Goal: Communication & Community: Answer question/provide support

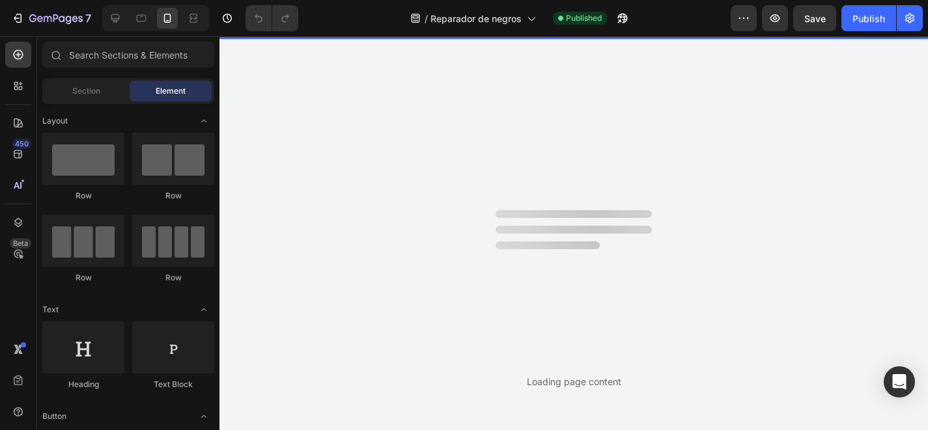
click at [579, 175] on div "Loading page content" at bounding box center [573, 233] width 708 height 394
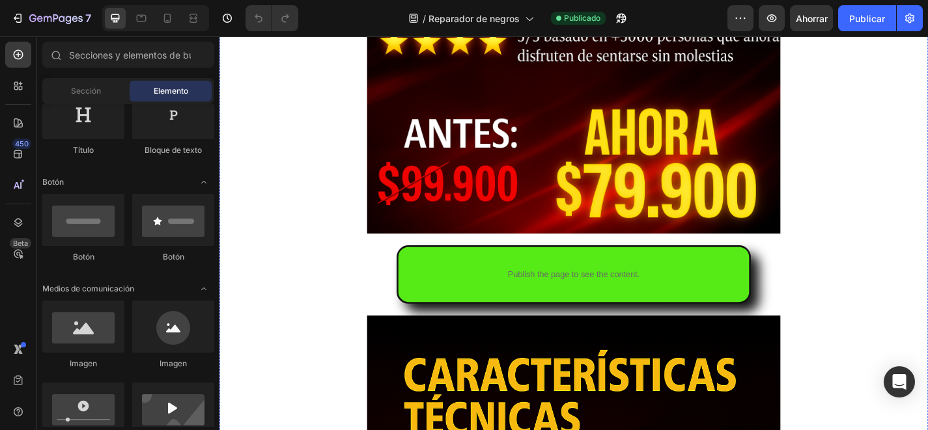
scroll to position [746, 0]
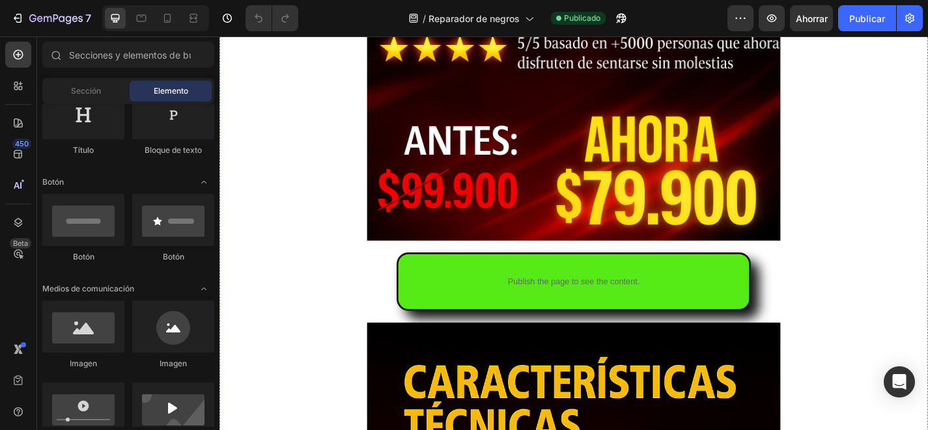
click at [460, 311] on p "Publish the page to see the content." at bounding box center [610, 307] width 387 height 14
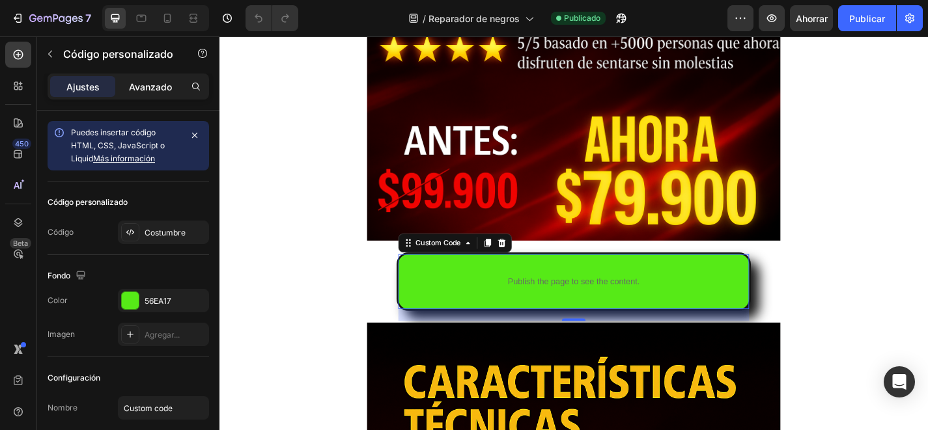
click at [167, 85] on font "Avanzado" at bounding box center [150, 86] width 43 height 11
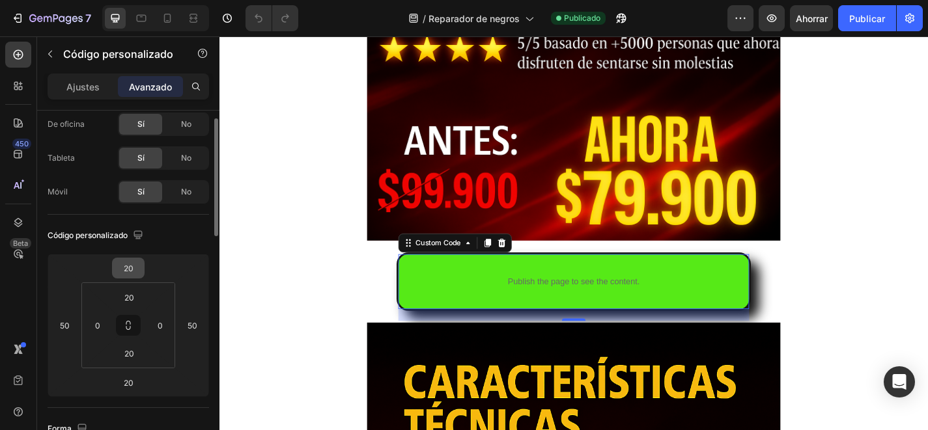
scroll to position [35, 0]
click at [142, 235] on icon "button" at bounding box center [137, 237] width 8 height 8
click at [145, 255] on icon "button" at bounding box center [140, 258] width 13 height 13
click at [143, 243] on icon "button" at bounding box center [138, 237] width 13 height 13
click at [144, 253] on icon "button" at bounding box center [140, 258] width 13 height 13
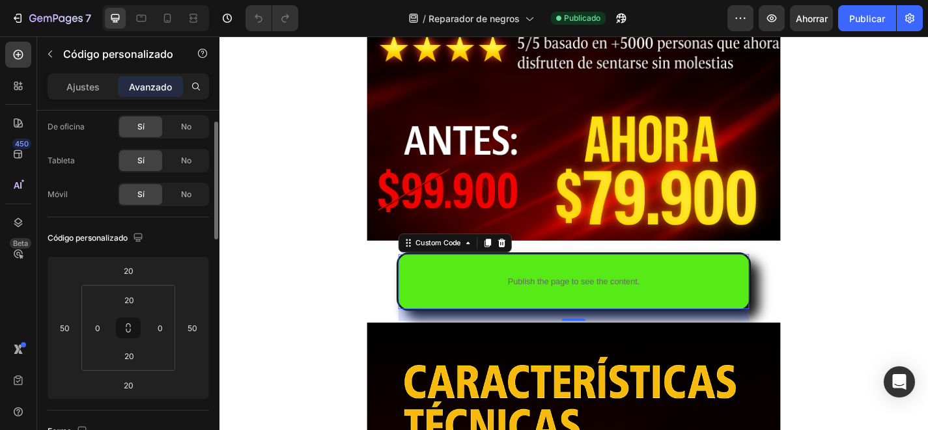
click at [105, 239] on font "Código personalizado" at bounding box center [88, 238] width 80 height 10
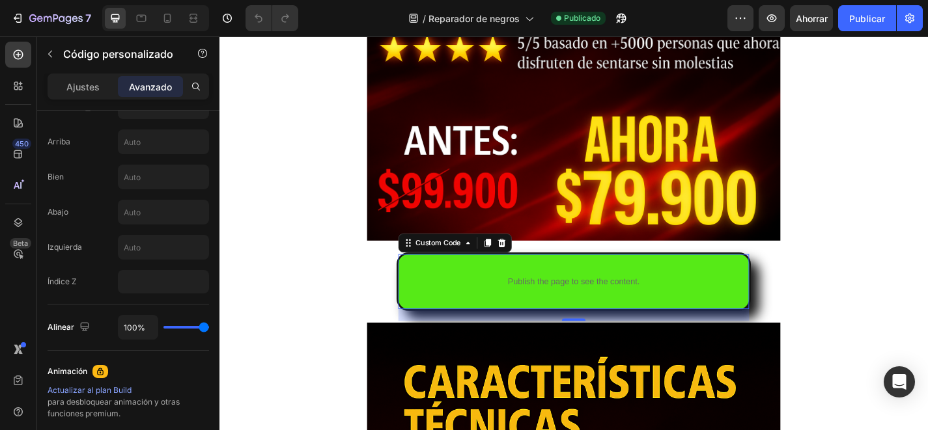
scroll to position [0, 0]
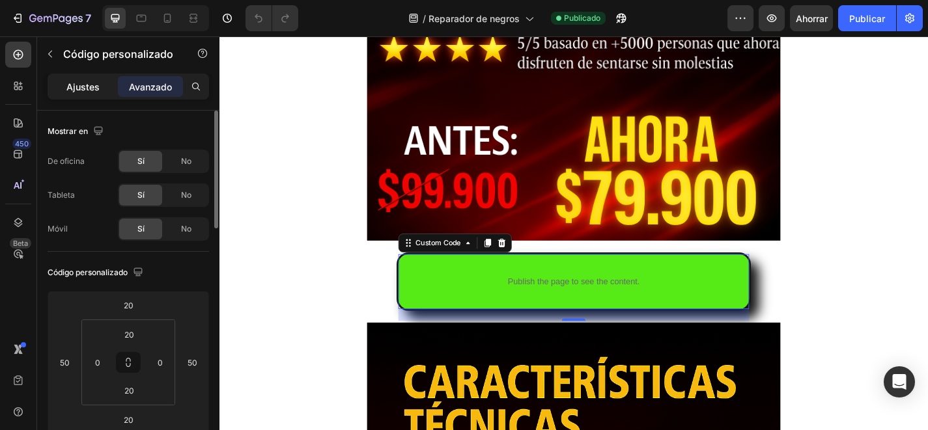
click at [90, 84] on font "Ajustes" at bounding box center [82, 86] width 33 height 11
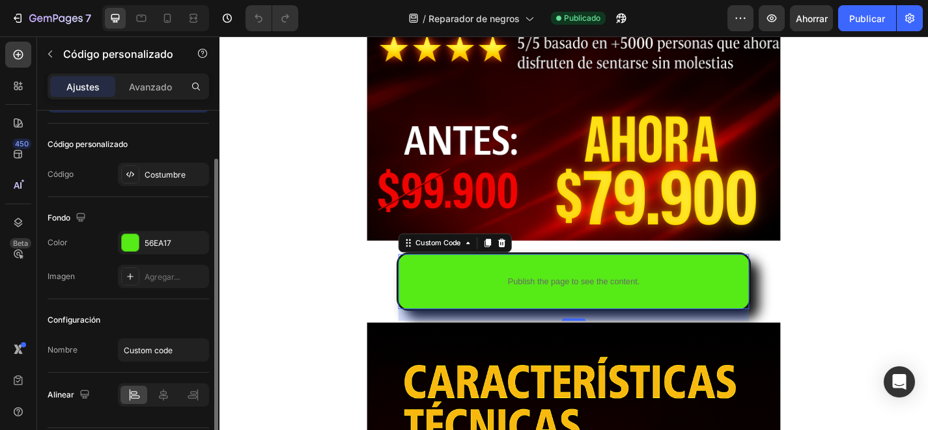
scroll to position [59, 0]
click at [159, 169] on font "Costumbre" at bounding box center [165, 174] width 41 height 10
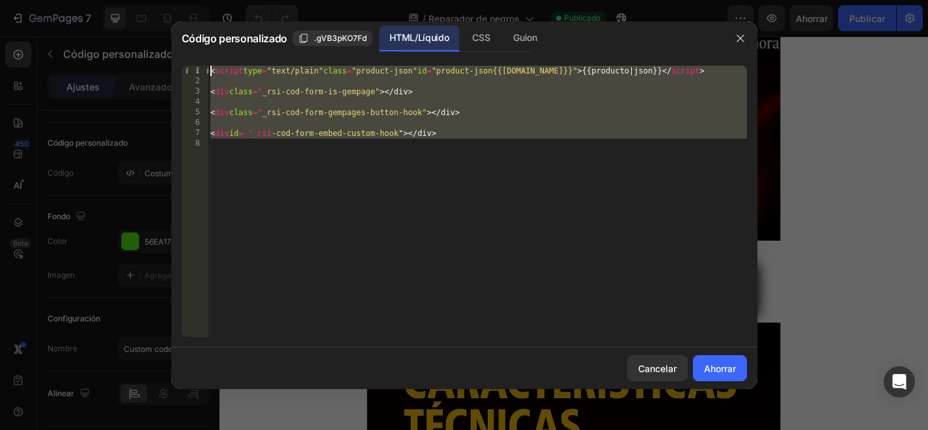
drag, startPoint x: 478, startPoint y: 141, endPoint x: 207, endPoint y: 63, distance: 282.1
click at [207, 63] on div "1 2 3 4 5 6 7 8 < script type = "text/plain" class = "product-json" id = "produ…" at bounding box center [464, 201] width 586 height 292
type textarea "<script type="text/plain" class="product-json" id="product-json{{[DOMAIN_NAME]}…"
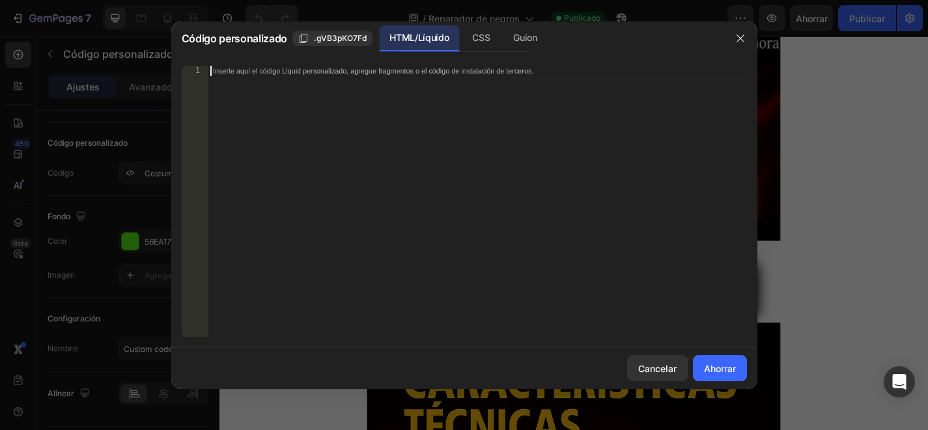
paste textarea "_rsi-cod-form-gempages-button-overwrite _rsi-cod-form-is-gempage"
type textarea "_rsi-cod-form-gempages-button-overwrite _rsi-cod-form-is-gempage"
click at [725, 363] on font "Ahorrar" at bounding box center [720, 368] width 32 height 11
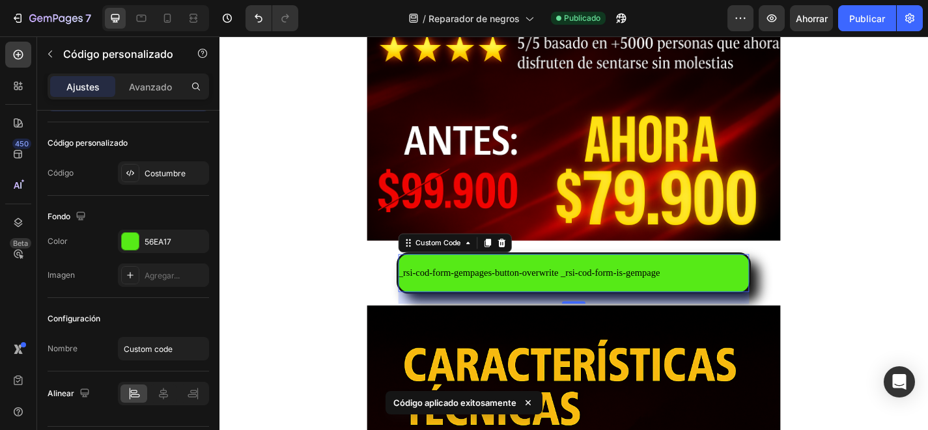
click at [455, 299] on div "_rsi-cod-form-gempages-button-overwrite _rsi-cod-form-is-gempage" at bounding box center [610, 298] width 387 height 16
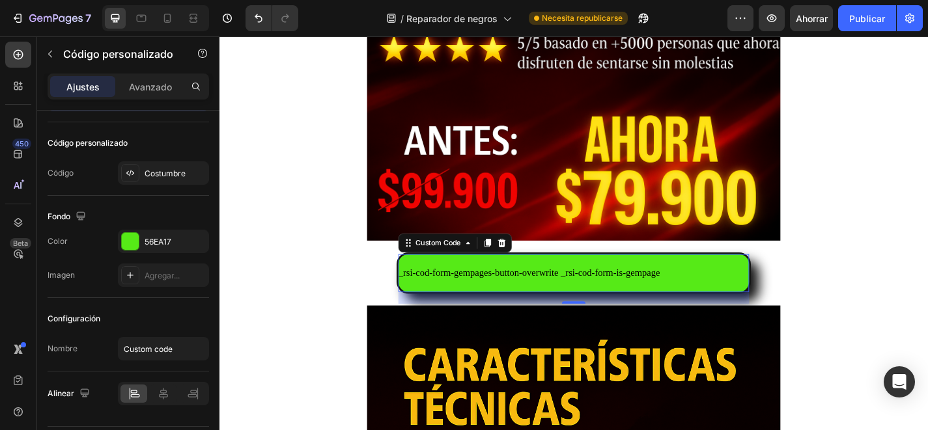
click at [654, 298] on div "_rsi-cod-form-gempages-button-overwrite _rsi-cod-form-is-gempage" at bounding box center [610, 298] width 387 height 16
click at [151, 170] on font "Costumbre" at bounding box center [165, 174] width 41 height 10
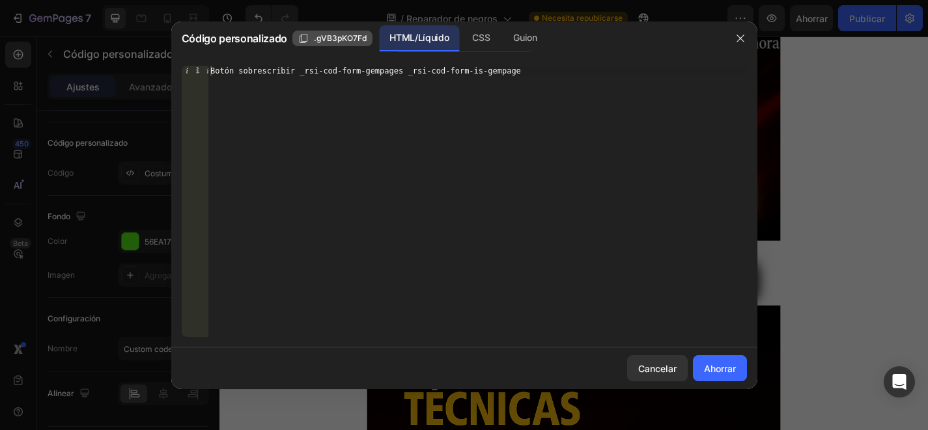
click at [332, 35] on font ".gVB3pKO7Fd" at bounding box center [340, 38] width 53 height 10
click at [269, 91] on div "Botón sobrescribir _rsi-cod-form-gempages _rsi-cod-form-is-gempage" at bounding box center [477, 212] width 539 height 292
drag, startPoint x: 531, startPoint y: 68, endPoint x: 157, endPoint y: 79, distance: 373.9
click at [157, 79] on div "Código personalizado .gVB3pKO7Fd HTML/Líquido CSS [PERSON_NAME] _rsi-cod-form-g…" at bounding box center [464, 215] width 928 height 430
paste textarea ".gVB3pKO7Fd"
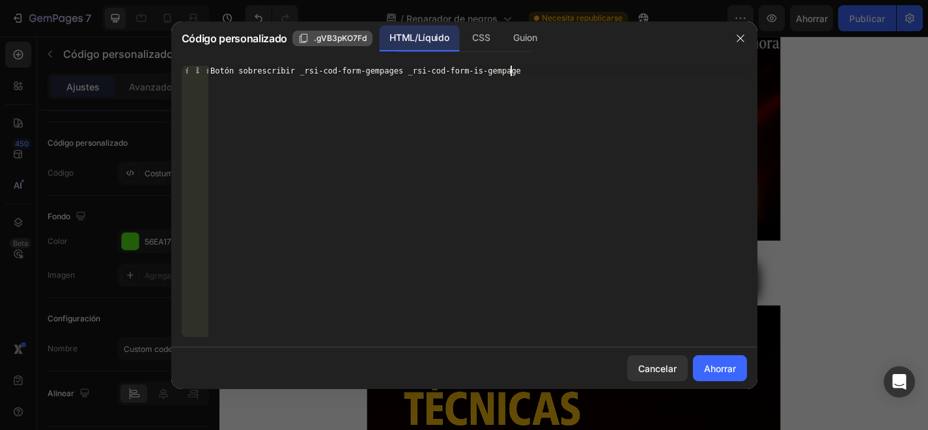
type textarea "_rsi-cod-form-gempages-button-overwrite _rsi-cod-form-is-gempage.gVB3pKO7Fd"
click at [503, 39] on div "CSS" at bounding box center [525, 38] width 44 height 26
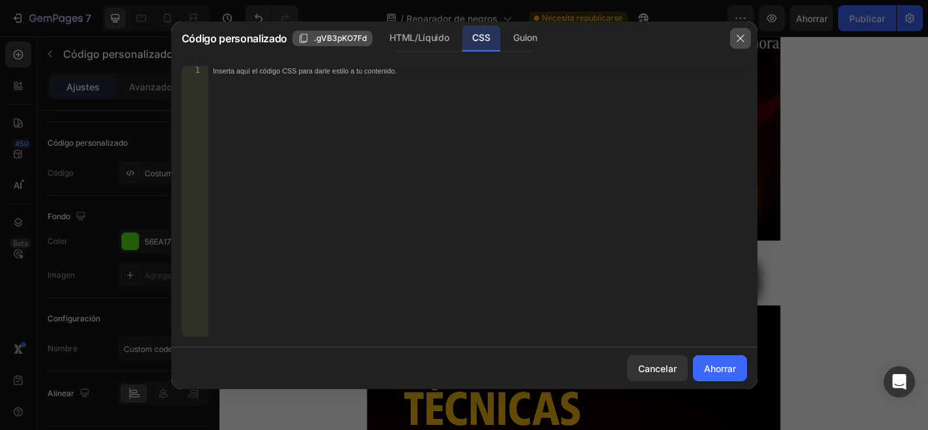
click at [740, 44] on icon "button" at bounding box center [740, 38] width 10 height 10
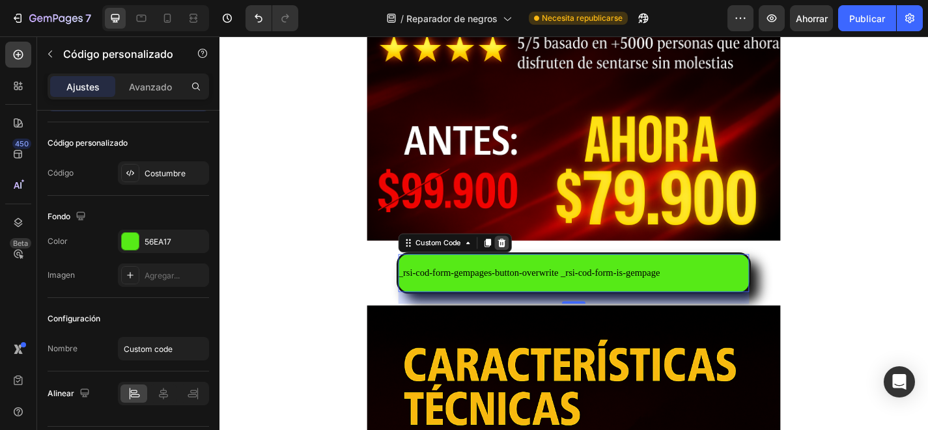
click at [530, 266] on icon at bounding box center [530, 264] width 10 height 10
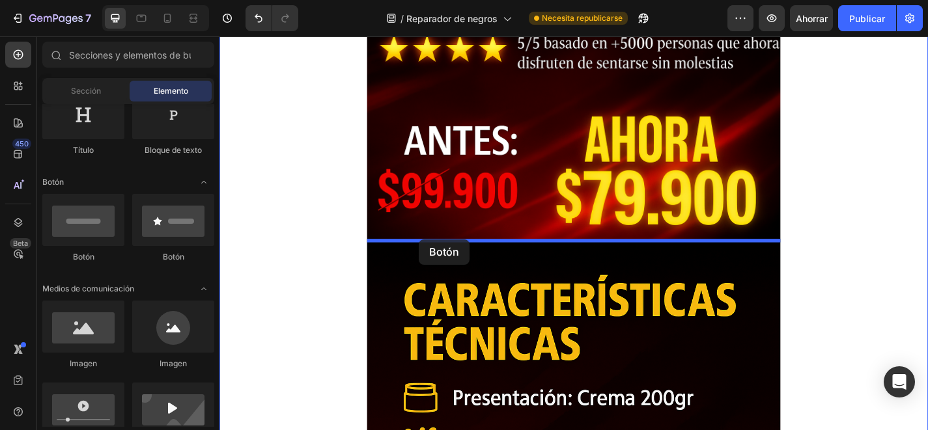
drag, startPoint x: 305, startPoint y: 264, endPoint x: 439, endPoint y: 258, distance: 134.3
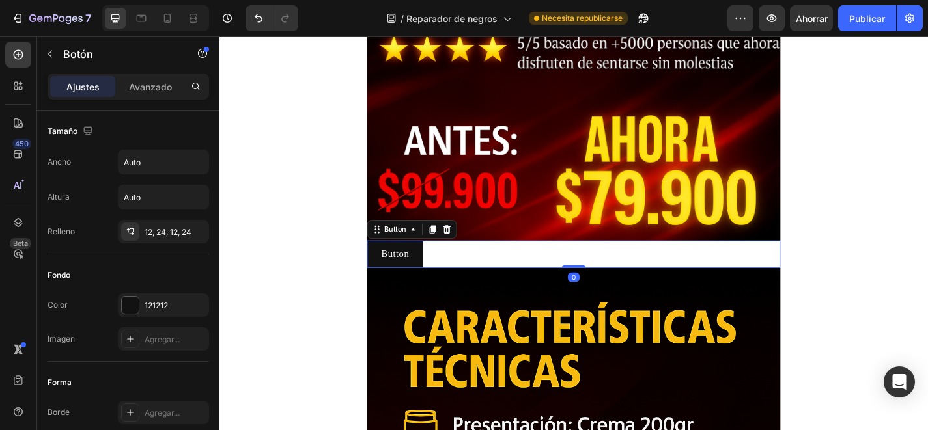
click at [574, 275] on div "Button Button 0" at bounding box center [610, 277] width 456 height 30
click at [426, 276] on p "Button" at bounding box center [413, 277] width 31 height 14
click at [440, 279] on button "Button" at bounding box center [413, 277] width 62 height 30
click at [169, 80] on p "Avanzado" at bounding box center [150, 87] width 43 height 14
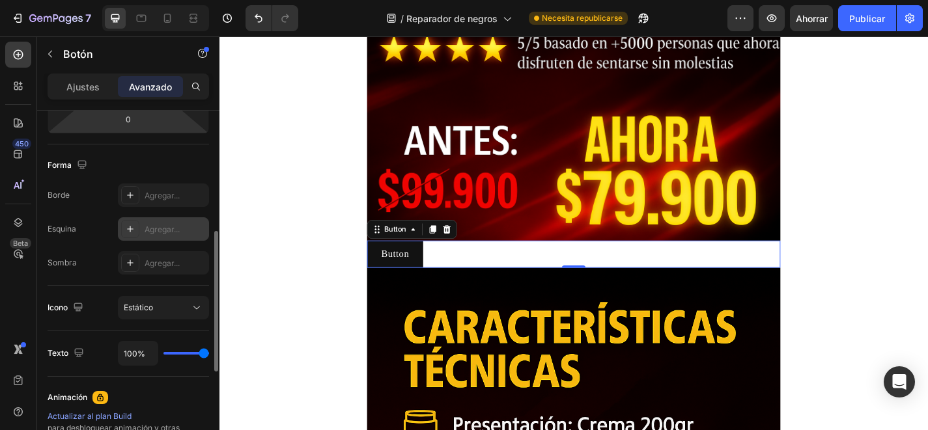
scroll to position [306, 0]
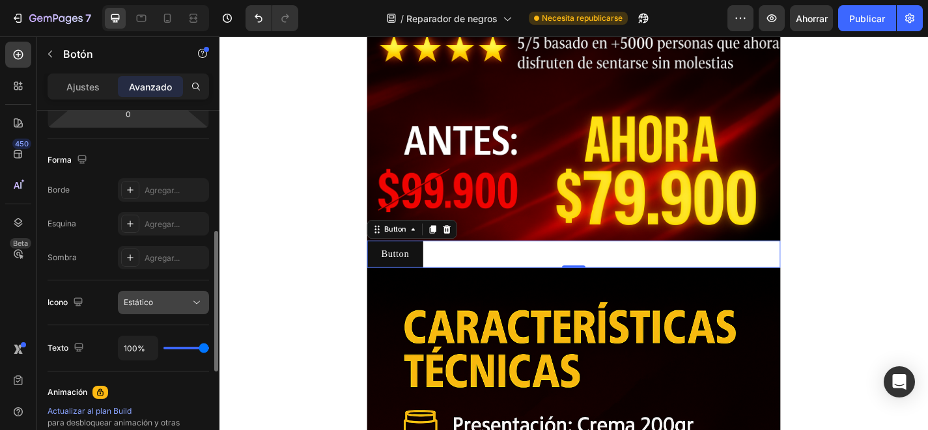
click at [145, 305] on font "Estático" at bounding box center [138, 303] width 29 height 10
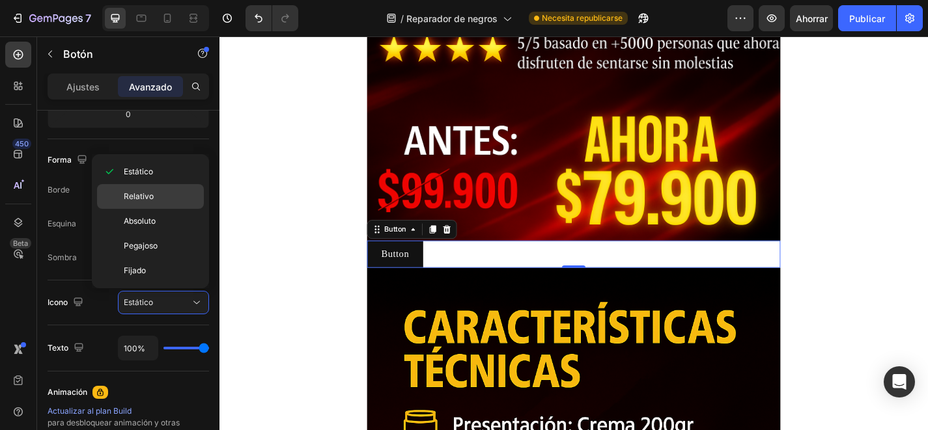
click at [164, 201] on p "Relativo" at bounding box center [161, 197] width 74 height 12
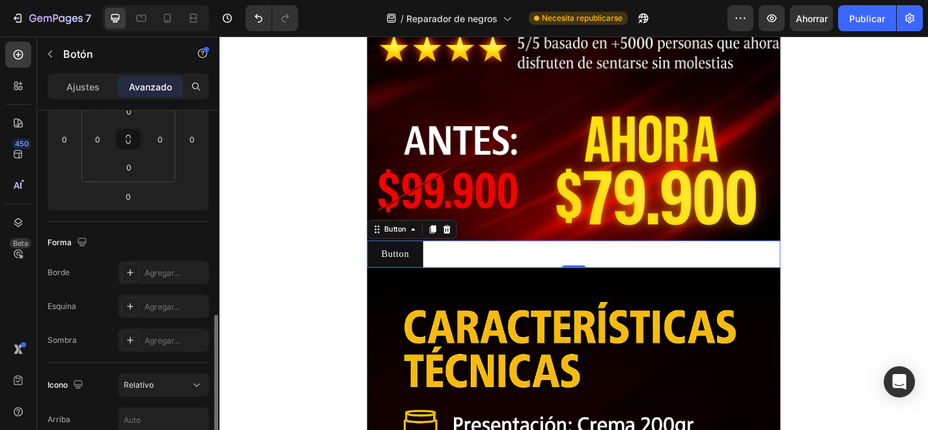
scroll to position [324, 0]
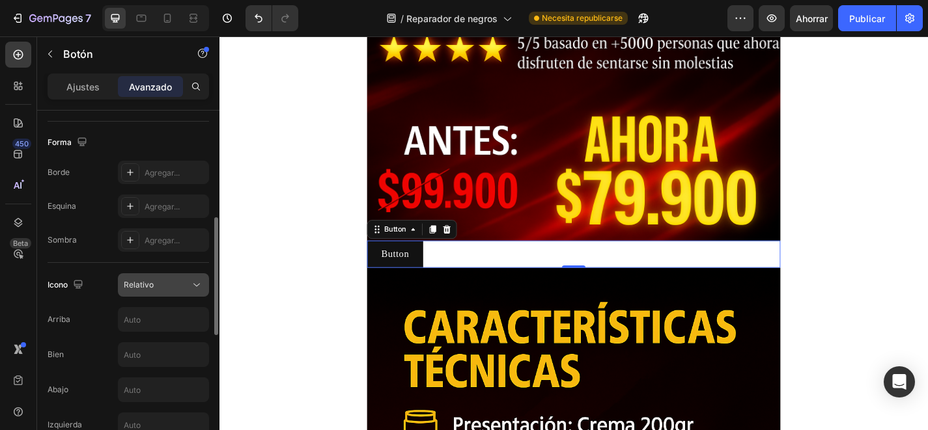
click at [143, 284] on font "Relativo" at bounding box center [139, 285] width 30 height 10
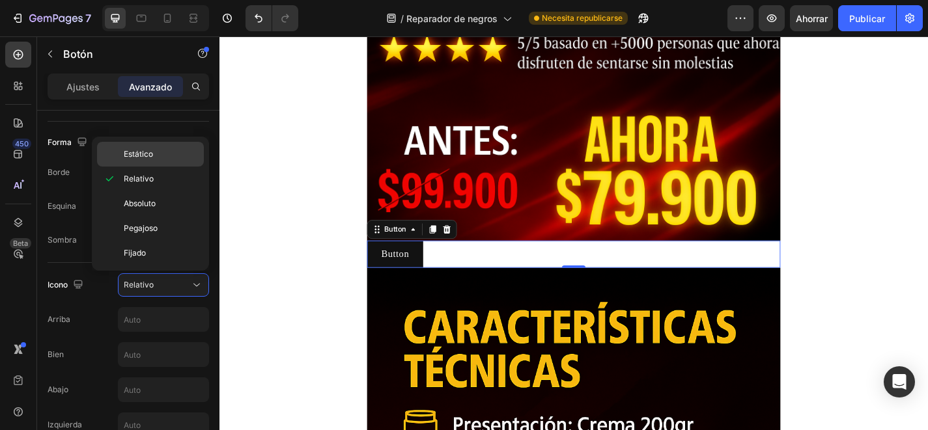
click at [156, 150] on p "Estático" at bounding box center [161, 154] width 74 height 12
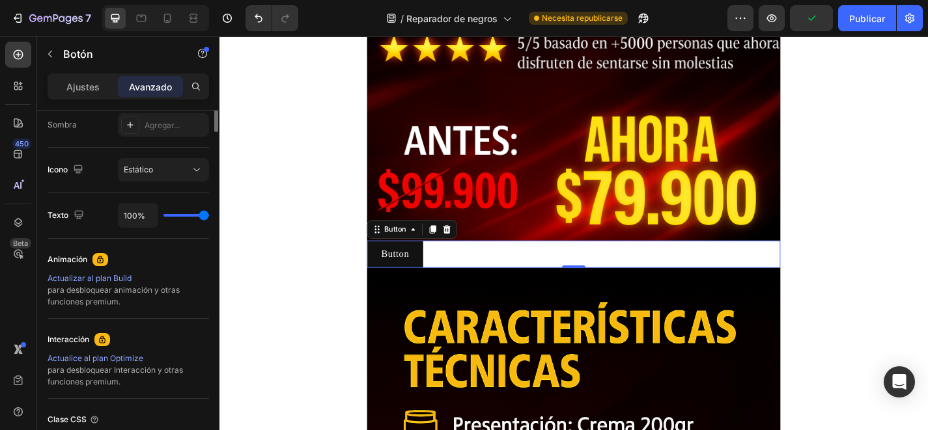
scroll to position [89, 0]
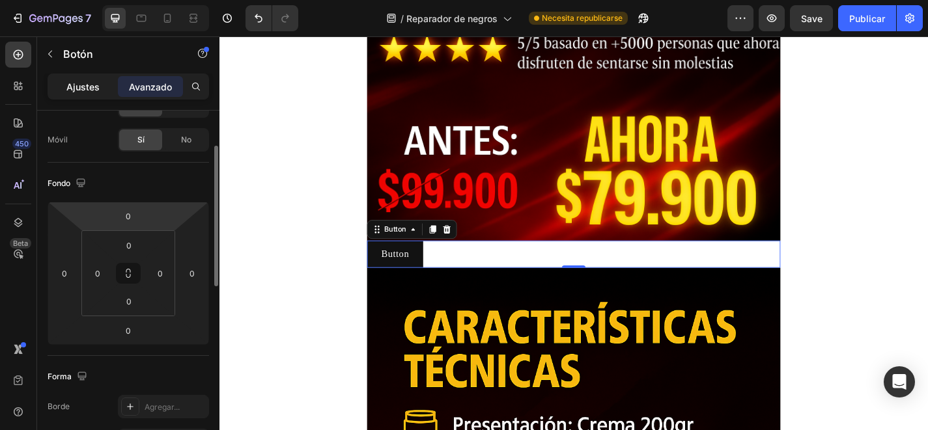
click at [94, 87] on font "Ajustes" at bounding box center [82, 86] width 33 height 11
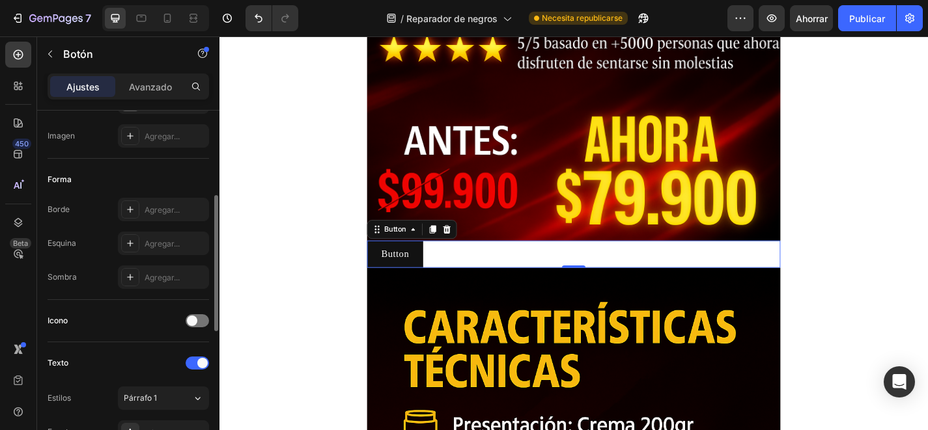
scroll to position [208, 0]
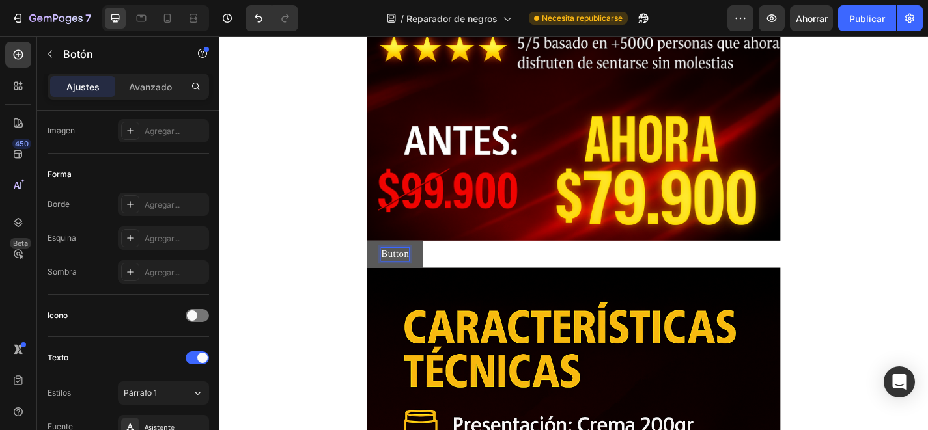
click at [393, 274] on button "Button" at bounding box center [413, 277] width 62 height 30
click at [410, 273] on p "Button" at bounding box center [413, 277] width 31 height 14
click at [161, 86] on font "Avanzado" at bounding box center [150, 86] width 43 height 11
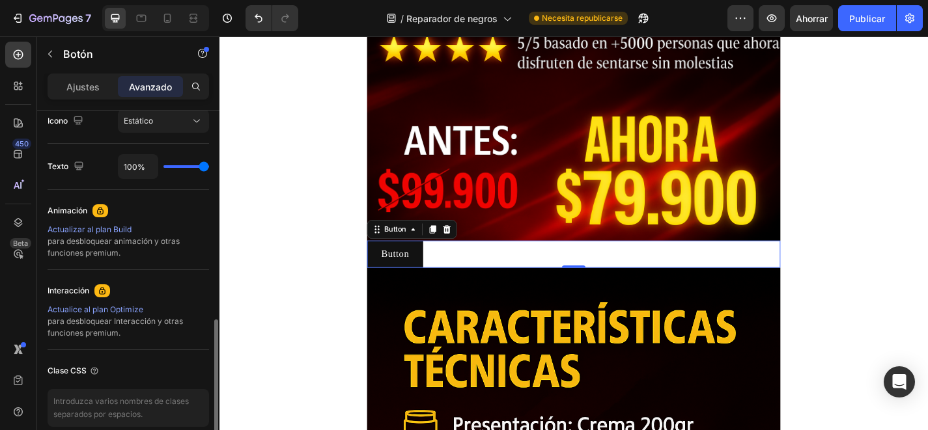
scroll to position [493, 0]
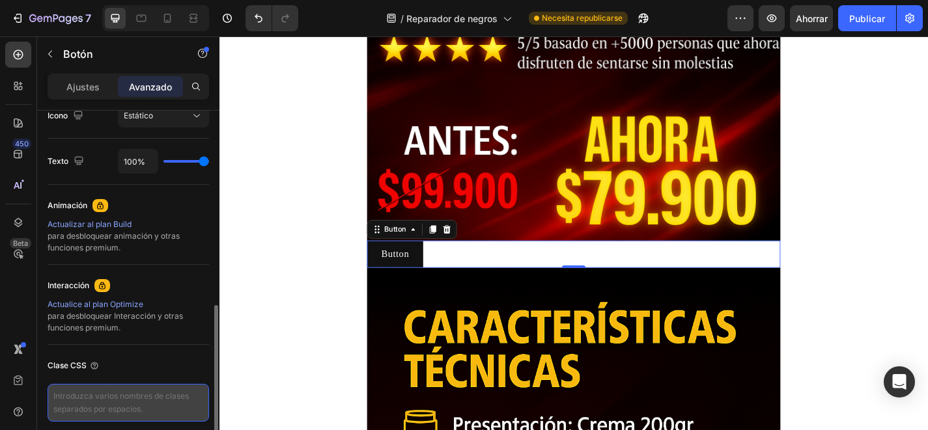
click at [111, 408] on textarea at bounding box center [128, 403] width 161 height 38
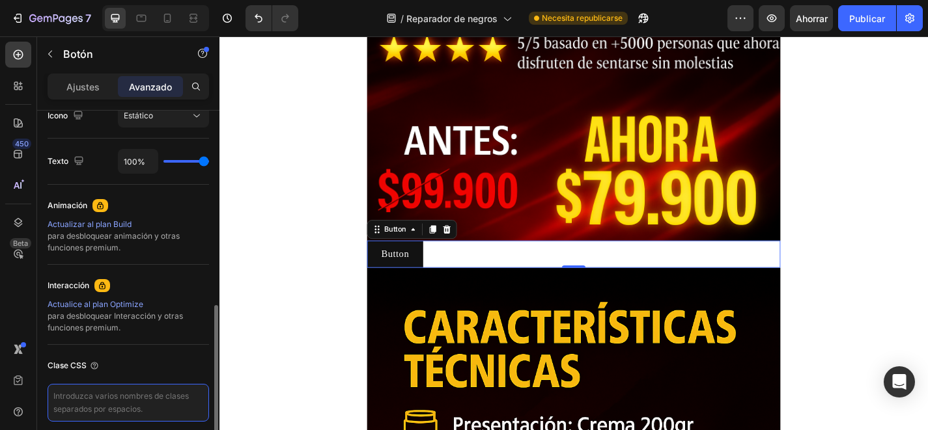
paste textarea ".gVB3pKO7Fd"
type textarea ".gVB3pKO7Fd"
click at [180, 375] on div "Clase CSS" at bounding box center [128, 366] width 161 height 21
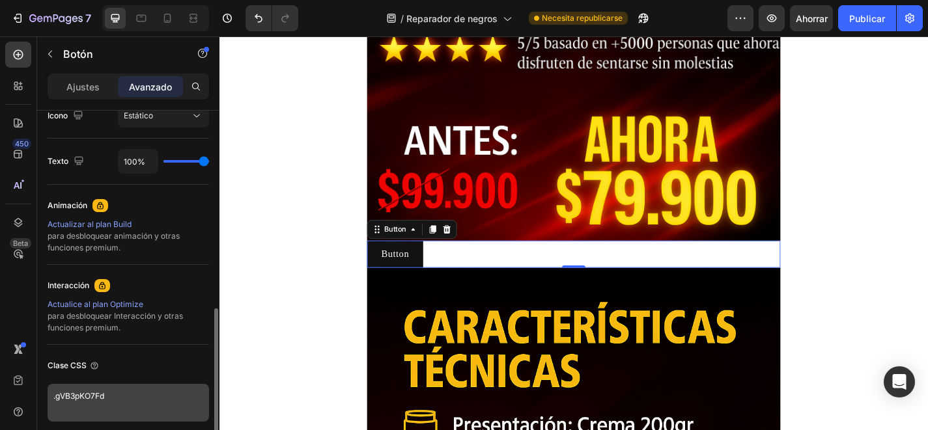
scroll to position [496, 0]
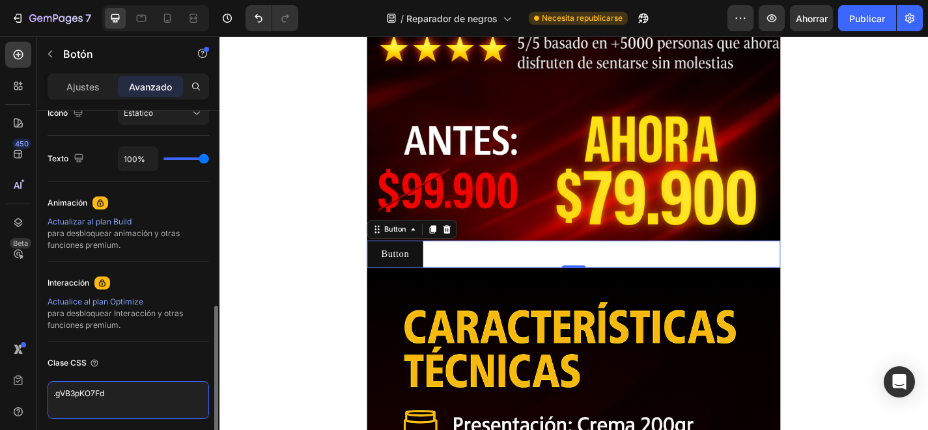
drag, startPoint x: 135, startPoint y: 384, endPoint x: 70, endPoint y: 384, distance: 65.1
click at [70, 384] on textarea ".gVB3pKO7Fd" at bounding box center [128, 401] width 161 height 38
drag, startPoint x: 113, startPoint y: 392, endPoint x: 33, endPoint y: 391, distance: 80.1
click at [33, 391] on div "450 Beta Sections(18) Elementos(83) Sección Elemento Hero Section Product Detai…" at bounding box center [109, 233] width 219 height 394
paste textarea "_rsi-cod-form-gempages-button-overwrite _rsi-cod-form-is-gempage"
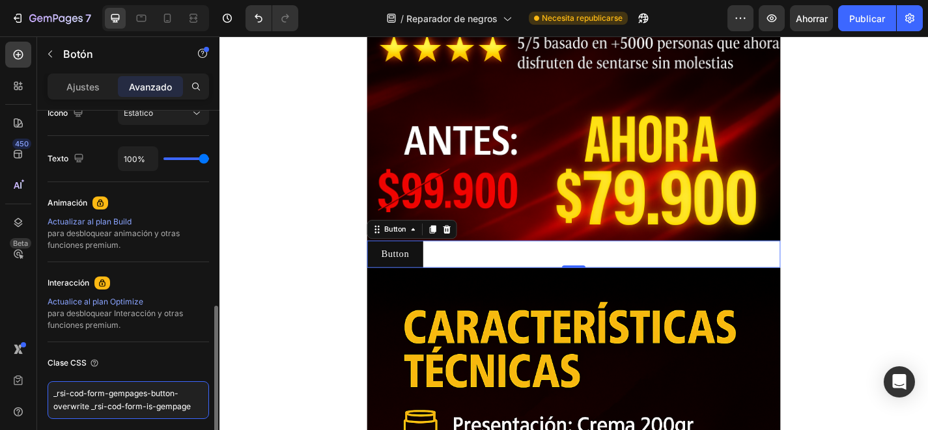
type textarea "_rsi-cod-form-gempages-button-overwrite _rsi-cod-form-is-gempage"
click at [187, 367] on div "Clase CSS" at bounding box center [128, 363] width 161 height 21
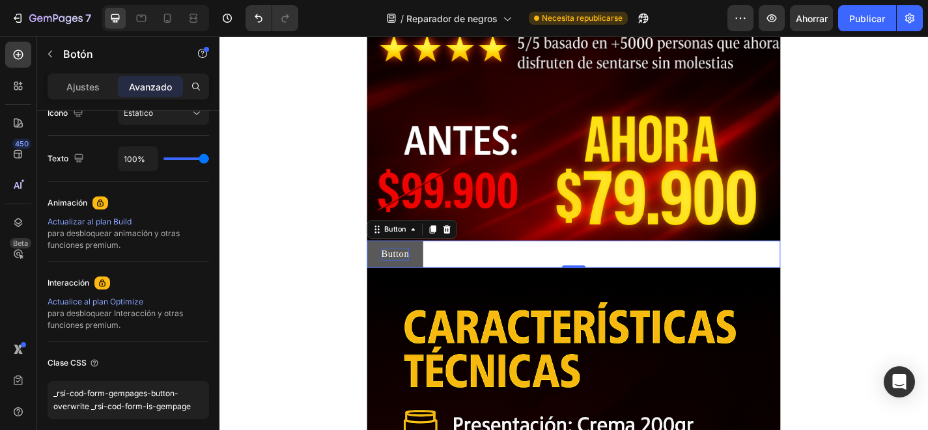
click at [432, 275] on button "Button" at bounding box center [413, 277] width 62 height 30
click at [418, 277] on p "Button" at bounding box center [413, 277] width 31 height 14
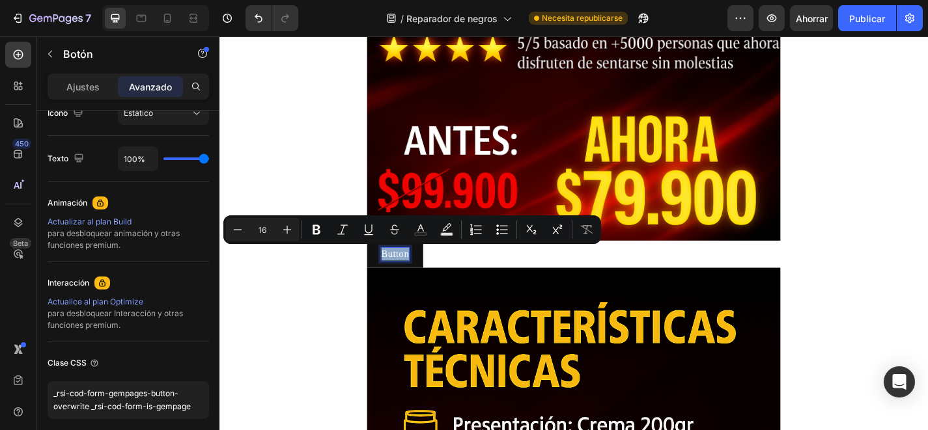
click at [418, 277] on p "Button" at bounding box center [413, 277] width 31 height 14
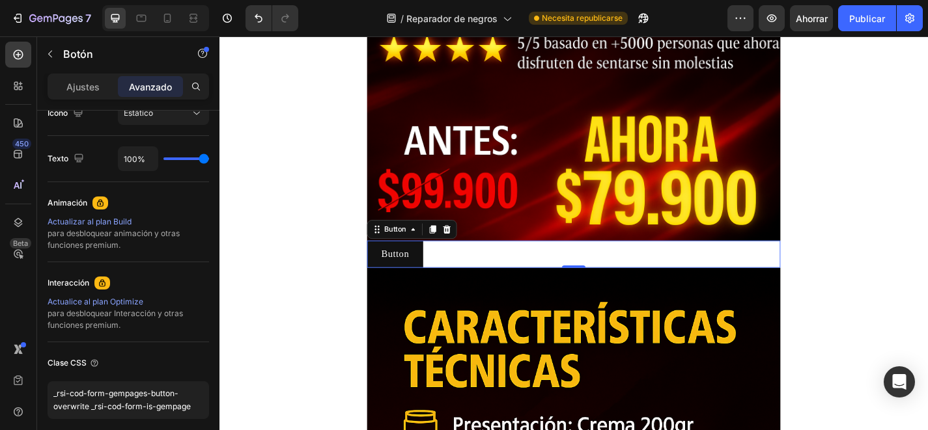
drag, startPoint x: 440, startPoint y: 272, endPoint x: 621, endPoint y: 272, distance: 181.7
click at [621, 272] on div "Button Button 0" at bounding box center [610, 277] width 456 height 30
drag, startPoint x: 388, startPoint y: 268, endPoint x: 482, endPoint y: 272, distance: 93.8
click at [481, 272] on div "Button Button 0" at bounding box center [610, 277] width 456 height 30
drag, startPoint x: 421, startPoint y: 253, endPoint x: 613, endPoint y: 277, distance: 193.7
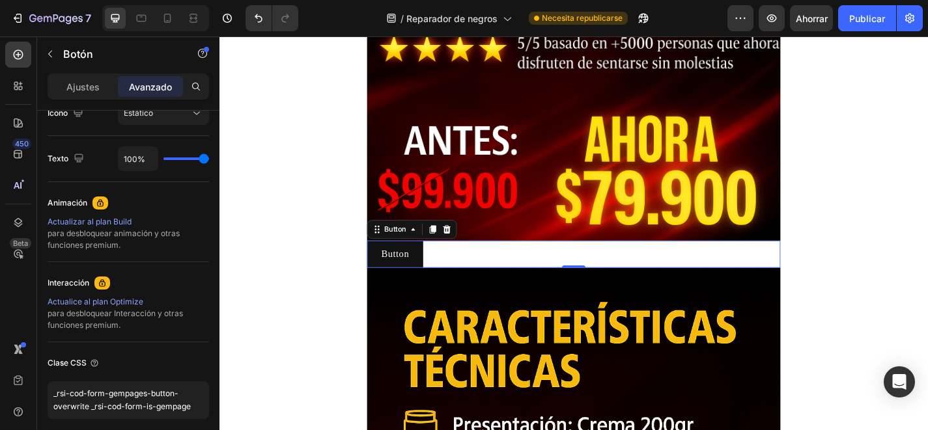
click at [618, 277] on div "Button Button 0" at bounding box center [610, 277] width 456 height 30
click at [433, 280] on button "Button" at bounding box center [413, 277] width 62 height 30
click at [457, 252] on icon at bounding box center [454, 249] width 7 height 9
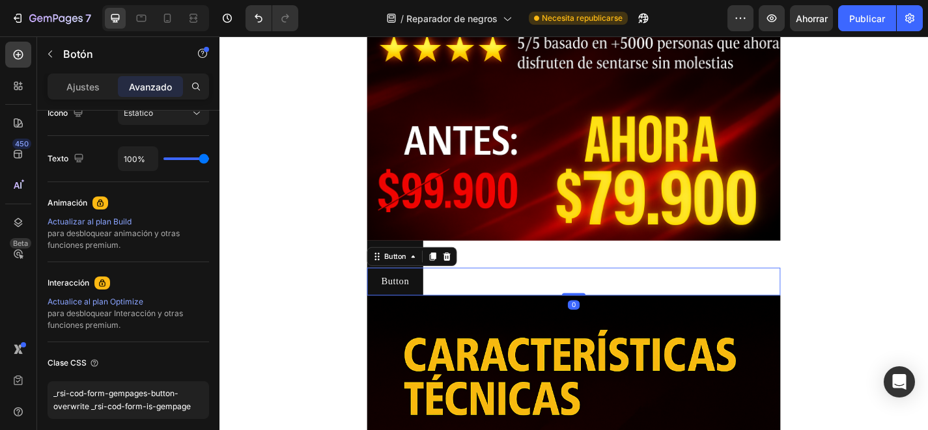
click at [473, 308] on div "Button Button 0" at bounding box center [610, 307] width 456 height 30
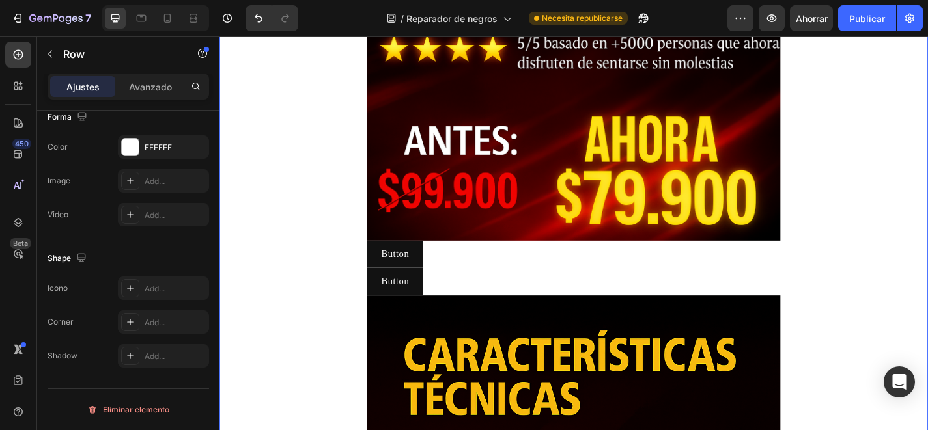
scroll to position [0, 0]
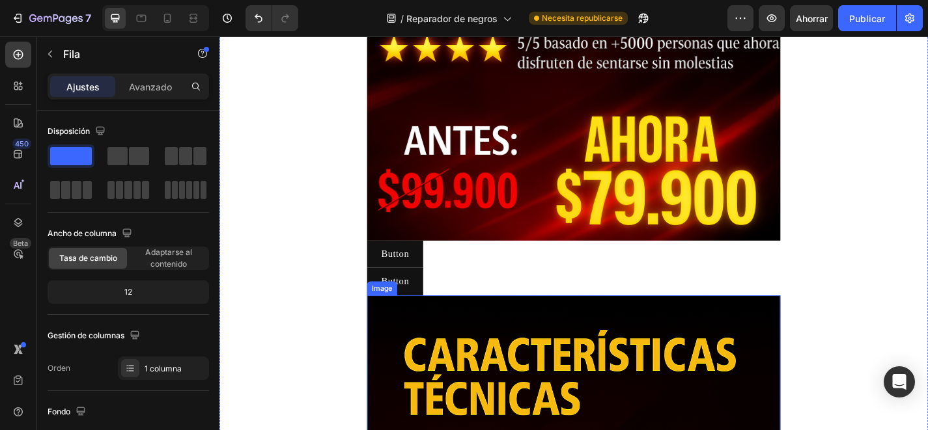
click at [404, 307] on div "Image" at bounding box center [398, 315] width 33 height 16
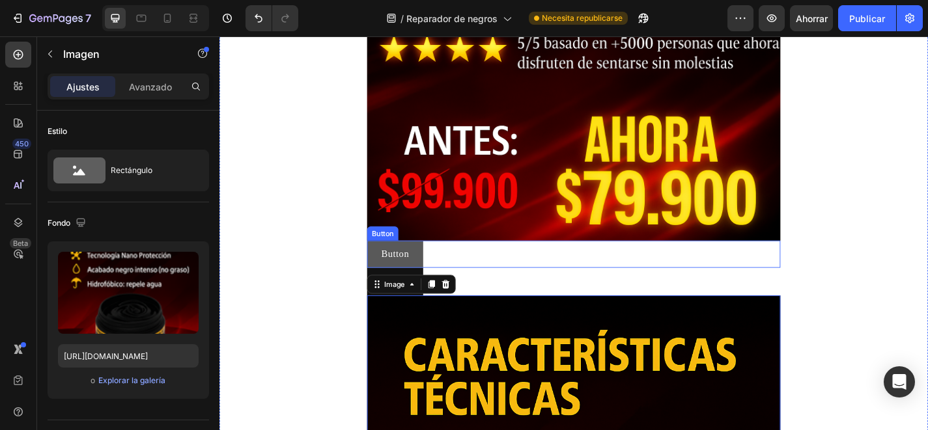
click at [436, 278] on button "Button" at bounding box center [413, 277] width 62 height 30
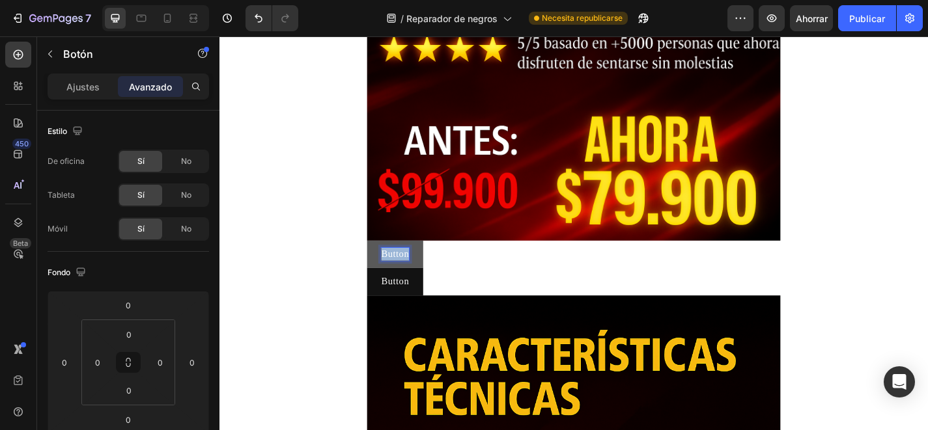
click at [405, 275] on p "Button" at bounding box center [413, 277] width 31 height 14
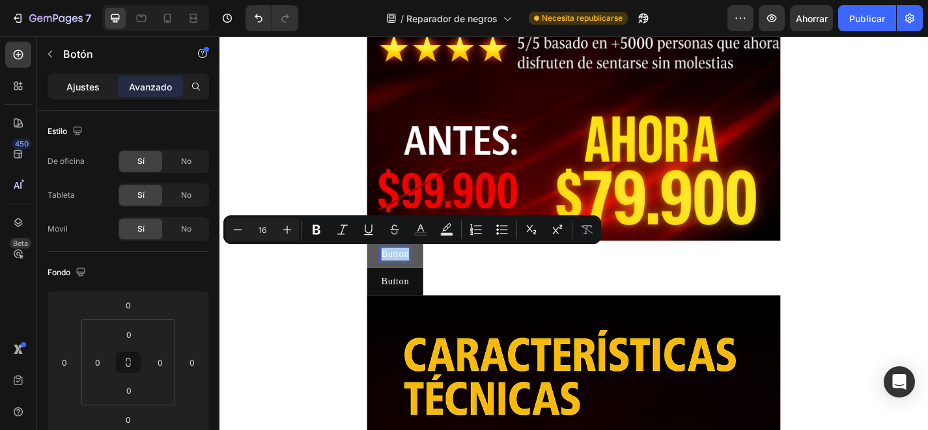
click at [94, 83] on font "Ajustes" at bounding box center [82, 86] width 33 height 11
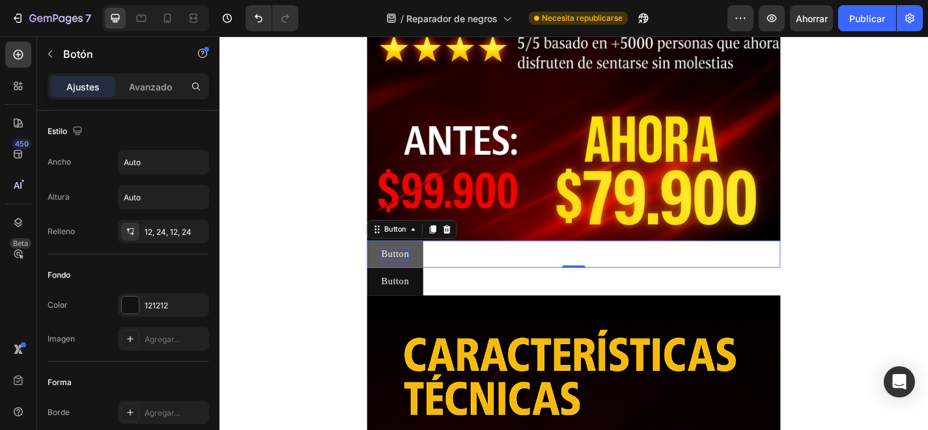
click at [390, 271] on button "Button" at bounding box center [413, 277] width 62 height 30
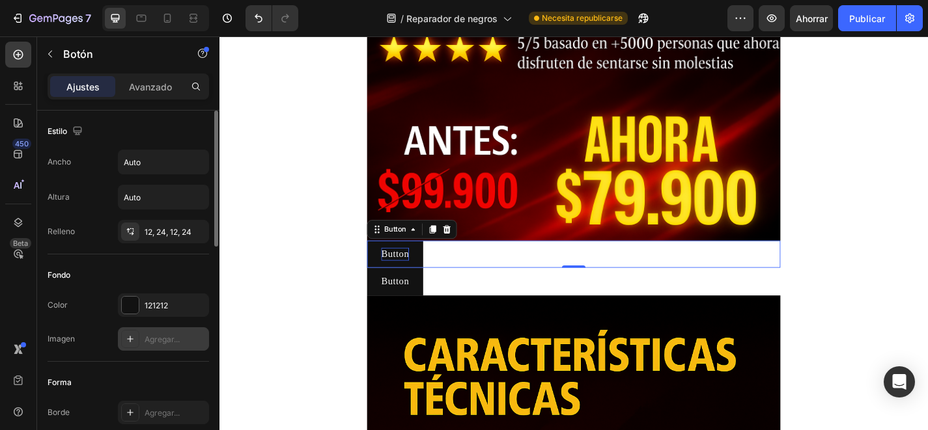
click at [151, 344] on div "Agregar..." at bounding box center [175, 340] width 61 height 12
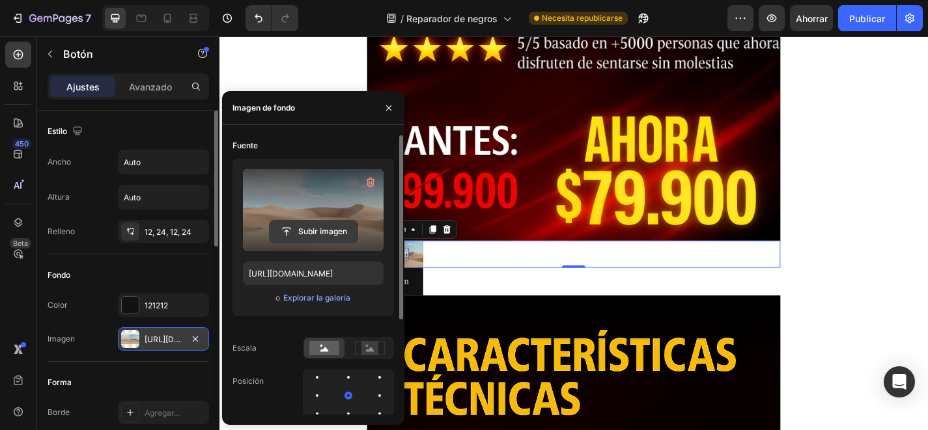
click at [303, 221] on input "file" at bounding box center [314, 232] width 88 height 22
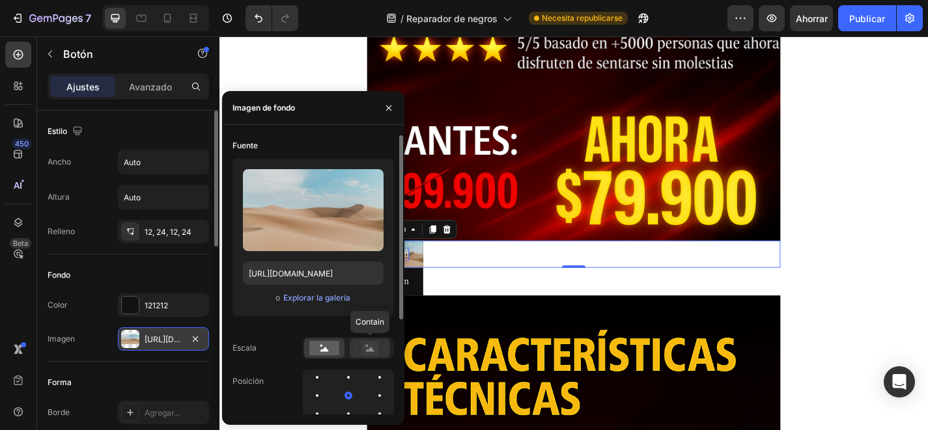
click at [374, 345] on rect at bounding box center [369, 348] width 17 height 13
click at [335, 343] on rect at bounding box center [324, 348] width 30 height 14
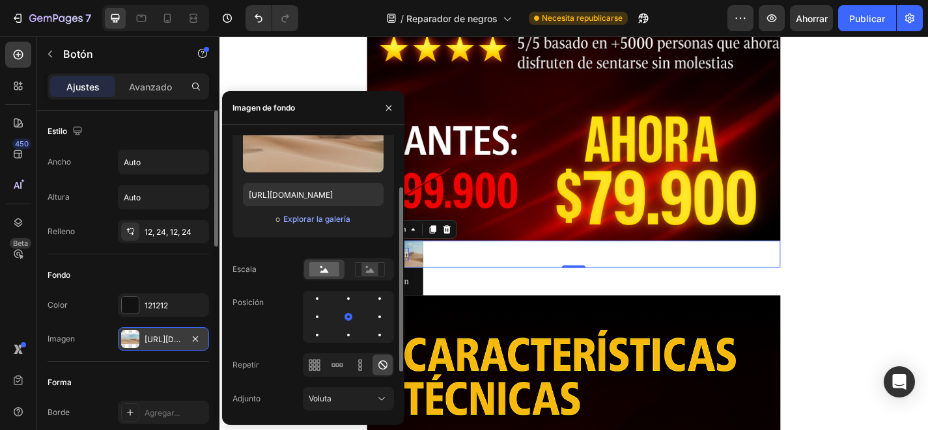
scroll to position [117, 0]
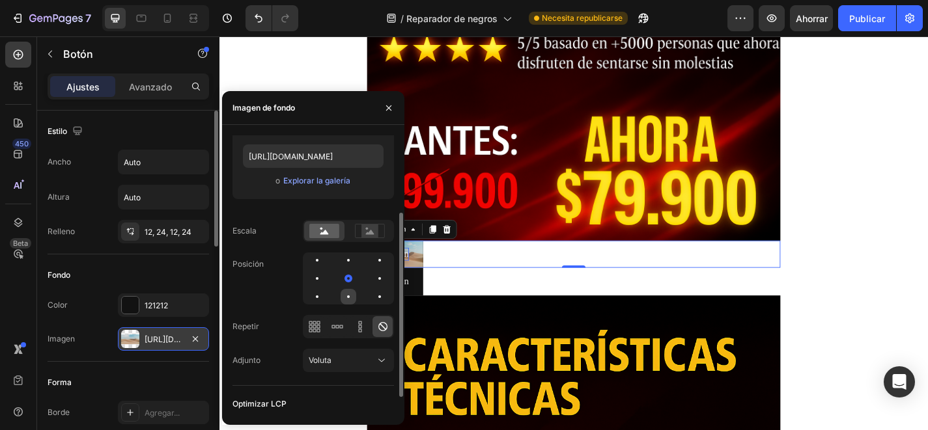
click at [372, 294] on div at bounding box center [380, 297] width 16 height 16
click at [372, 273] on div at bounding box center [380, 279] width 16 height 16
click at [312, 326] on icon at bounding box center [314, 326] width 13 height 13
click at [347, 322] on div at bounding box center [348, 326] width 91 height 23
click at [344, 324] on div at bounding box center [337, 326] width 20 height 21
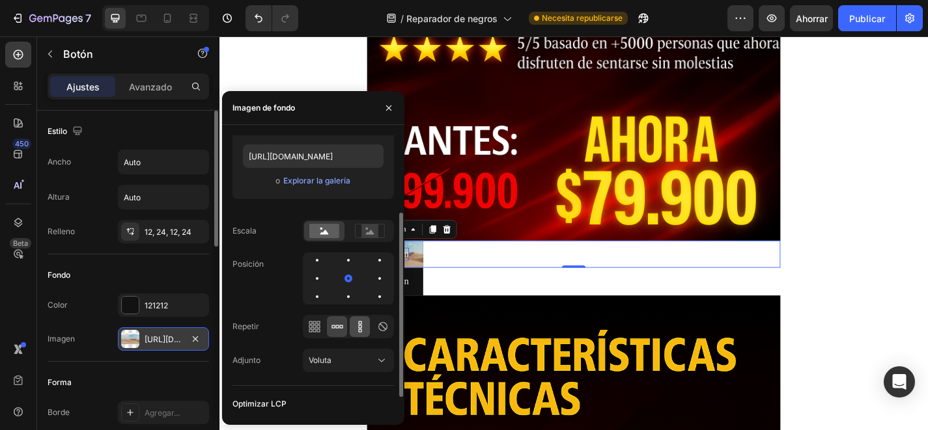
click at [359, 325] on icon at bounding box center [359, 326] width 3 height 3
click at [381, 328] on icon at bounding box center [382, 326] width 13 height 13
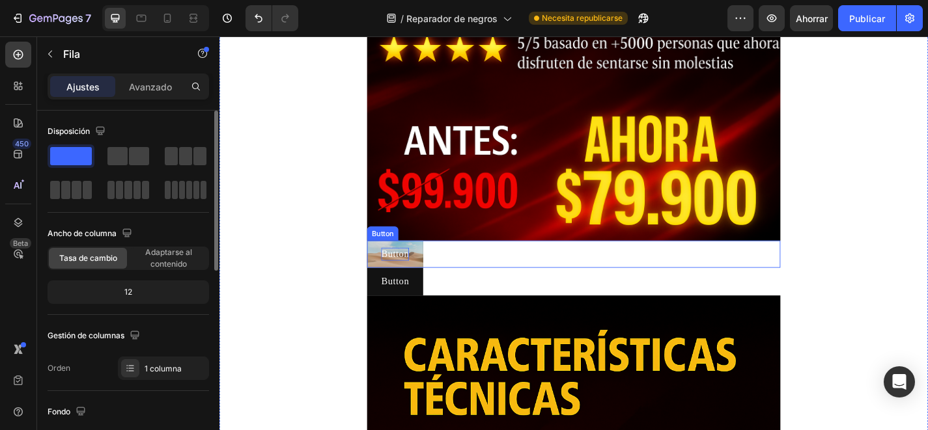
click at [392, 266] on button "Button" at bounding box center [413, 277] width 62 height 30
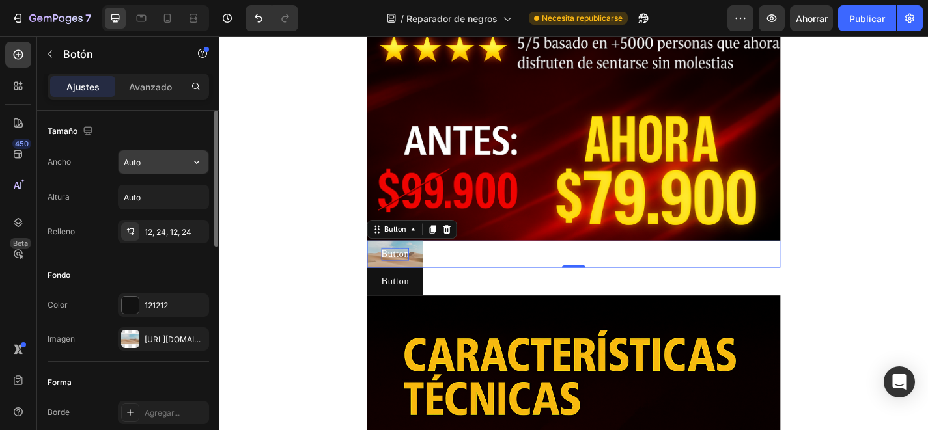
click at [156, 169] on input "Auto" at bounding box center [164, 161] width 90 height 23
click at [169, 15] on icon at bounding box center [167, 18] width 13 height 13
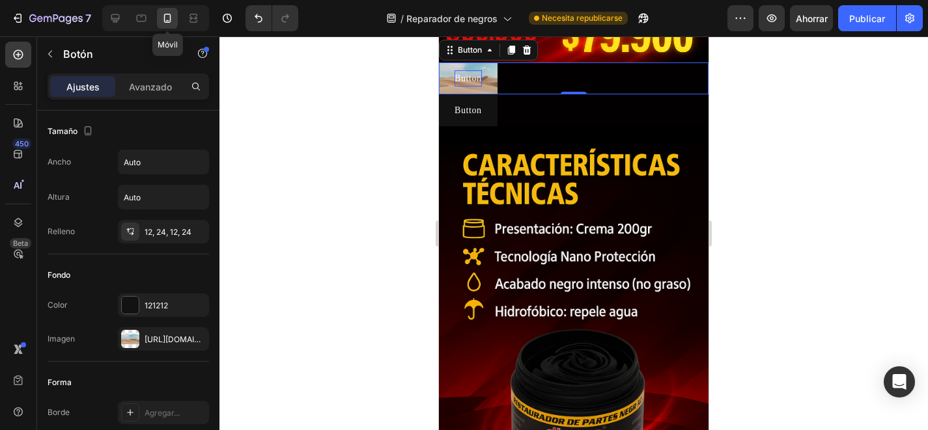
scroll to position [543, 0]
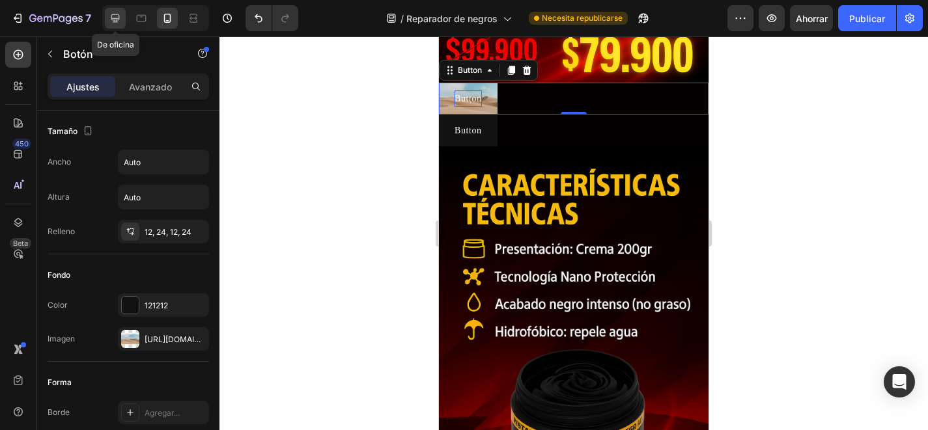
click at [117, 19] on icon at bounding box center [115, 18] width 13 height 13
type input "16"
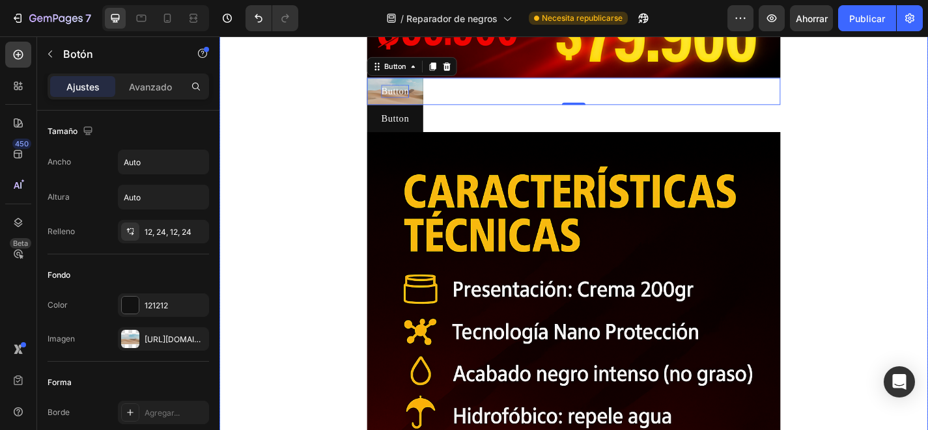
scroll to position [925, 0]
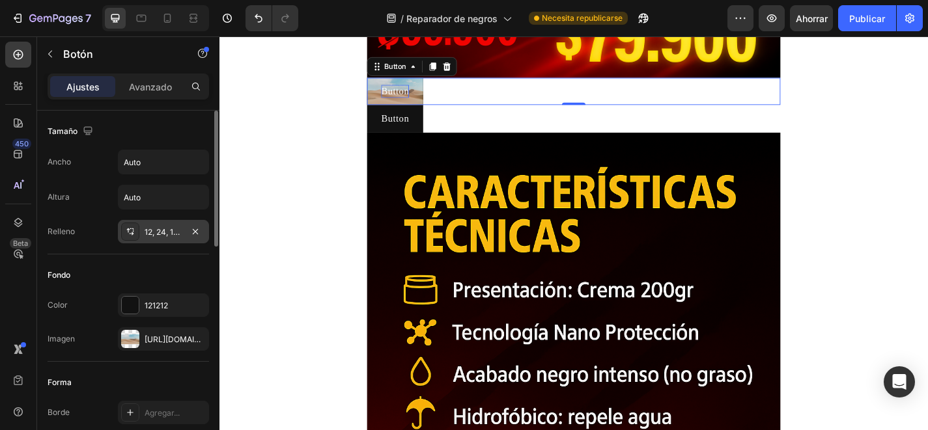
click at [151, 232] on font "12, 24, 12, 24" at bounding box center [168, 232] width 47 height 10
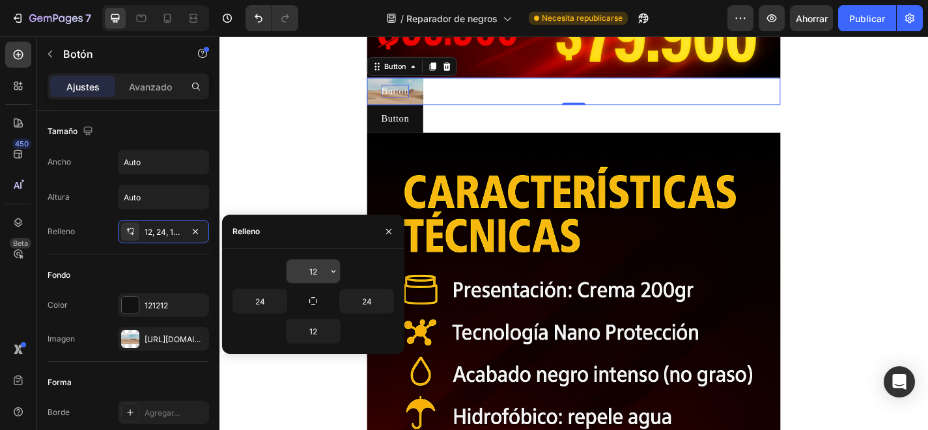
click at [320, 267] on input "12" at bounding box center [312, 271] width 53 height 23
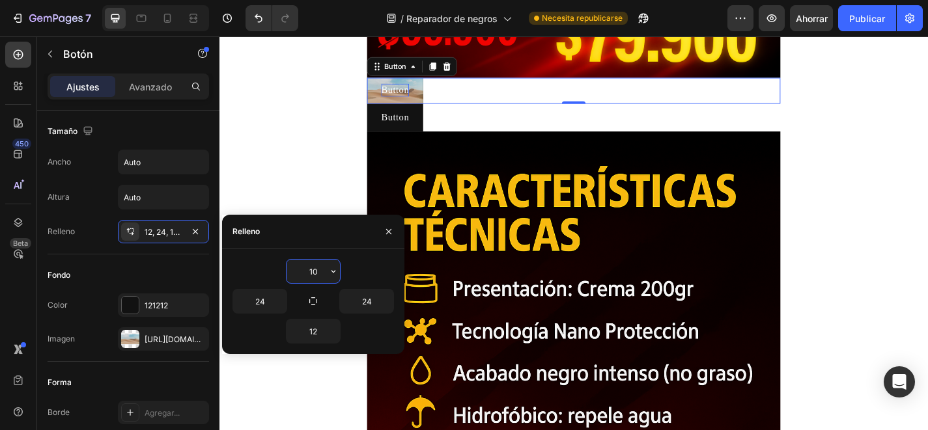
type input "1"
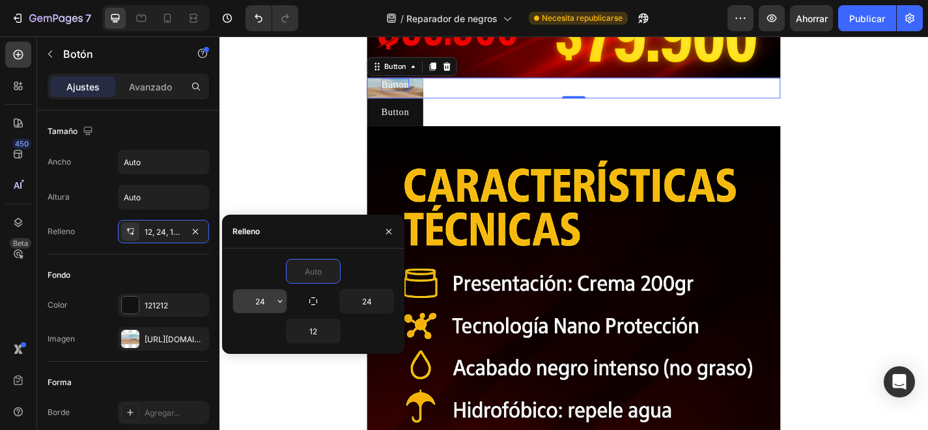
type input "0"
click at [265, 305] on input "24" at bounding box center [259, 301] width 53 height 23
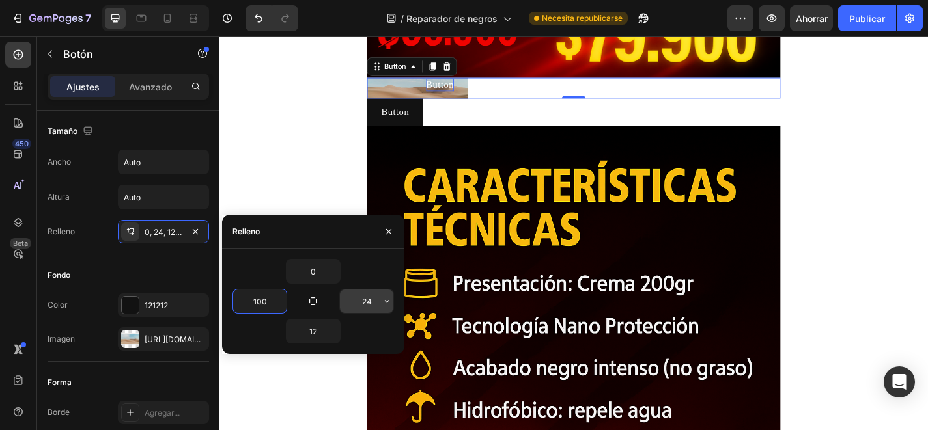
type input "100"
click at [369, 302] on input "24" at bounding box center [366, 301] width 53 height 23
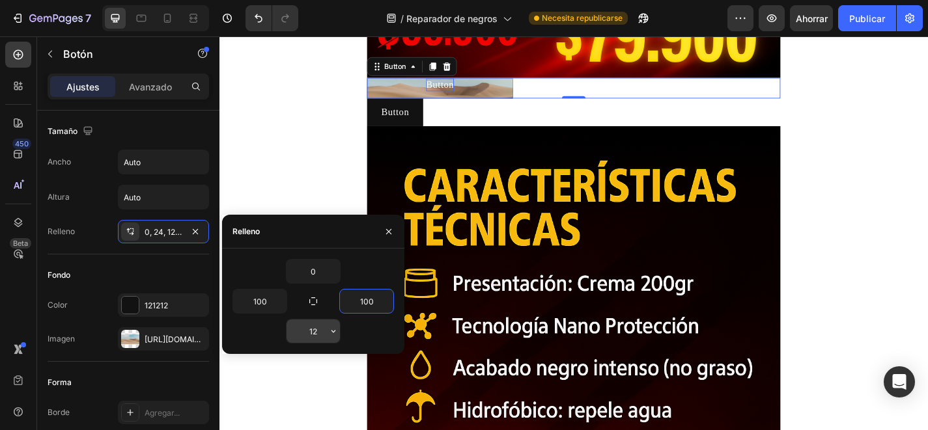
type input "100"
click at [317, 335] on input "12" at bounding box center [312, 331] width 53 height 23
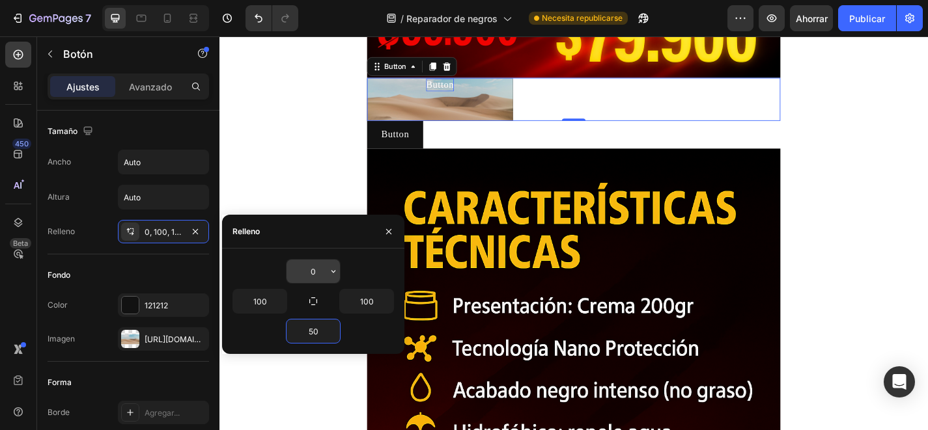
type input "50"
click at [312, 267] on input "0" at bounding box center [312, 271] width 53 height 23
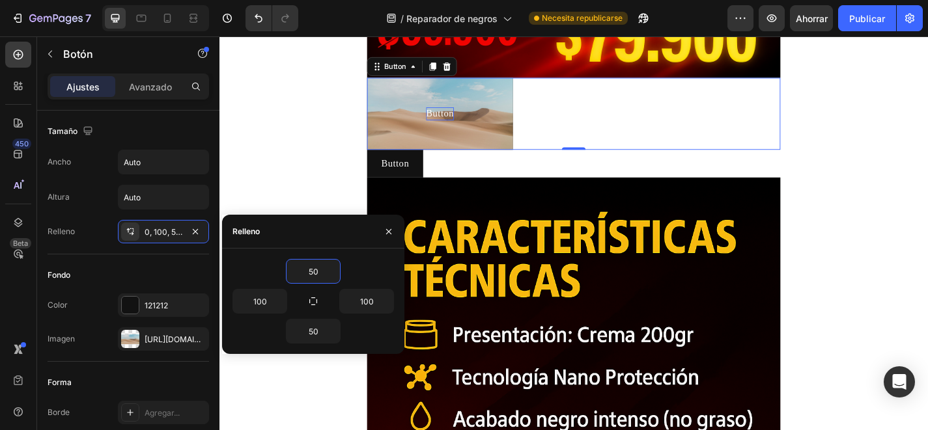
type input "50"
click at [479, 118] on button "Button" at bounding box center [462, 121] width 161 height 79
click at [313, 331] on input "50" at bounding box center [312, 331] width 53 height 23
click at [311, 329] on input "50" at bounding box center [312, 331] width 53 height 23
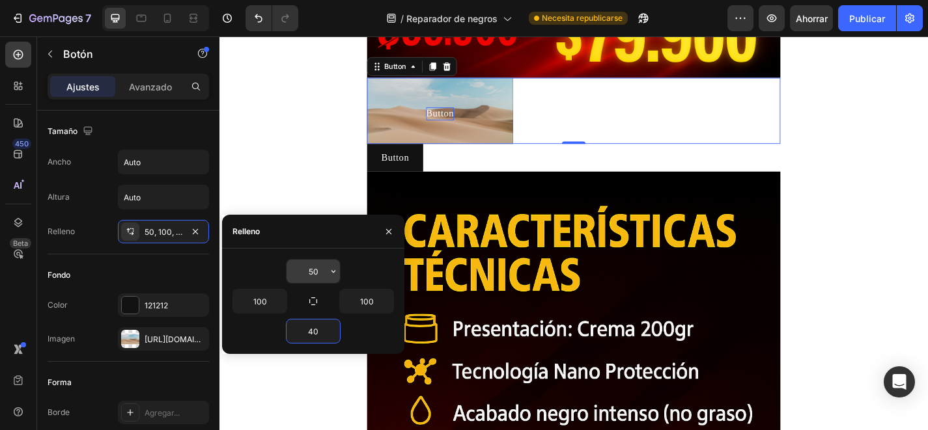
type input "40"
click at [312, 272] on input "50" at bounding box center [312, 271] width 53 height 23
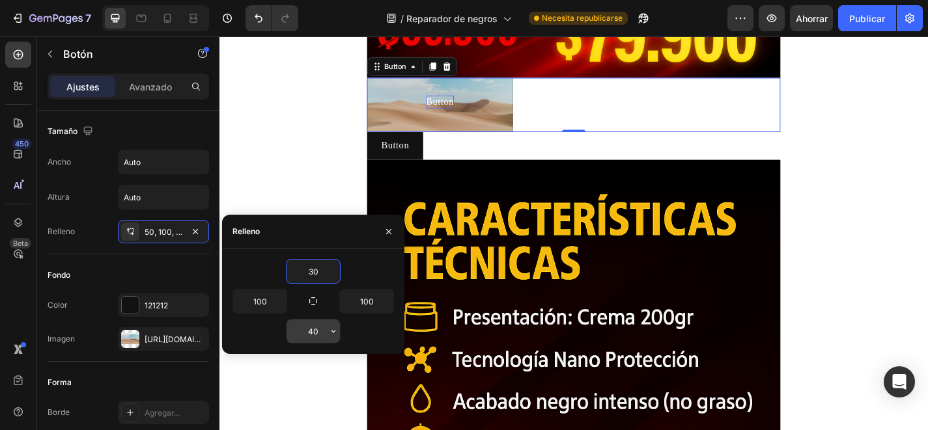
type input "30"
click at [314, 335] on input "40" at bounding box center [312, 331] width 53 height 23
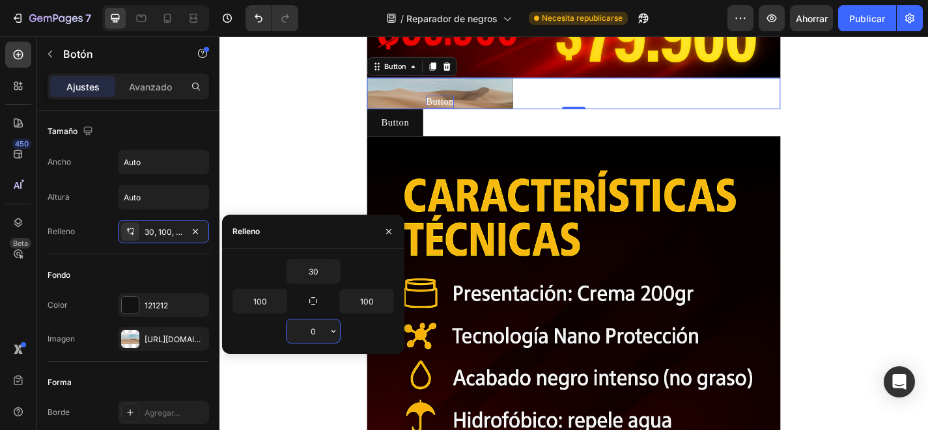
type input "30"
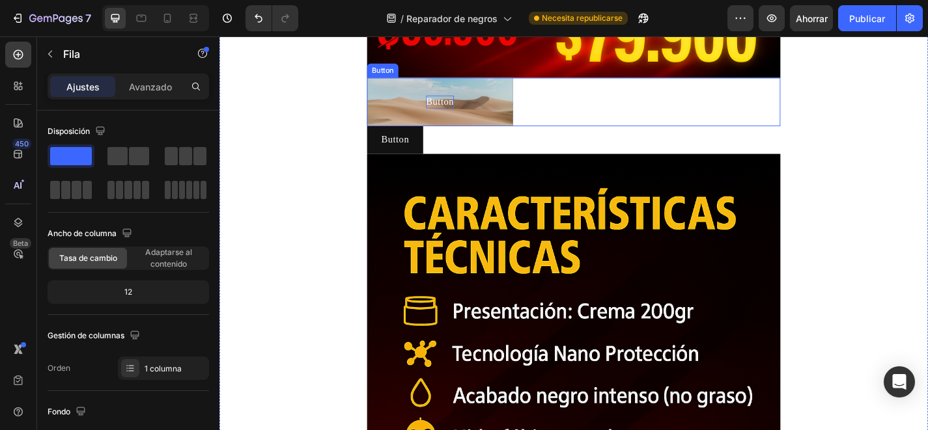
click at [444, 100] on button "Button" at bounding box center [462, 108] width 161 height 53
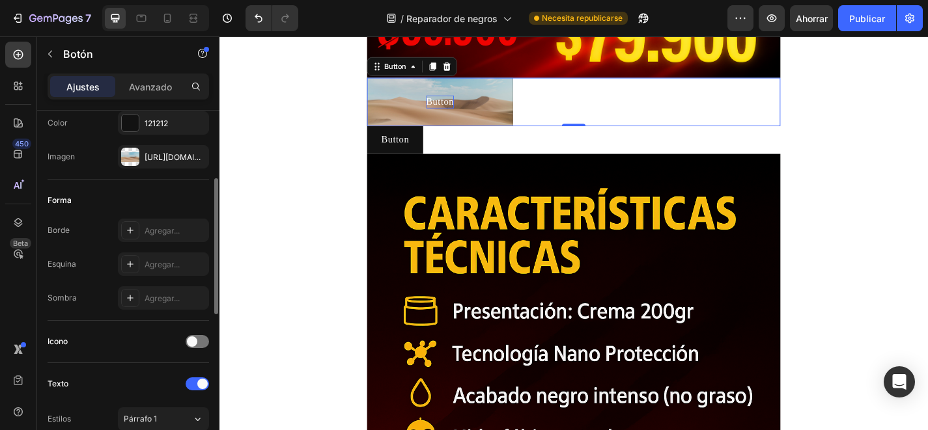
scroll to position [183, 0]
click at [195, 336] on div at bounding box center [197, 341] width 23 height 13
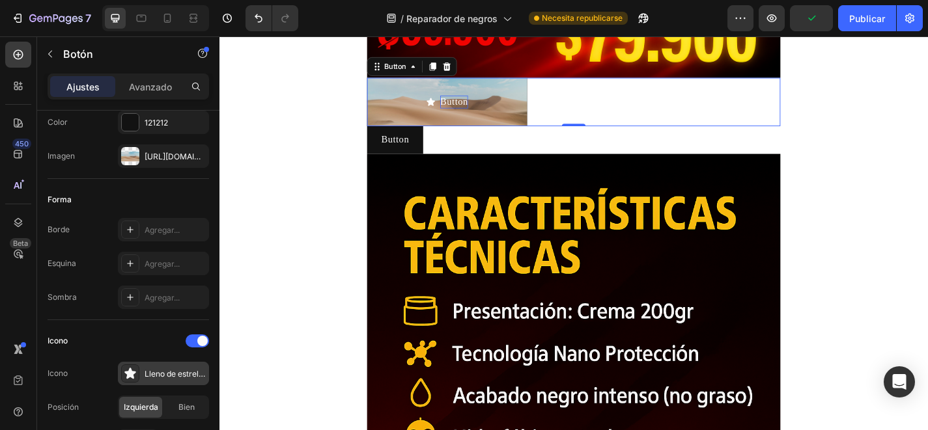
click at [147, 376] on font "Lleno de estrellas" at bounding box center [177, 374] width 64 height 10
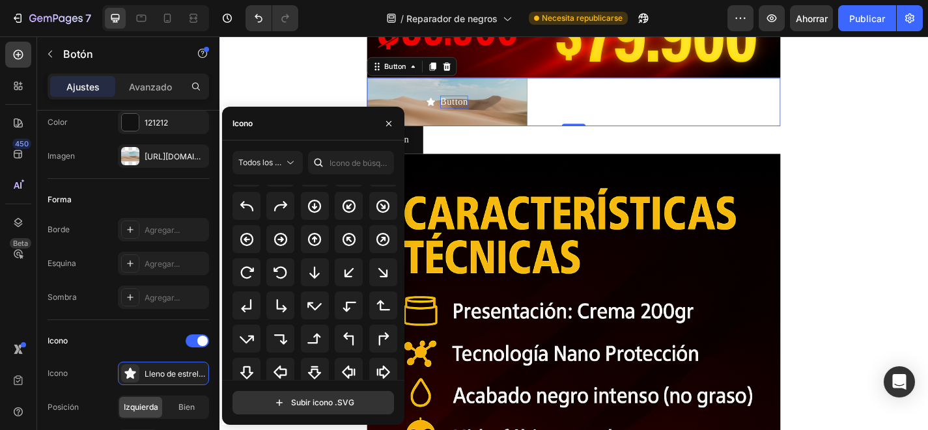
scroll to position [354, 0]
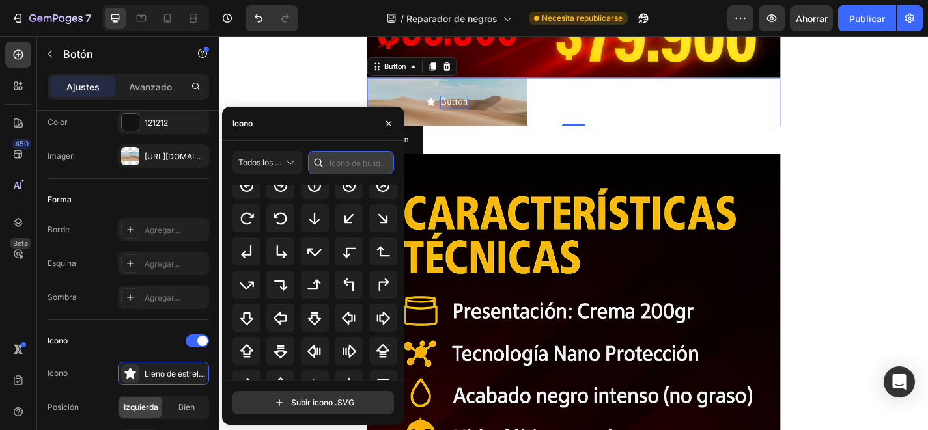
click at [346, 158] on input "text" at bounding box center [351, 162] width 86 height 23
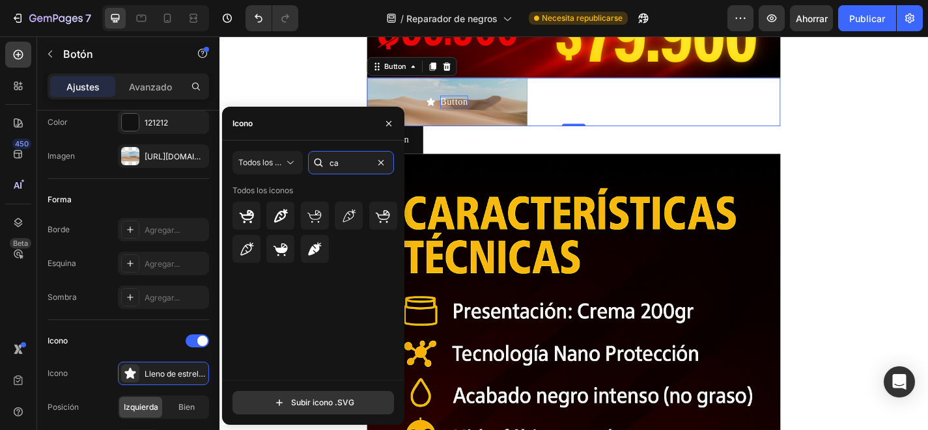
type input "c"
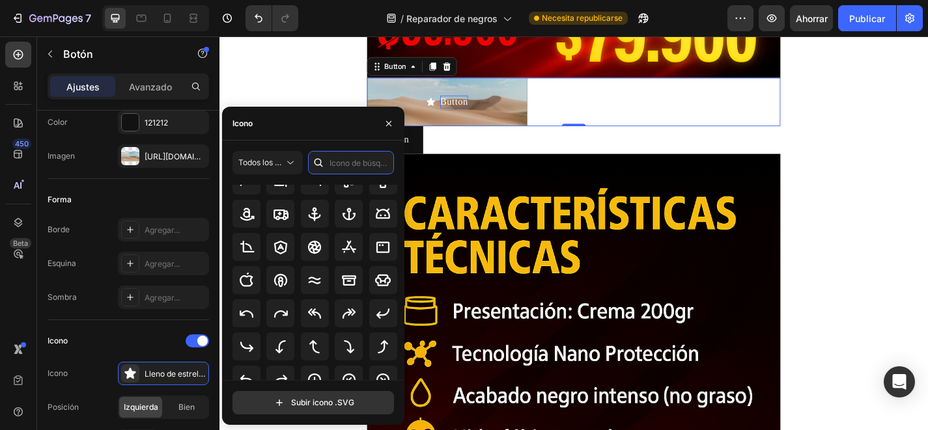
scroll to position [174, 0]
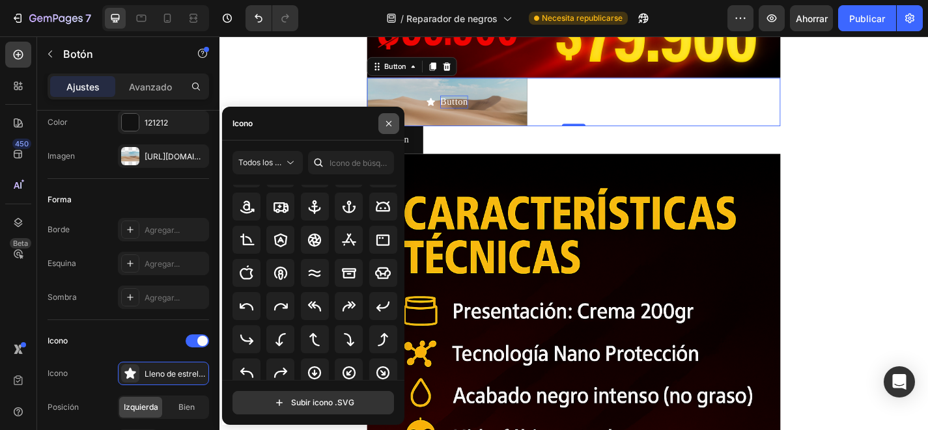
click at [391, 117] on button "button" at bounding box center [388, 123] width 21 height 21
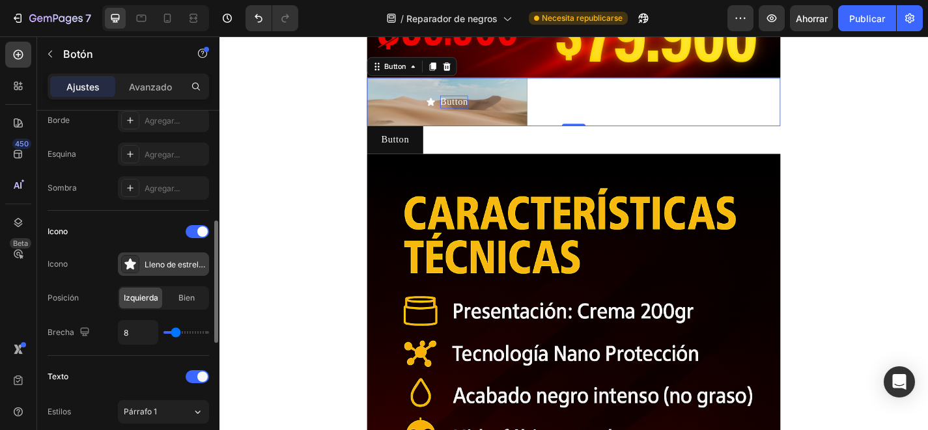
scroll to position [300, 0]
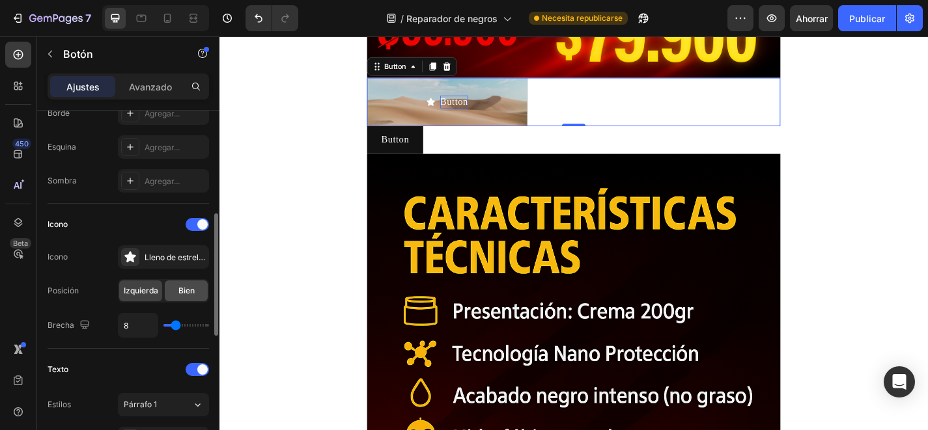
click at [189, 289] on font "Bien" at bounding box center [186, 291] width 16 height 10
click at [132, 255] on icon at bounding box center [129, 256] width 11 height 11
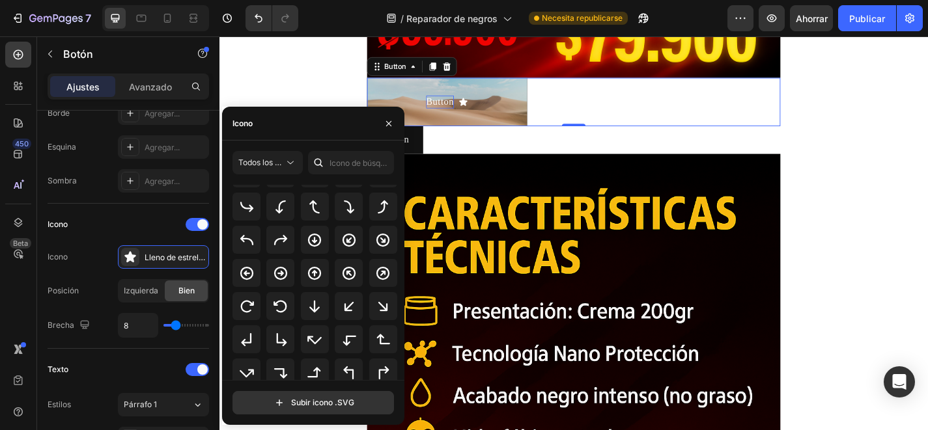
scroll to position [286, 0]
click at [273, 274] on icon at bounding box center [281, 273] width 16 height 16
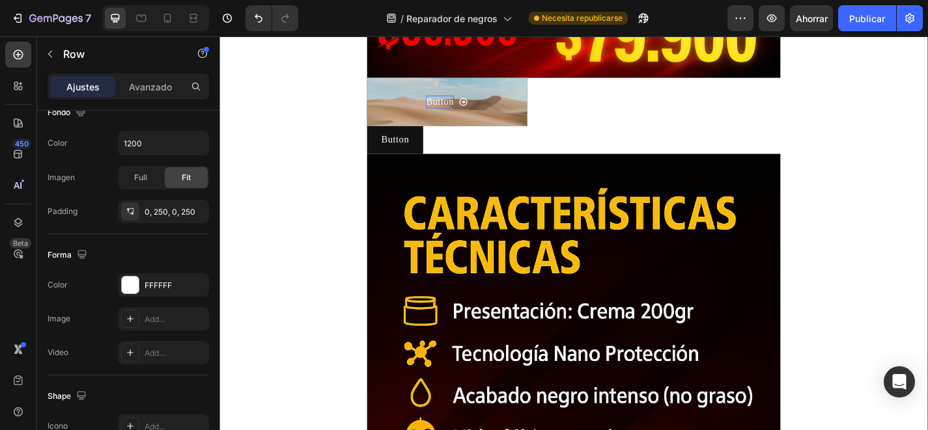
scroll to position [0, 0]
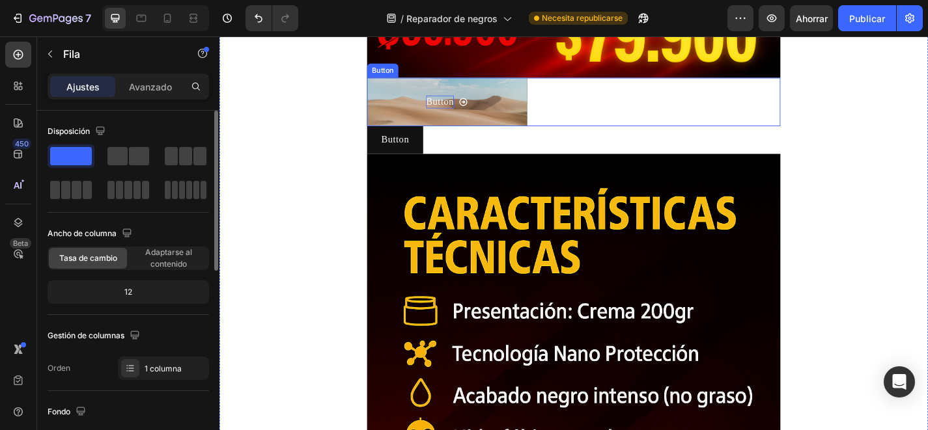
click at [451, 115] on p "Button" at bounding box center [462, 109] width 31 height 14
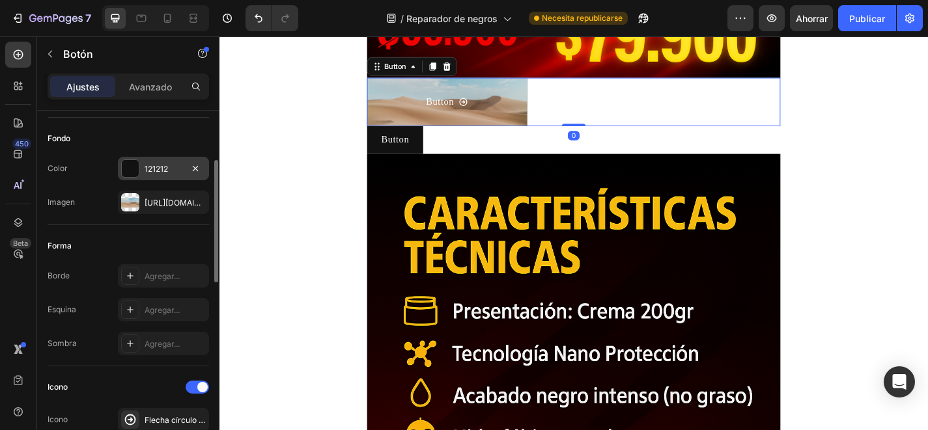
scroll to position [143, 0]
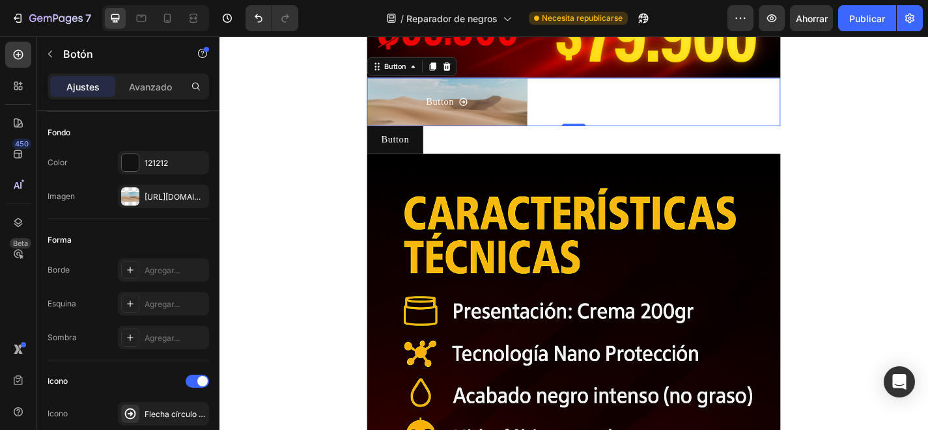
click at [490, 107] on icon "<p>Button</p>" at bounding box center [488, 109] width 10 height 10
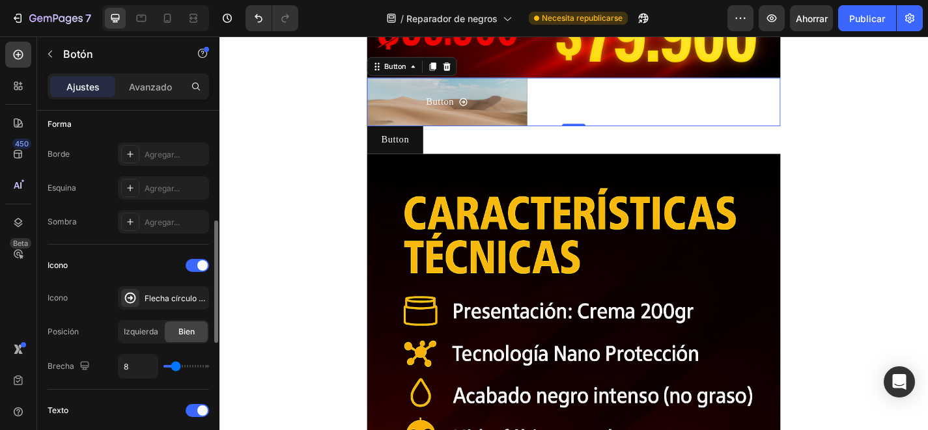
scroll to position [288, 0]
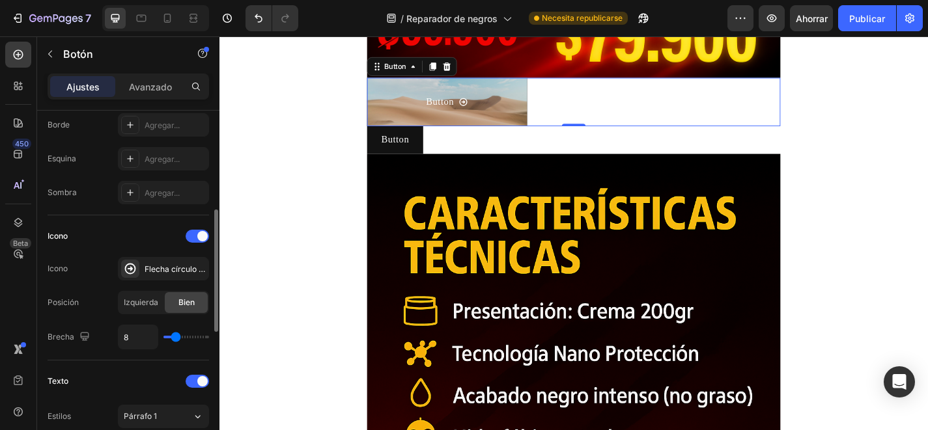
type input "10"
type input "15"
type input "19"
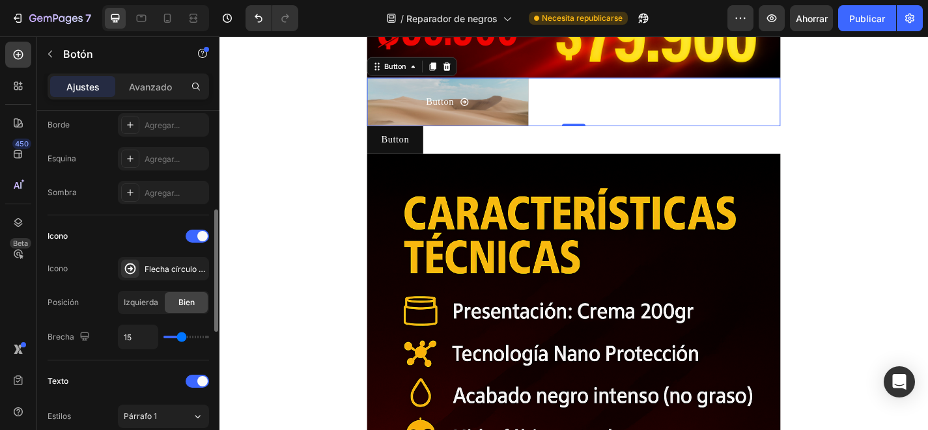
type input "19"
type input "22"
type input "23"
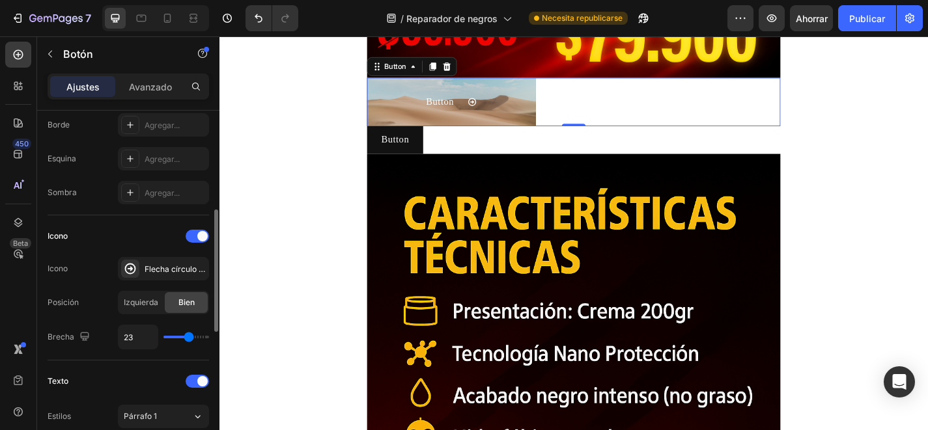
type input "24"
type input "25"
type input "26"
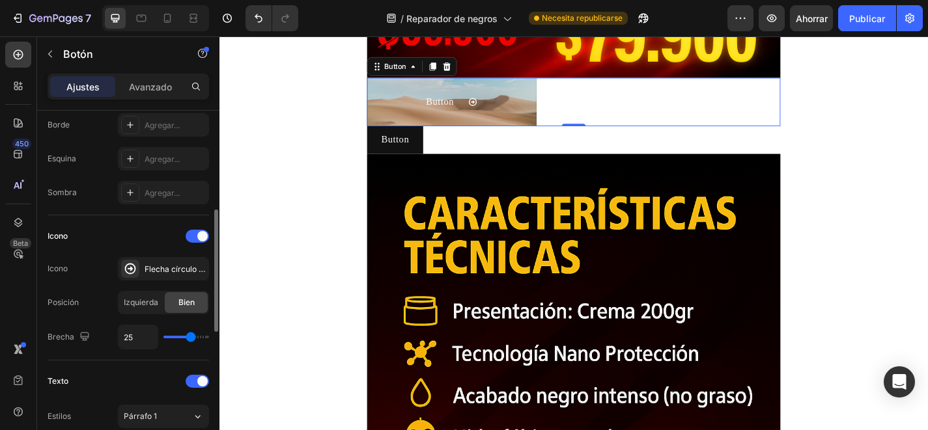
type input "26"
type input "27"
type input "28"
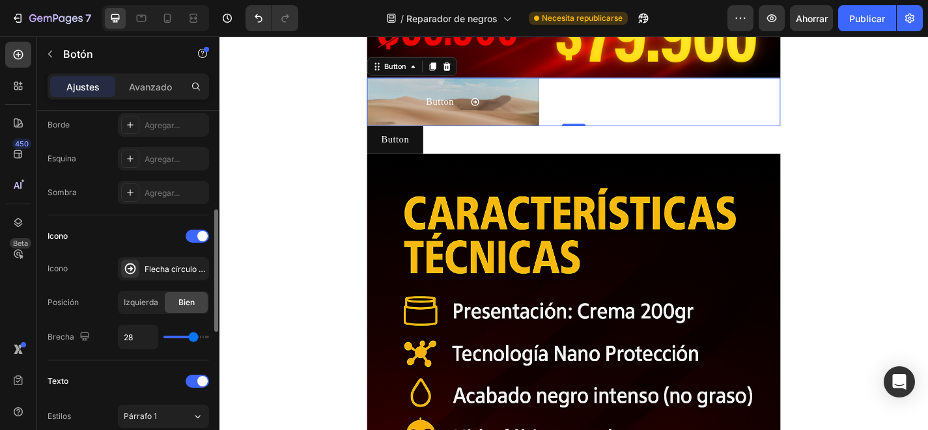
type input "29"
type input "30"
type input "31"
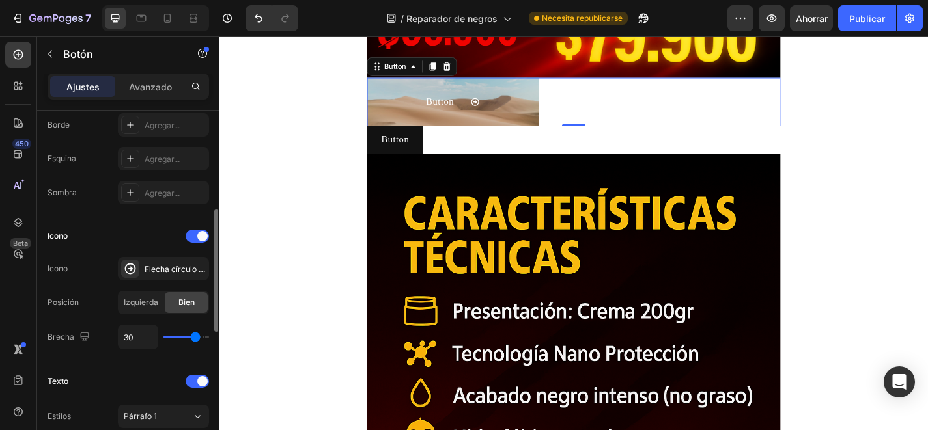
type input "31"
type input "32"
type input "34"
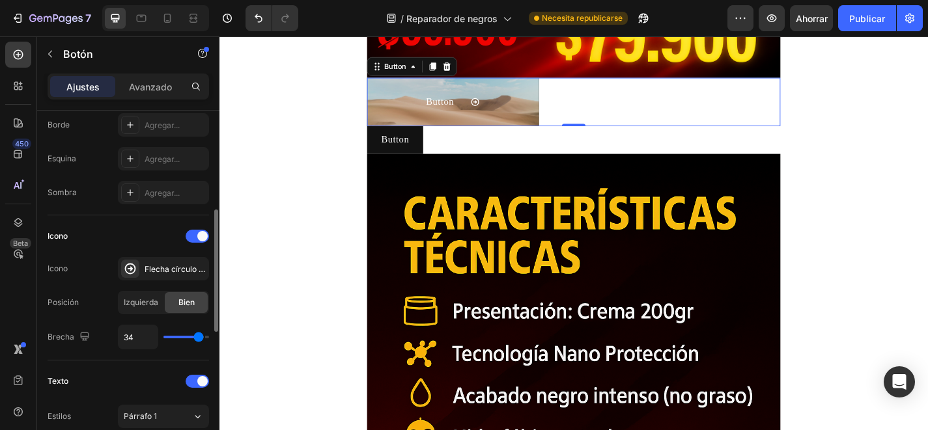
type input "36"
type input "37"
type input "39"
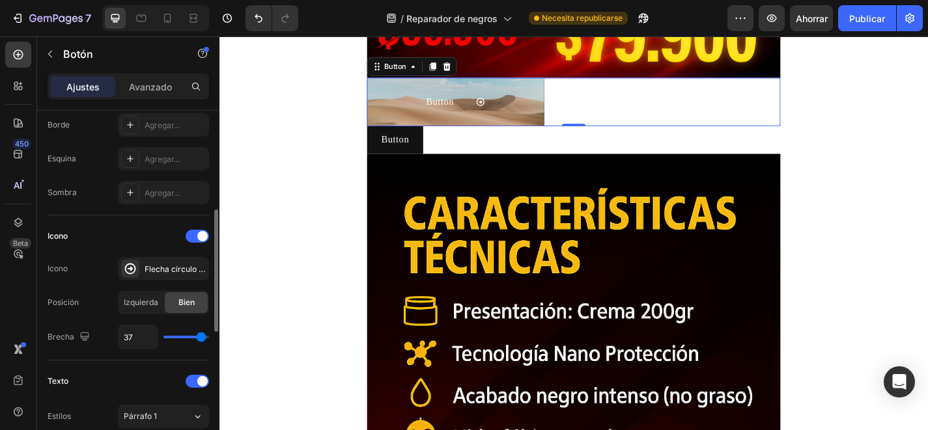
type input "39"
type input "40"
drag, startPoint x: 176, startPoint y: 337, endPoint x: 208, endPoint y: 339, distance: 31.9
click at [208, 339] on input "range" at bounding box center [186, 337] width 46 height 3
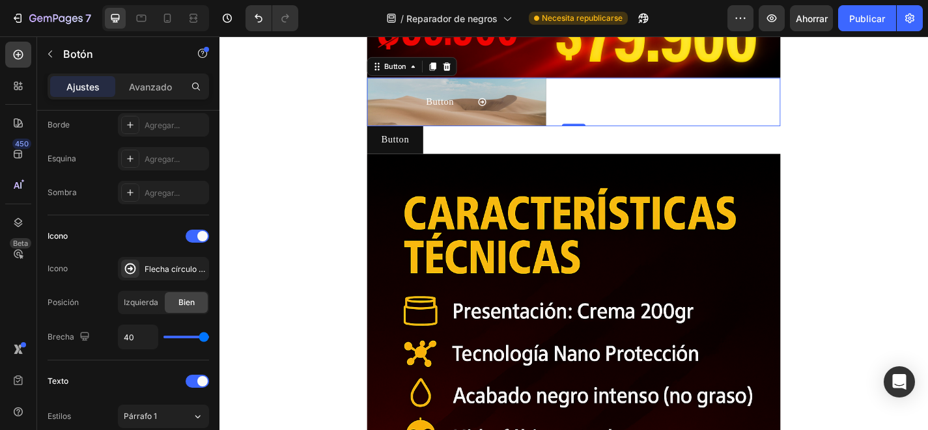
click at [425, 114] on button "Button" at bounding box center [480, 108] width 197 height 53
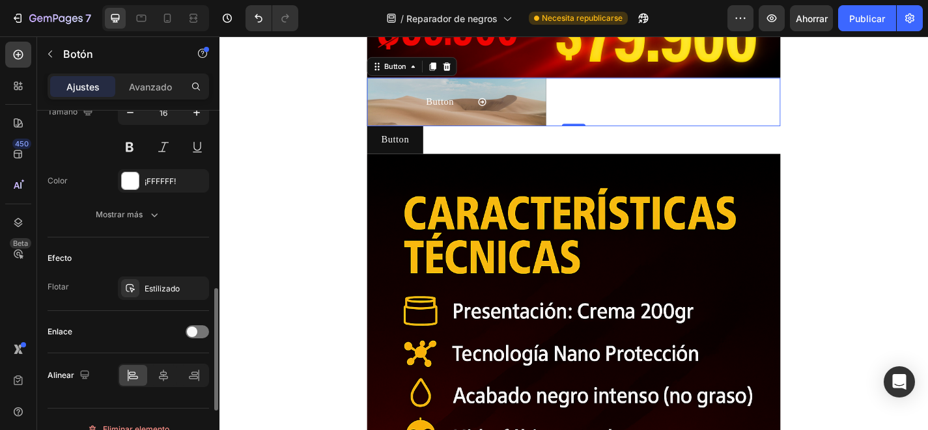
scroll to position [680, 0]
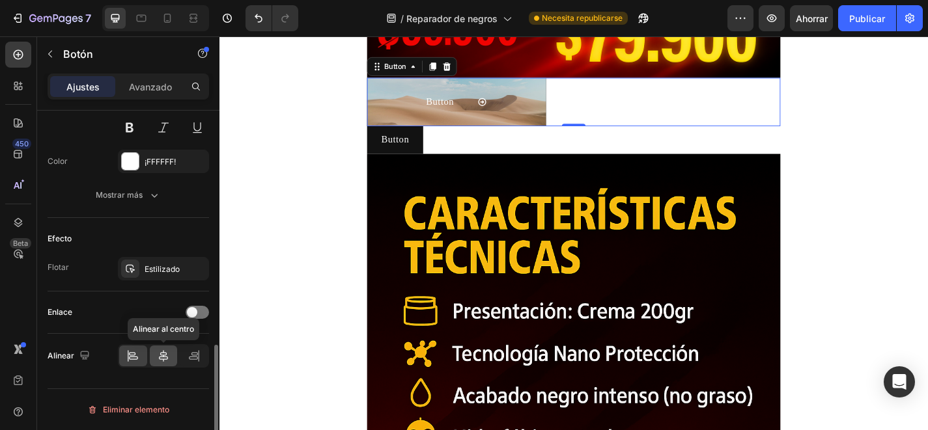
click at [168, 357] on icon at bounding box center [163, 356] width 13 height 13
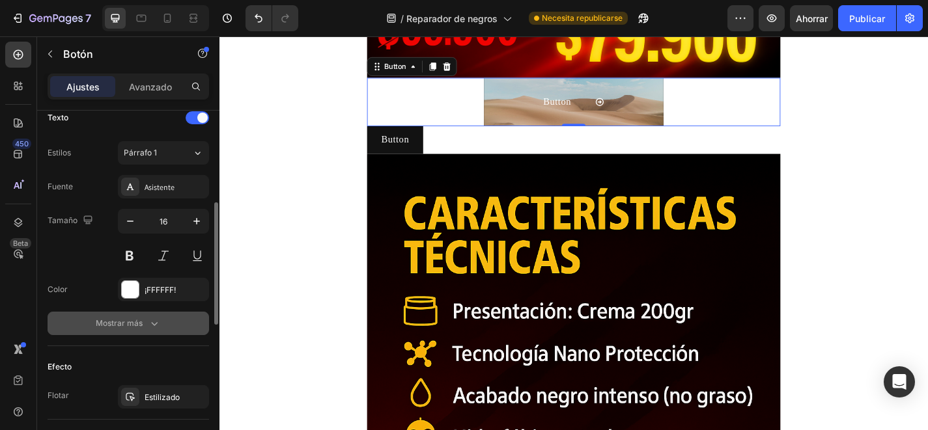
scroll to position [371, 0]
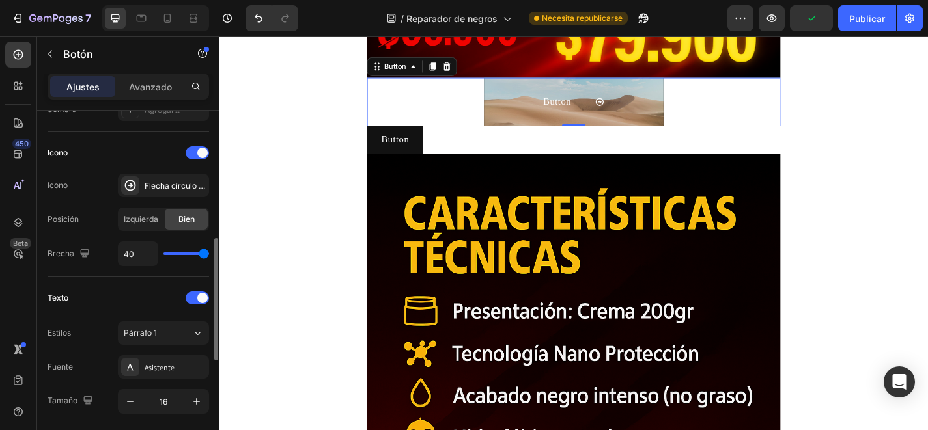
type input "37"
type input "24"
type input "23"
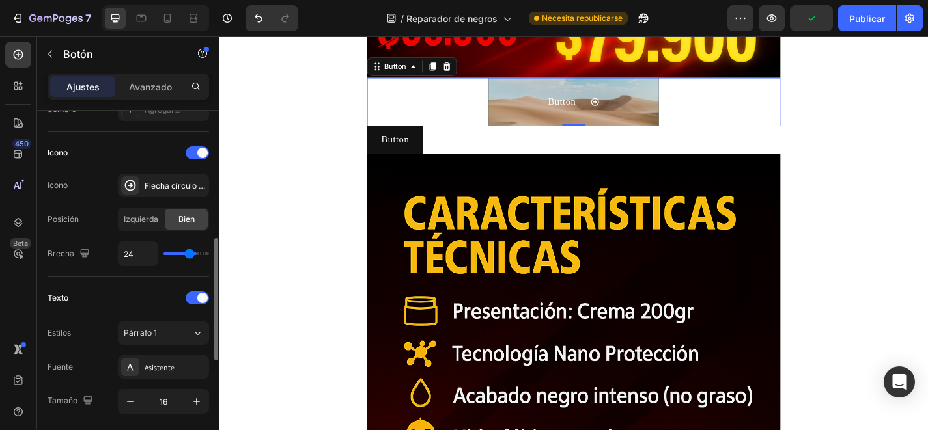
type input "23"
type input "22"
type input "21"
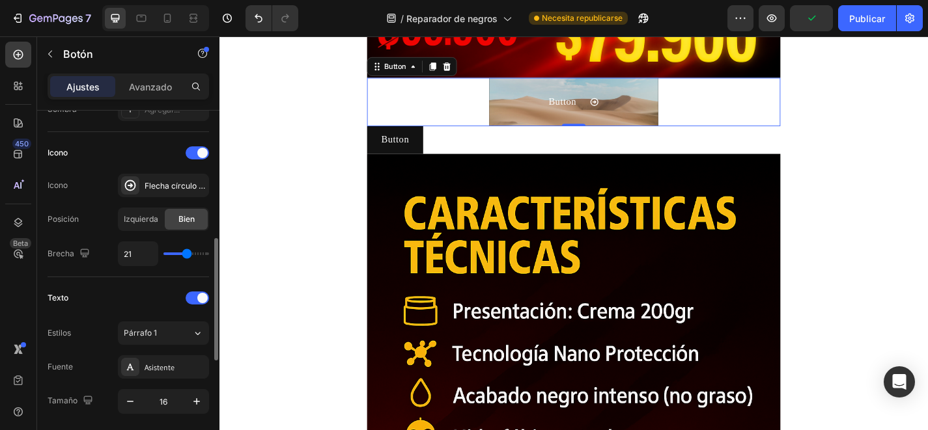
type input "18"
type input "14"
type input "13"
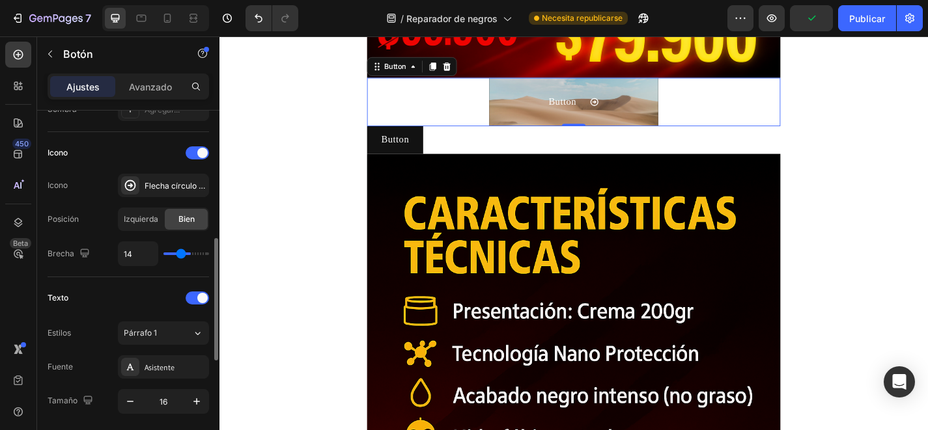
type input "13"
type input "12"
type input "10"
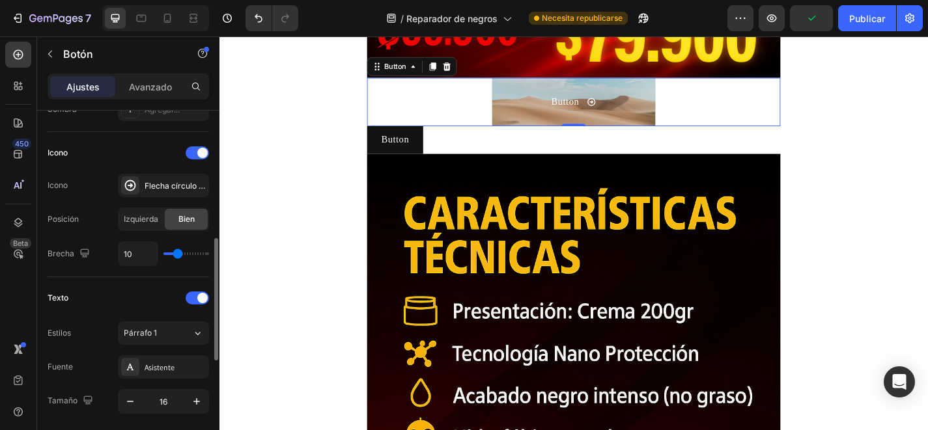
type input "7"
type input "6"
type input "5"
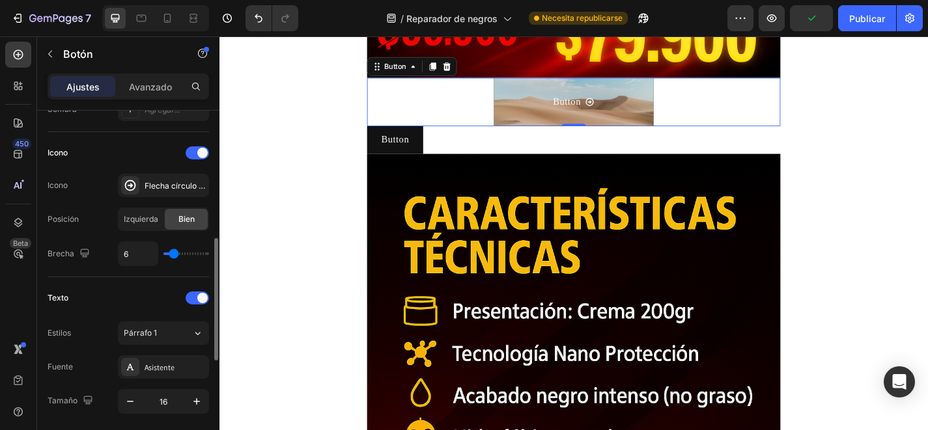
type input "5"
type input "2"
type input "1"
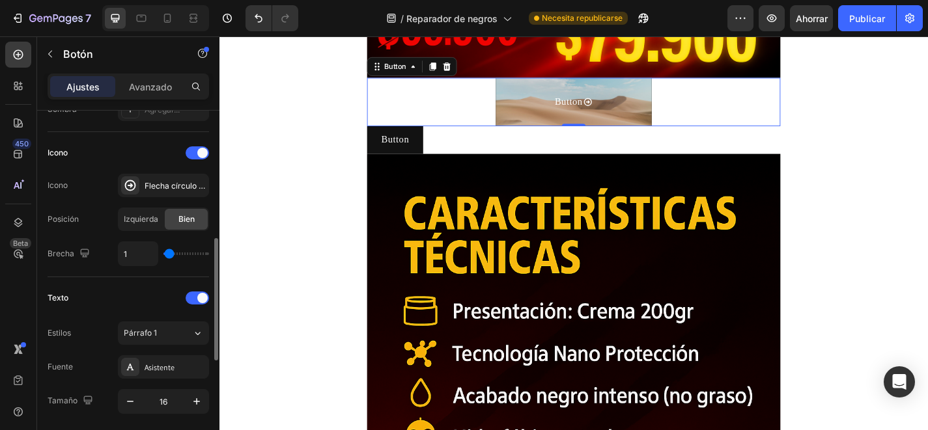
type input "2"
type input "3"
type input "4"
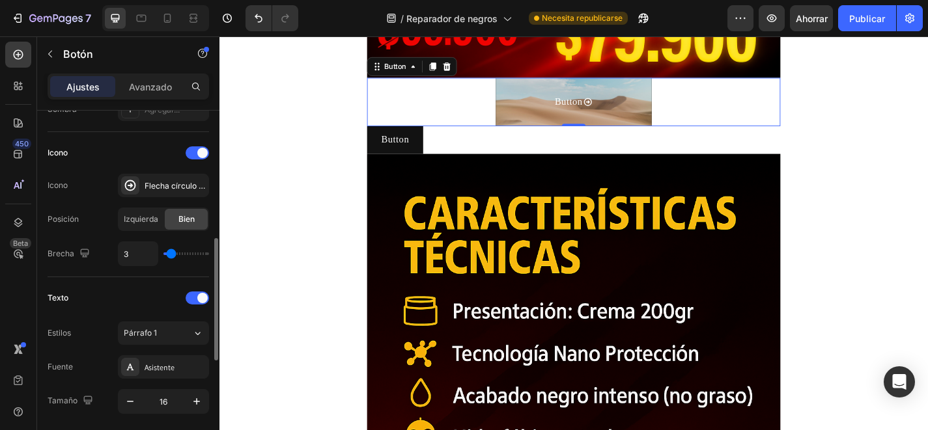
type input "4"
type input "5"
type input "7"
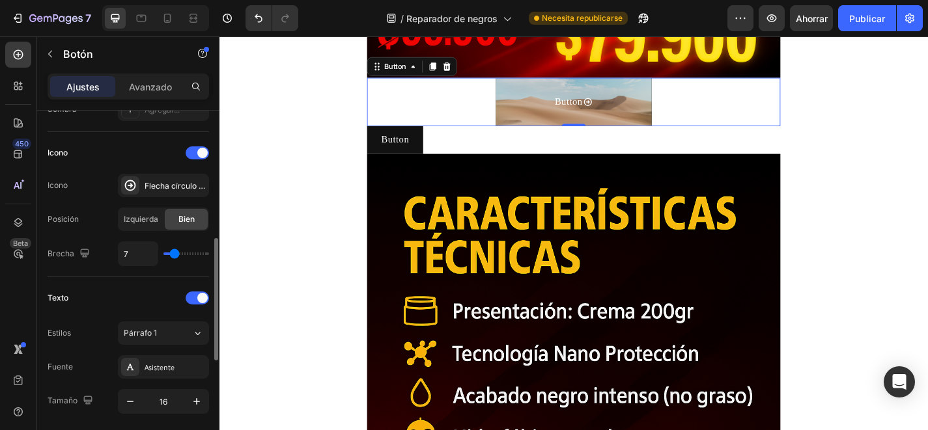
type input "9"
type input "11"
type input "12"
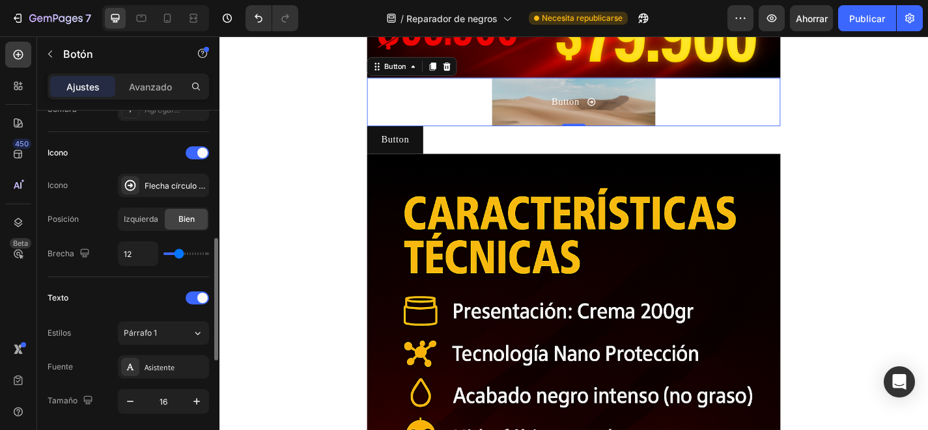
drag, startPoint x: 203, startPoint y: 251, endPoint x: 178, endPoint y: 252, distance: 24.8
type input "12"
click at [178, 253] on input "range" at bounding box center [186, 254] width 46 height 3
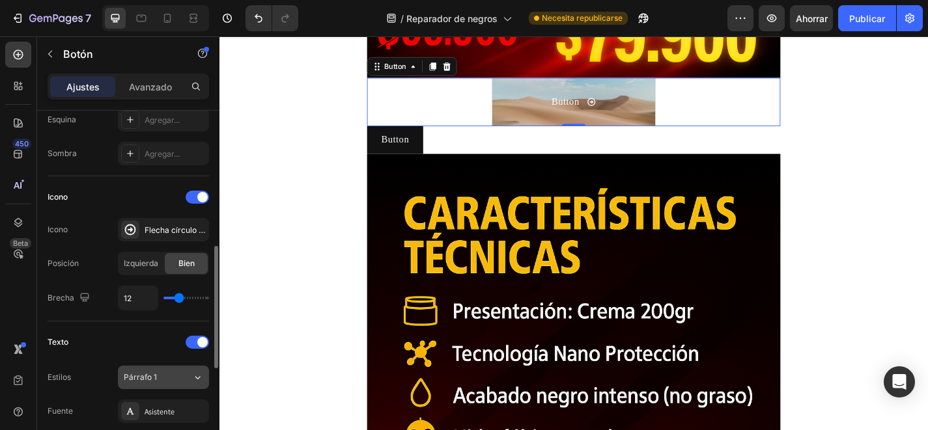
scroll to position [288, 0]
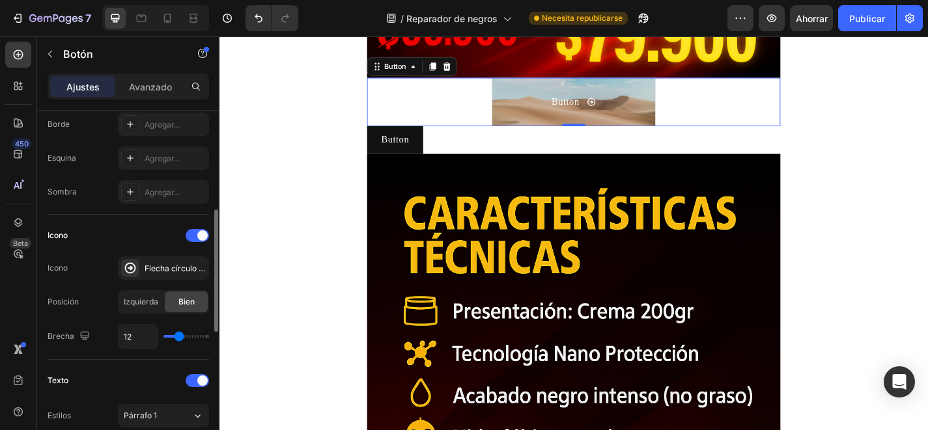
click at [568, 109] on button "Button" at bounding box center [609, 108] width 179 height 53
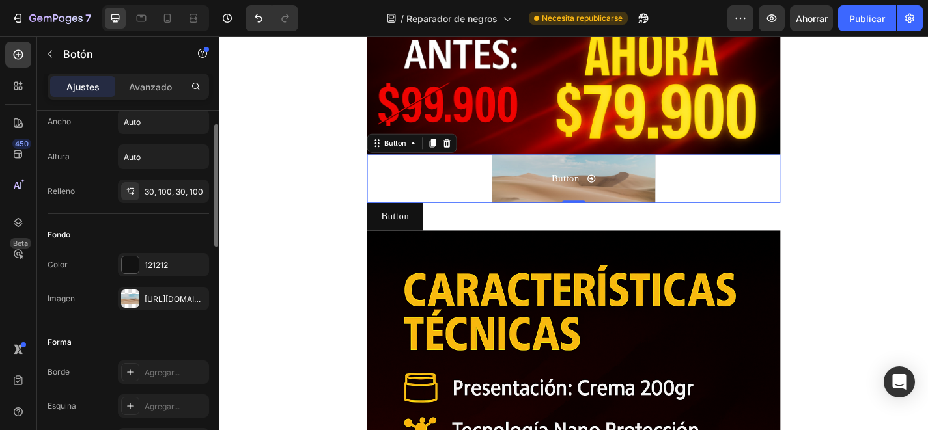
scroll to position [21, 0]
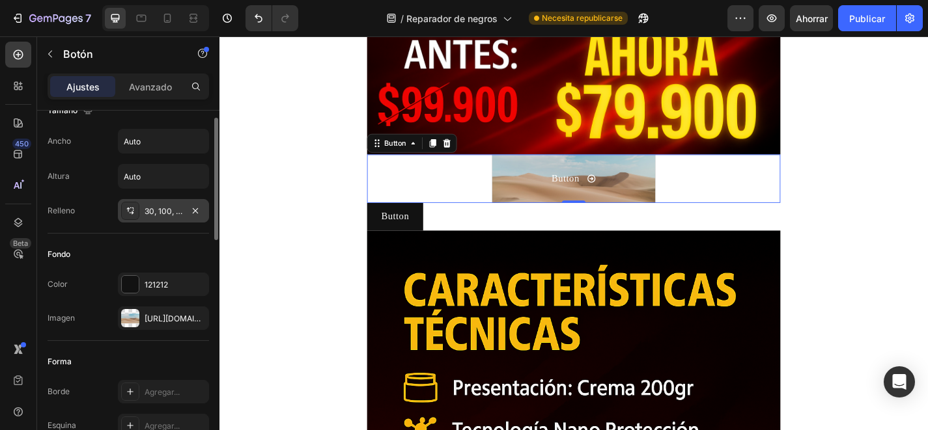
click at [181, 214] on font "30, 100, 30, 100" at bounding box center [174, 211] width 59 height 10
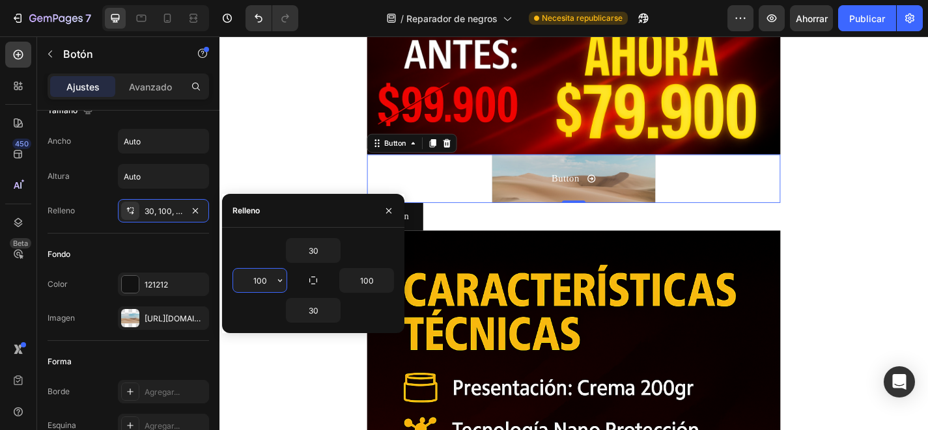
click at [267, 277] on input "100" at bounding box center [259, 280] width 53 height 23
click at [269, 279] on input "100" at bounding box center [259, 280] width 53 height 23
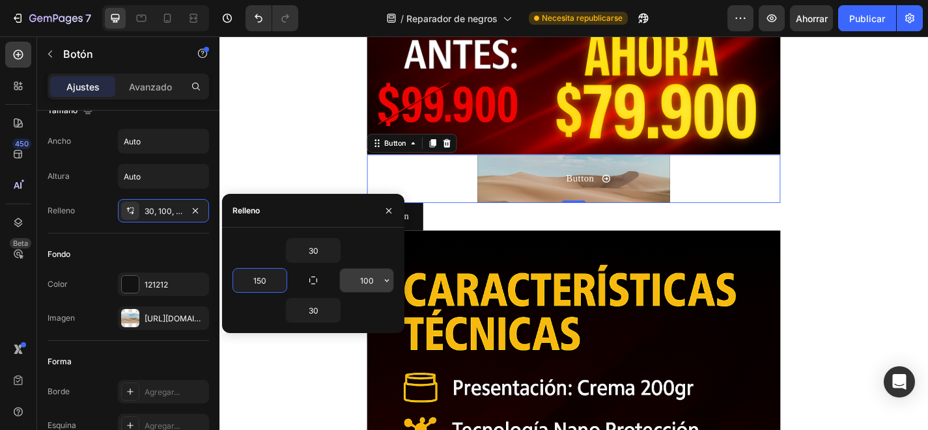
type input "150"
click at [376, 280] on input "100" at bounding box center [366, 280] width 53 height 23
click at [372, 280] on input "100" at bounding box center [366, 280] width 53 height 23
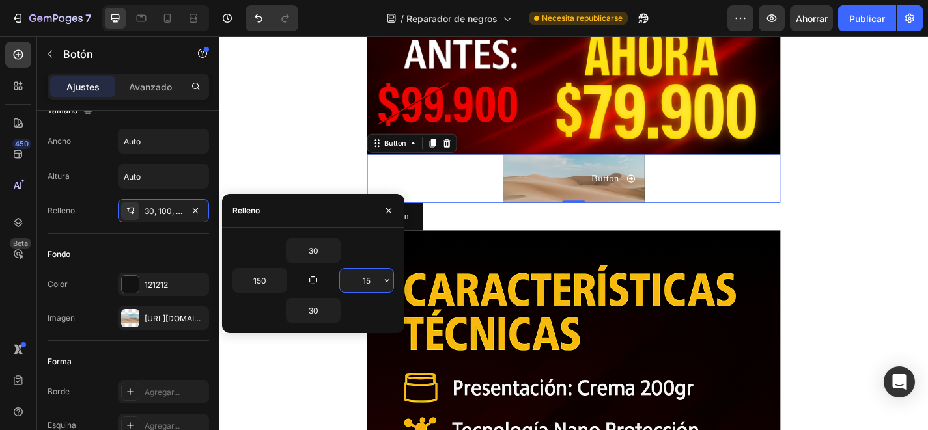
type input "150"
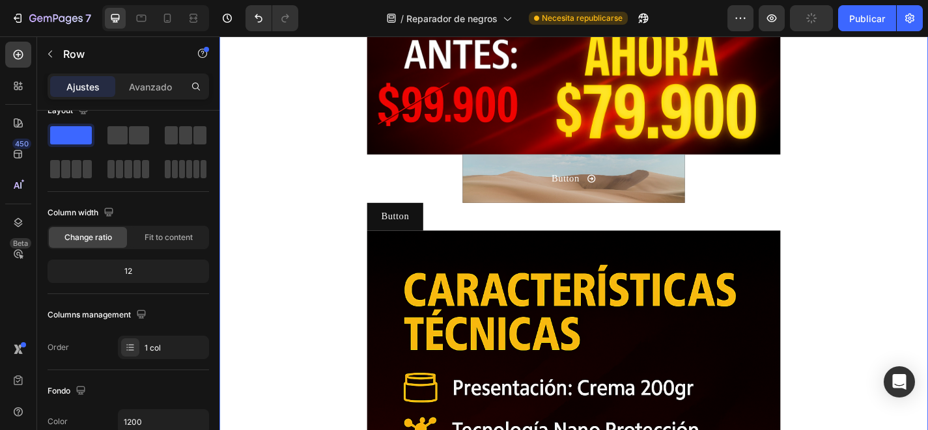
scroll to position [0, 0]
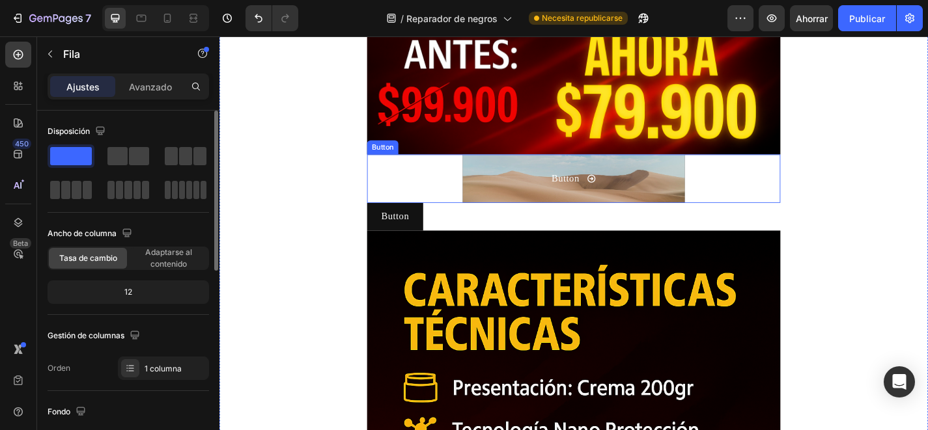
click at [507, 208] on button "Button" at bounding box center [610, 193] width 244 height 53
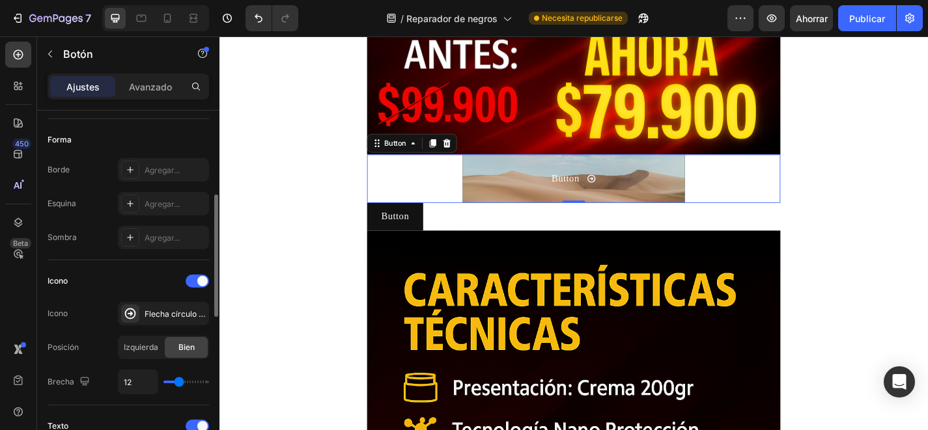
scroll to position [267, 0]
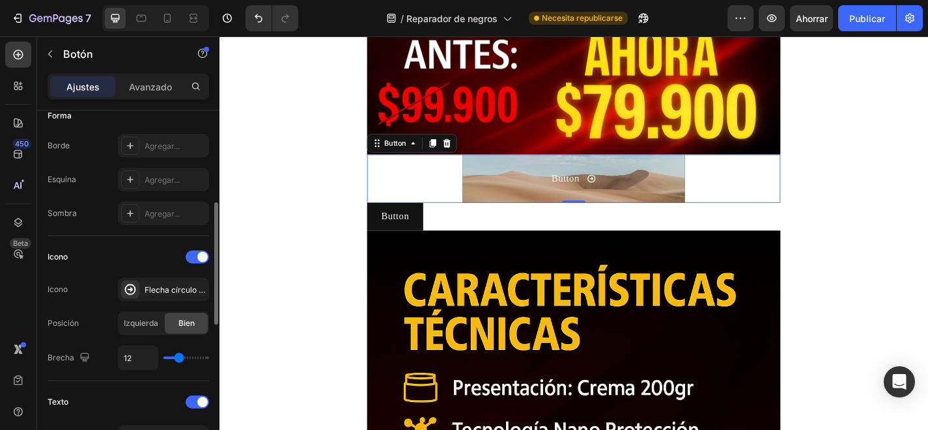
type input "14"
type input "13"
type input "12"
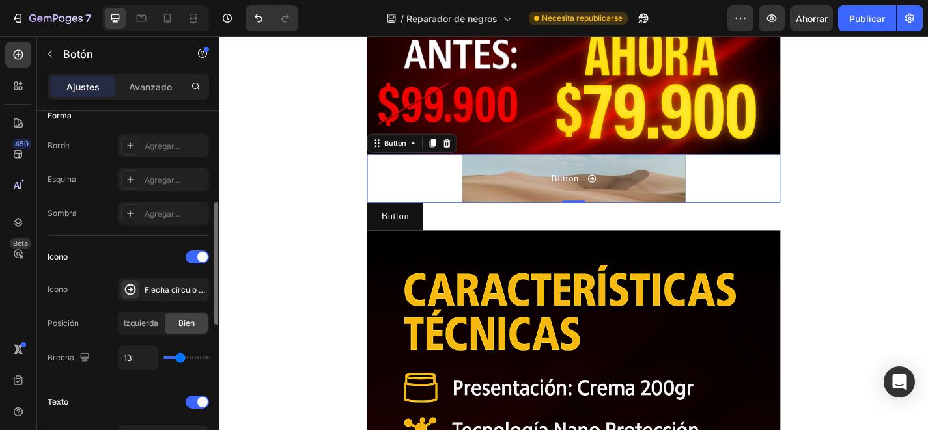
type input "12"
type input "11"
type input "12"
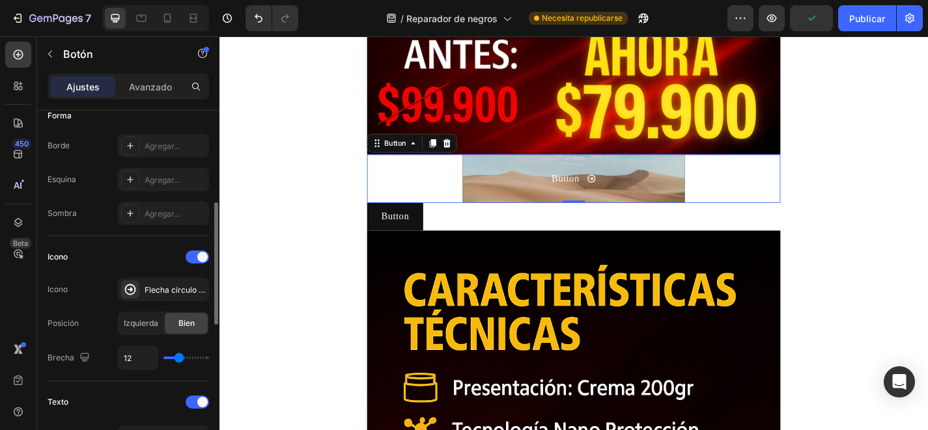
click at [178, 358] on input "range" at bounding box center [186, 358] width 46 height 3
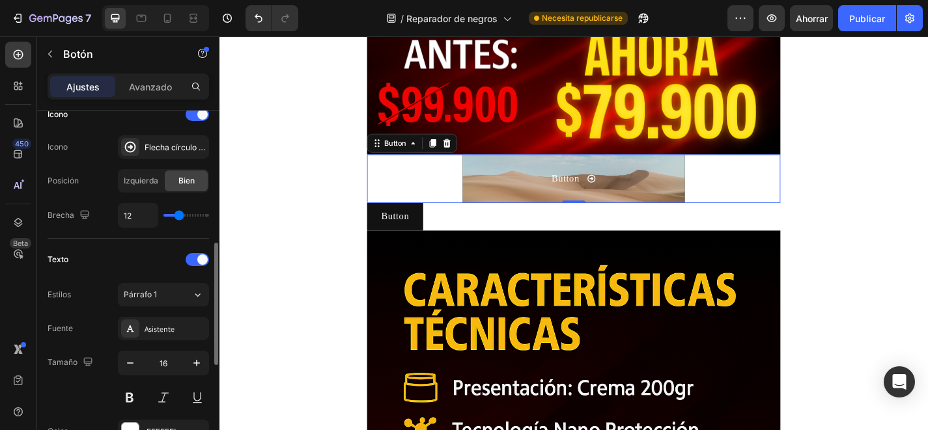
scroll to position [417, 0]
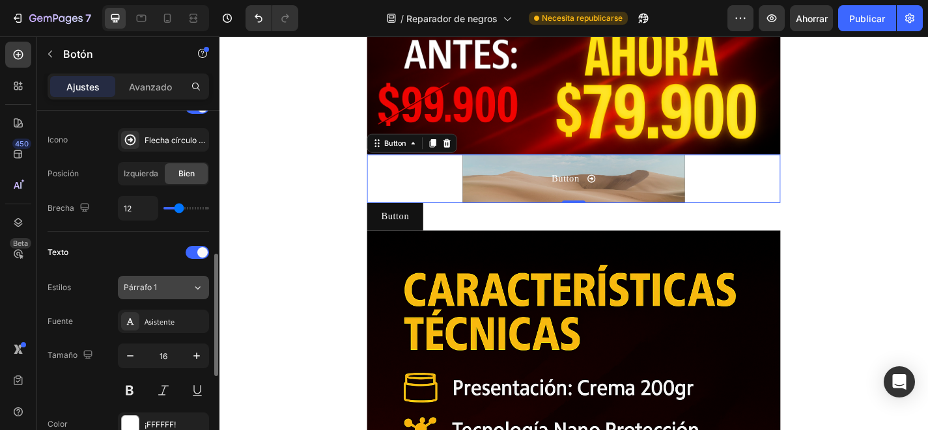
click at [167, 292] on div "Párrafo 1" at bounding box center [150, 288] width 53 height 12
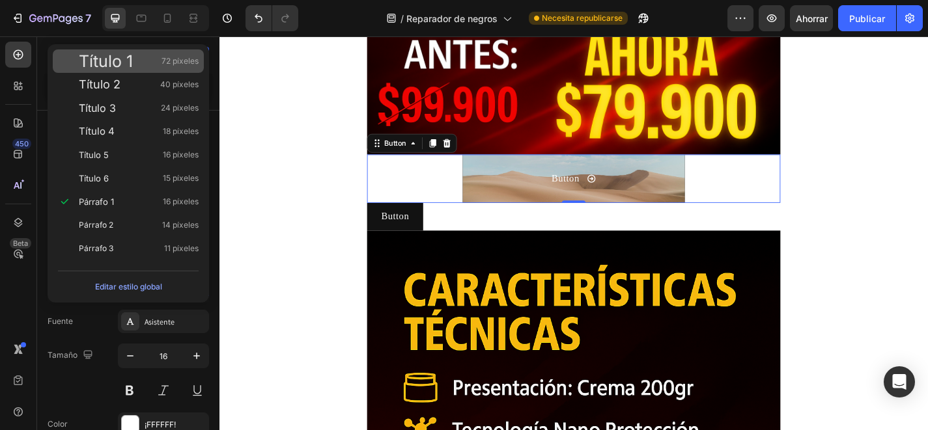
click at [180, 63] on font "72 píxeles" at bounding box center [179, 61] width 37 height 10
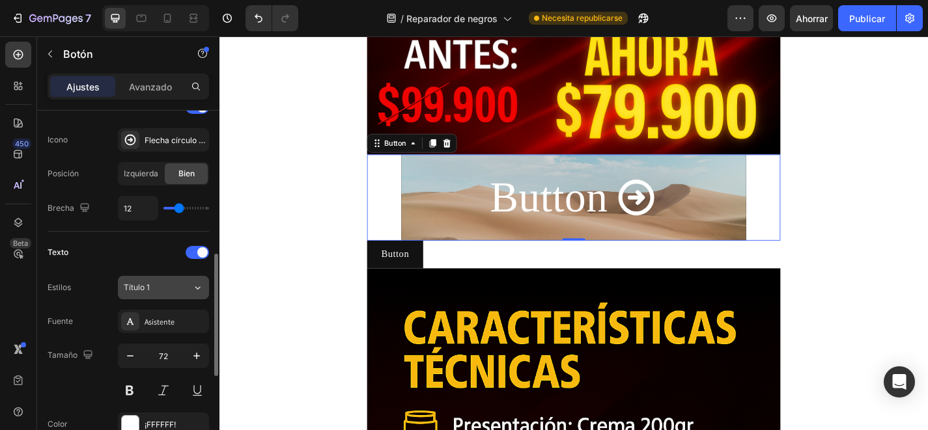
click at [178, 283] on div "Título 1" at bounding box center [158, 288] width 68 height 12
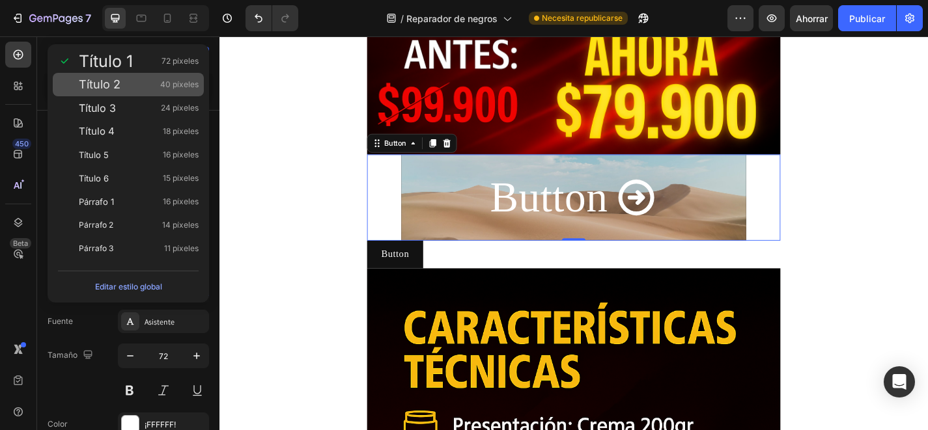
click at [158, 93] on div "Título 2 40 píxeles" at bounding box center [128, 84] width 151 height 23
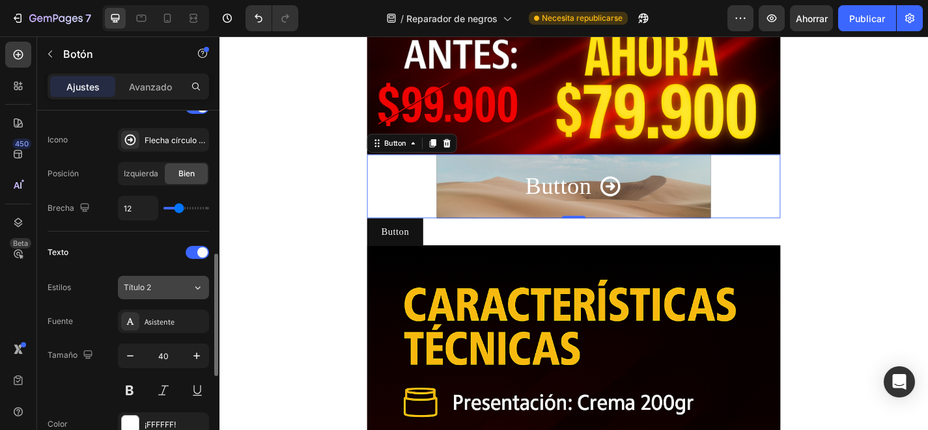
click at [186, 292] on div "Título 2" at bounding box center [158, 288] width 68 height 12
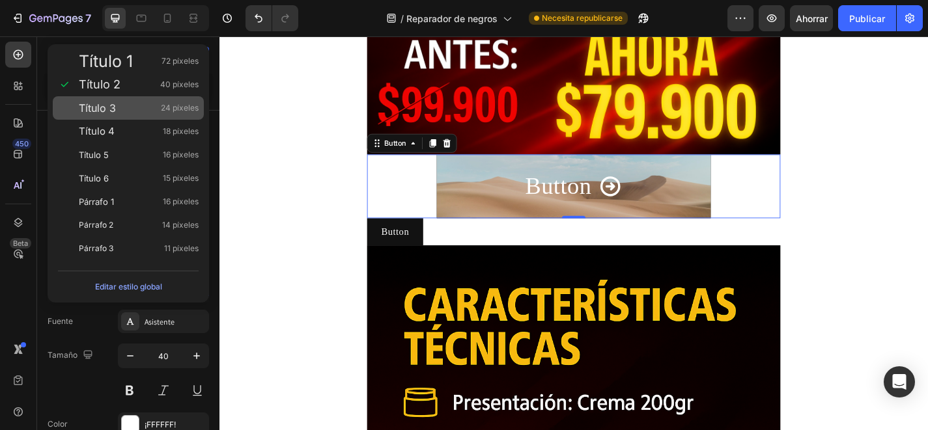
click at [143, 109] on div "Título 3 24 píxeles" at bounding box center [139, 108] width 120 height 13
type input "24"
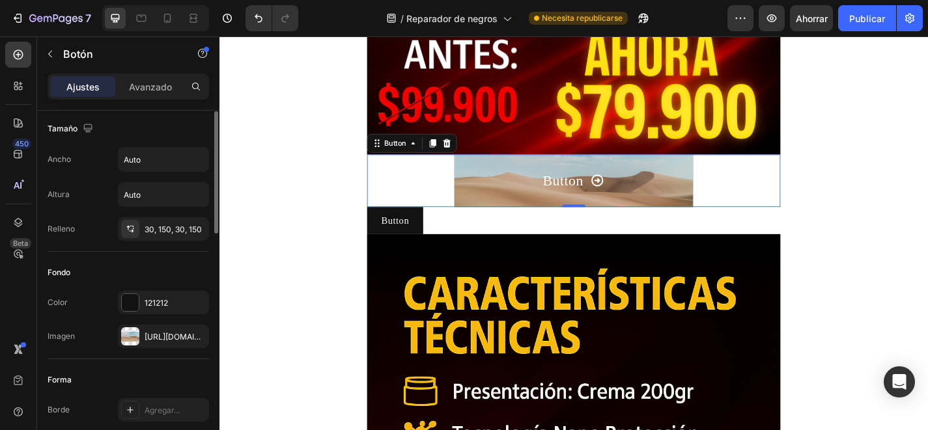
scroll to position [0, 0]
click at [531, 199] on button "Button" at bounding box center [611, 196] width 264 height 58
click at [167, 335] on font "[URL][DOMAIN_NAME]" at bounding box center [187, 340] width 84 height 10
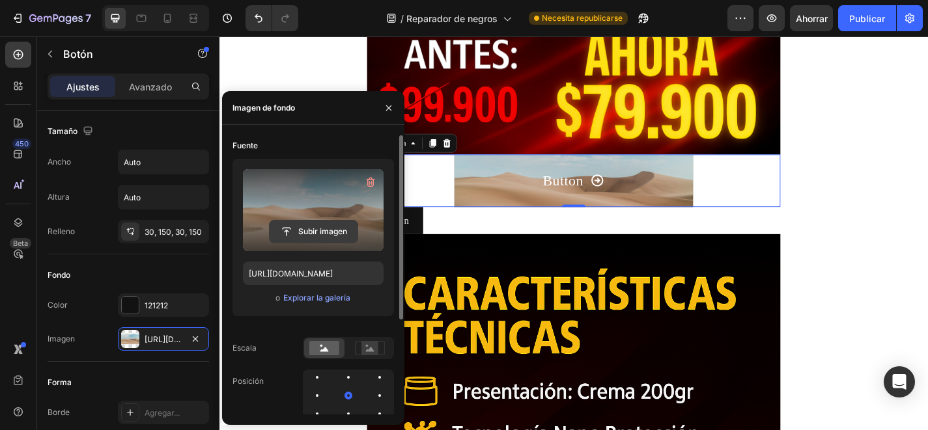
click at [305, 227] on input "file" at bounding box center [314, 232] width 88 height 22
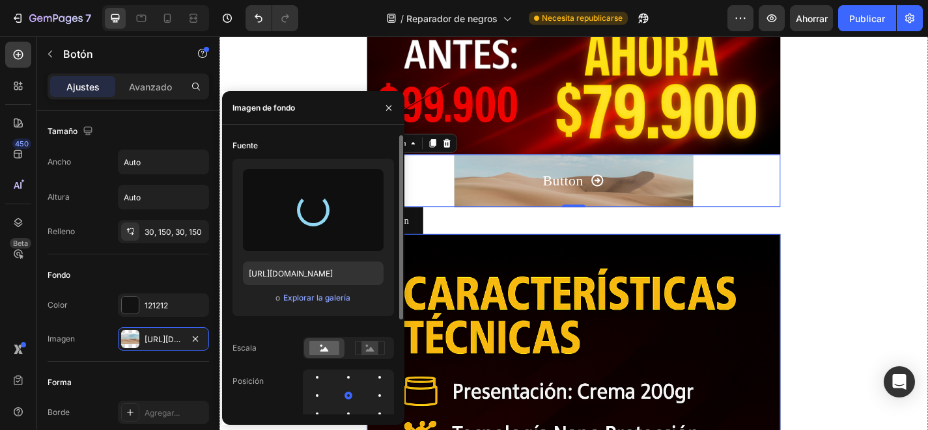
type input "[URL][DOMAIN_NAME]"
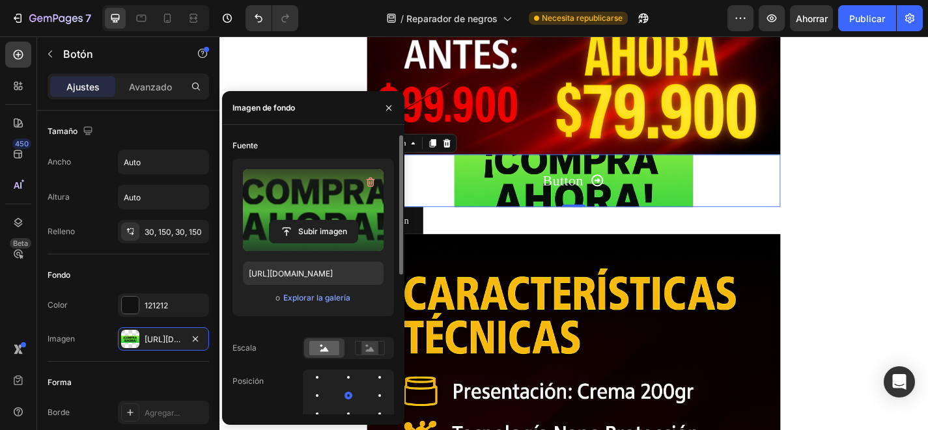
click at [501, 188] on button "Button" at bounding box center [611, 196] width 264 height 58
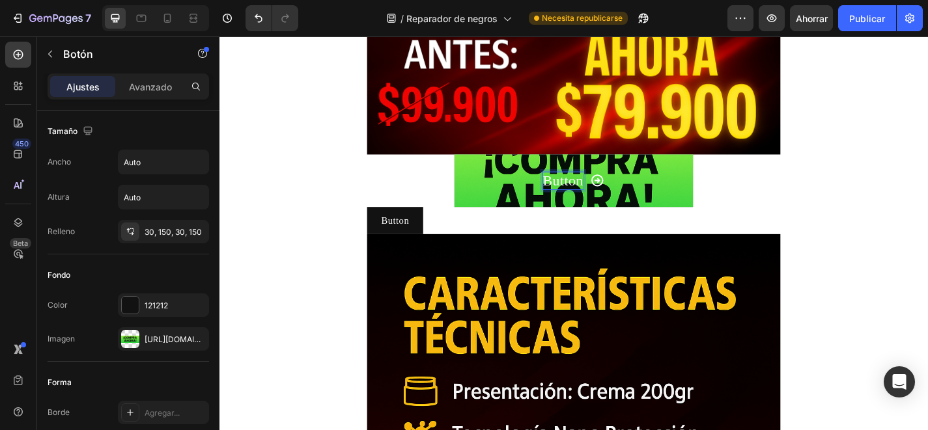
click at [639, 194] on icon "<p>Button</p>" at bounding box center [636, 196] width 16 height 16
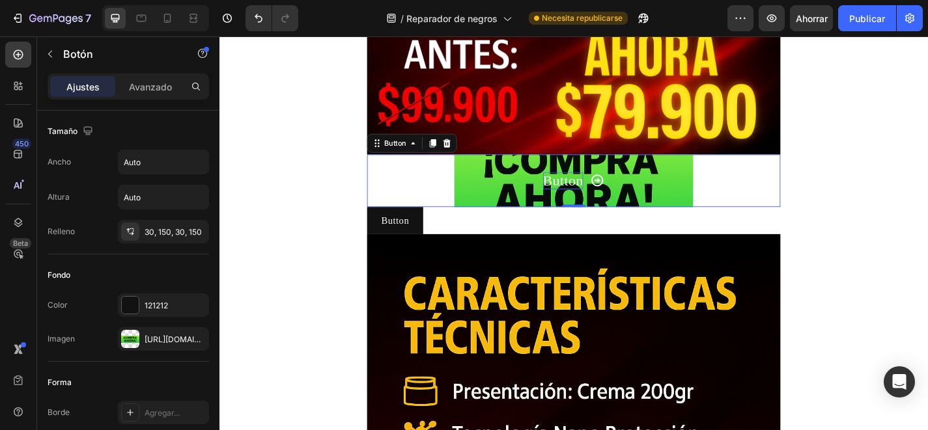
click at [639, 194] on icon "<p>Button</p>" at bounding box center [636, 196] width 16 height 16
click at [609, 197] on p "Button" at bounding box center [598, 195] width 45 height 19
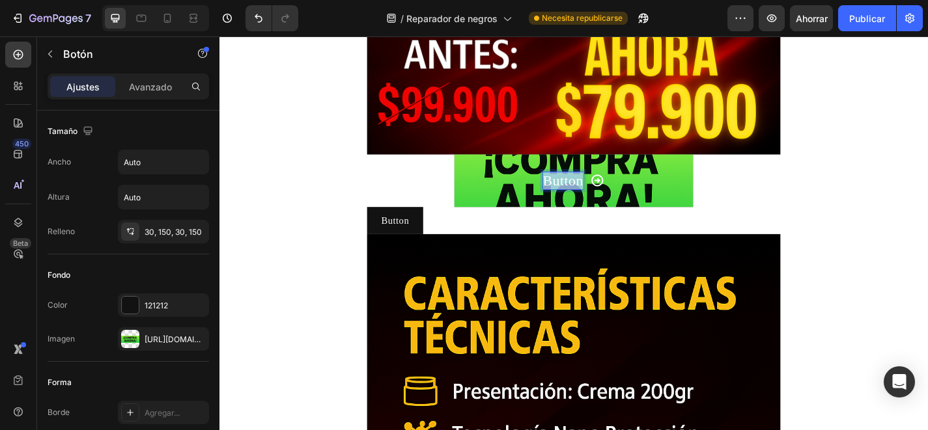
click at [609, 197] on p "Button" at bounding box center [598, 195] width 45 height 19
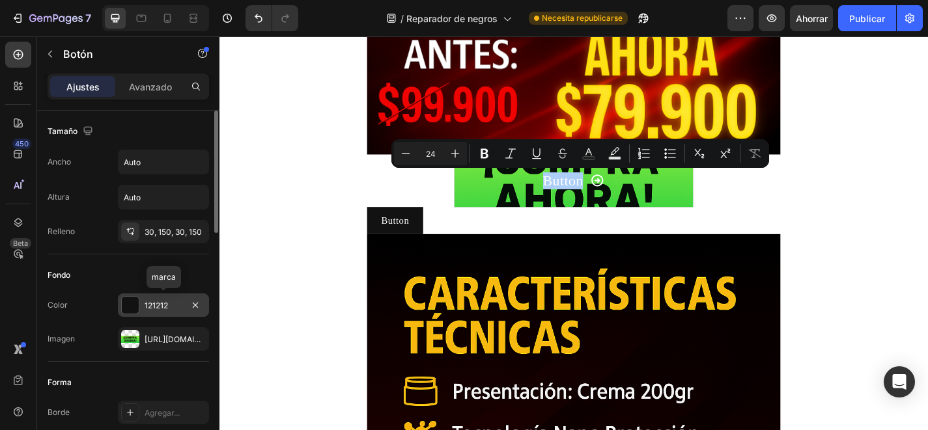
click at [130, 299] on div at bounding box center [130, 305] width 17 height 17
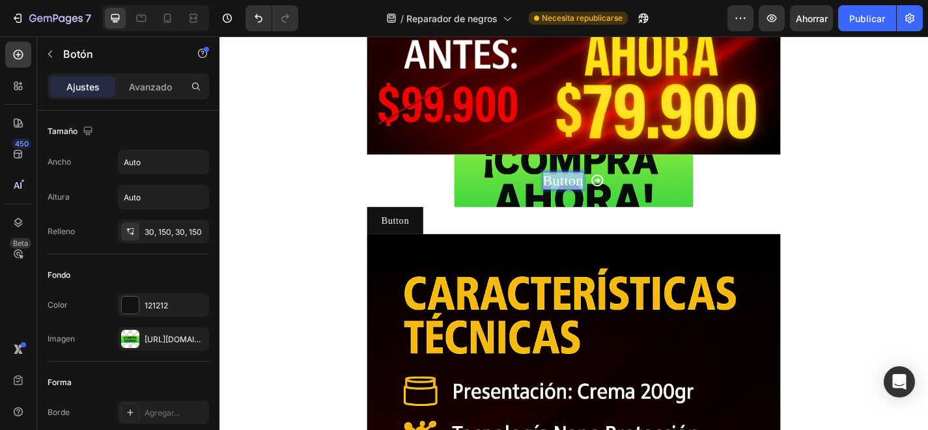
click at [581, 191] on p "Button" at bounding box center [598, 195] width 45 height 19
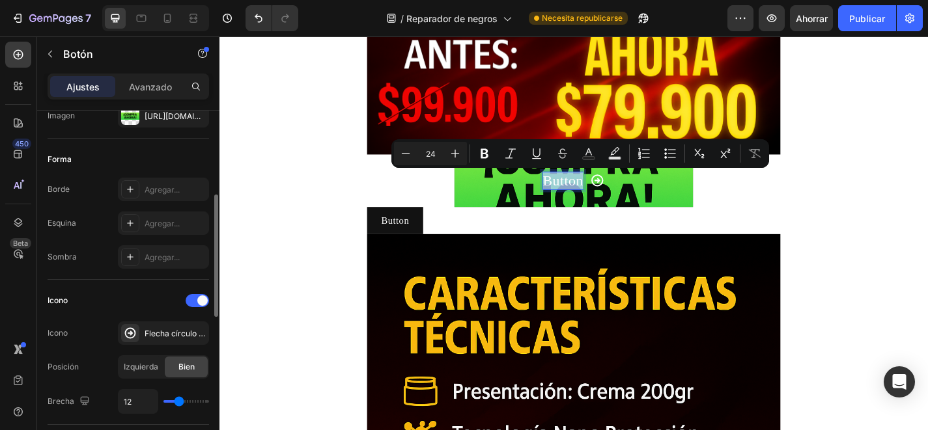
scroll to position [229, 0]
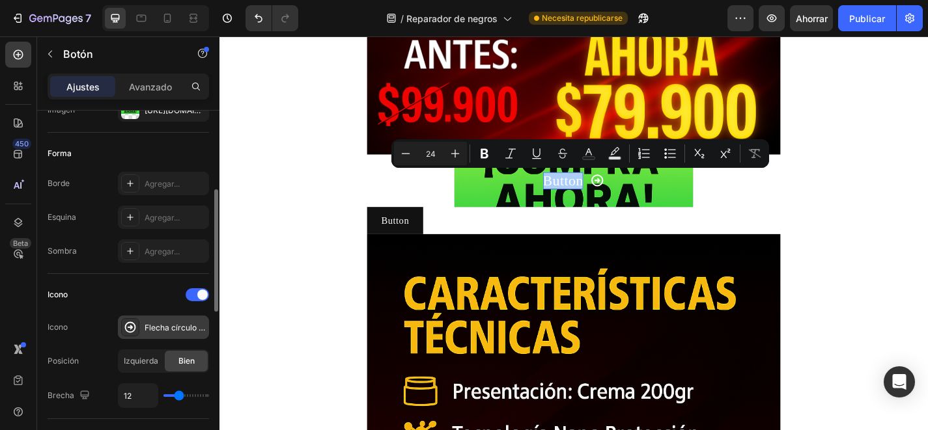
click at [148, 325] on font "Flecha círculo derecha negrita" at bounding box center [201, 328] width 113 height 10
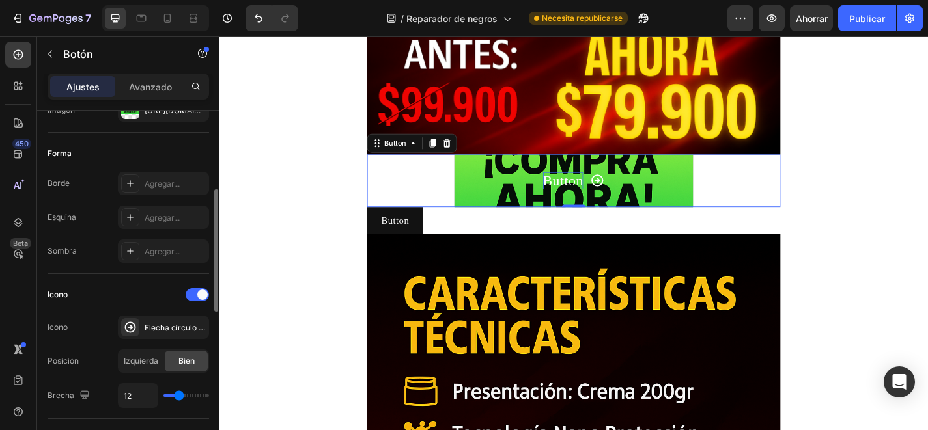
type input "13"
type input "15"
type input "17"
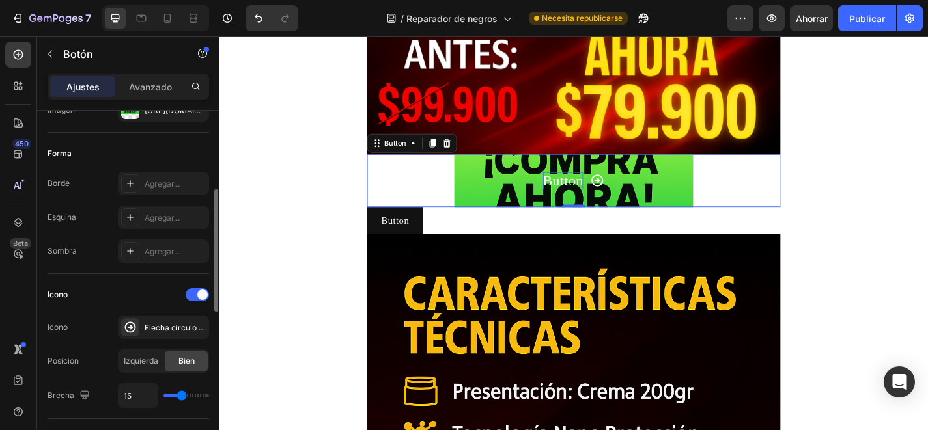
type input "17"
type input "19"
type input "20"
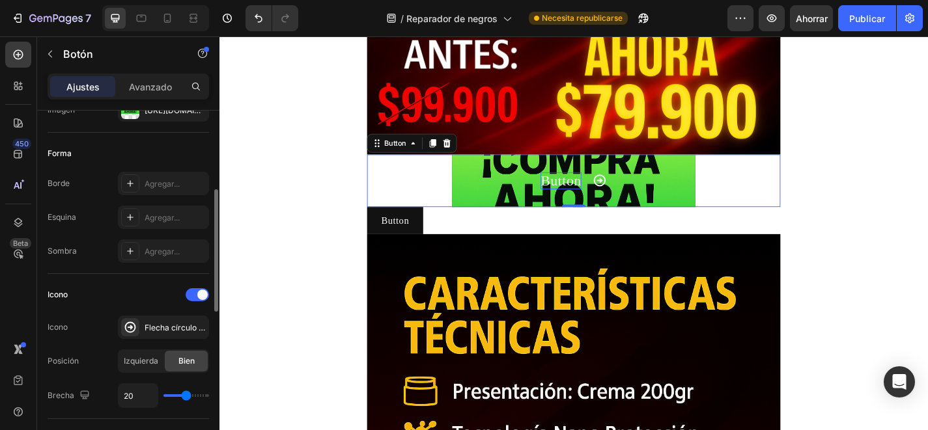
type input "22"
type input "23"
type input "26"
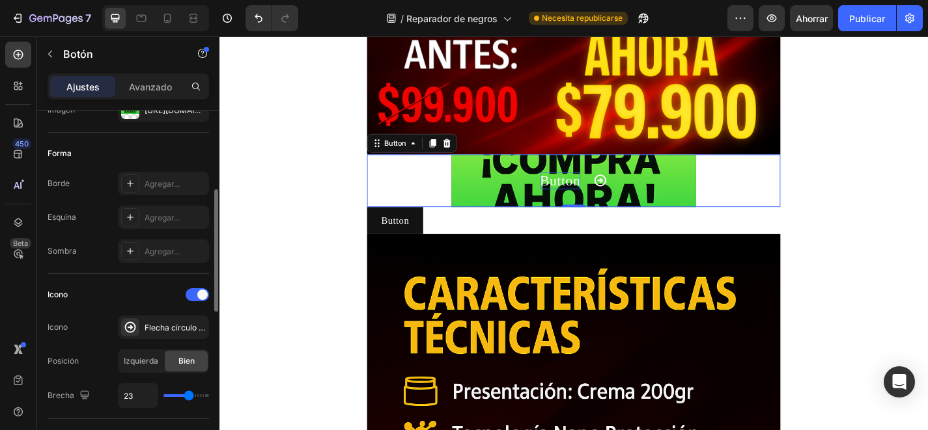
type input "26"
type input "27"
type input "28"
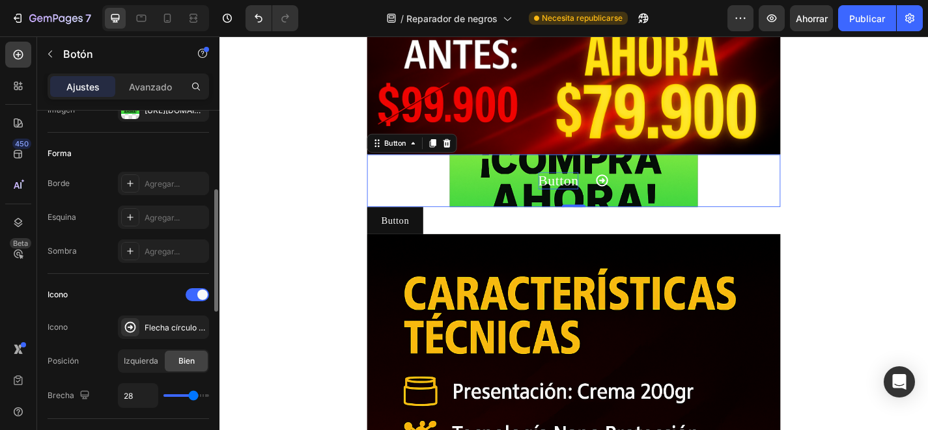
type input "27"
type input "26"
type input "25"
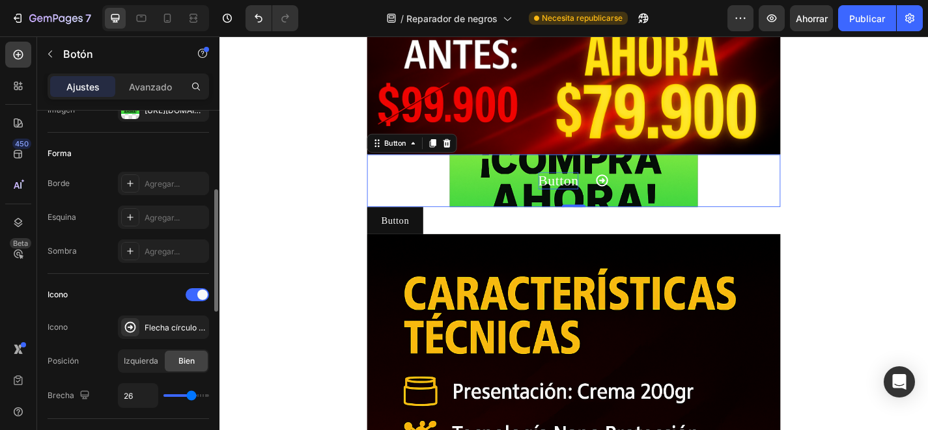
type input "25"
type input "24"
type input "23"
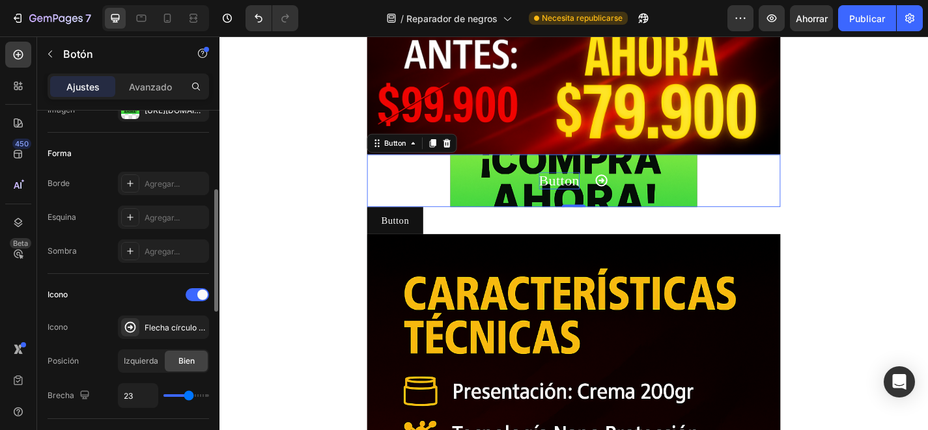
type input "22"
type input "21"
drag, startPoint x: 180, startPoint y: 398, endPoint x: 187, endPoint y: 398, distance: 7.2
type input "21"
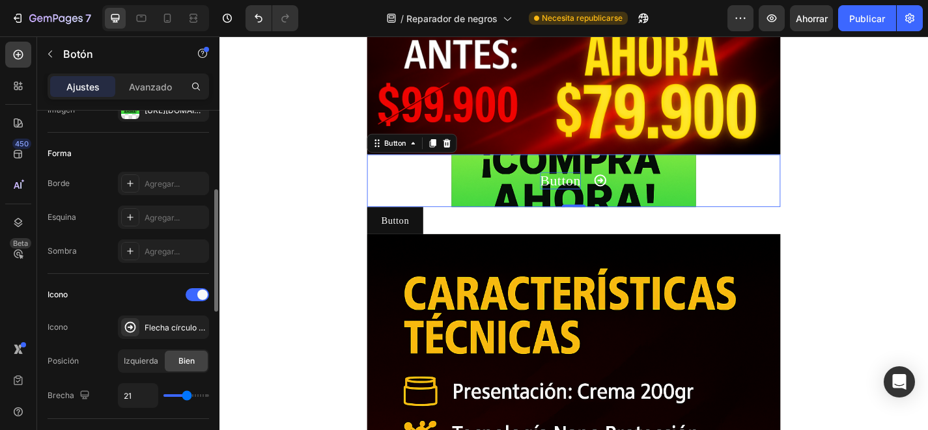
click at [187, 397] on input "range" at bounding box center [186, 396] width 46 height 3
click at [173, 330] on font "Flecha círculo derecha negrita" at bounding box center [201, 328] width 113 height 10
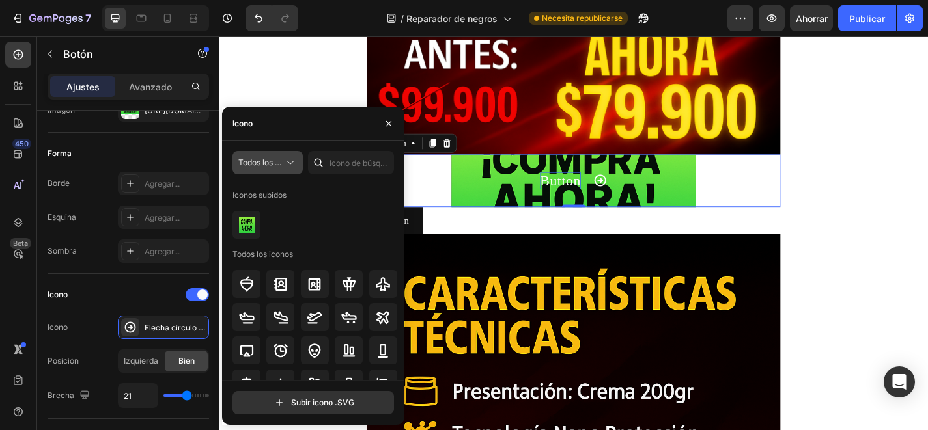
click at [282, 163] on font "Todos los estilos" at bounding box center [268, 163] width 60 height 10
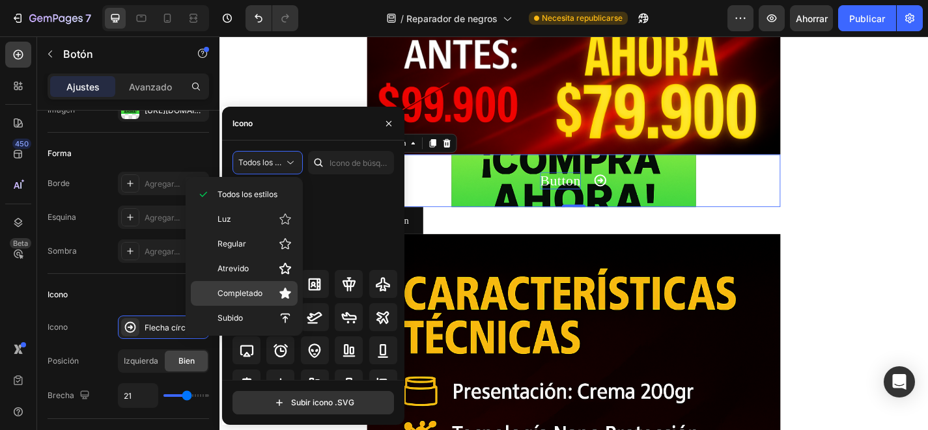
click at [288, 288] on icon at bounding box center [285, 293] width 13 height 13
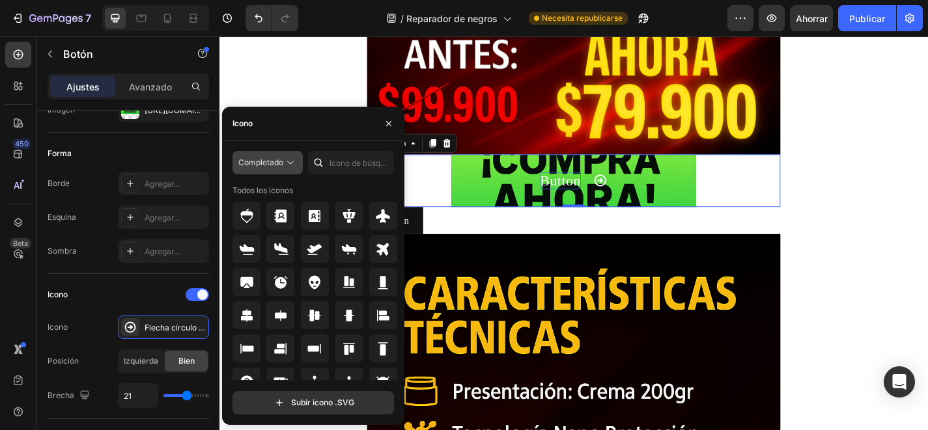
click at [288, 164] on icon at bounding box center [290, 162] width 13 height 13
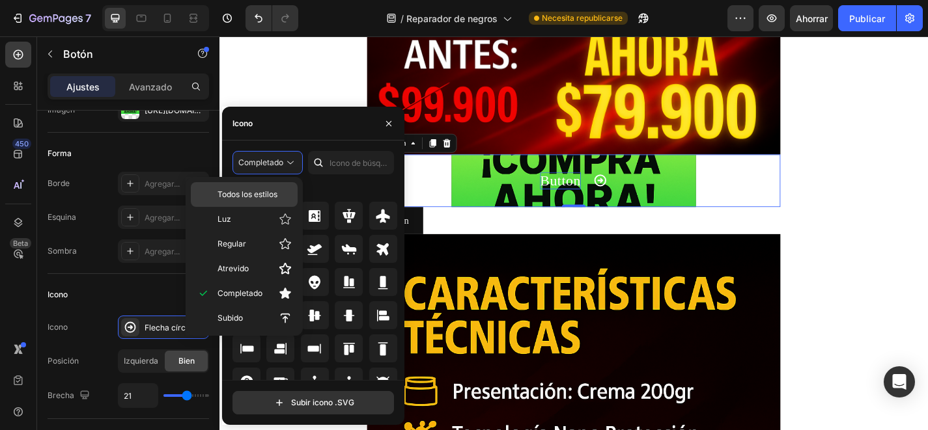
click at [277, 186] on div "Todos los estilos" at bounding box center [244, 194] width 107 height 25
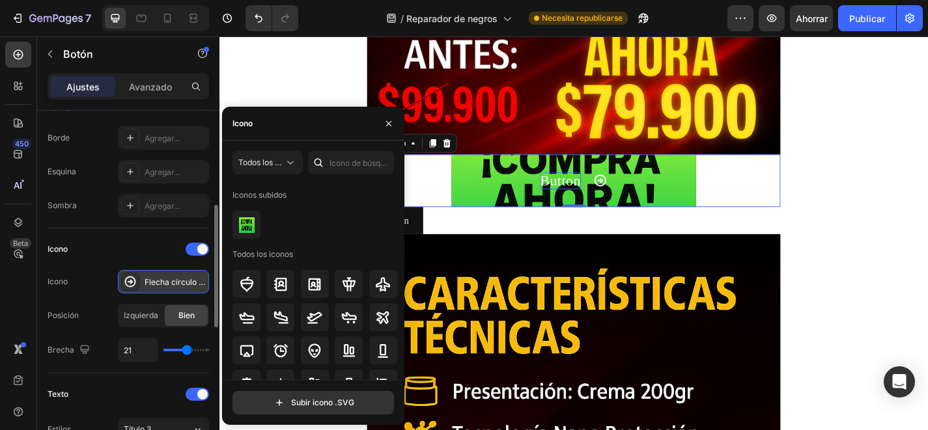
scroll to position [277, 0]
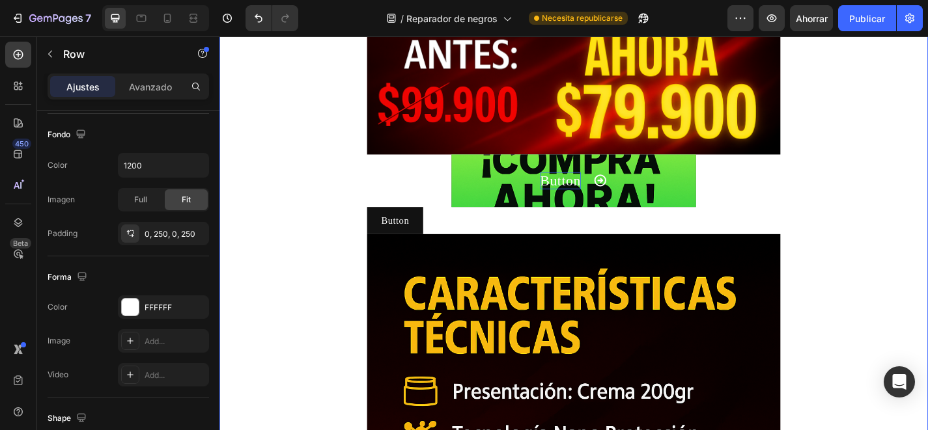
scroll to position [0, 0]
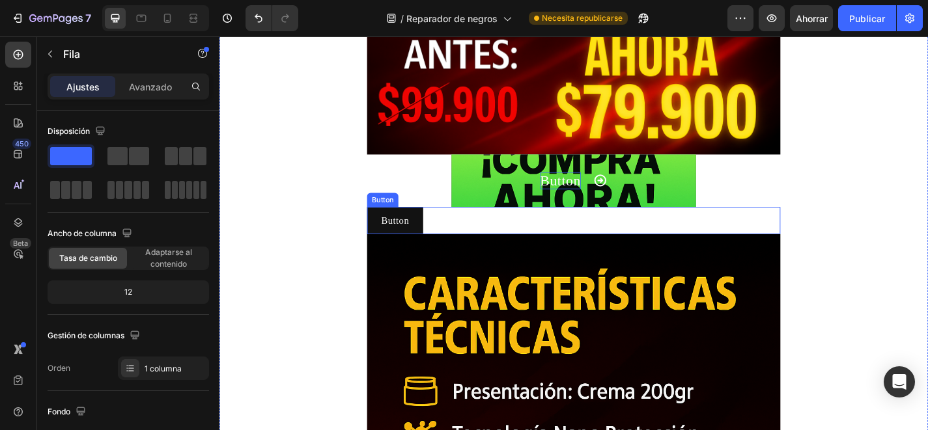
click at [460, 236] on div "Button Button" at bounding box center [610, 240] width 456 height 30
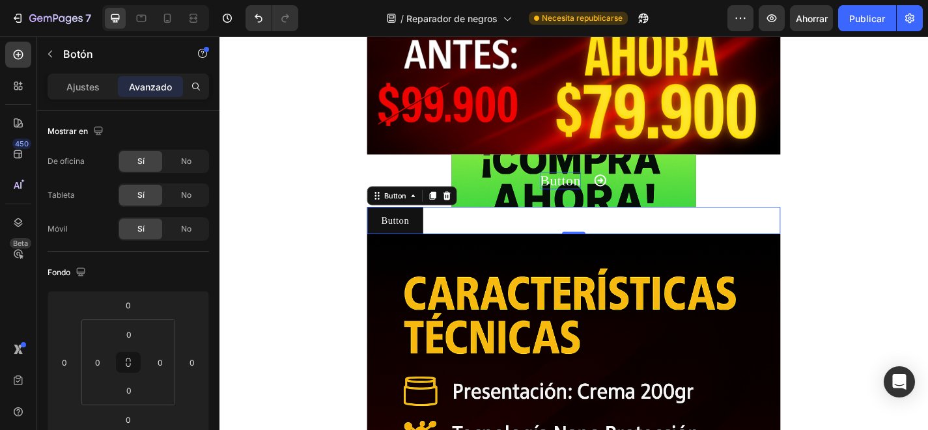
click at [535, 232] on div "Button Button 0" at bounding box center [610, 240] width 456 height 30
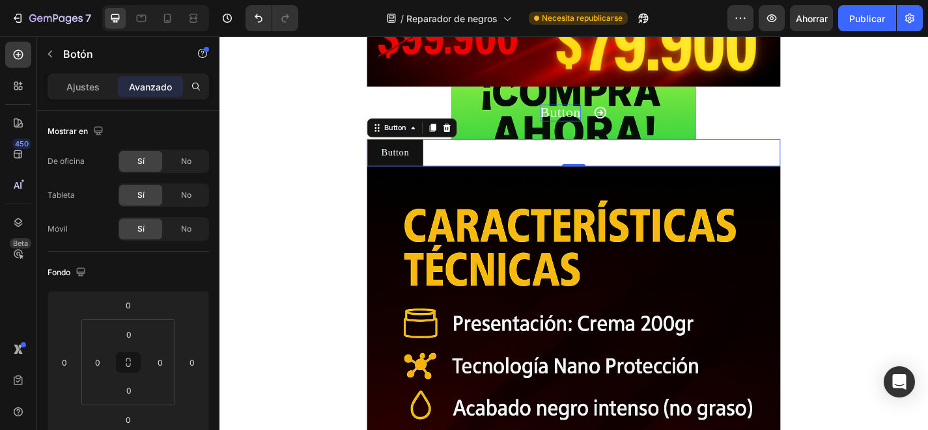
scroll to position [859, 0]
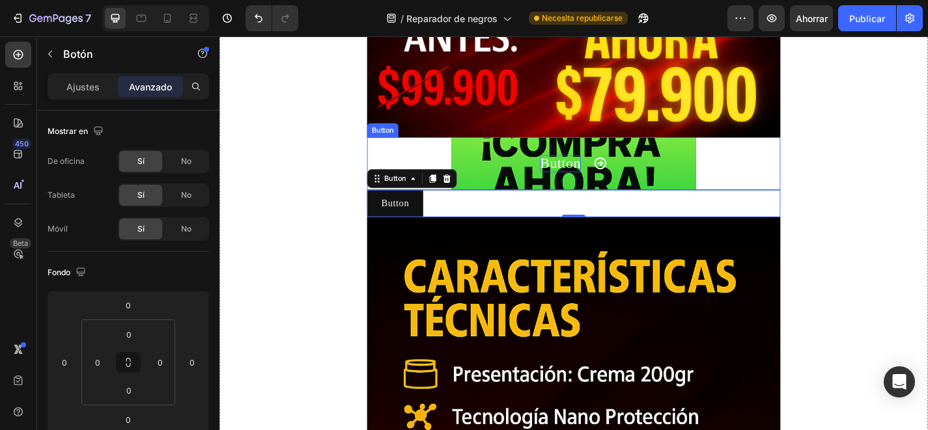
click at [505, 186] on button "Button" at bounding box center [610, 177] width 270 height 58
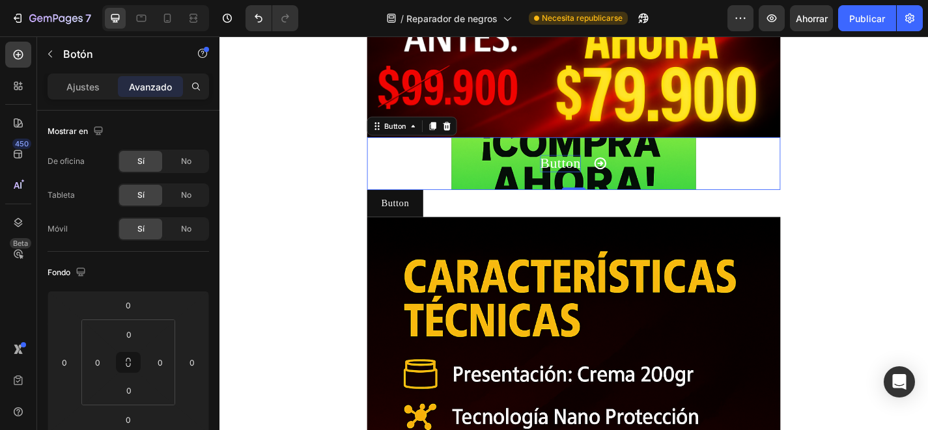
click at [512, 186] on button "Button" at bounding box center [610, 177] width 270 height 58
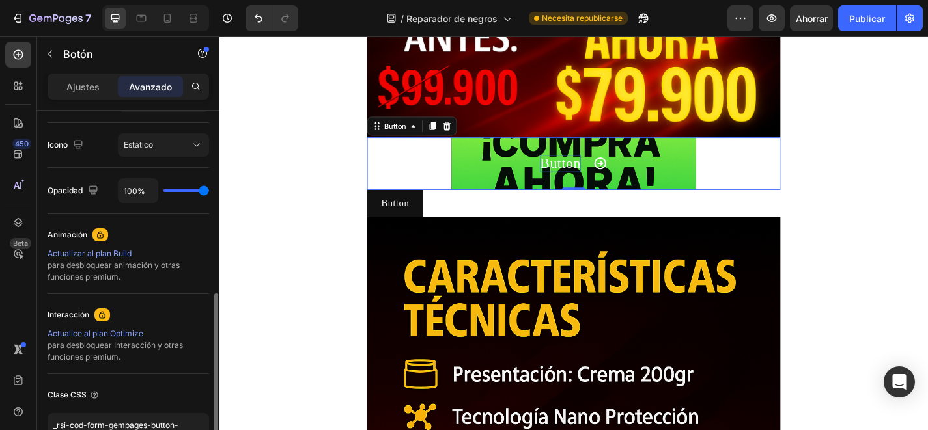
scroll to position [0, 0]
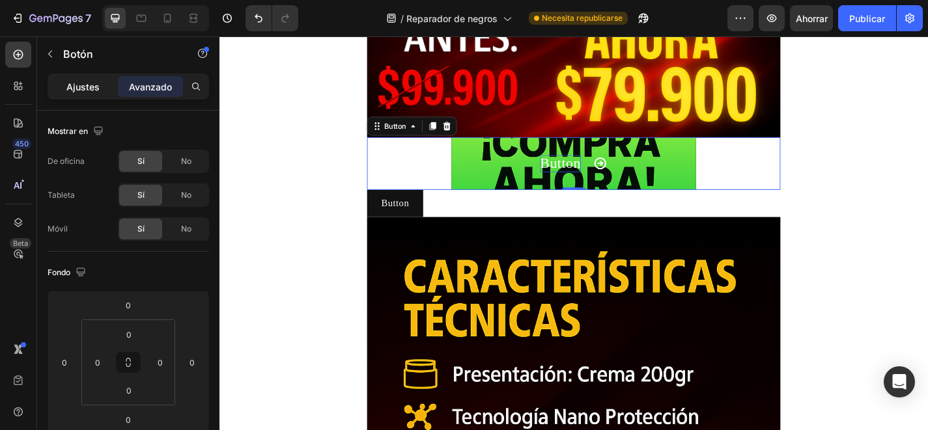
click at [96, 83] on font "Ajustes" at bounding box center [82, 86] width 33 height 11
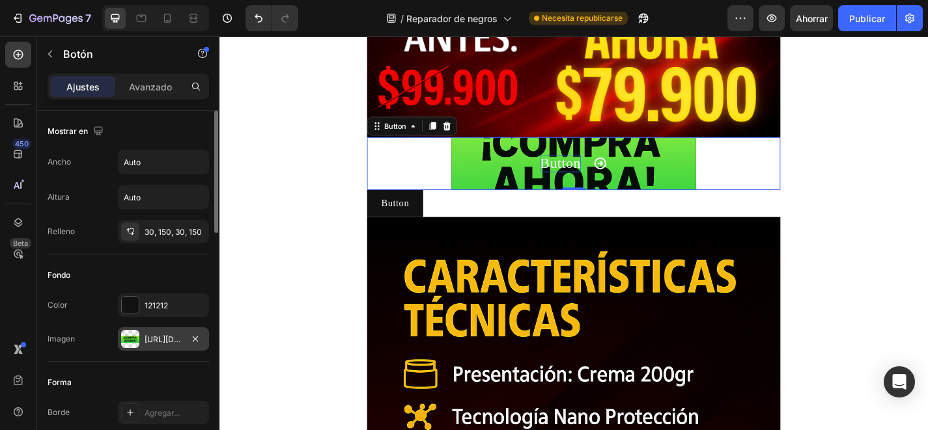
click at [164, 336] on font "[URL][DOMAIN_NAME]" at bounding box center [187, 340] width 84 height 10
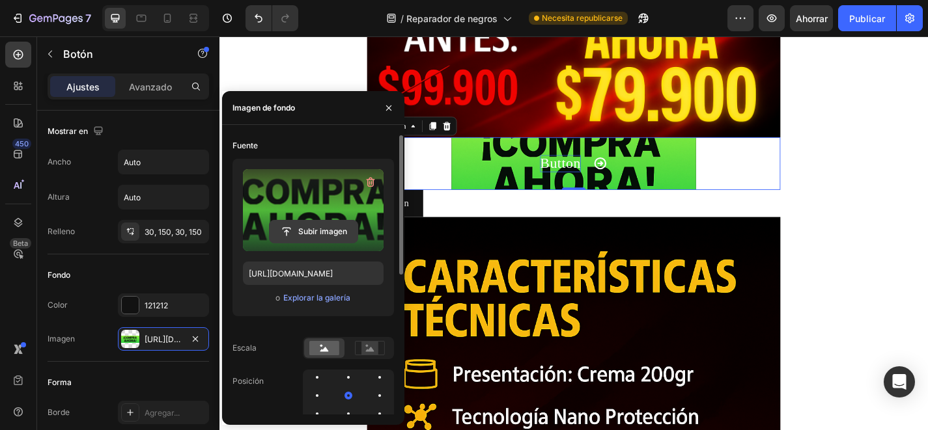
click at [305, 227] on input "file" at bounding box center [314, 232] width 88 height 22
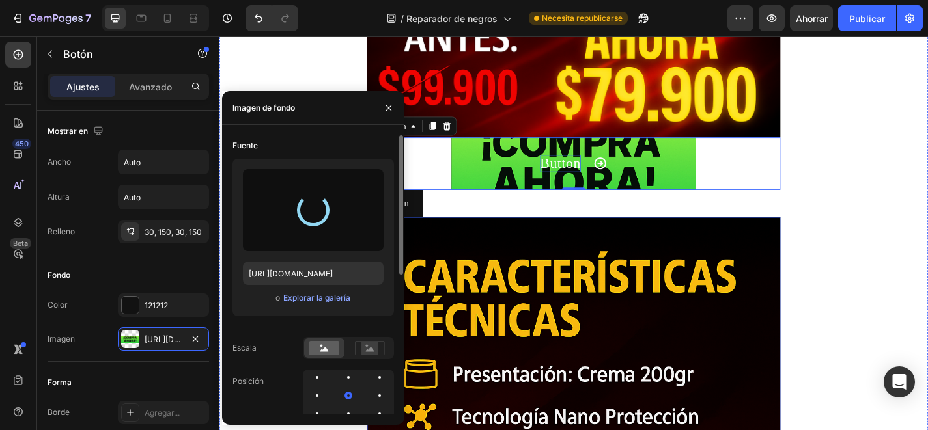
type input "[URL][DOMAIN_NAME]"
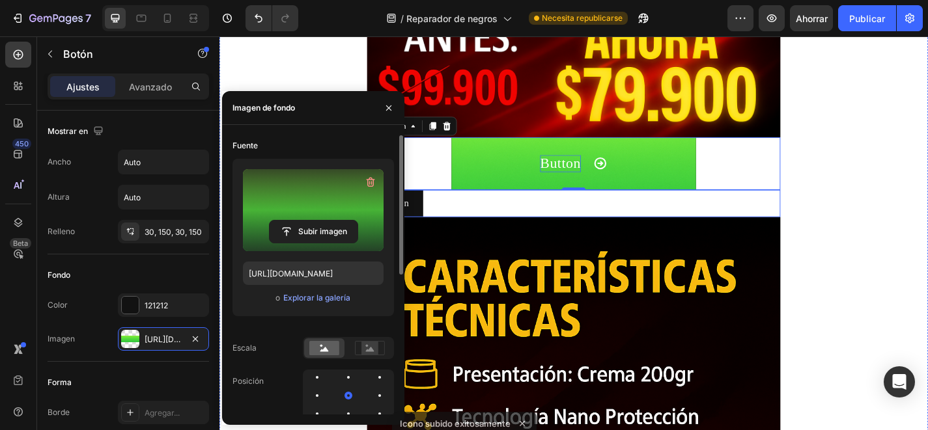
click at [547, 219] on div "Button Button" at bounding box center [610, 221] width 456 height 30
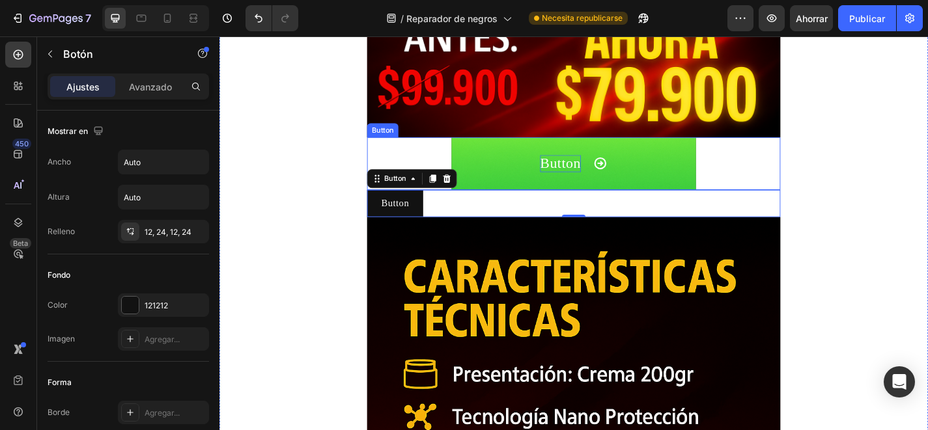
click at [523, 179] on button "Button" at bounding box center [610, 177] width 270 height 58
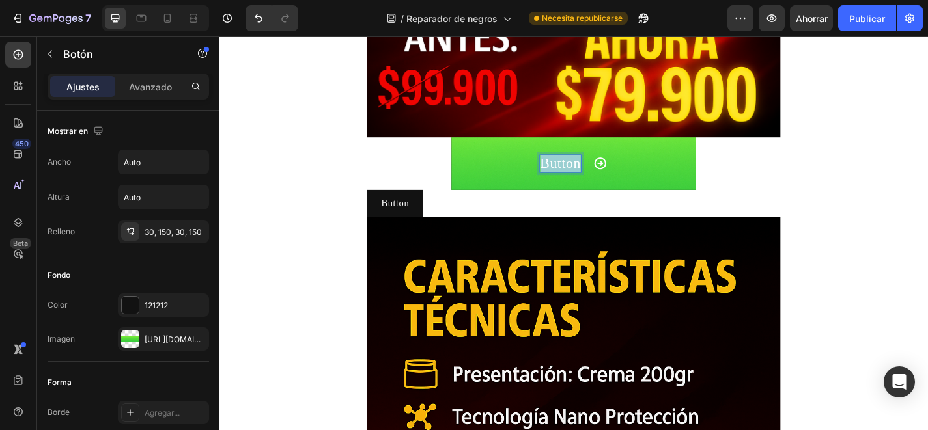
click at [609, 181] on p "Button" at bounding box center [595, 176] width 45 height 19
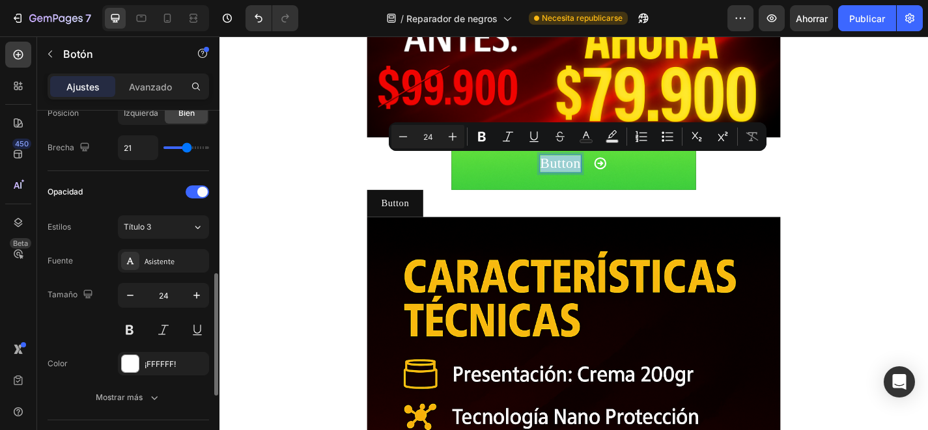
scroll to position [477, 0]
click at [133, 333] on button at bounding box center [129, 330] width 23 height 23
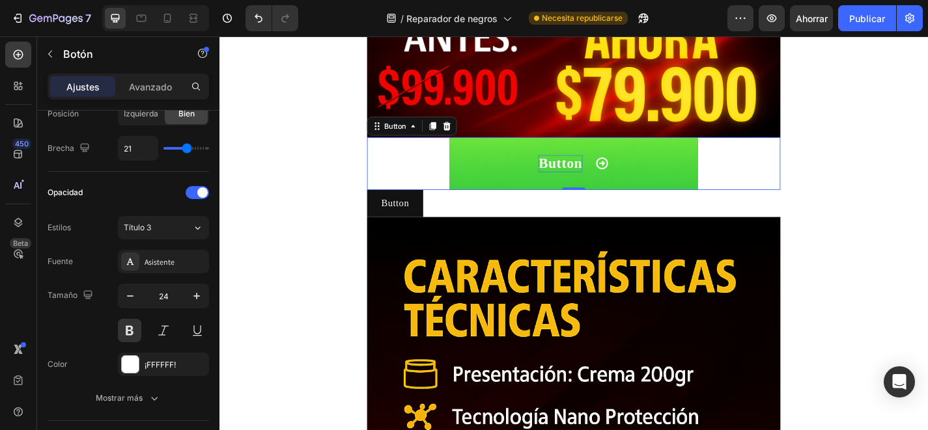
click at [635, 180] on icon "<p>Button</p>" at bounding box center [641, 176] width 13 height 13
click at [605, 174] on p "Button" at bounding box center [595, 176] width 48 height 19
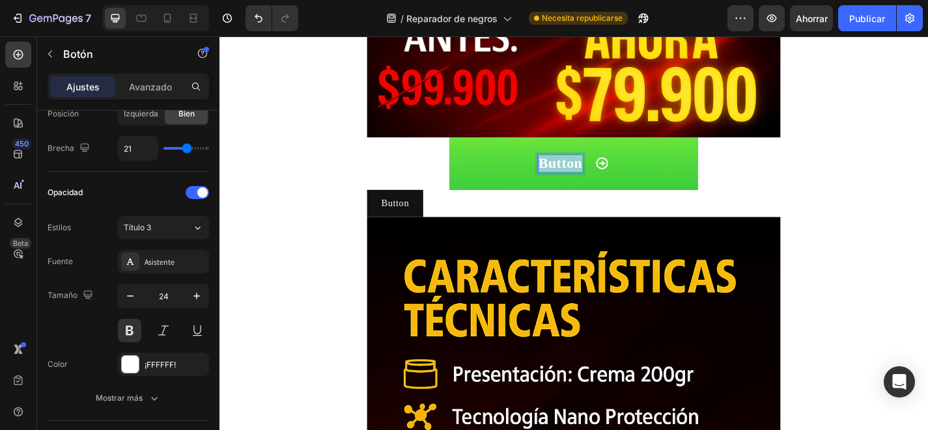
click at [605, 174] on p "Button" at bounding box center [595, 176] width 48 height 19
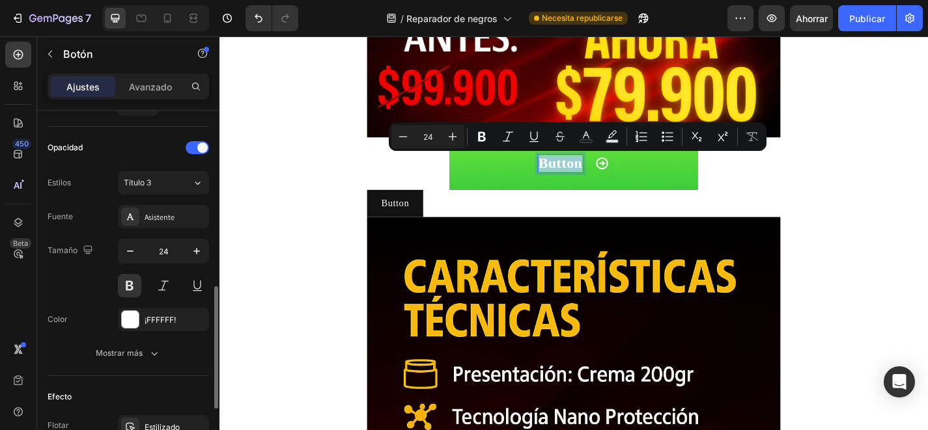
scroll to position [523, 0]
click at [132, 316] on div at bounding box center [130, 318] width 17 height 17
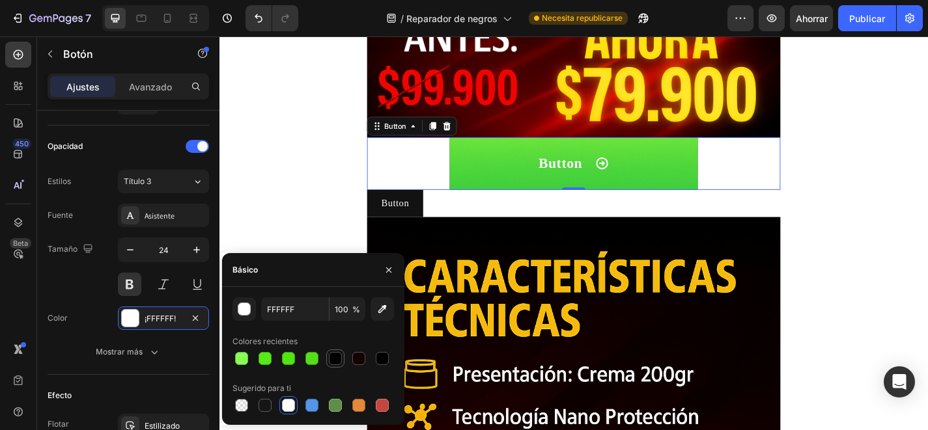
click at [333, 354] on div at bounding box center [335, 358] width 13 height 13
type input "020001"
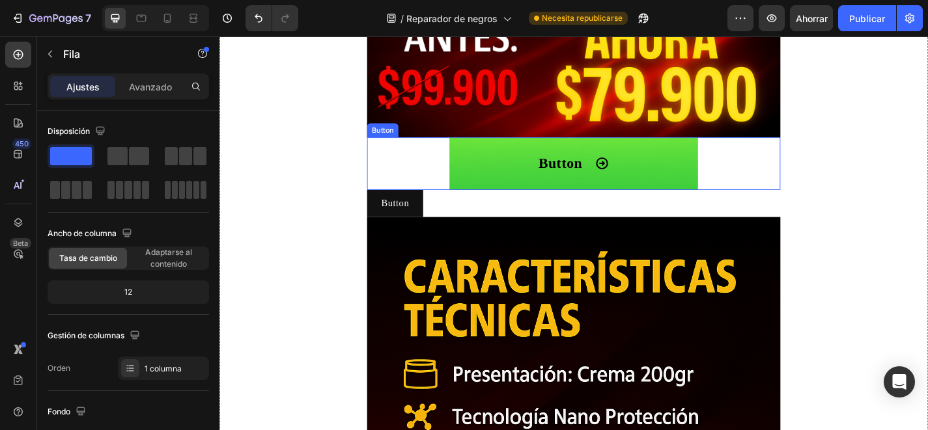
click at [628, 175] on div "Button" at bounding box center [609, 176] width 77 height 19
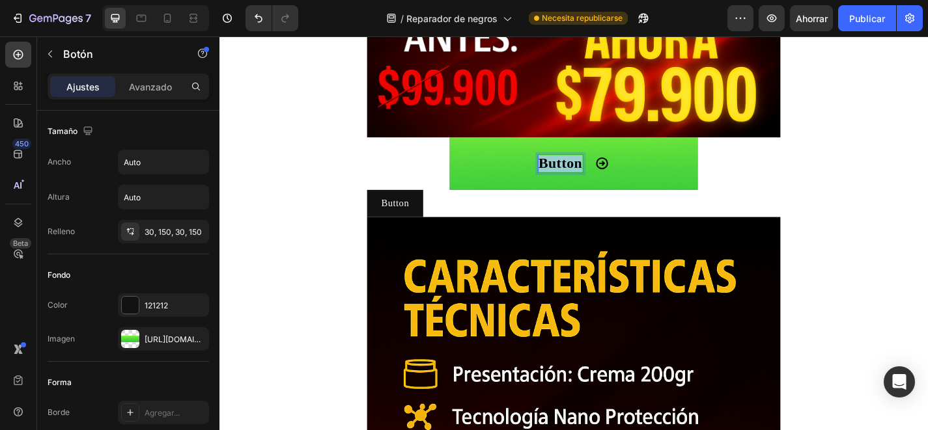
click at [608, 176] on p "Button" at bounding box center [595, 176] width 48 height 19
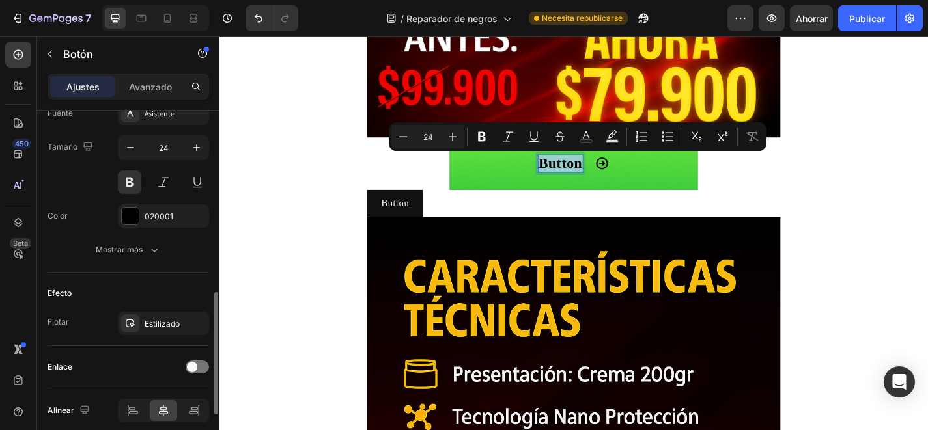
scroll to position [569, 0]
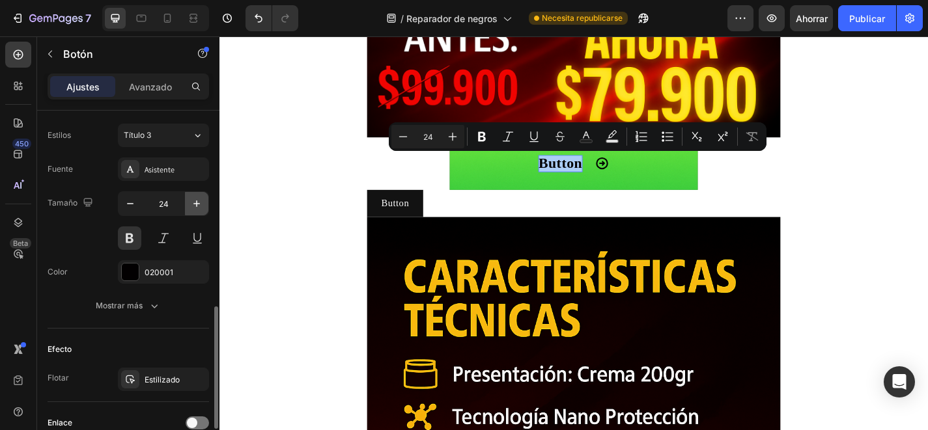
click at [193, 204] on icon "button" at bounding box center [196, 203] width 13 height 13
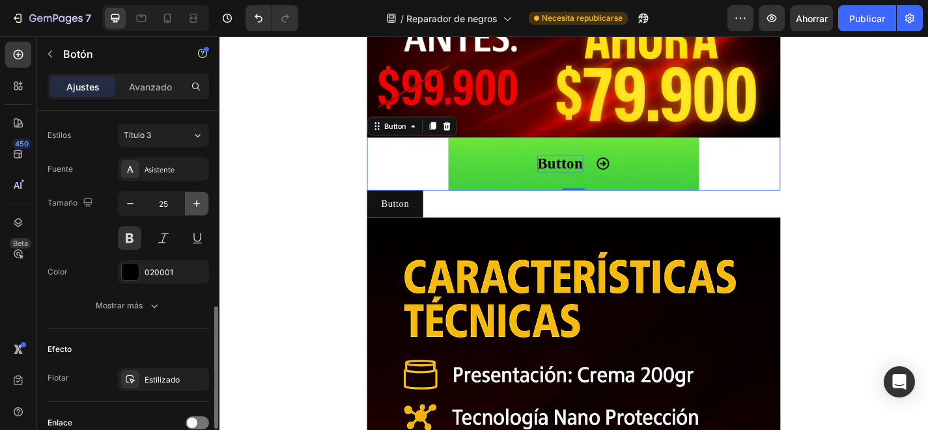
click at [193, 204] on icon "button" at bounding box center [196, 203] width 13 height 13
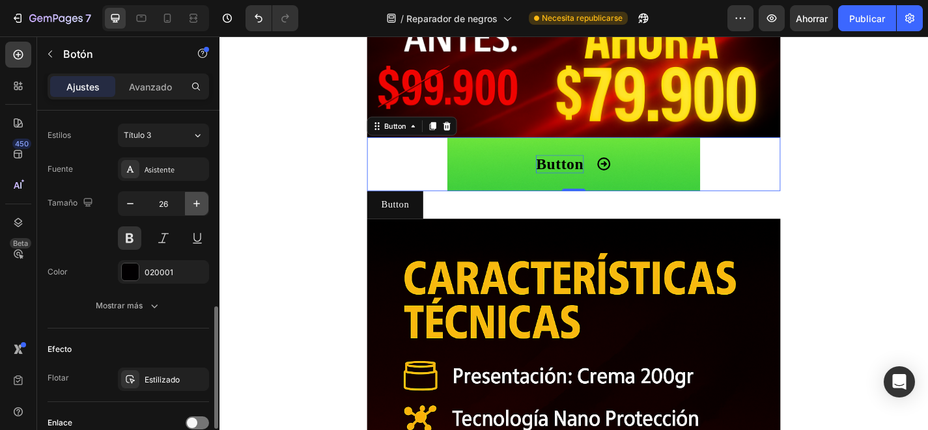
click at [193, 204] on icon "button" at bounding box center [196, 203] width 13 height 13
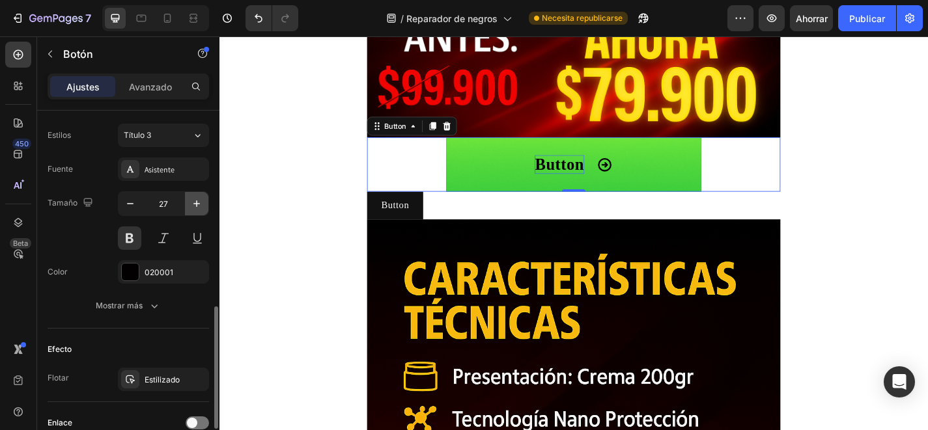
click at [193, 204] on icon "button" at bounding box center [196, 203] width 13 height 13
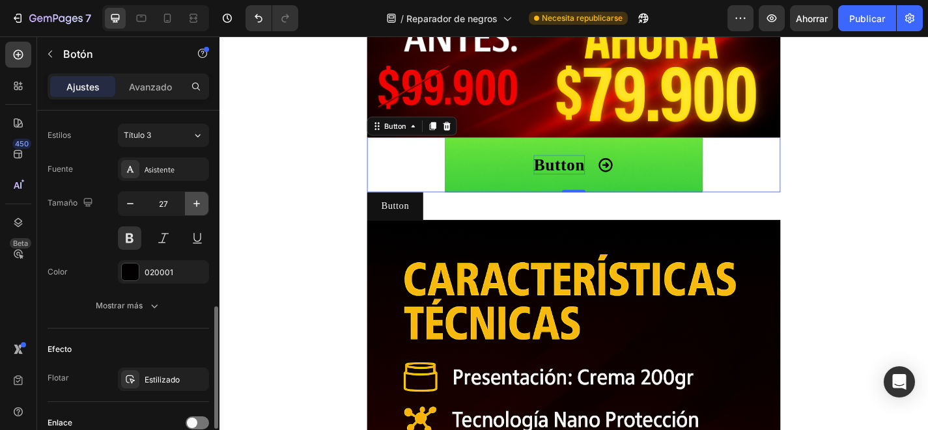
type input "28"
click at [500, 195] on button "Button" at bounding box center [609, 178] width 283 height 61
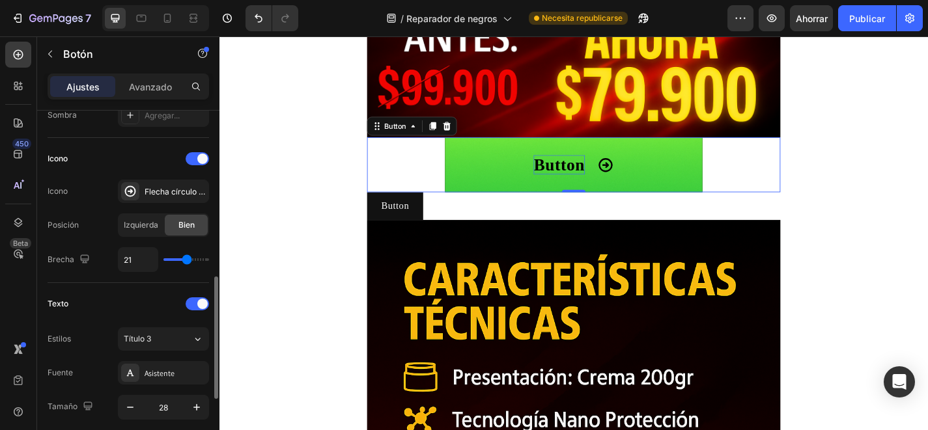
scroll to position [286, 0]
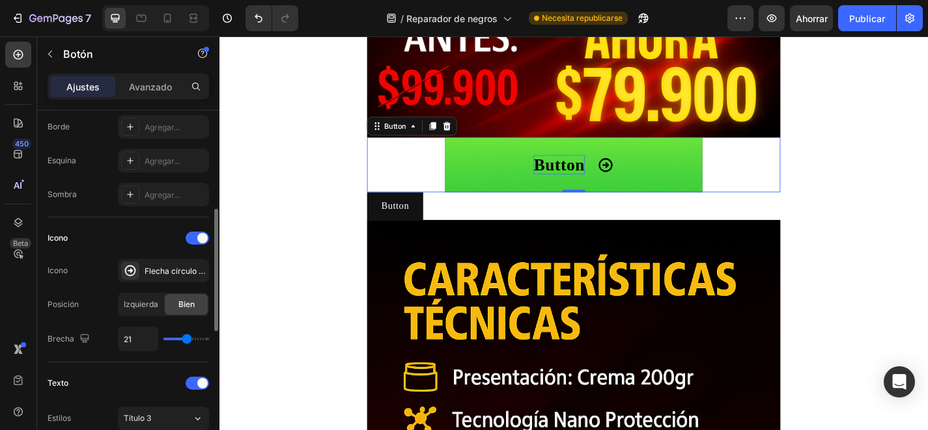
click at [475, 175] on button "Button" at bounding box center [609, 178] width 283 height 61
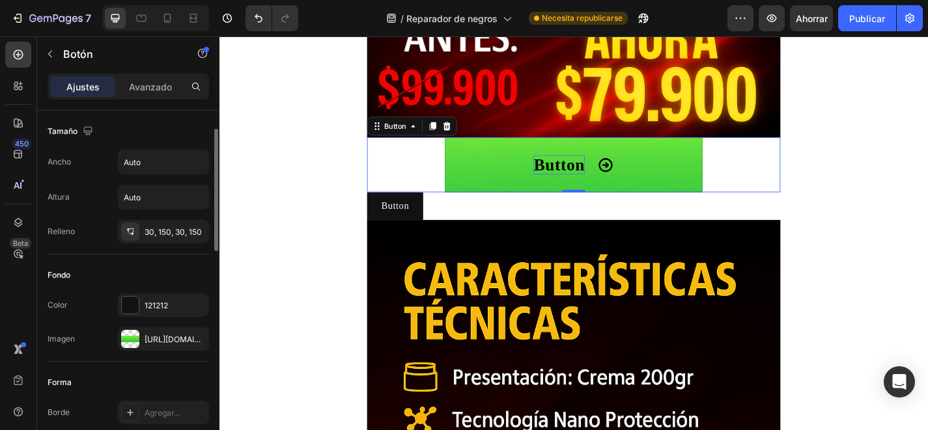
scroll to position [16, 0]
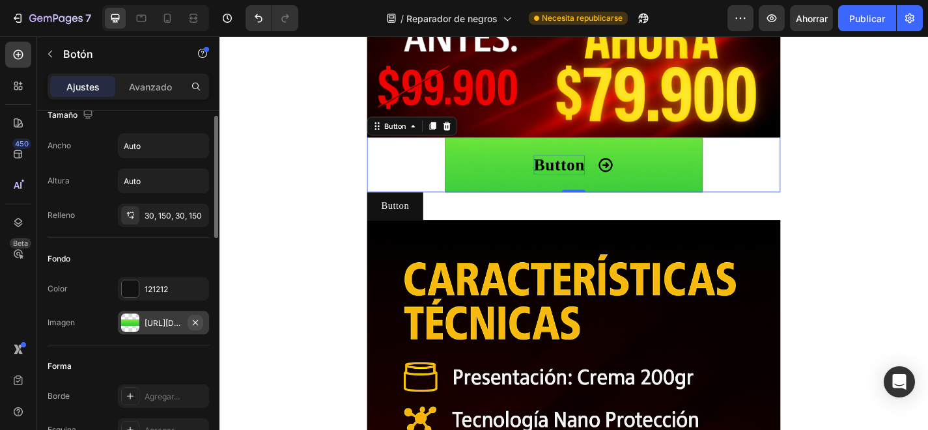
click at [193, 321] on icon "button" at bounding box center [195, 322] width 5 height 5
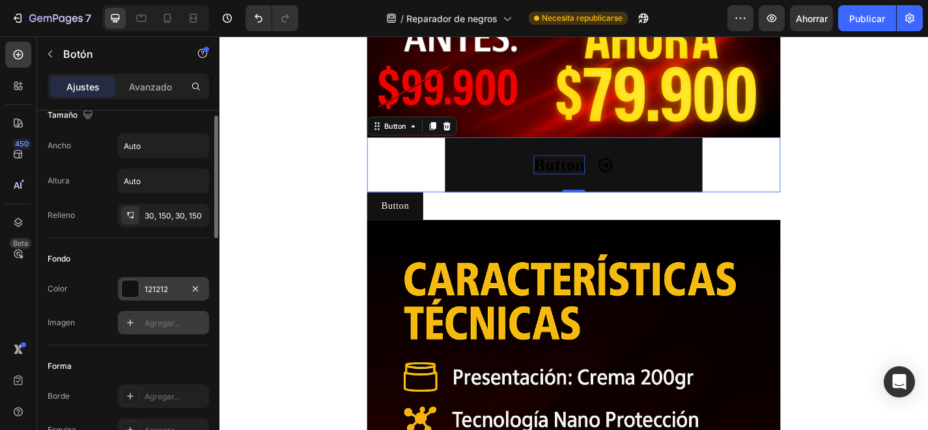
click at [131, 286] on div at bounding box center [130, 289] width 17 height 17
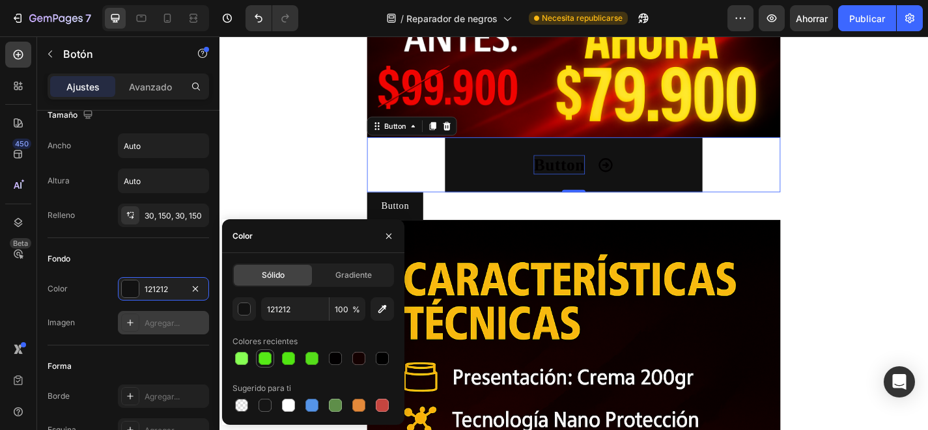
click at [259, 359] on div at bounding box center [264, 358] width 13 height 13
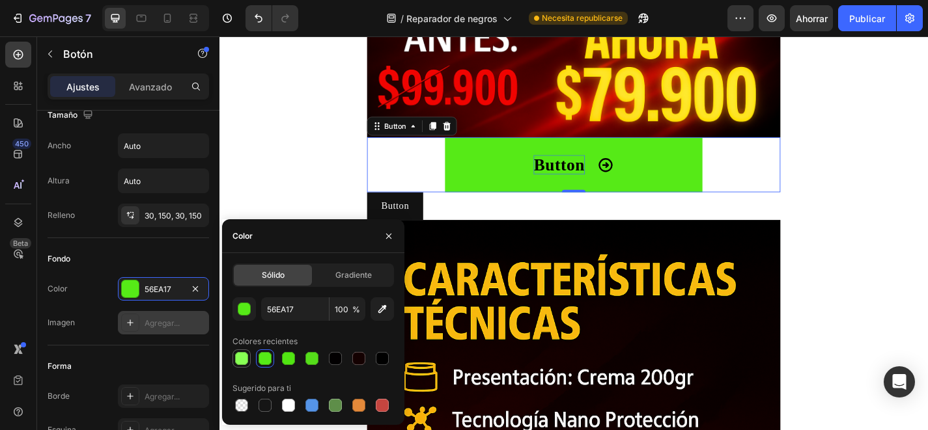
click at [244, 353] on div at bounding box center [241, 358] width 13 height 13
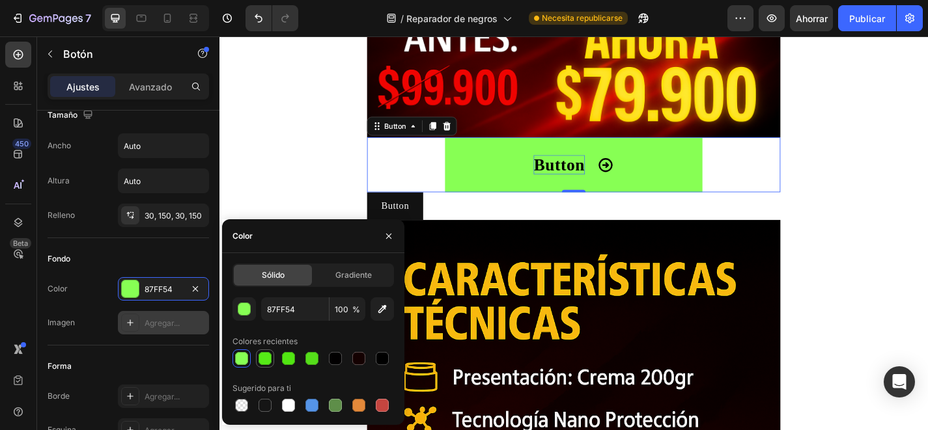
click at [265, 358] on div at bounding box center [264, 358] width 13 height 13
type input "56EA17"
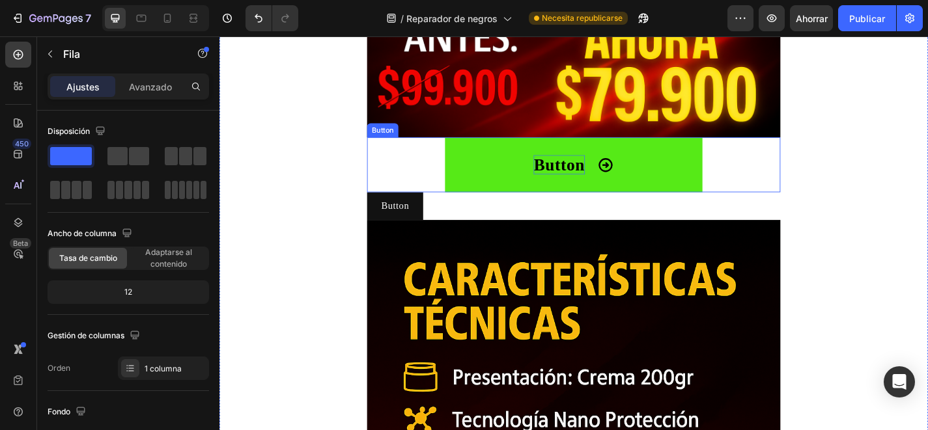
click at [576, 175] on p "Button" at bounding box center [594, 178] width 56 height 22
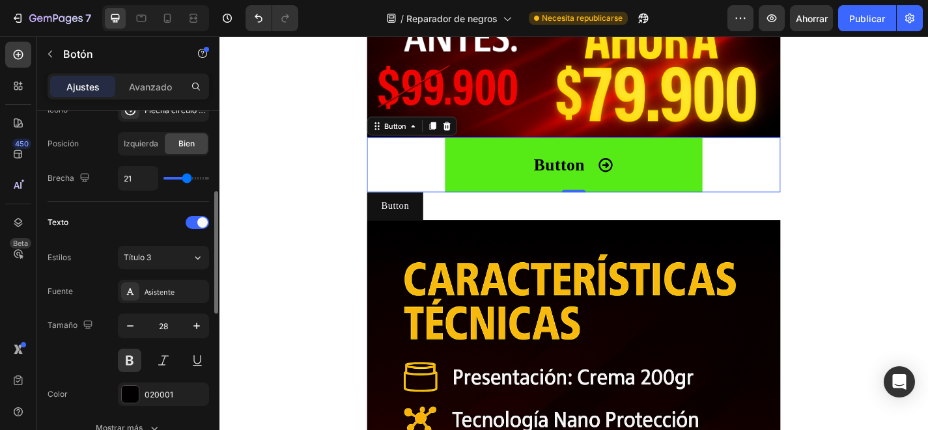
scroll to position [286, 0]
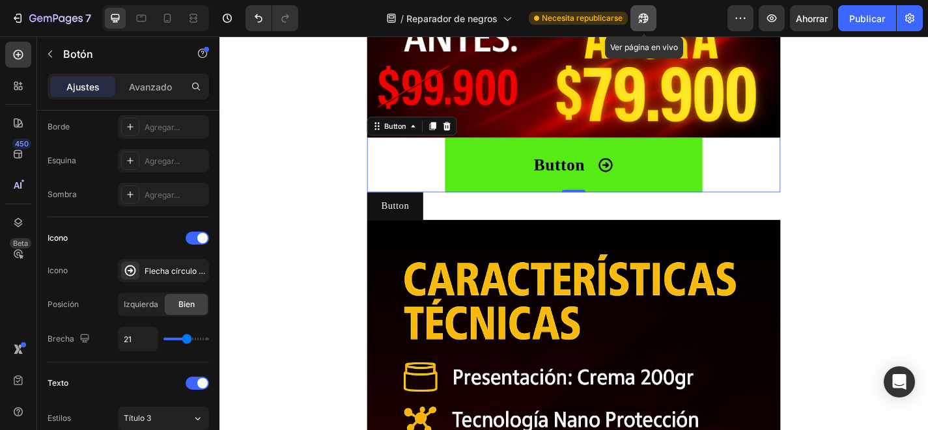
click at [650, 20] on icon "button" at bounding box center [643, 18] width 13 height 13
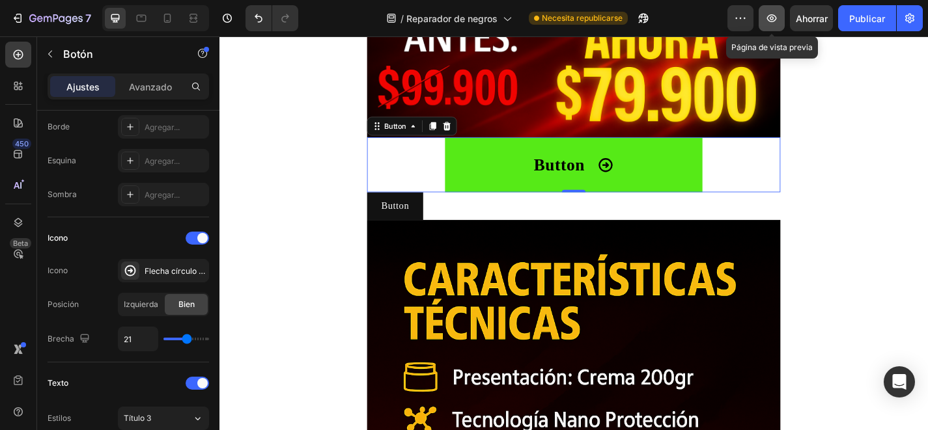
click at [777, 16] on icon "button" at bounding box center [771, 18] width 13 height 13
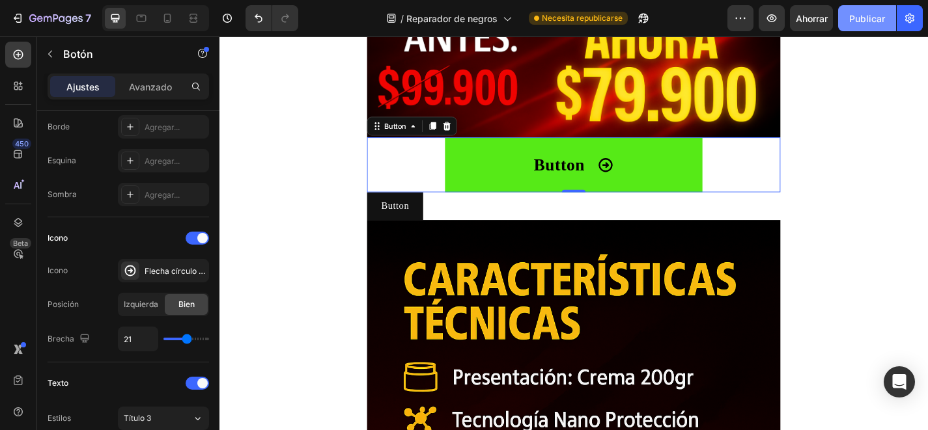
click at [855, 26] on button "Publicar" at bounding box center [867, 18] width 58 height 26
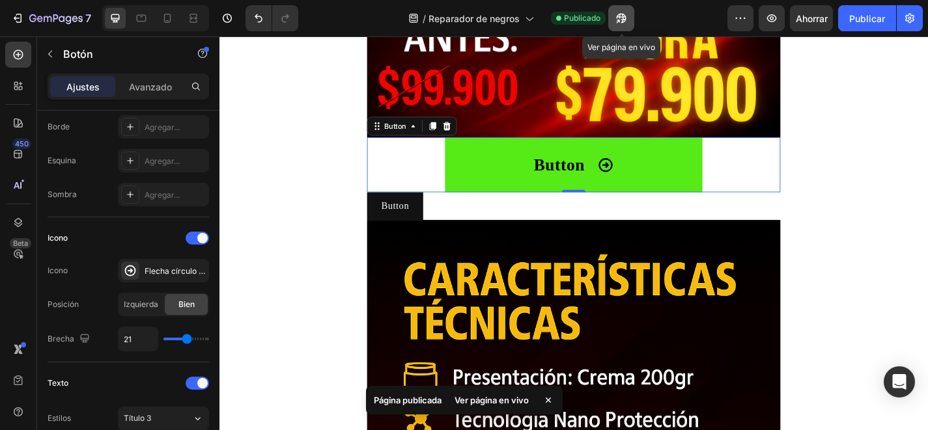
click at [615, 16] on icon "button" at bounding box center [621, 18] width 13 height 13
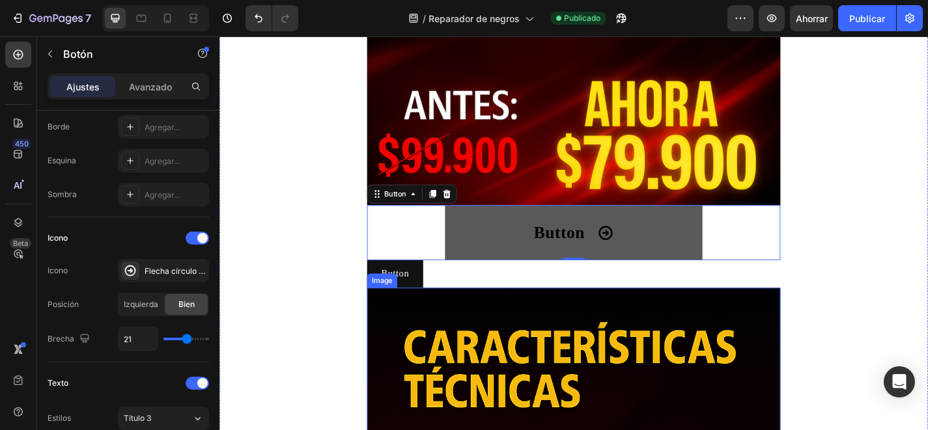
scroll to position [741, 0]
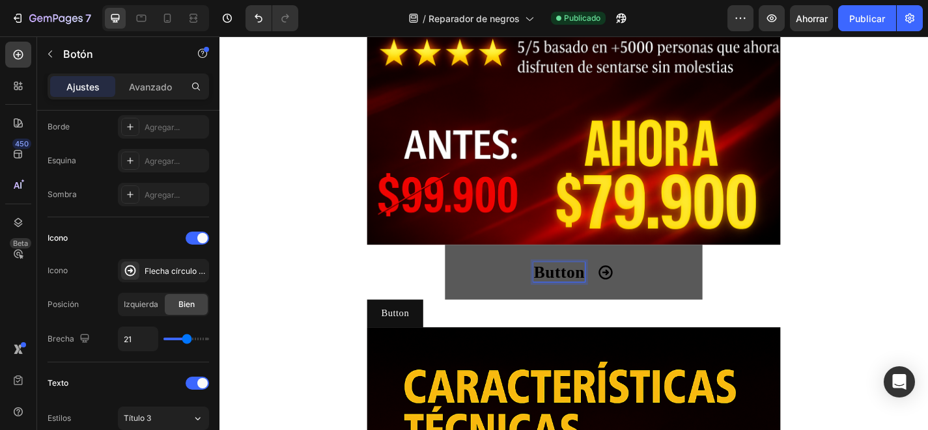
click at [593, 296] on p "Button" at bounding box center [594, 297] width 56 height 22
click at [616, 297] on p "Button" at bounding box center [594, 297] width 56 height 22
click at [621, 297] on p "Button" at bounding box center [594, 297] width 56 height 22
click at [463, 266] on button "Compra" at bounding box center [610, 296] width 294 height 61
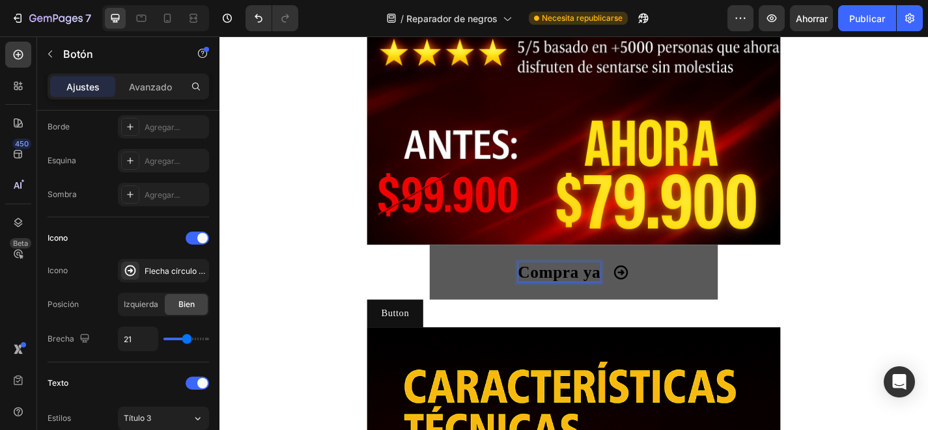
click at [458, 311] on button "Compra ya" at bounding box center [610, 296] width 318 height 61
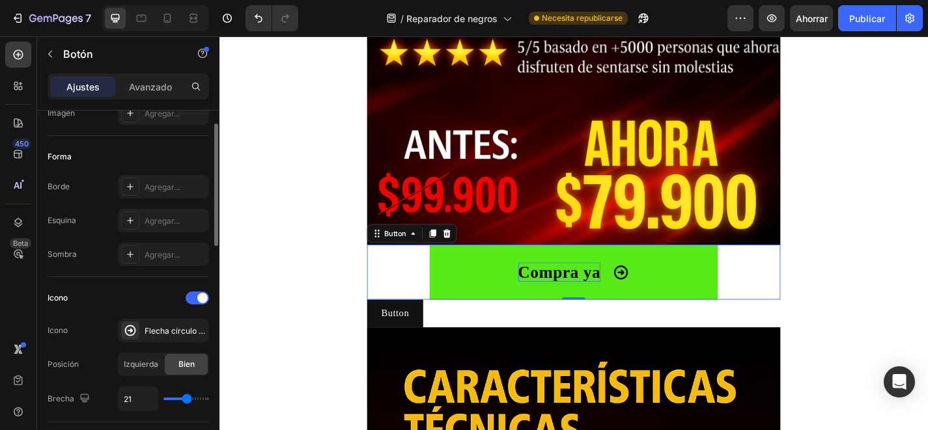
scroll to position [161, 0]
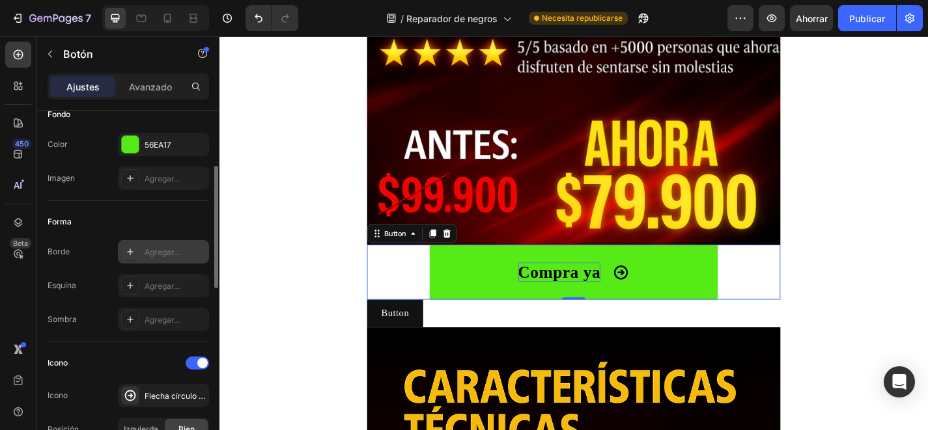
click at [128, 253] on icon at bounding box center [130, 252] width 10 height 10
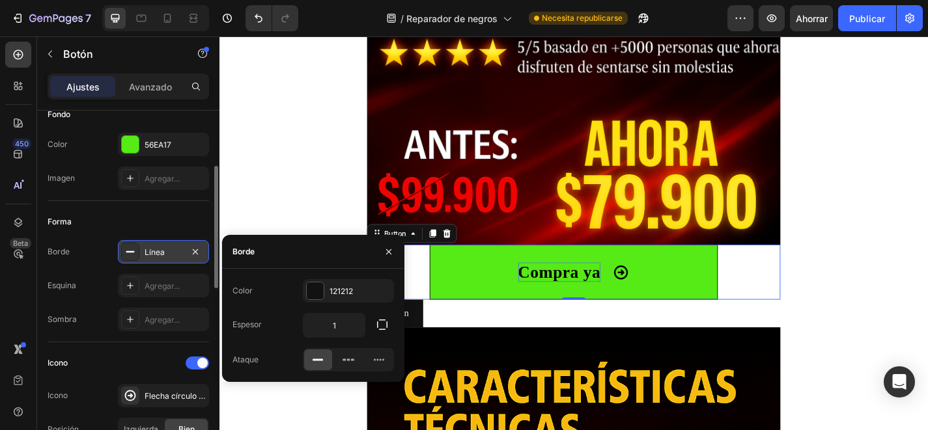
click at [139, 227] on div "Forma" at bounding box center [128, 222] width 161 height 21
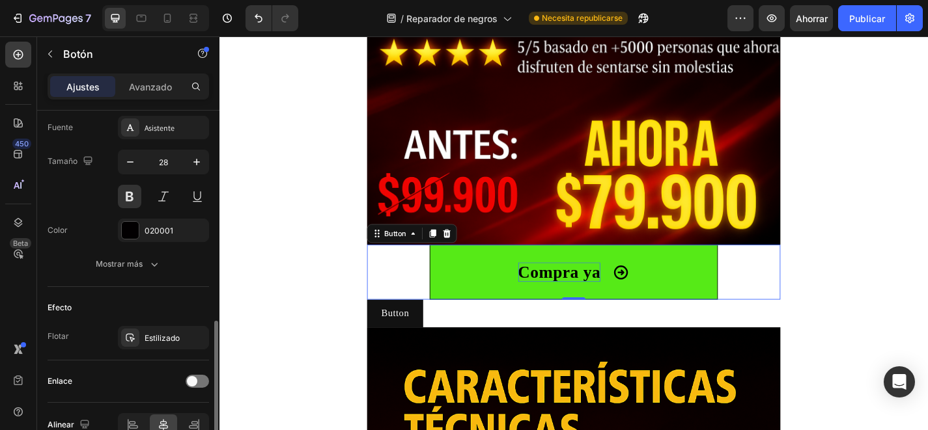
scroll to position [680, 0]
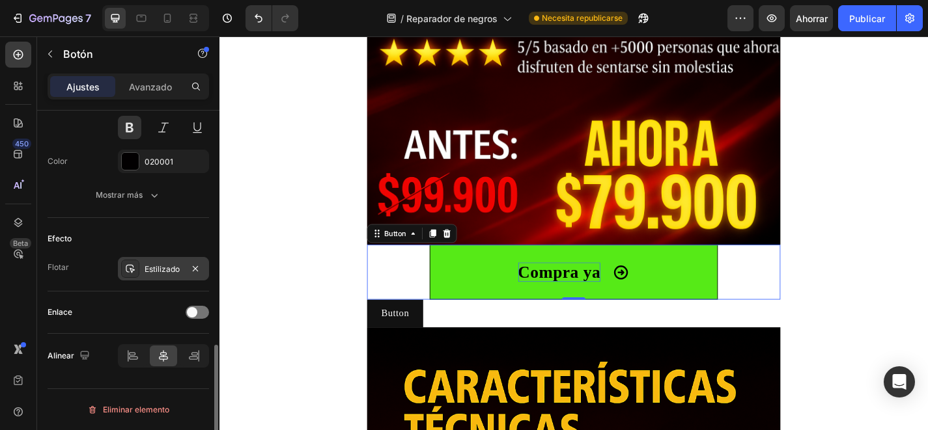
click at [167, 275] on div "Estilizado" at bounding box center [164, 270] width 38 height 12
click at [133, 238] on div "Efecto" at bounding box center [128, 239] width 161 height 21
click at [164, 83] on font "Avanzado" at bounding box center [150, 86] width 43 height 11
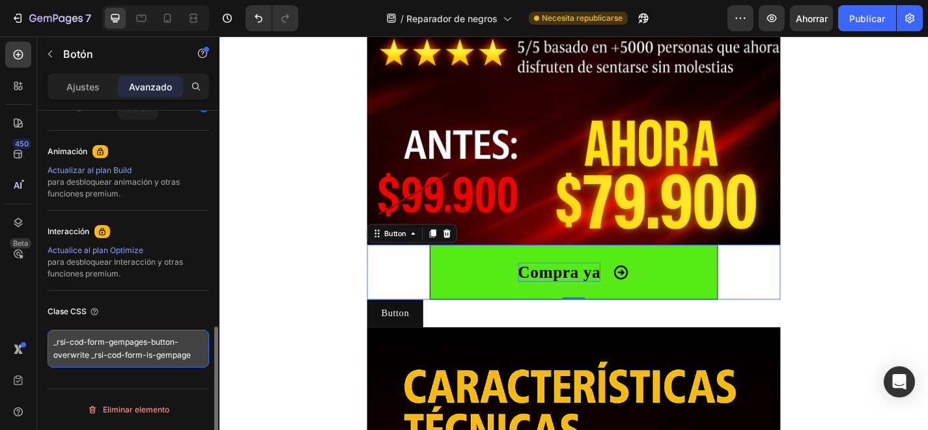
click at [191, 352] on textarea "_rsi-cod-form-gempages-button-overwrite _rsi-cod-form-is-gempage" at bounding box center [128, 349] width 161 height 38
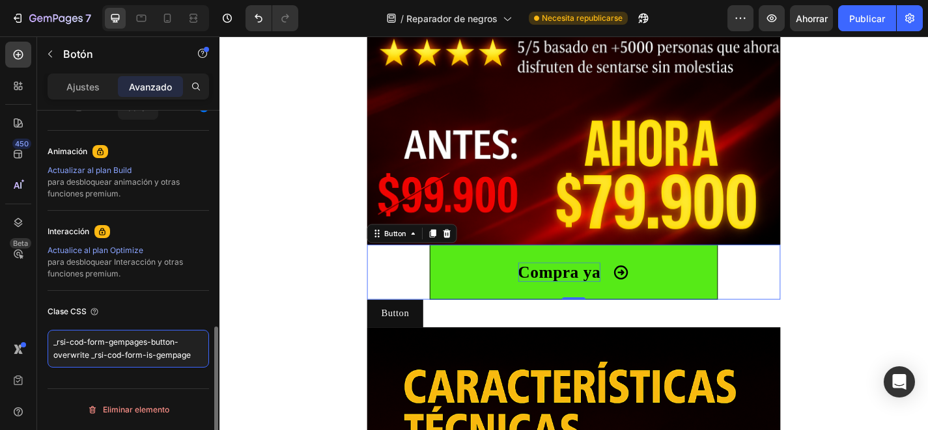
scroll to position [5, 0]
type textarea "_rsi-cod-form-gempages-button-overwrite _rsi-cod-form-is-gempage"
click at [148, 301] on div "Clase CSS" at bounding box center [128, 311] width 161 height 21
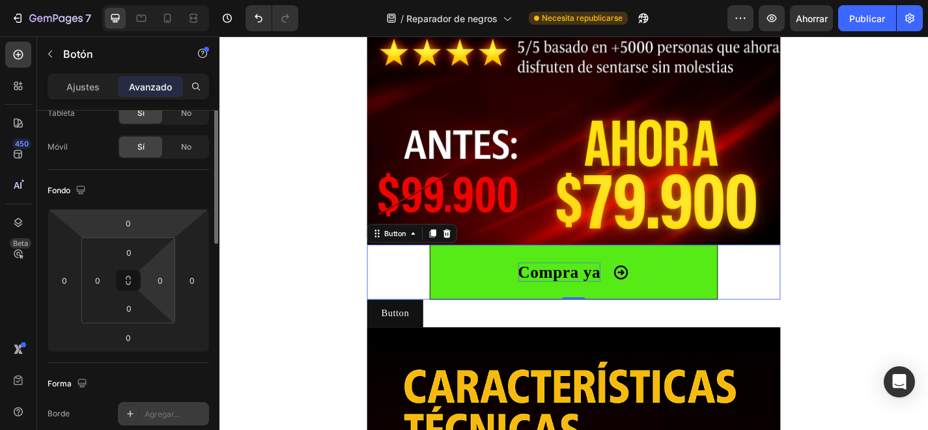
scroll to position [42, 0]
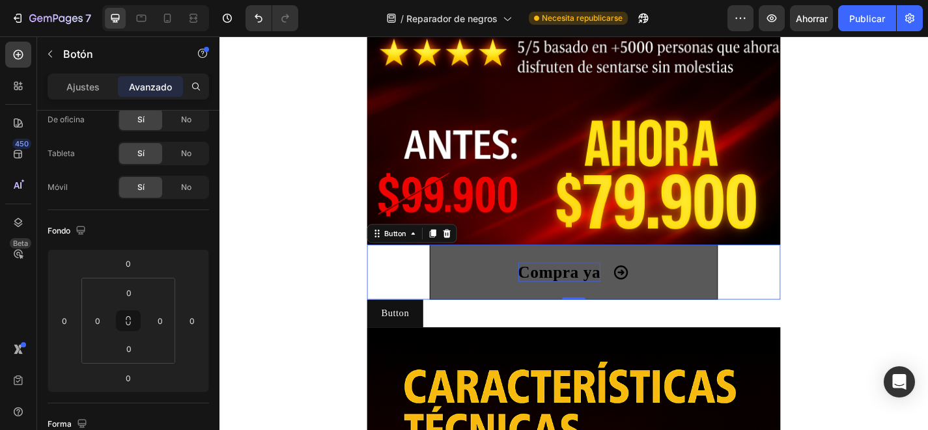
click at [490, 295] on button "Compra ya" at bounding box center [610, 296] width 318 height 61
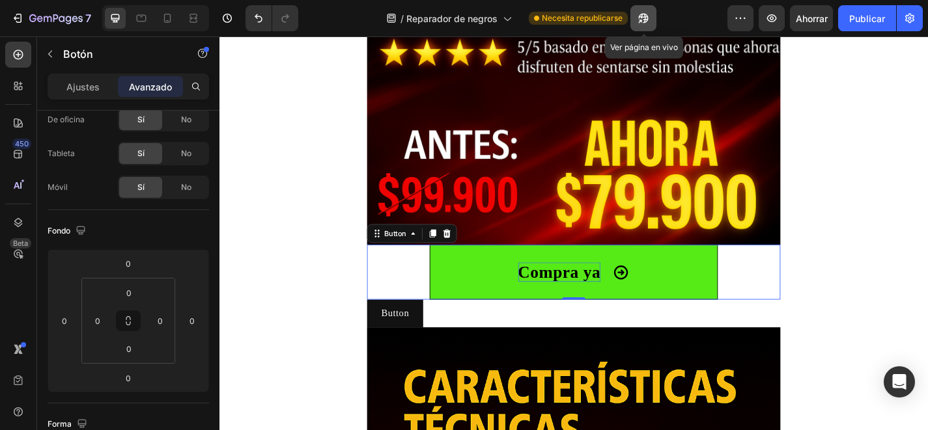
click at [642, 20] on icon "button" at bounding box center [640, 21] width 3 height 3
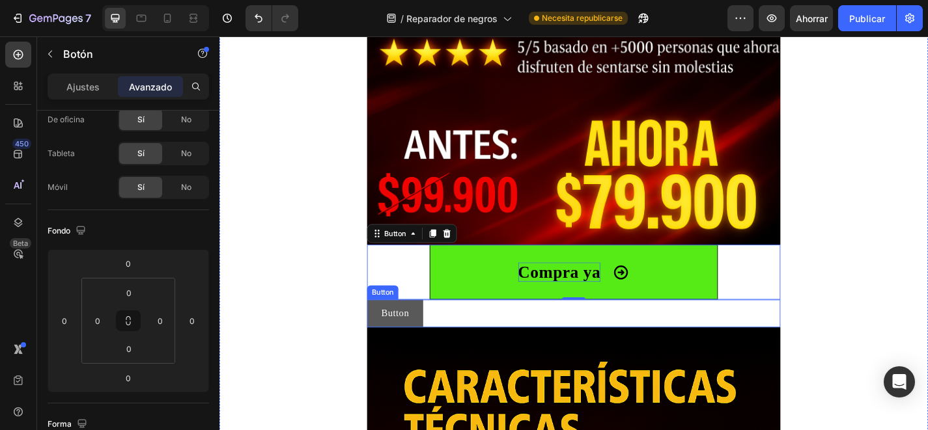
click at [434, 349] on button "Button" at bounding box center [413, 342] width 62 height 30
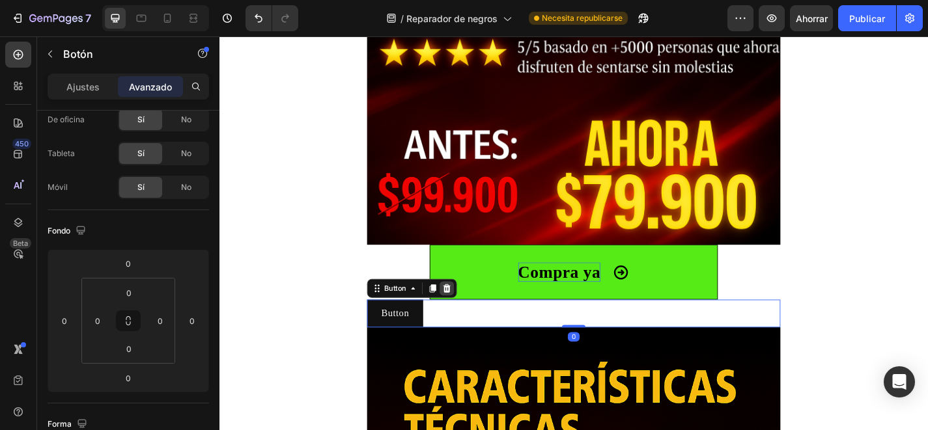
click at [470, 314] on icon at bounding box center [470, 314] width 8 height 9
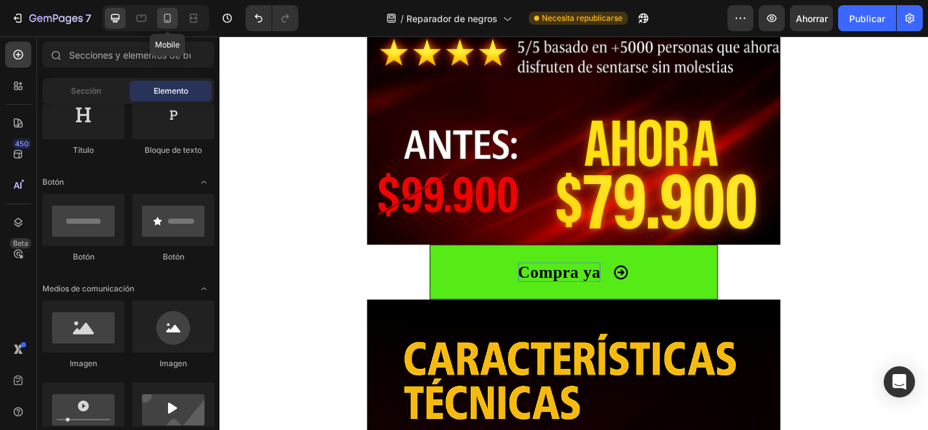
click at [174, 19] on div at bounding box center [167, 18] width 21 height 21
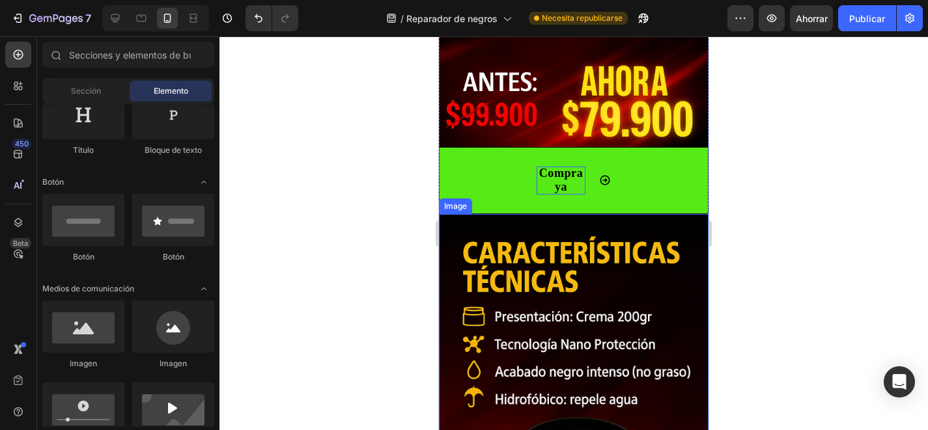
scroll to position [461, 0]
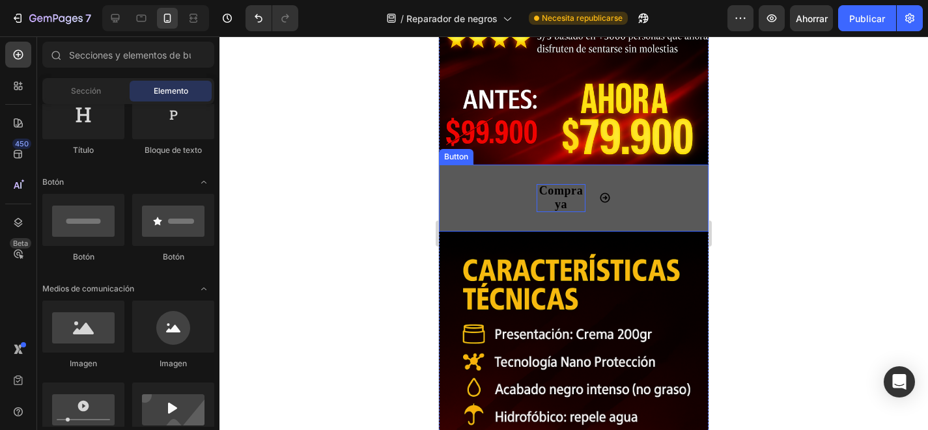
click at [641, 202] on button "Compra ya" at bounding box center [574, 198] width 270 height 67
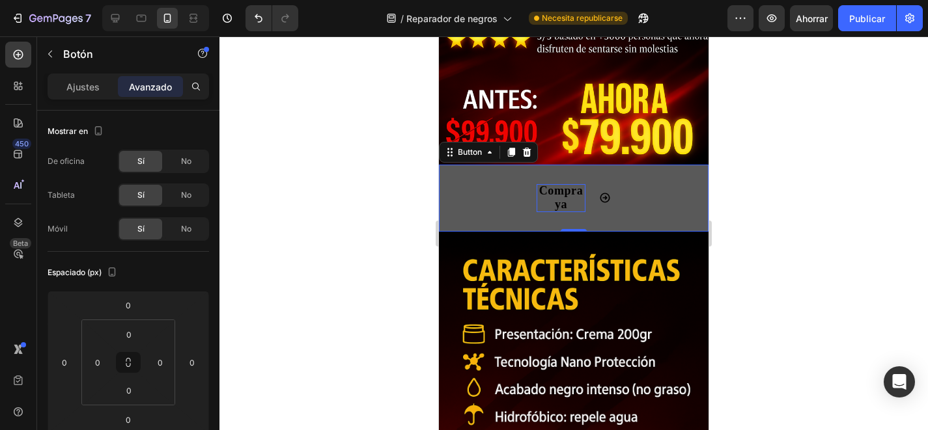
click at [471, 209] on button "Compra ya" at bounding box center [574, 198] width 270 height 67
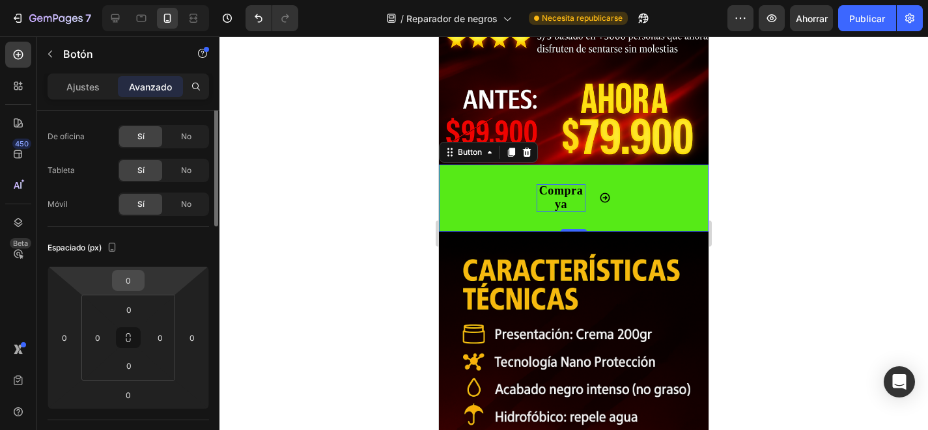
scroll to position [0, 0]
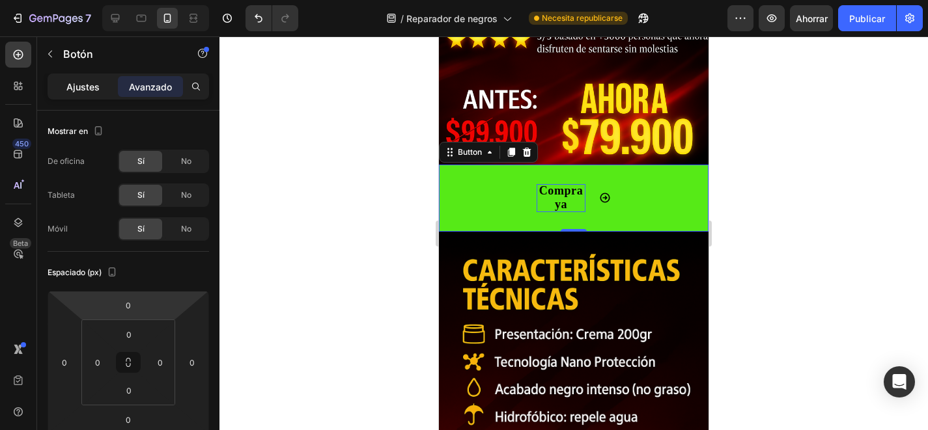
click at [77, 94] on div "Ajustes" at bounding box center [82, 86] width 65 height 21
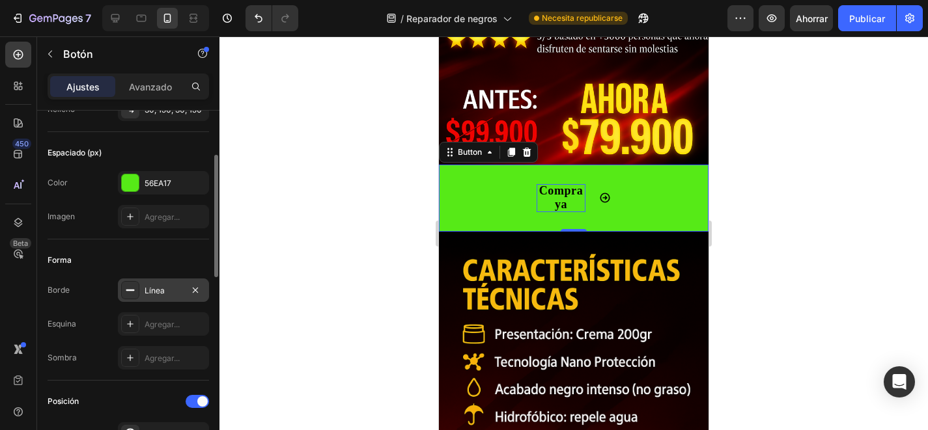
scroll to position [126, 0]
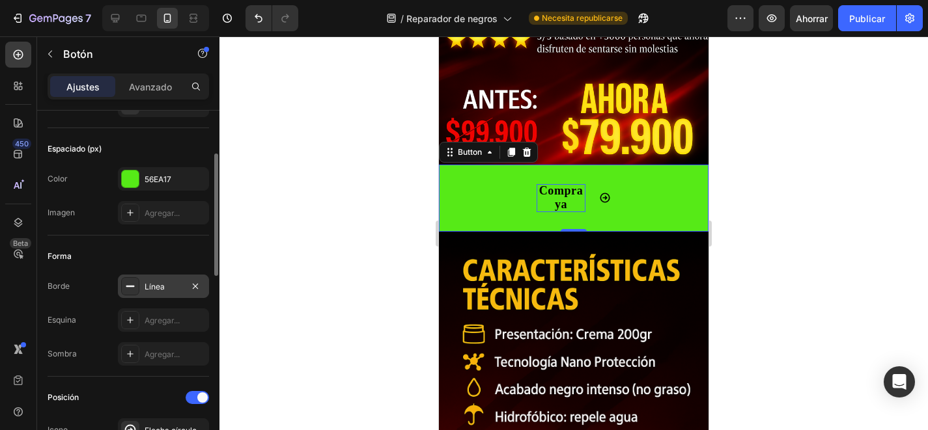
click at [171, 283] on div "Línea" at bounding box center [164, 287] width 38 height 12
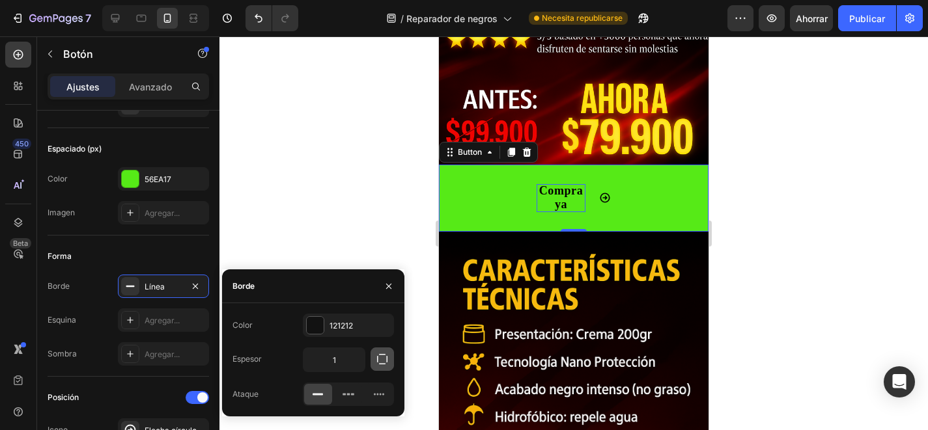
click at [377, 359] on icon "button" at bounding box center [382, 359] width 10 height 10
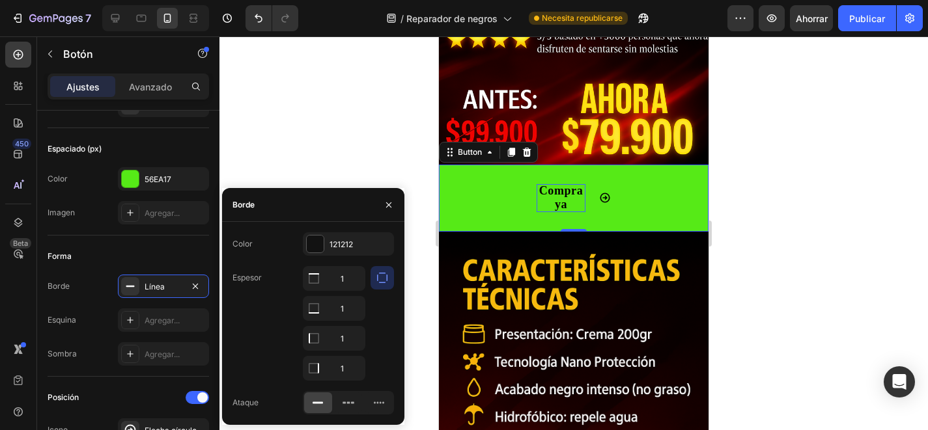
click at [384, 283] on icon "button" at bounding box center [382, 278] width 10 height 10
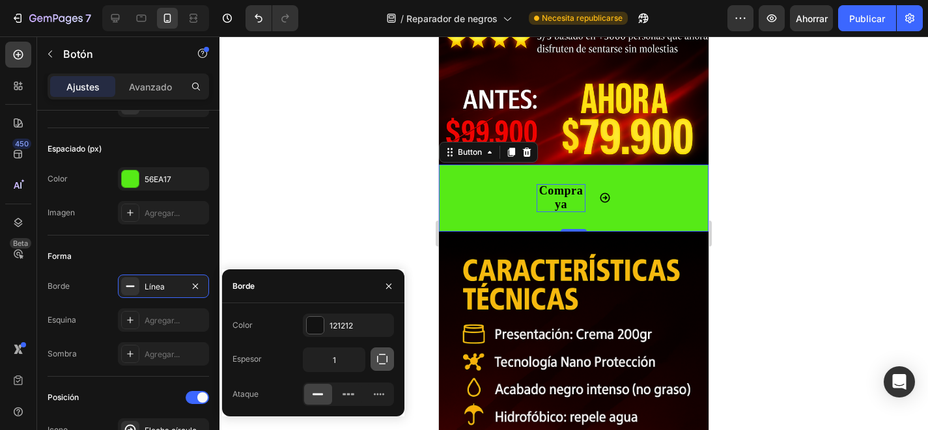
click at [376, 361] on icon "button" at bounding box center [382, 359] width 13 height 13
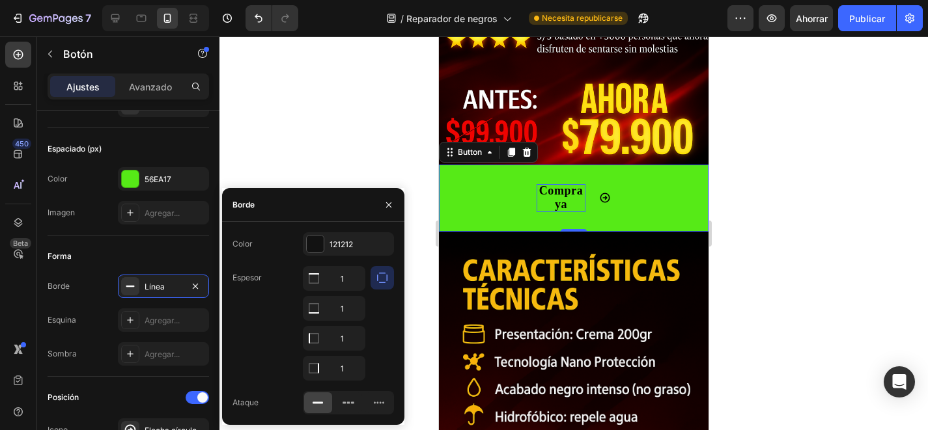
click at [350, 293] on div "1 1 1 1" at bounding box center [334, 323] width 63 height 115
click at [350, 286] on input "1" at bounding box center [333, 278] width 61 height 23
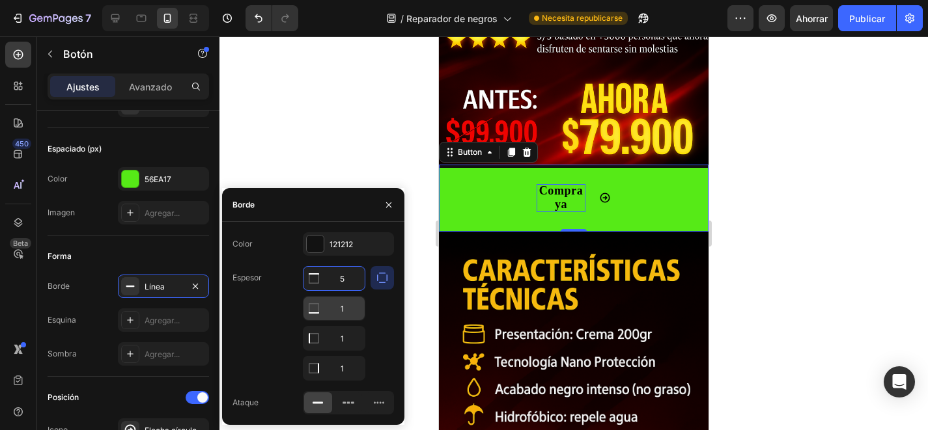
type input "5"
click at [348, 309] on input "1" at bounding box center [333, 308] width 61 height 23
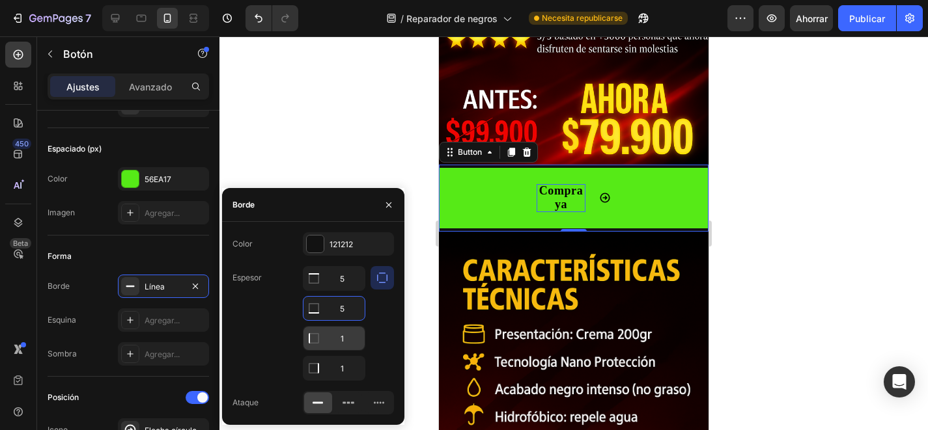
type input "5"
click at [350, 337] on input "1" at bounding box center [333, 338] width 61 height 23
type input "5"
click at [349, 277] on input "5" at bounding box center [333, 278] width 61 height 23
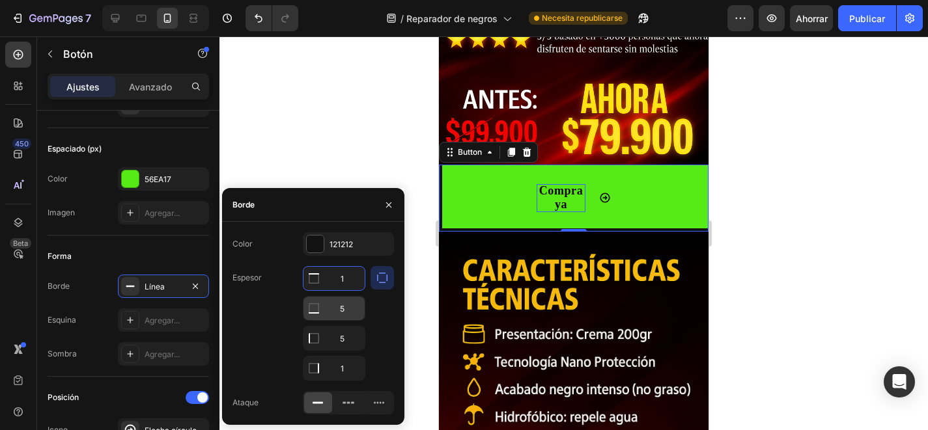
type input "1"
click at [351, 311] on input "5" at bounding box center [333, 308] width 61 height 23
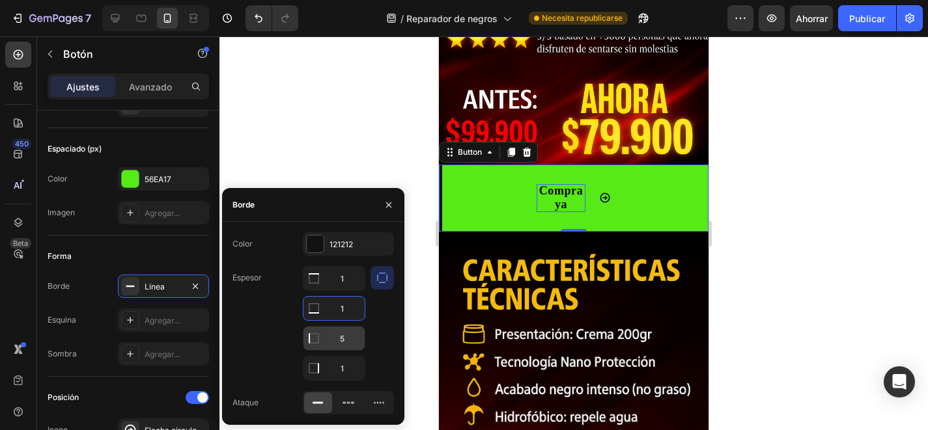
type input "1"
click at [352, 290] on input "5" at bounding box center [333, 278] width 61 height 23
type input "1"
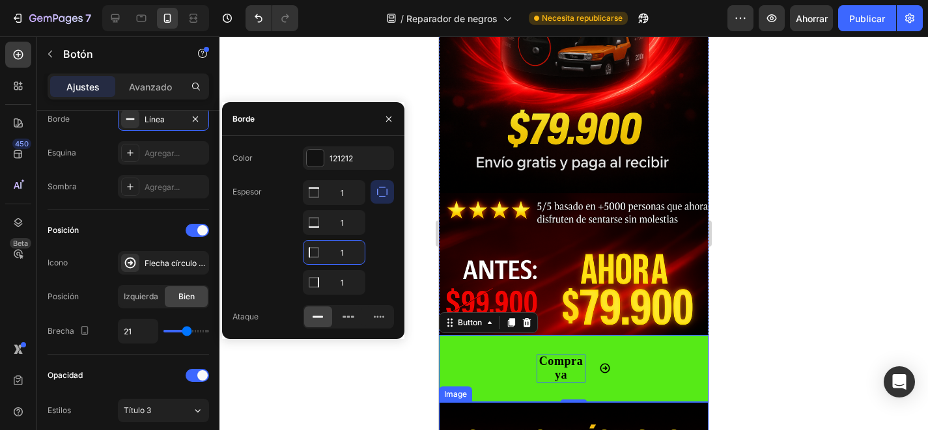
scroll to position [287, 0]
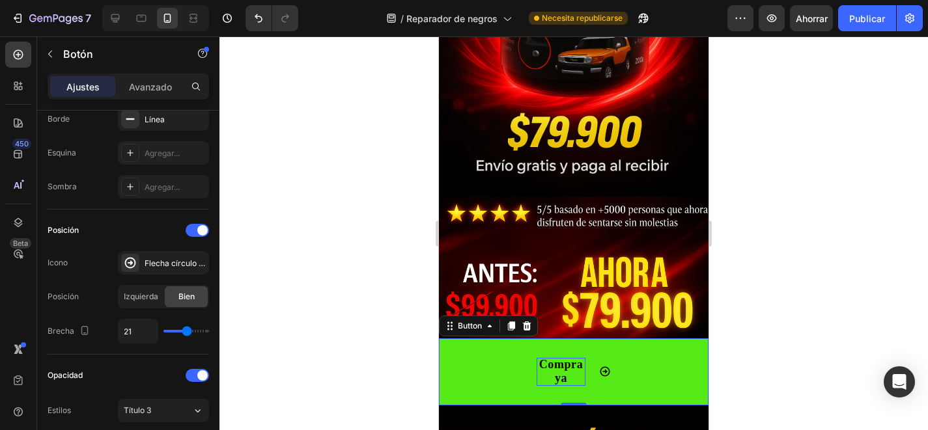
click at [240, 63] on div at bounding box center [573, 233] width 708 height 394
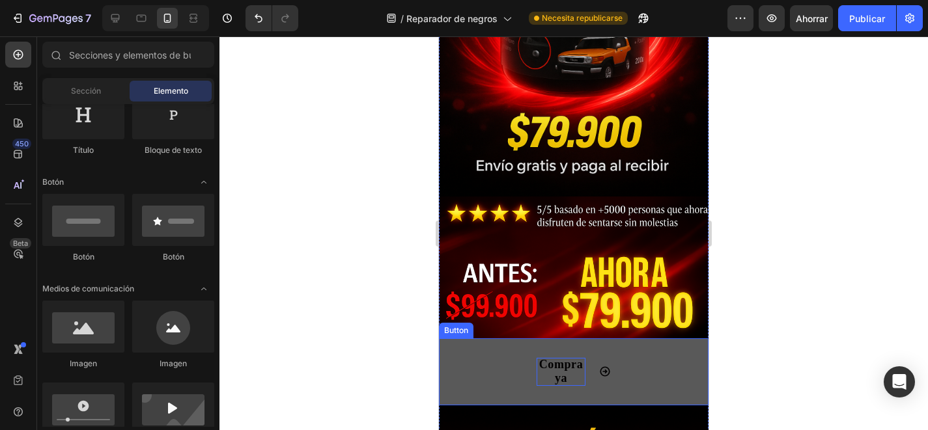
click at [522, 378] on button "Compra ya" at bounding box center [574, 372] width 270 height 67
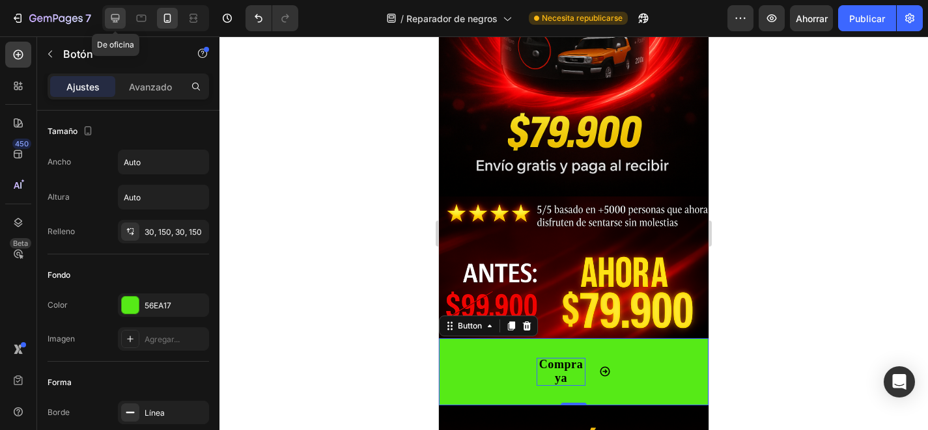
click at [117, 18] on icon at bounding box center [115, 18] width 8 height 8
type input "28"
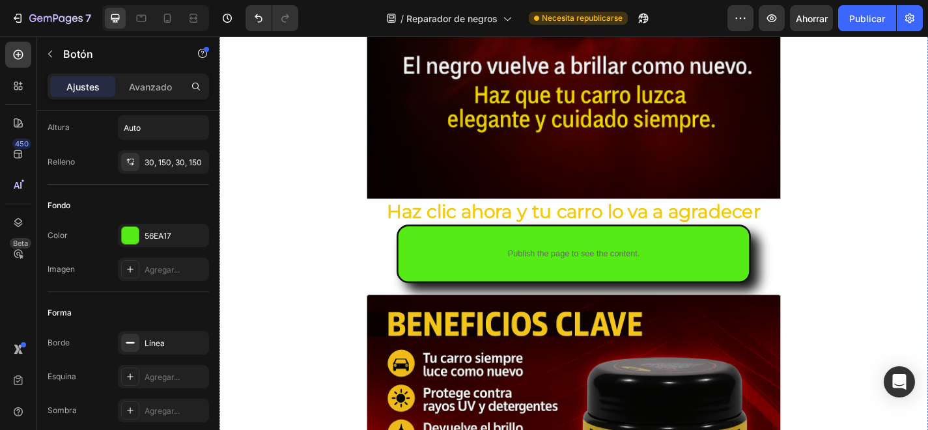
scroll to position [3564, 0]
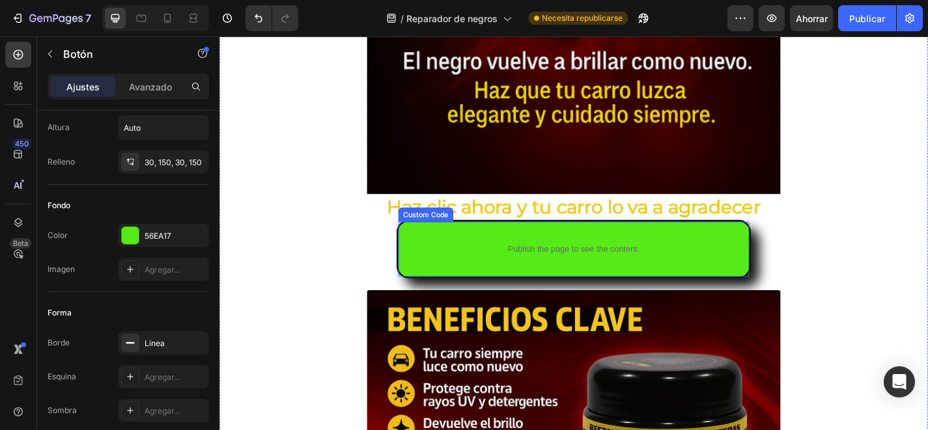
click at [441, 256] on div "Publish the page to see the content." at bounding box center [610, 271] width 387 height 35
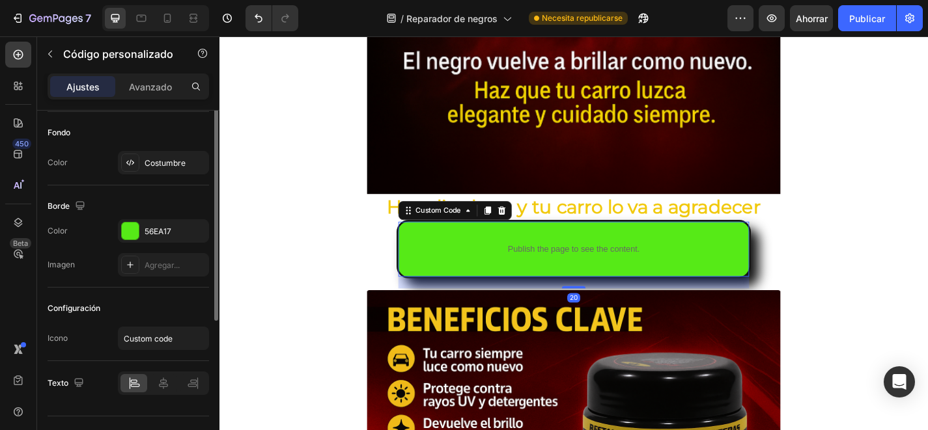
scroll to position [0, 0]
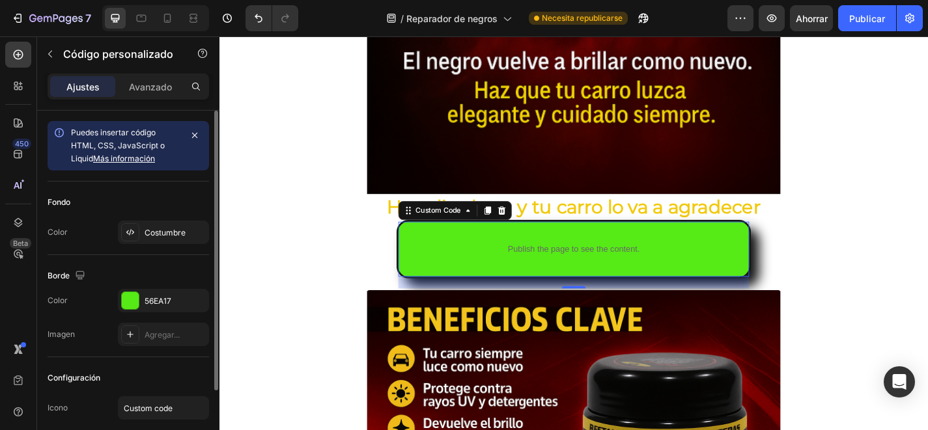
click at [144, 156] on font "Más información" at bounding box center [124, 159] width 62 height 10
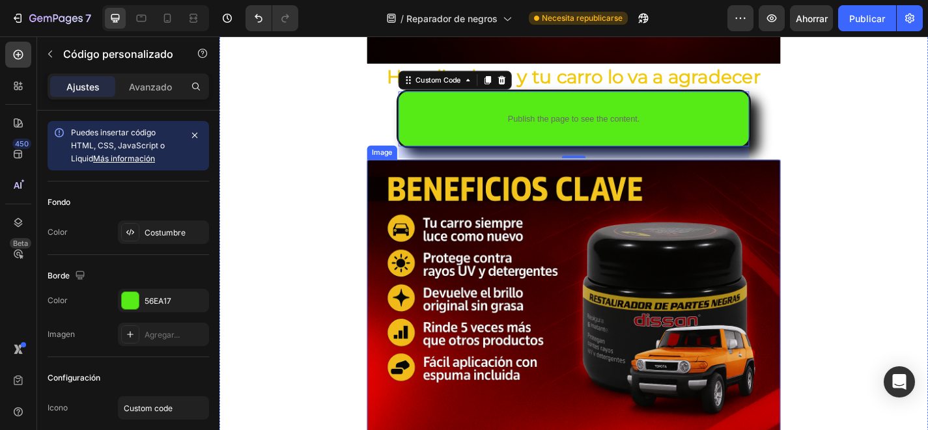
scroll to position [3587, 0]
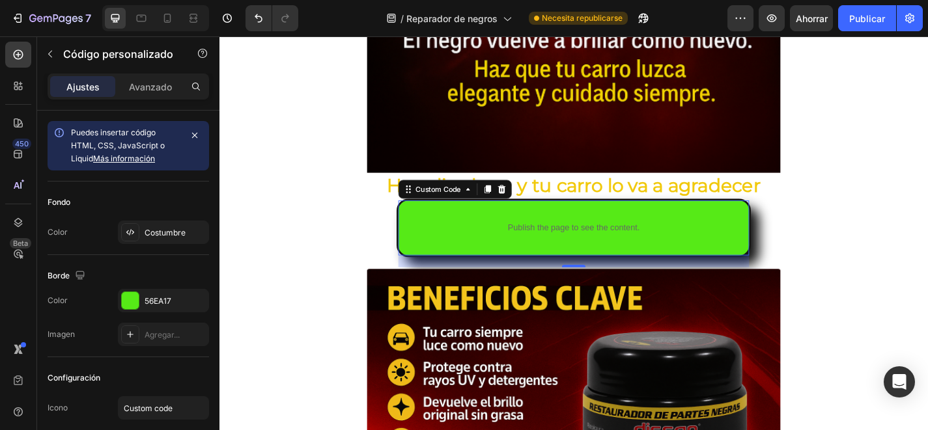
click at [501, 228] on div "Publish the page to see the content. Custom Code 20" at bounding box center [610, 248] width 391 height 64
click at [158, 82] on font "Avanzado" at bounding box center [150, 86] width 43 height 11
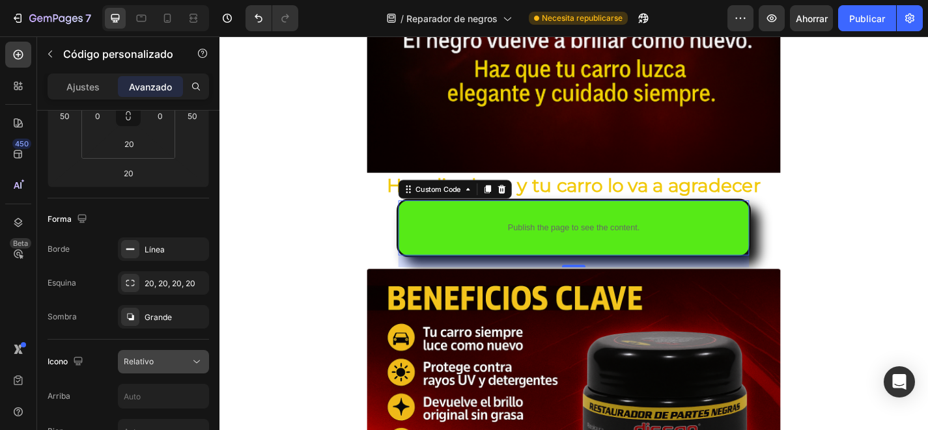
scroll to position [0, 0]
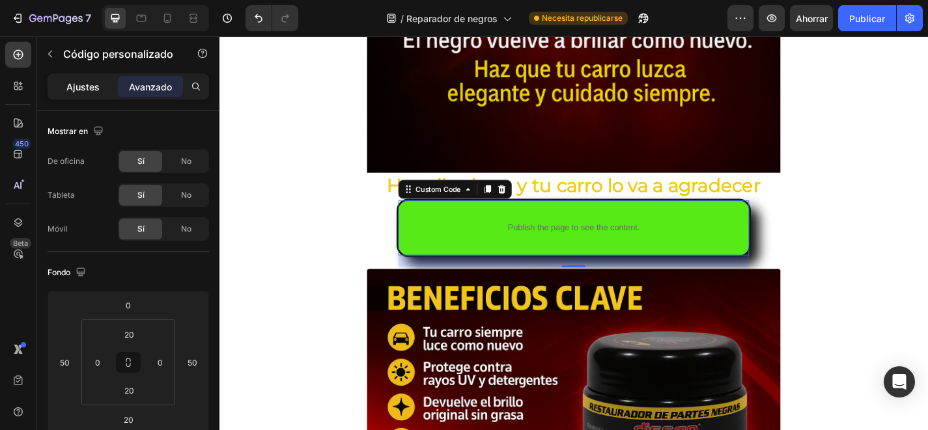
click at [94, 85] on font "Ajustes" at bounding box center [82, 86] width 33 height 11
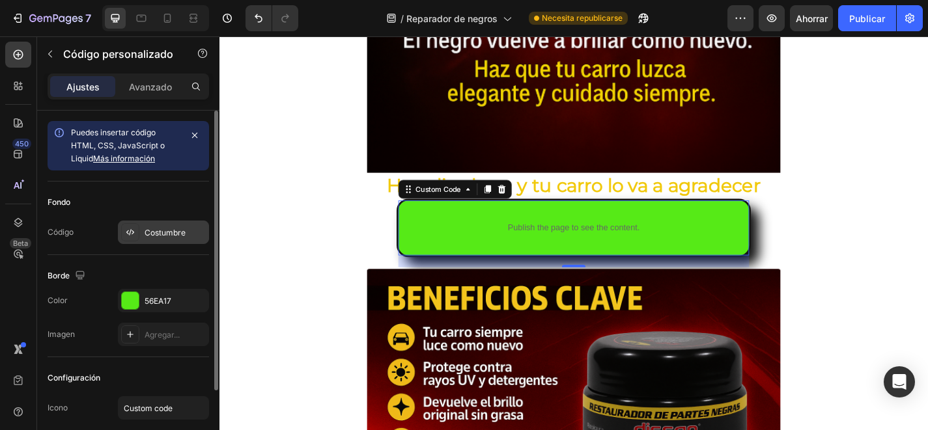
click at [165, 230] on font "Costumbre" at bounding box center [165, 233] width 41 height 10
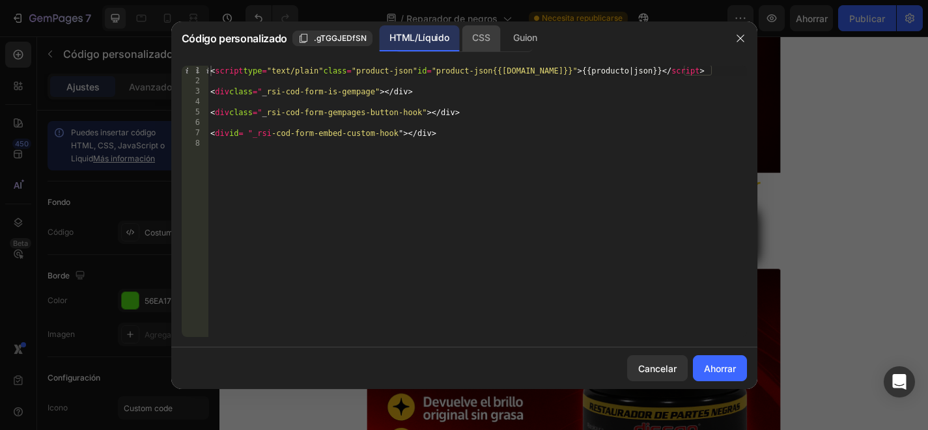
click at [482, 43] on font "CSS" at bounding box center [481, 38] width 18 height 16
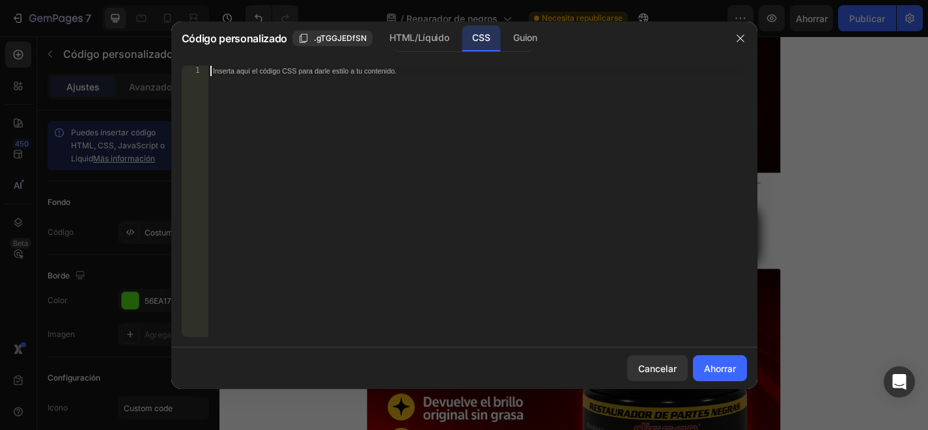
paste textarea "_rsi-cod-form-gempages-button-overwrite _rsi-cod-form-is-gempage"
type textarea "_rsi-cod-form-gempages-button-overwrite _rsi-cod-form-is-gempage"
click at [718, 374] on font "Ahorrar" at bounding box center [720, 369] width 32 height 14
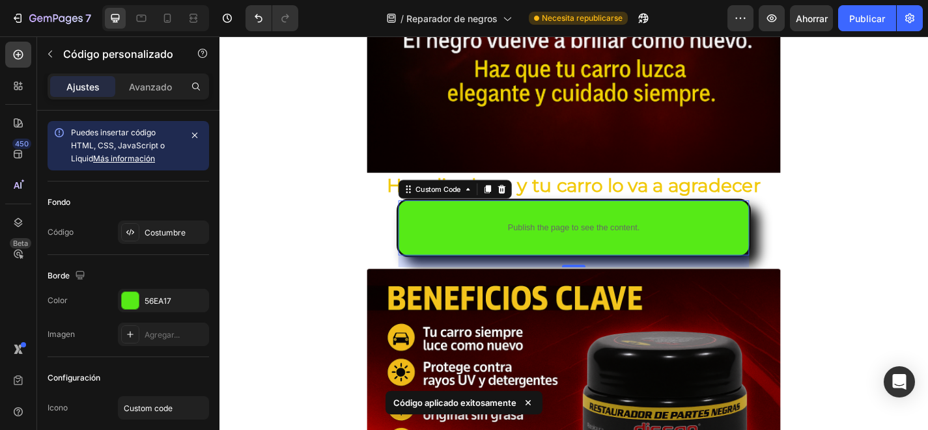
click at [606, 249] on p "Publish the page to see the content." at bounding box center [610, 248] width 387 height 14
click at [768, 18] on icon "button" at bounding box center [771, 18] width 13 height 13
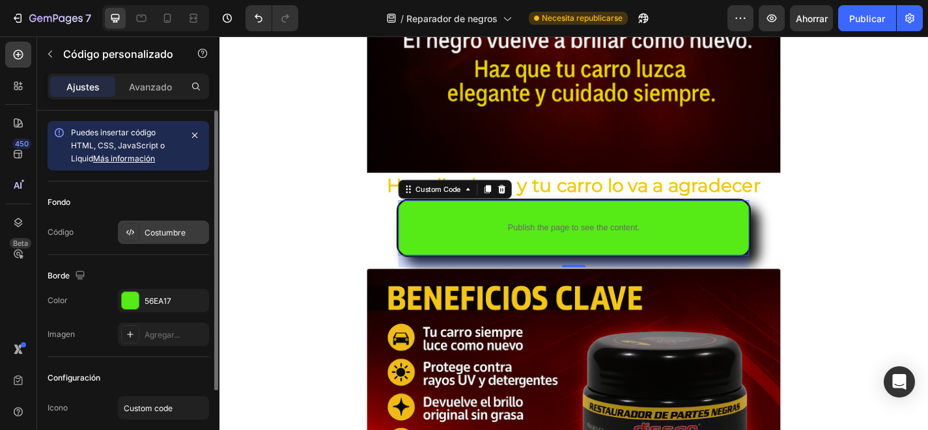
click at [161, 233] on font "Costumbre" at bounding box center [165, 233] width 41 height 10
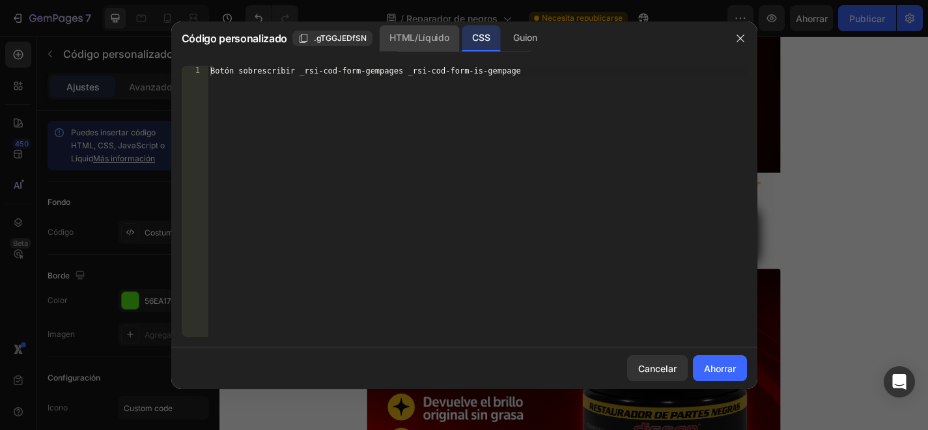
click at [441, 36] on font "HTML/Líquido" at bounding box center [418, 37] width 59 height 11
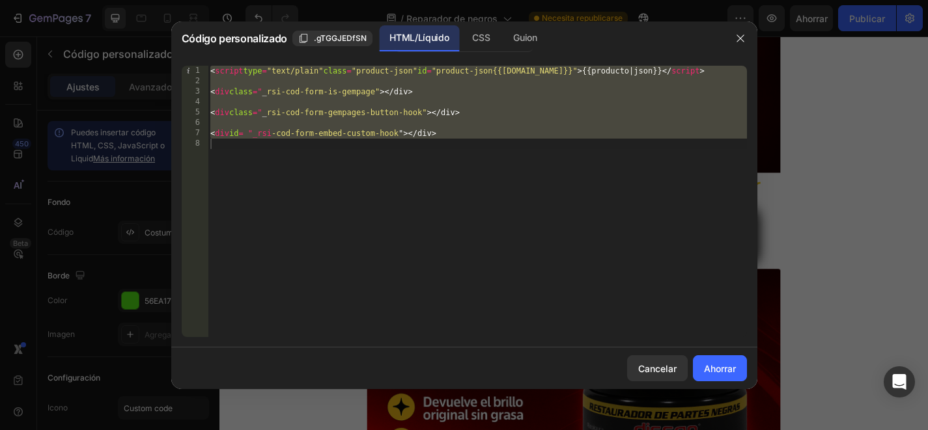
type textarea "<div id="_rsi-cod-form-embed-custom-hook"></div>"
click at [419, 199] on div "< script type = "text/plain" class = "product-json" id = "product-json{{[DOMAIN…" at bounding box center [477, 202] width 539 height 272
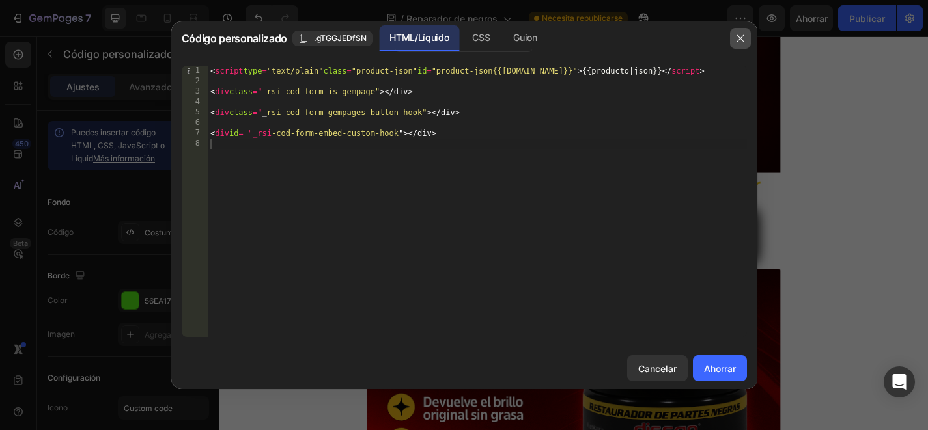
click at [745, 40] on button "button" at bounding box center [740, 38] width 21 height 21
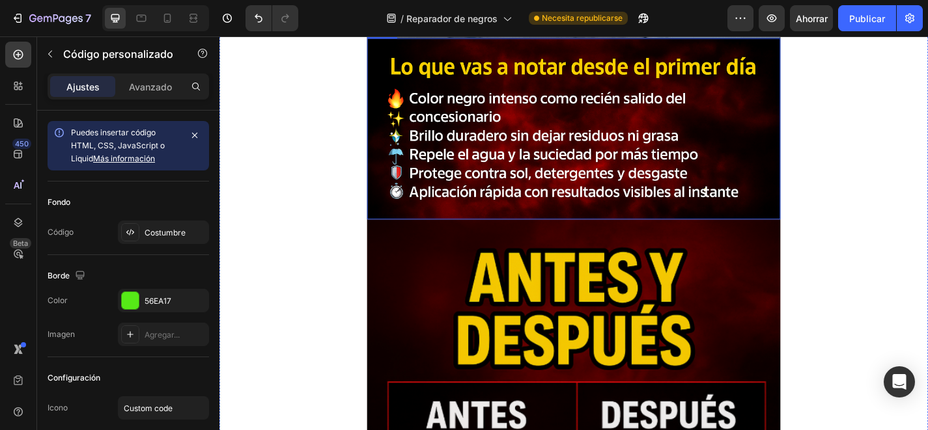
scroll to position [2776, 0]
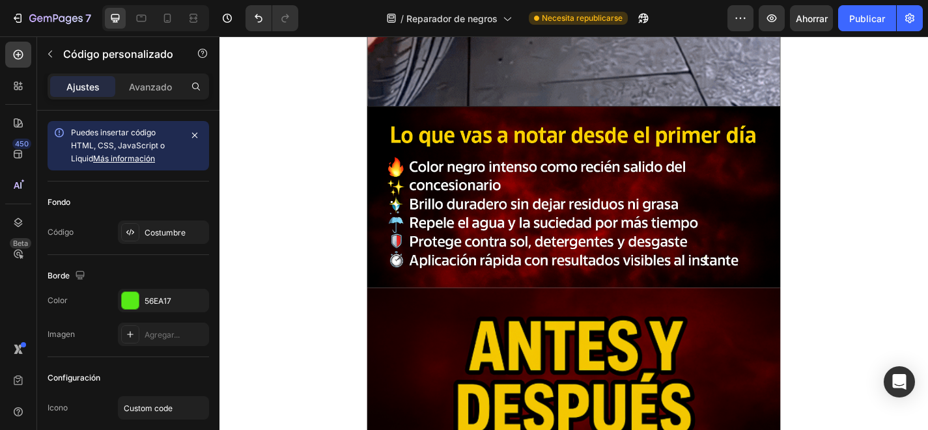
click at [861, 0] on div "7 / Reparador de negros Necesita republicarse Avance Ahorrar Publicar" at bounding box center [464, 18] width 928 height 37
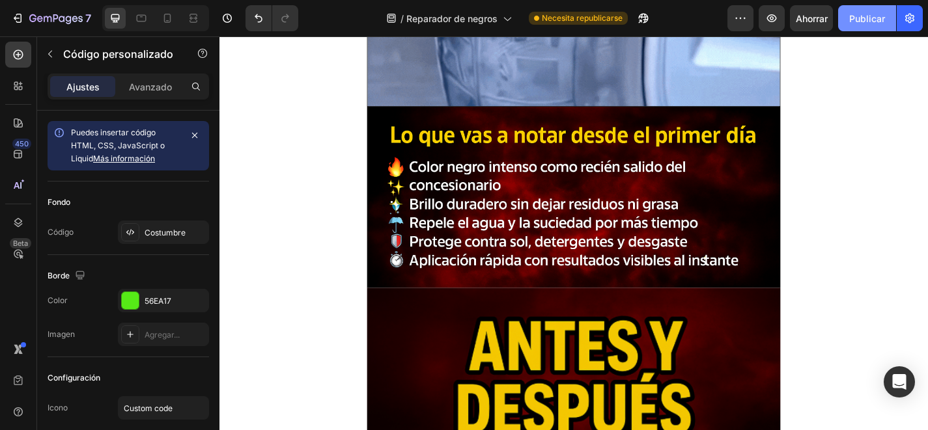
click at [859, 9] on button "Publicar" at bounding box center [867, 18] width 58 height 26
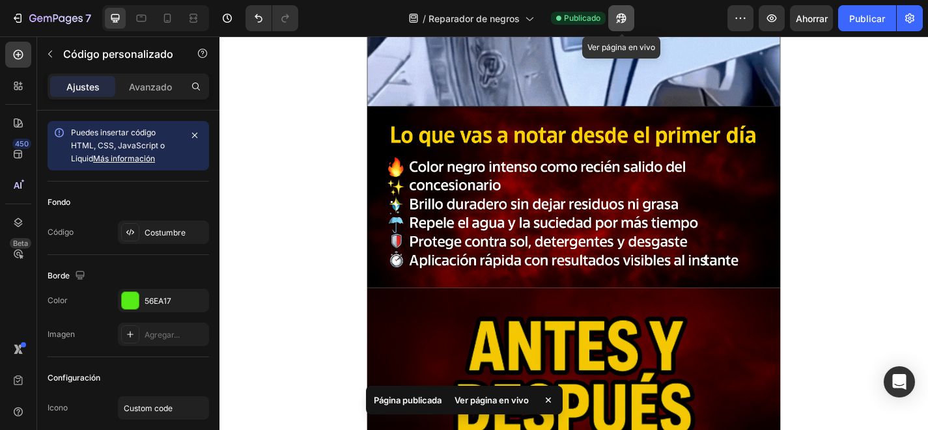
click at [626, 25] on button "button" at bounding box center [621, 18] width 26 height 26
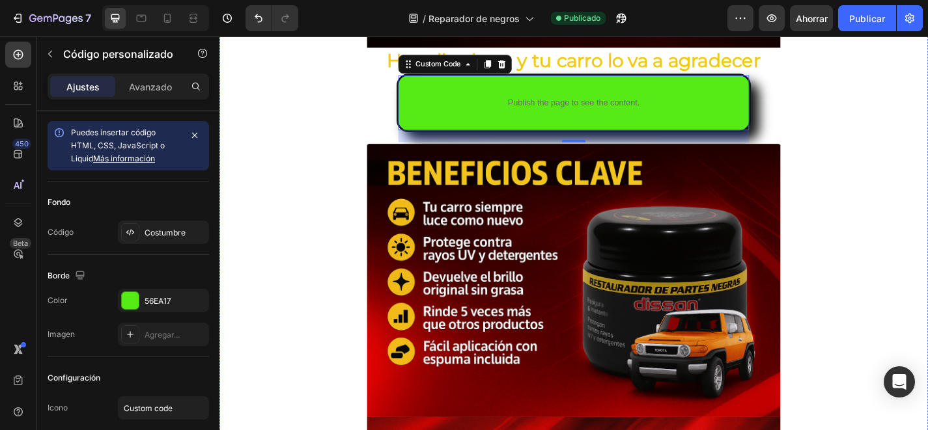
scroll to position [3724, 0]
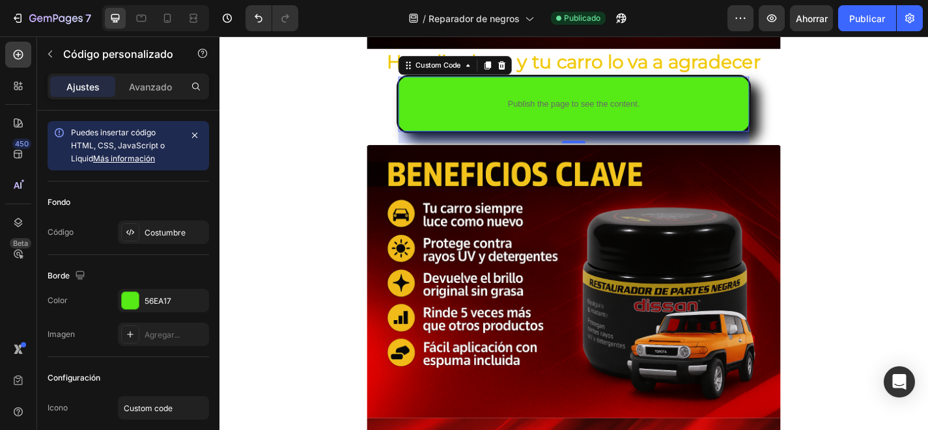
click at [578, 114] on p "Publish the page to see the content." at bounding box center [610, 111] width 387 height 14
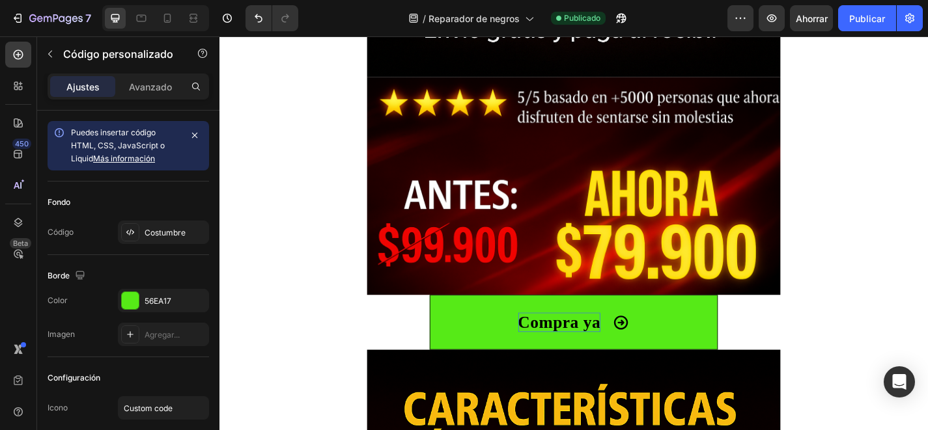
scroll to position [679, 0]
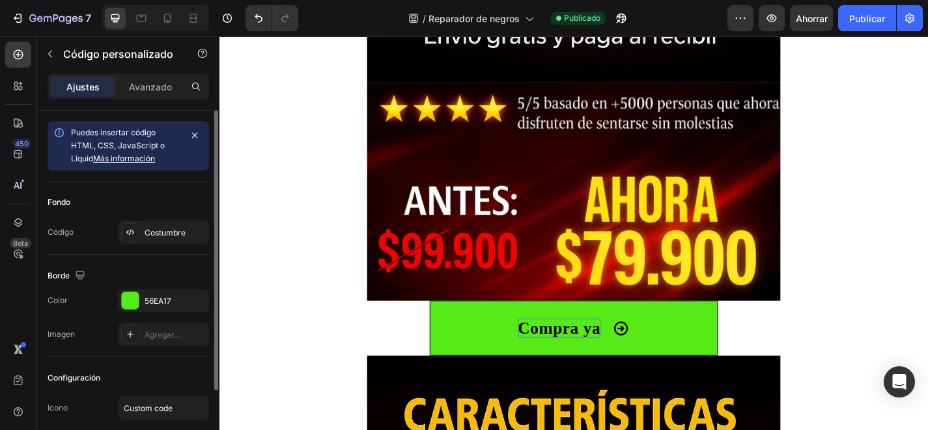
click at [119, 162] on font "Más información" at bounding box center [124, 159] width 62 height 10
click at [21, 83] on icon at bounding box center [21, 84] width 4 height 4
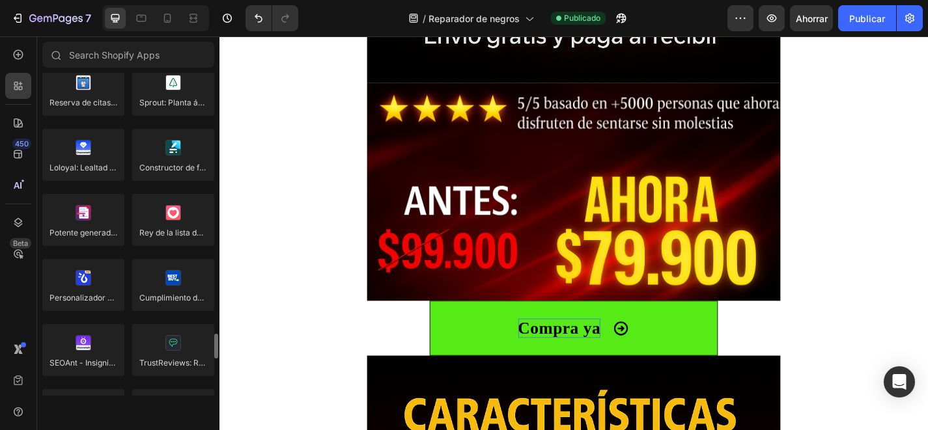
scroll to position [3267, 0]
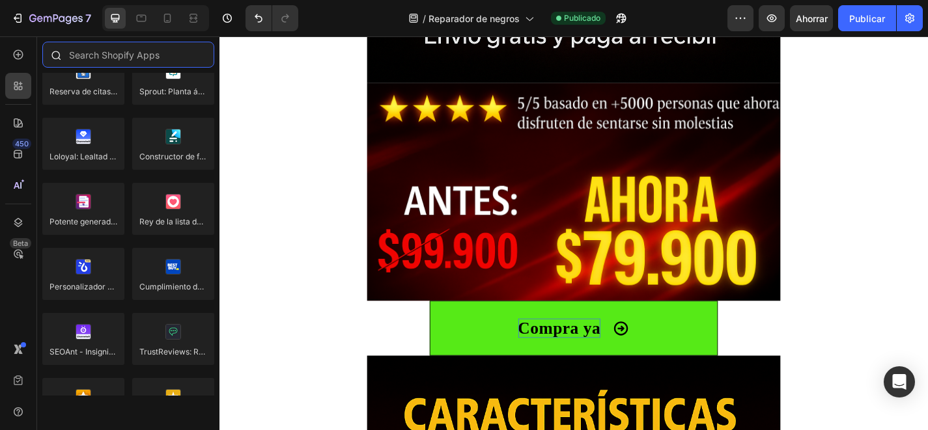
click at [148, 47] on input "text" at bounding box center [128, 55] width 172 height 26
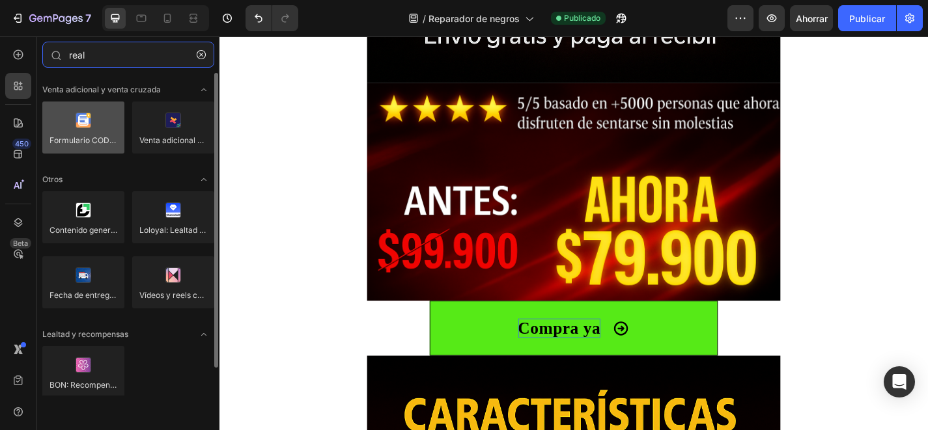
type input "real"
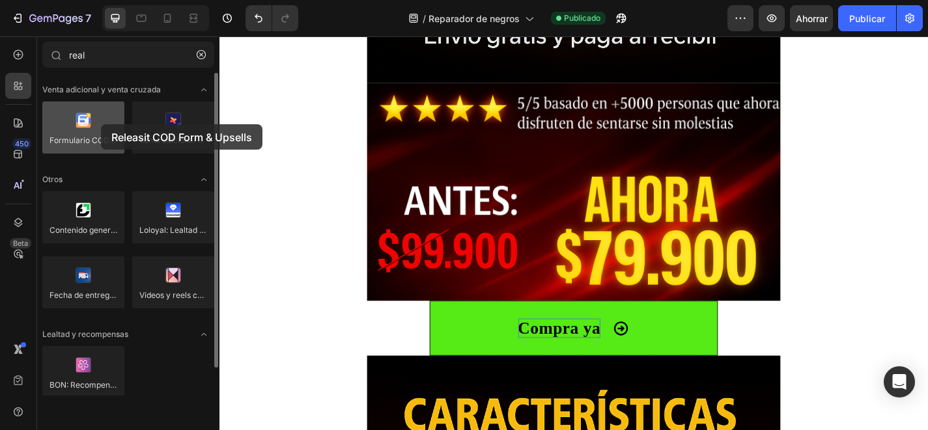
click at [101, 124] on div at bounding box center [83, 128] width 82 height 52
click at [80, 116] on div at bounding box center [83, 128] width 82 height 52
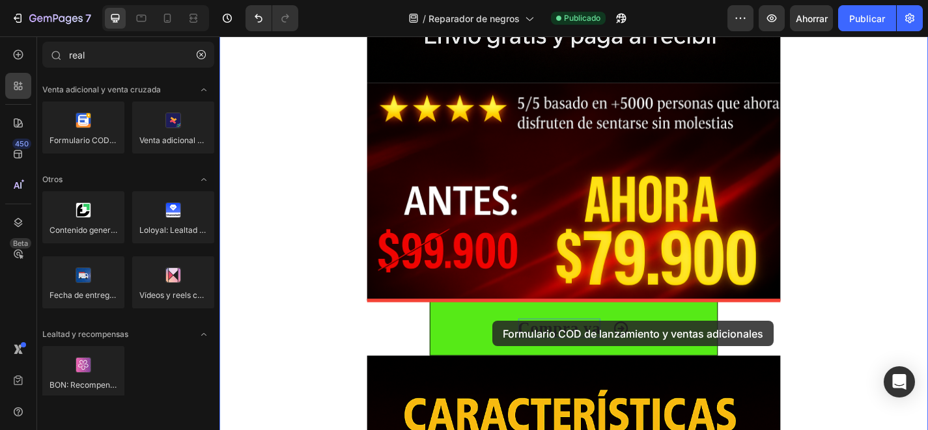
drag, startPoint x: 300, startPoint y: 154, endPoint x: 520, endPoint y: 350, distance: 295.1
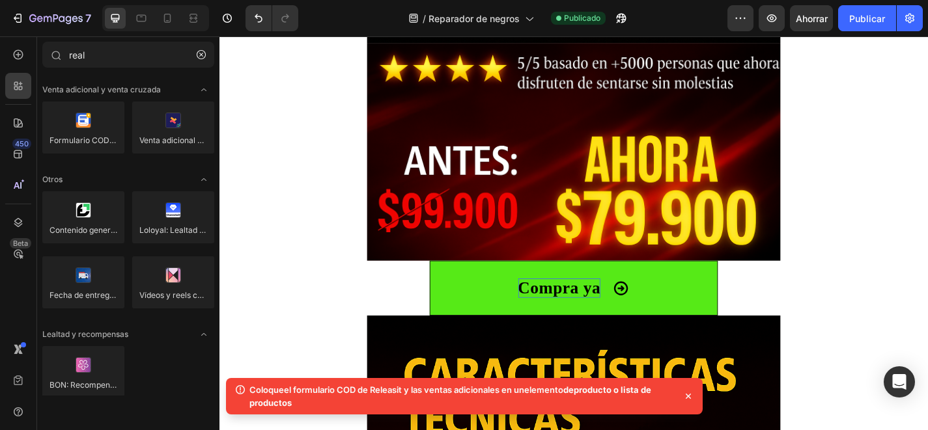
scroll to position [724, 0]
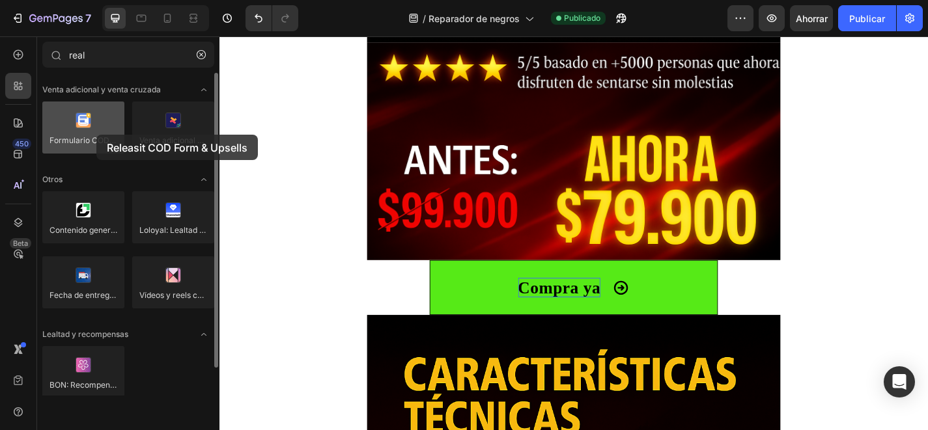
click at [96, 135] on div at bounding box center [83, 128] width 82 height 52
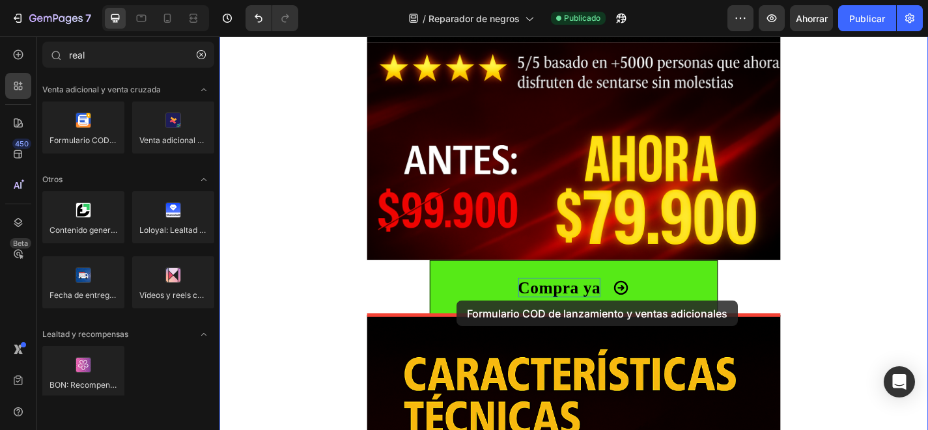
drag, startPoint x: 295, startPoint y: 171, endPoint x: 481, endPoint y: 328, distance: 243.1
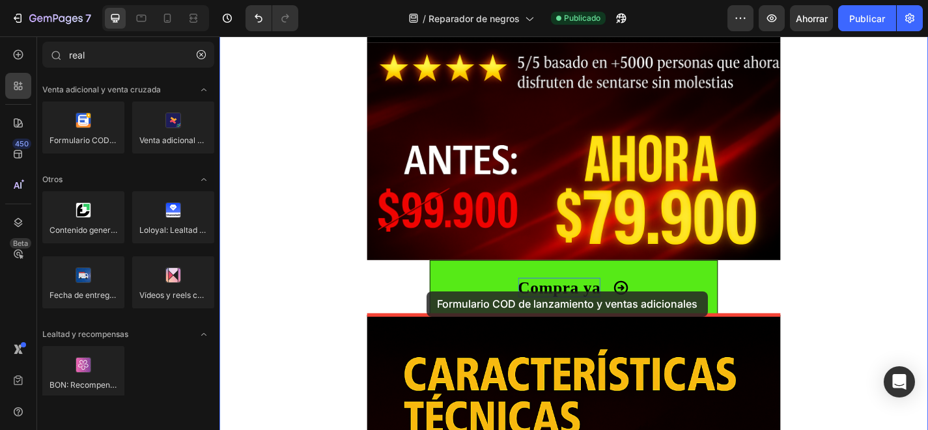
drag, startPoint x: 296, startPoint y: 165, endPoint x: 448, endPoint y: 328, distance: 222.0
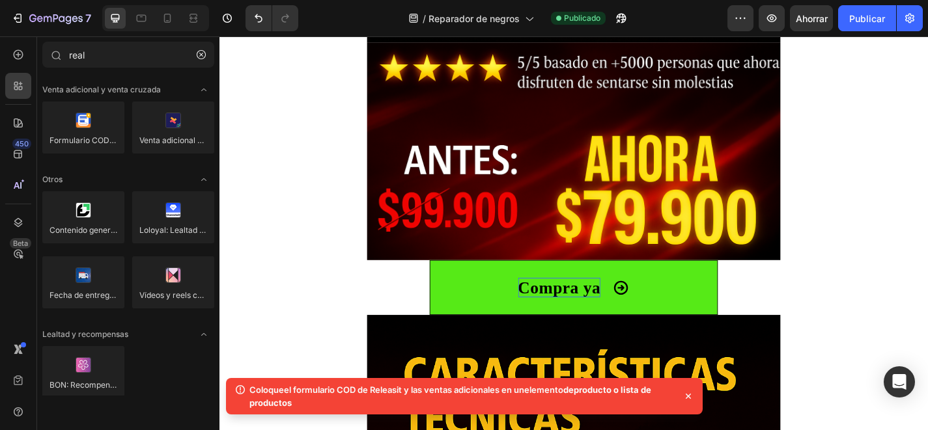
click at [686, 397] on icon at bounding box center [688, 396] width 5 height 5
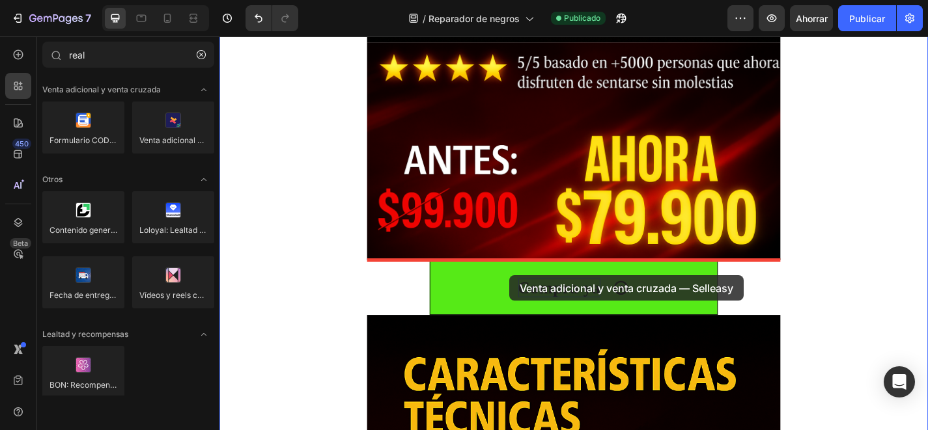
drag, startPoint x: 364, startPoint y: 156, endPoint x: 539, endPoint y: 300, distance: 226.7
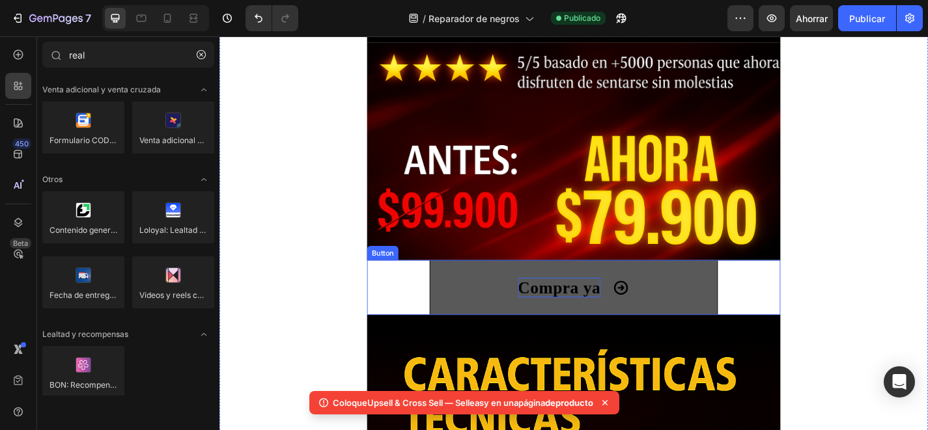
click at [515, 311] on button "Compra ya" at bounding box center [610, 313] width 318 height 61
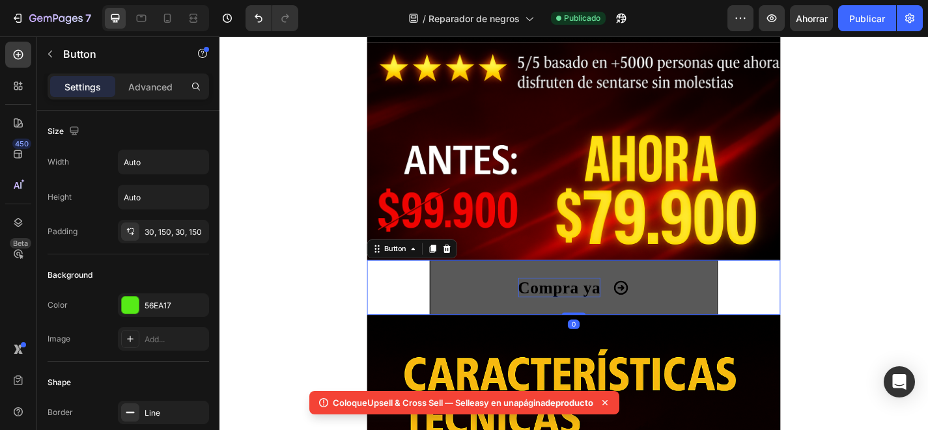
click at [515, 311] on button "Compra ya" at bounding box center [610, 313] width 318 height 61
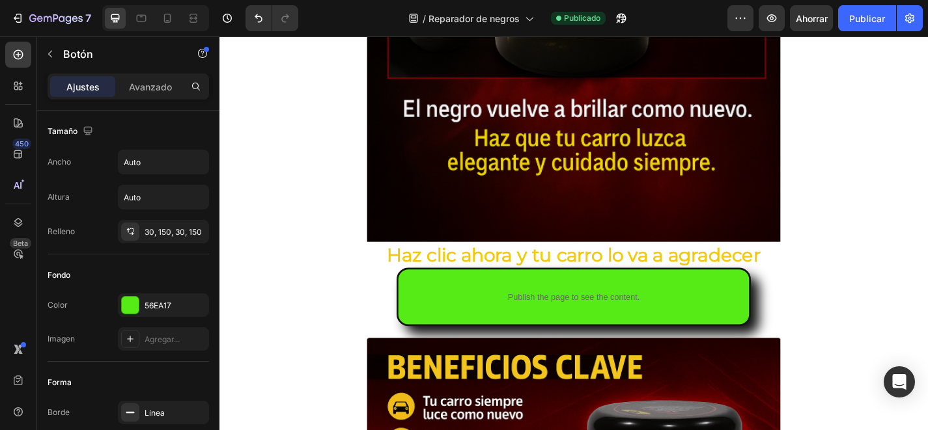
scroll to position [3493, 0]
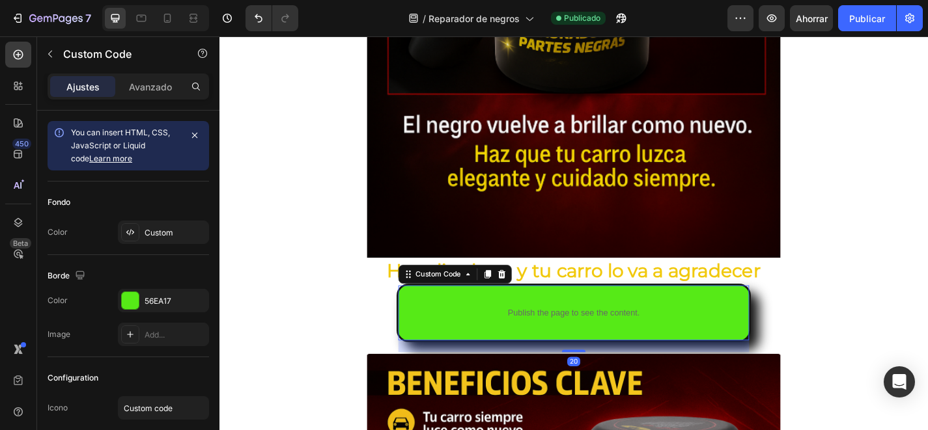
click at [518, 322] on div "Publish the page to see the content. Custom Code 20" at bounding box center [610, 341] width 391 height 64
click at [521, 300] on div at bounding box center [515, 299] width 16 height 16
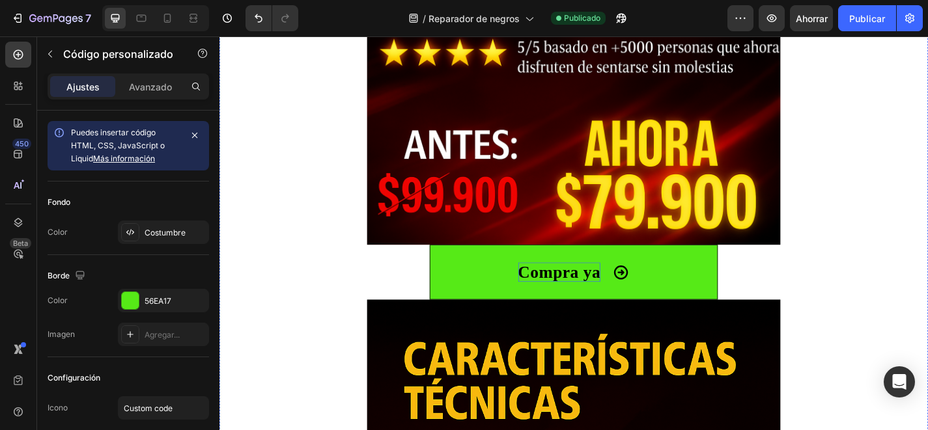
scroll to position [739, 0]
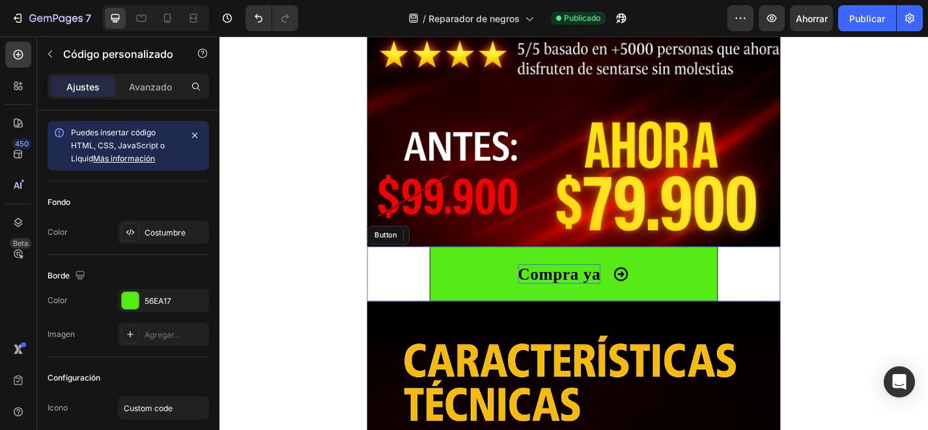
click at [521, 300] on button "Compra ya" at bounding box center [610, 298] width 318 height 61
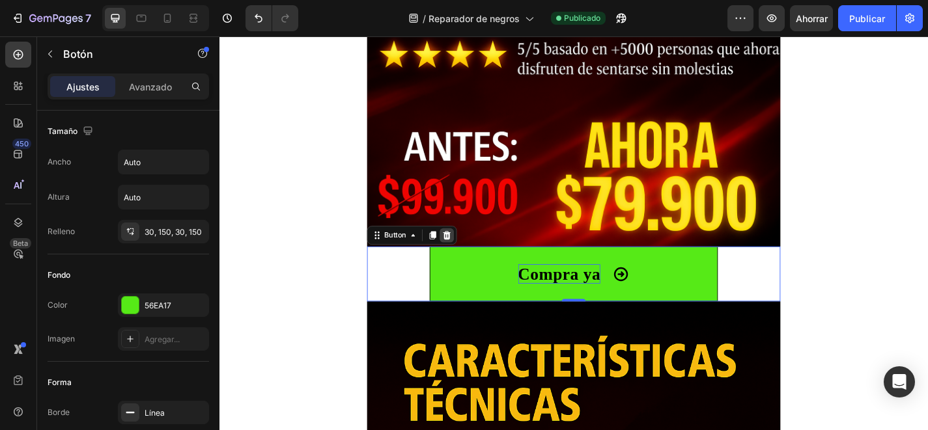
click at [470, 254] on icon at bounding box center [470, 255] width 8 height 9
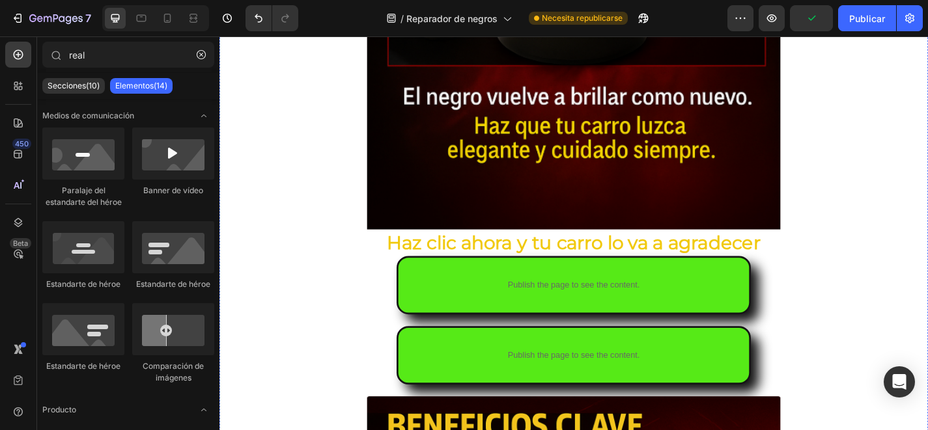
scroll to position [3464, 0]
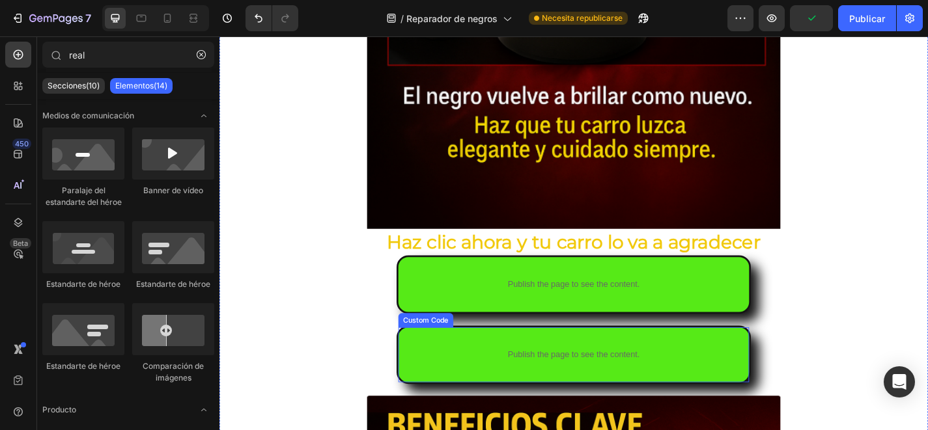
click at [535, 378] on div "Publish the page to see the content." at bounding box center [610, 387] width 387 height 35
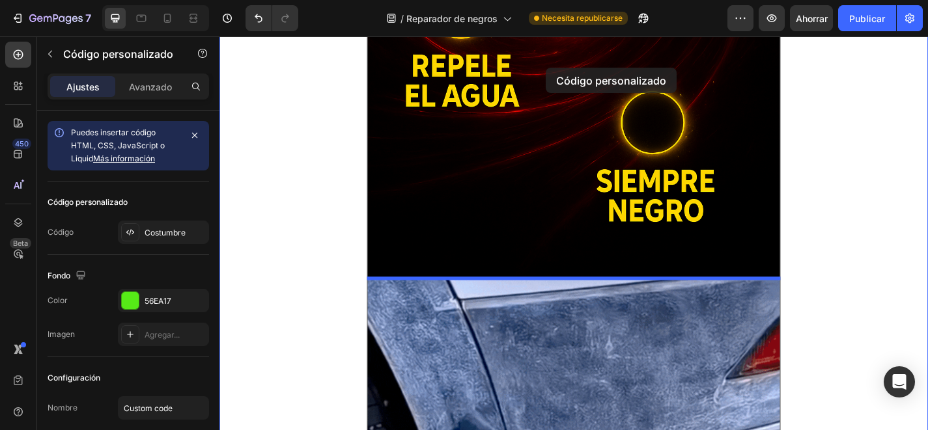
scroll to position [2034, 0]
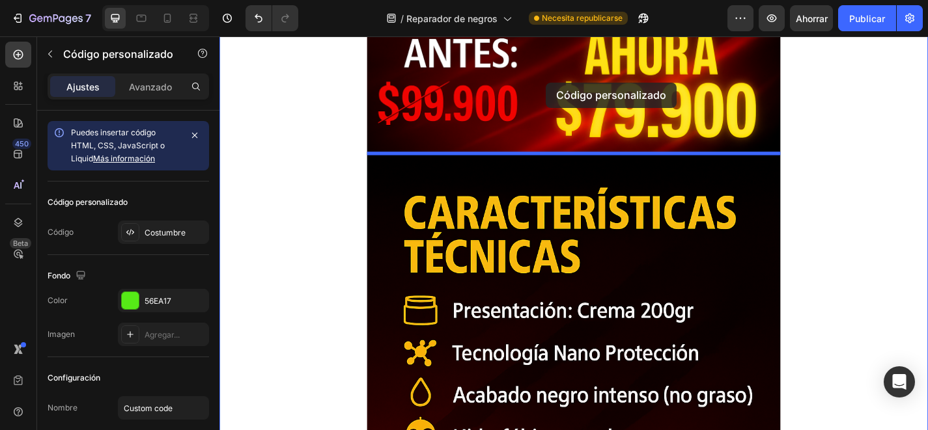
scroll to position [819, 0]
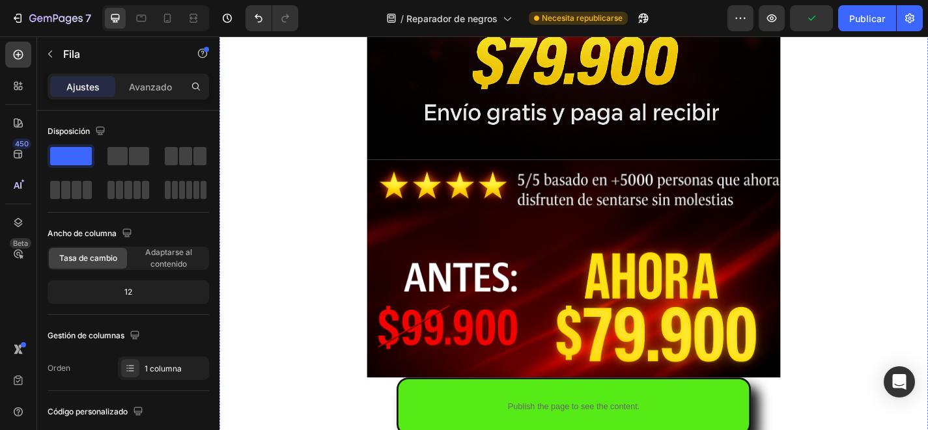
scroll to position [594, 0]
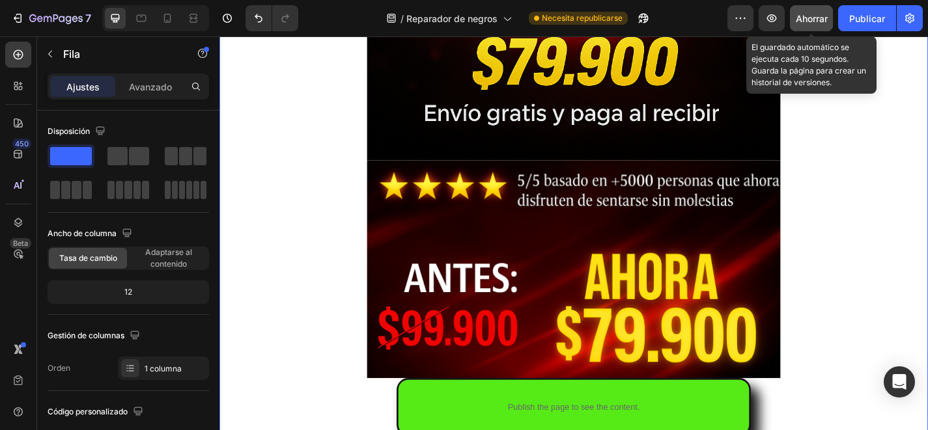
click at [804, 21] on font "Ahorrar" at bounding box center [812, 18] width 32 height 11
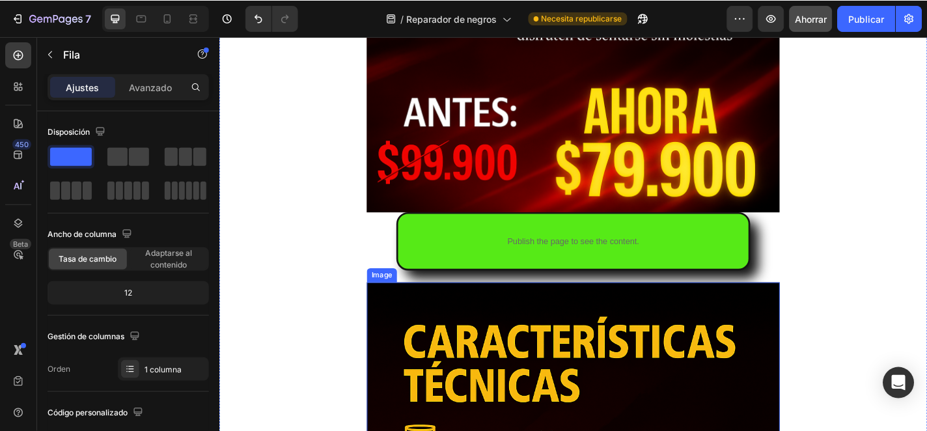
scroll to position [734, 0]
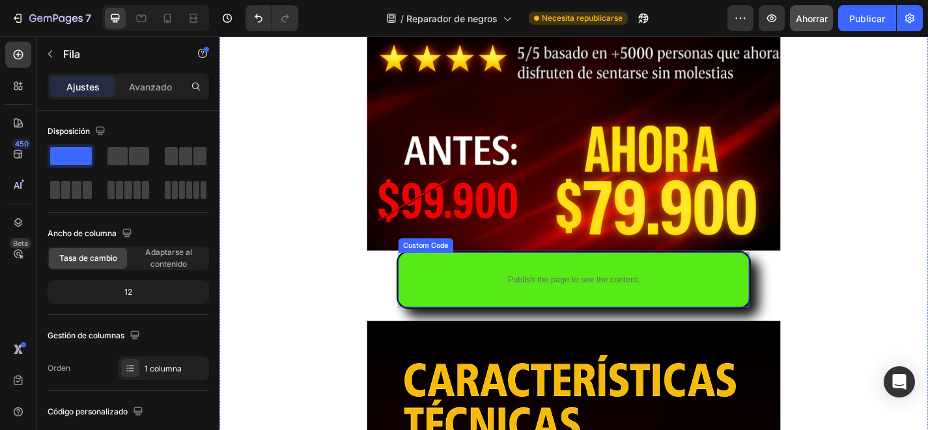
click at [568, 298] on p "Publish the page to see the content." at bounding box center [610, 305] width 387 height 14
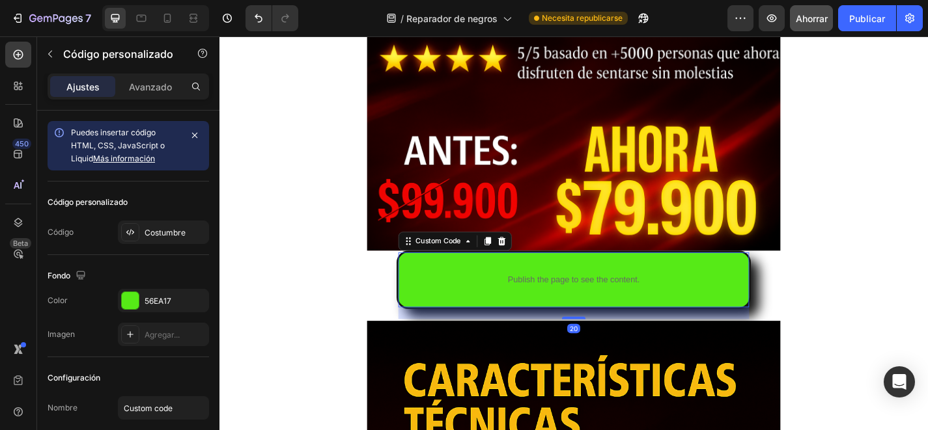
click at [568, 298] on p "Publish the page to see the content." at bounding box center [610, 305] width 387 height 14
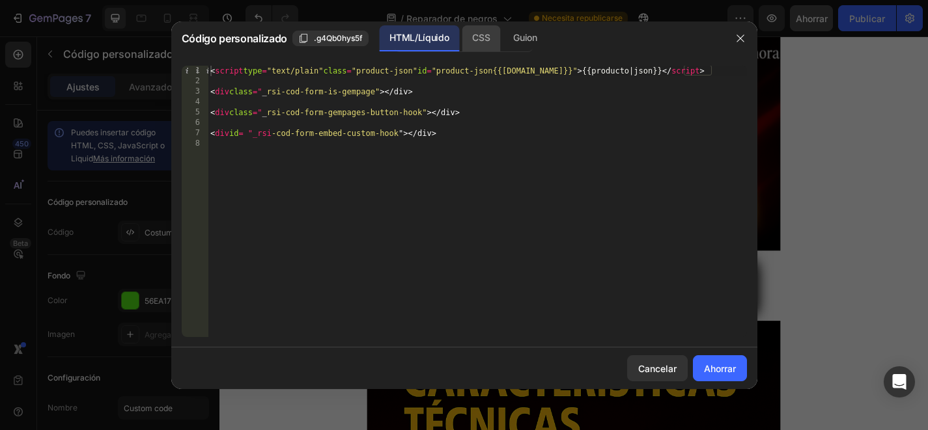
click at [503, 47] on div "CSS" at bounding box center [525, 38] width 44 height 26
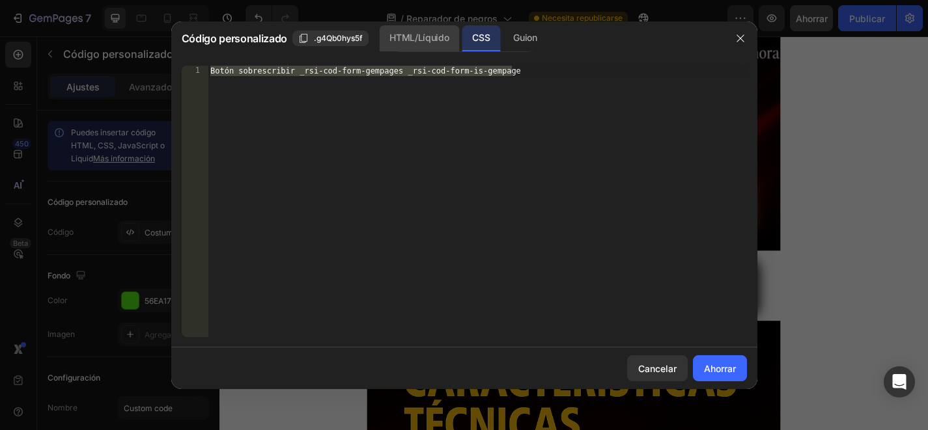
click at [413, 44] on font "HTML/Líquido" at bounding box center [418, 38] width 59 height 16
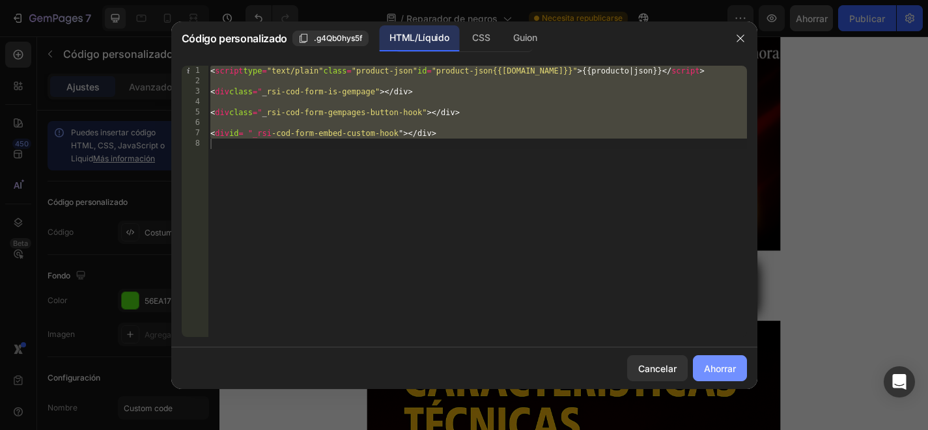
click at [699, 368] on button "Ahorrar" at bounding box center [720, 369] width 54 height 26
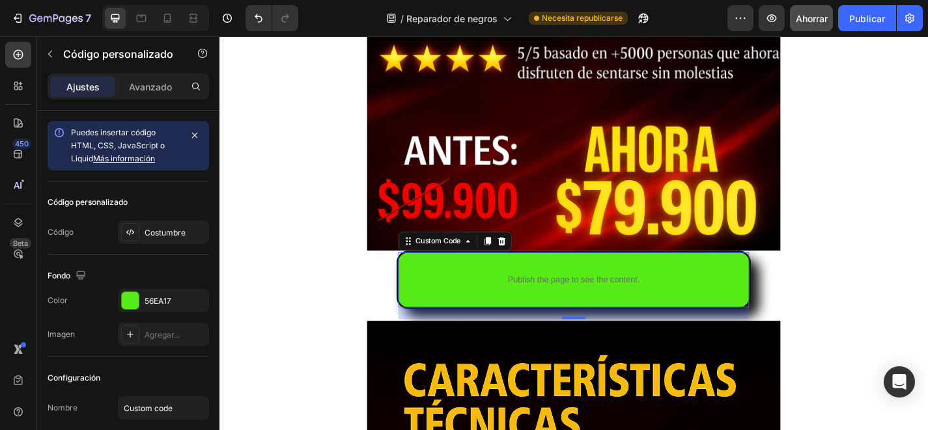
click at [643, 284] on div "Publish the page to see the content. Custom Code 20" at bounding box center [610, 305] width 391 height 64
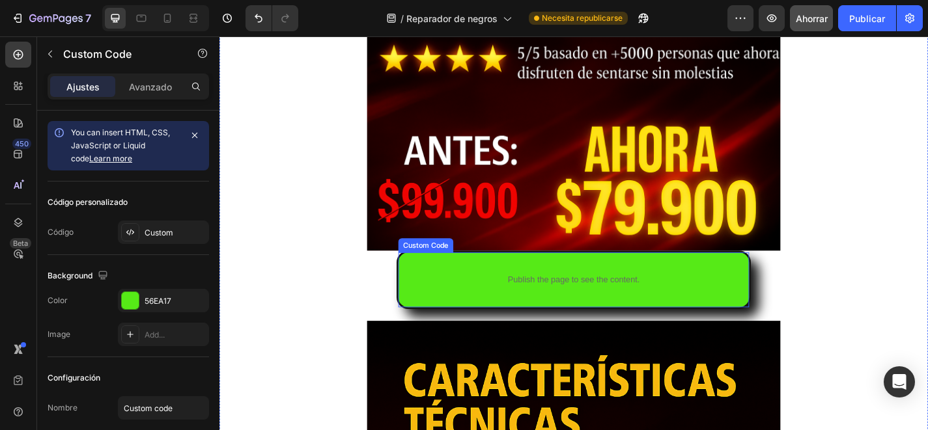
click at [464, 312] on div "Publish the page to see the content." at bounding box center [610, 305] width 387 height 35
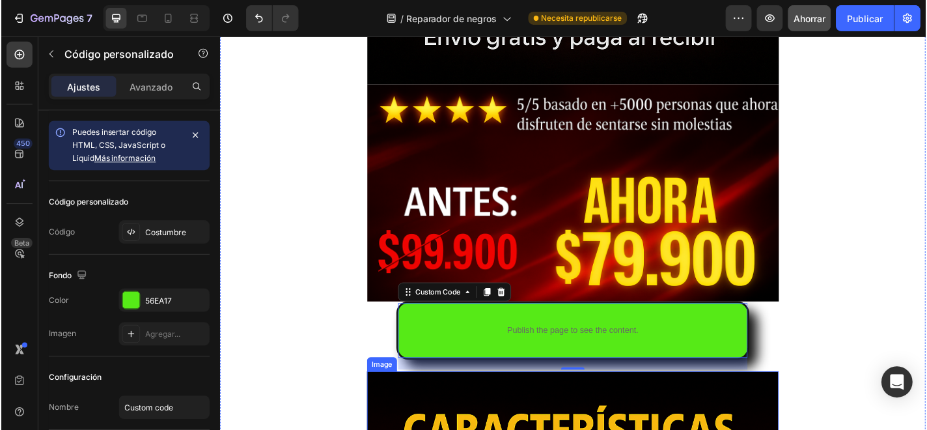
scroll to position [792, 0]
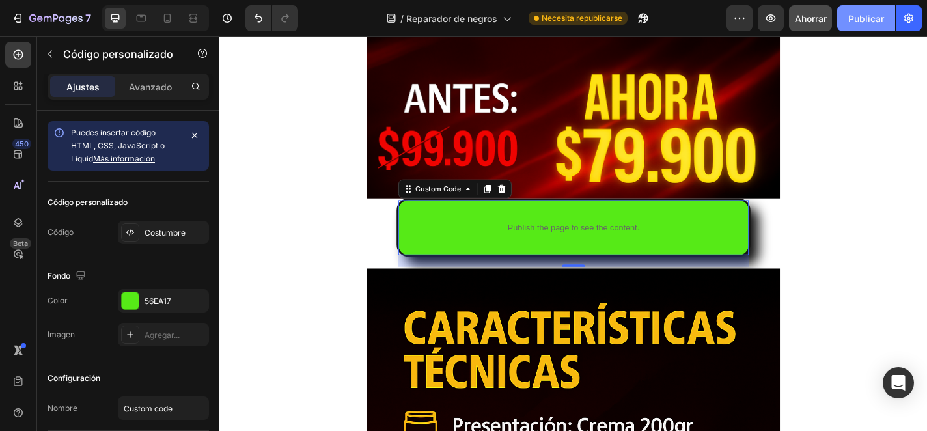
click at [861, 20] on font "Publicar" at bounding box center [866, 18] width 36 height 11
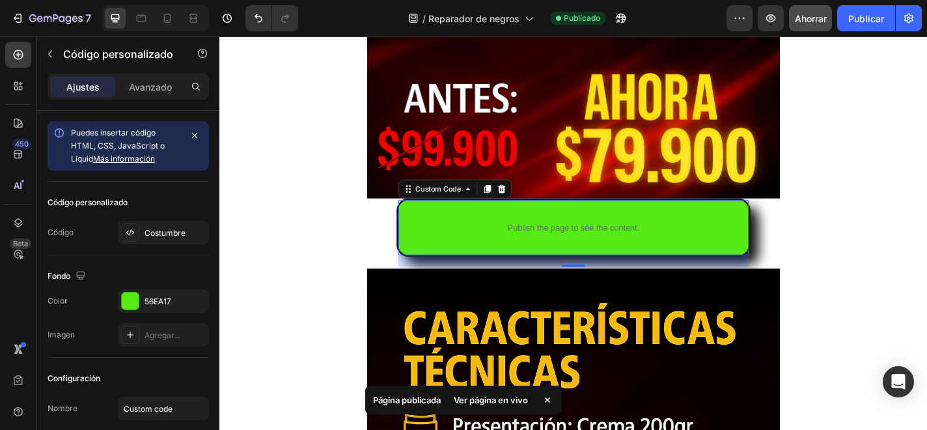
click at [622, 234] on div "Publish the page to see the content." at bounding box center [610, 247] width 387 height 35
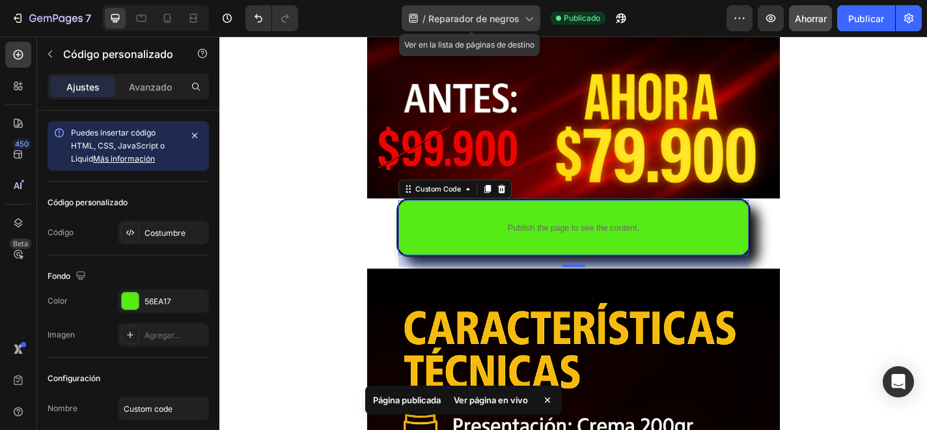
click at [518, 24] on span "Reparador de negros" at bounding box center [473, 19] width 91 height 14
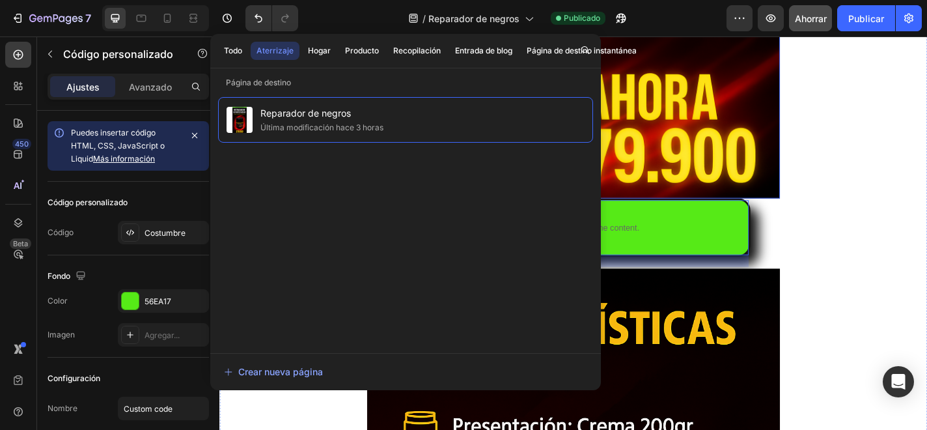
click at [807, 152] on img at bounding box center [610, 95] width 456 height 240
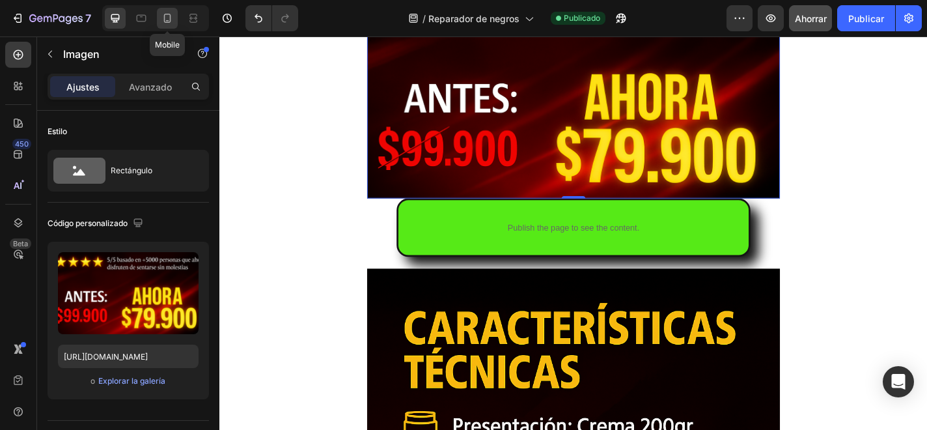
click at [171, 21] on icon at bounding box center [167, 18] width 13 height 13
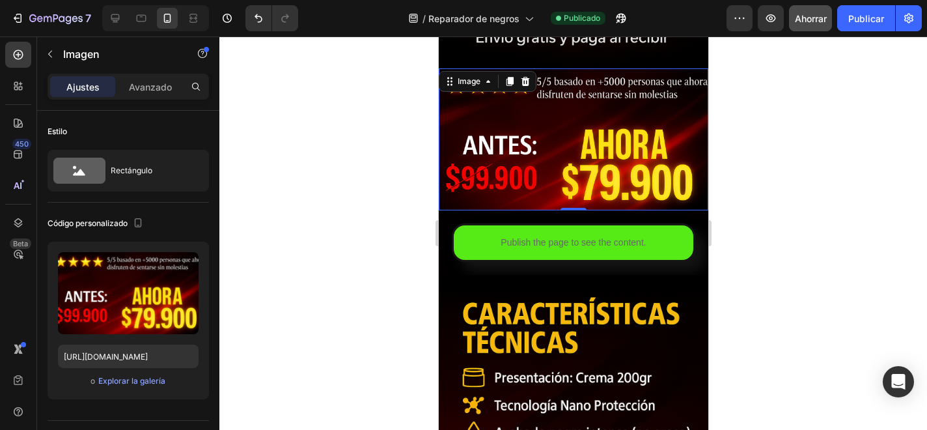
scroll to position [402, 0]
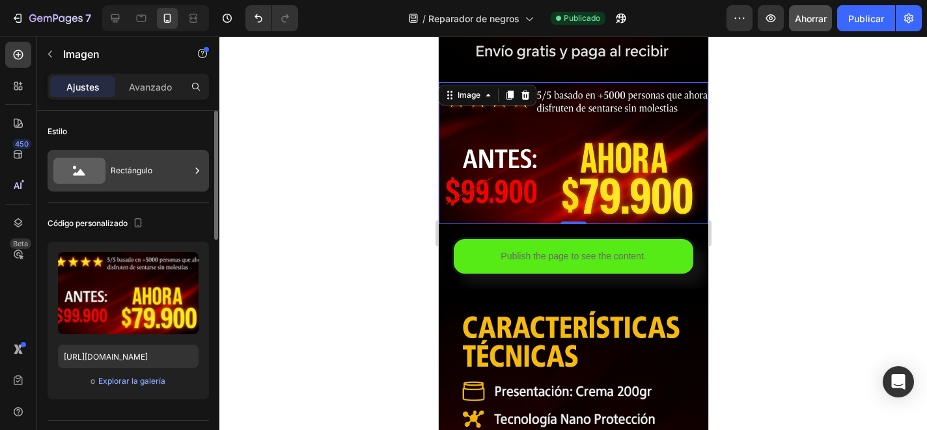
click at [121, 181] on div "Rectángulo" at bounding box center [150, 171] width 79 height 30
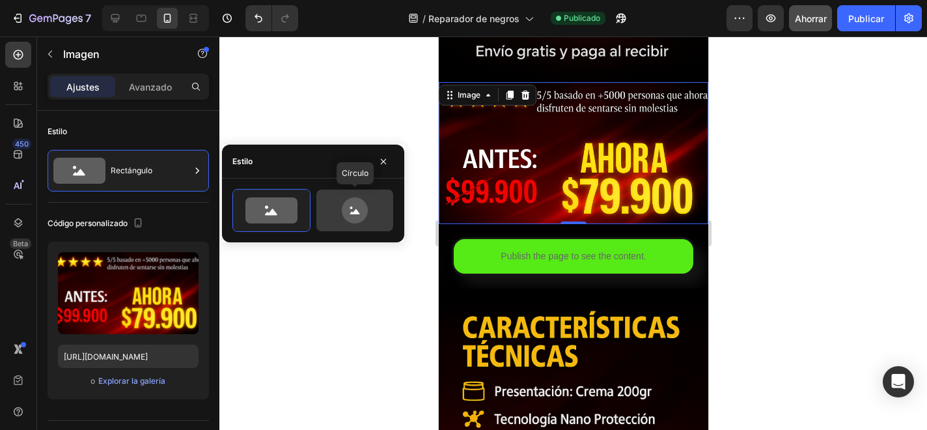
click at [344, 214] on icon at bounding box center [355, 210] width 26 height 26
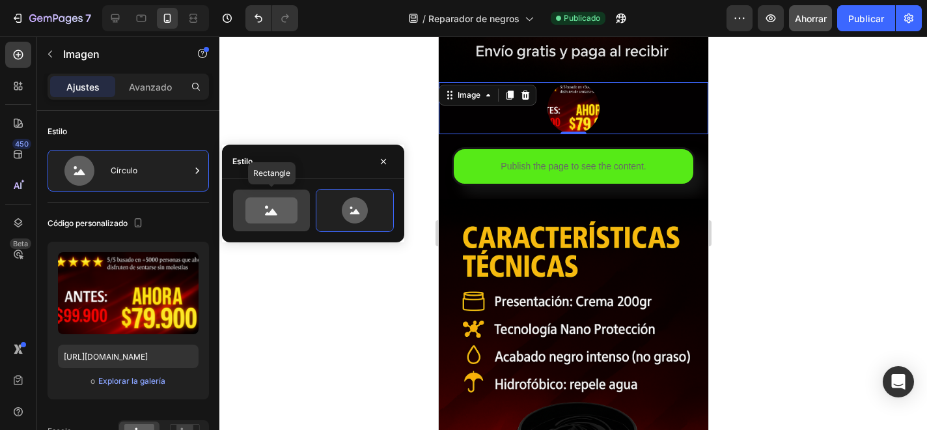
click at [273, 206] on icon at bounding box center [271, 210] width 52 height 26
type input "100"
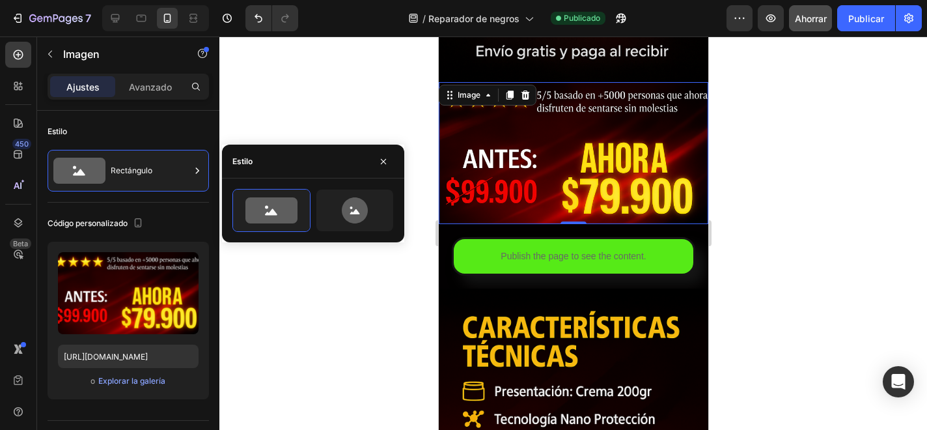
click at [301, 102] on div at bounding box center [573, 232] width 708 height 393
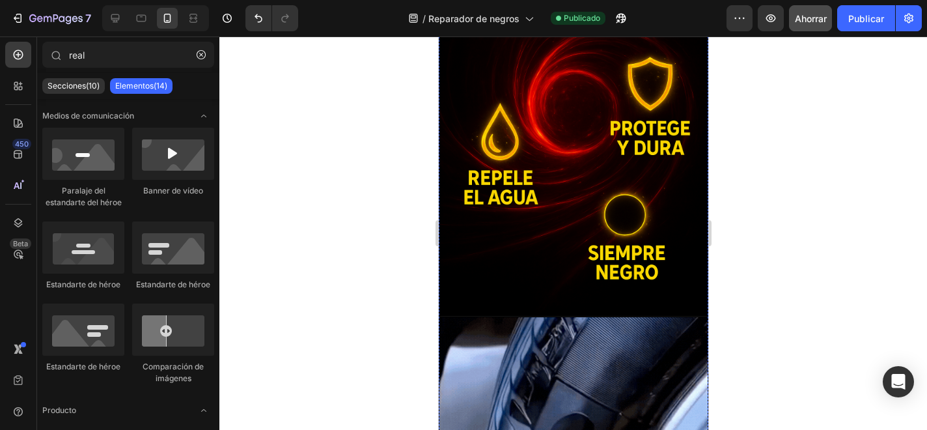
scroll to position [1436, 0]
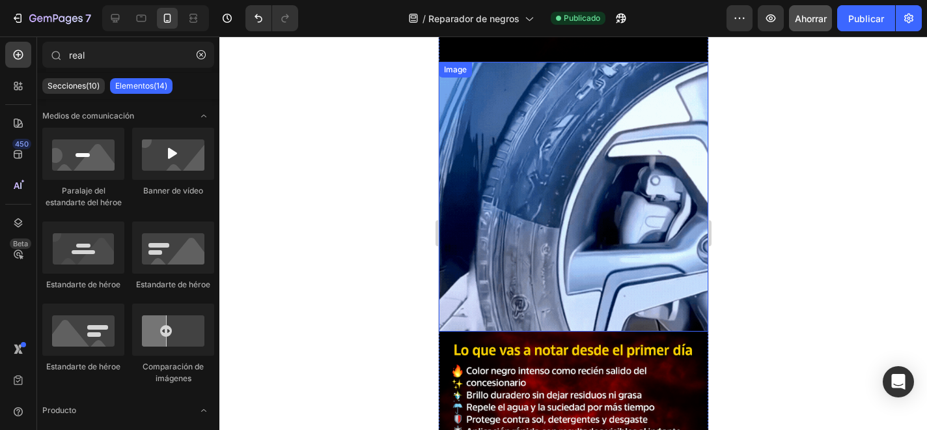
click at [490, 226] on img at bounding box center [573, 197] width 270 height 270
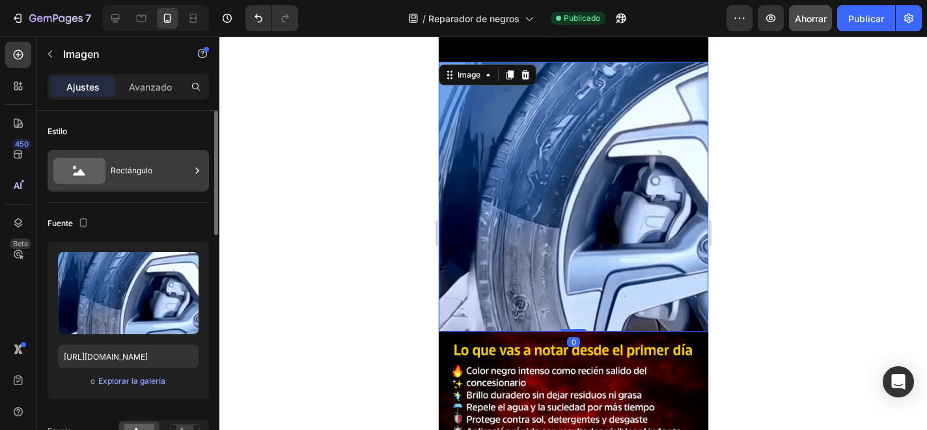
click at [124, 179] on div "Rectángulo" at bounding box center [150, 171] width 79 height 30
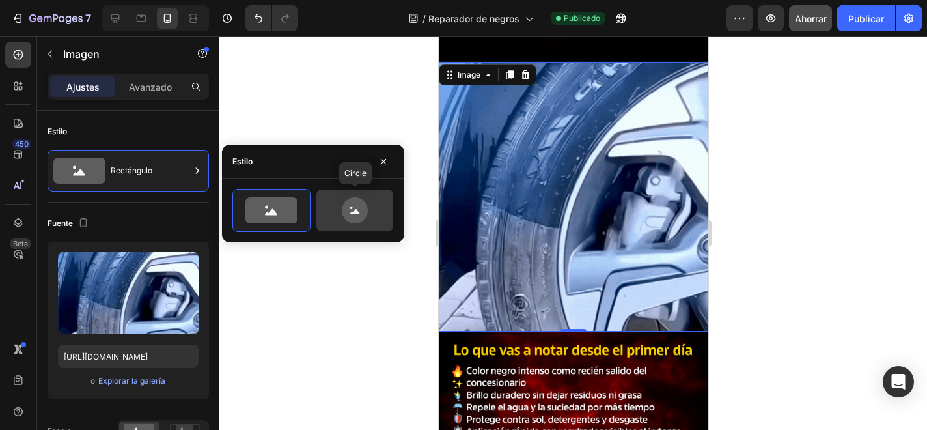
click at [351, 229] on div at bounding box center [354, 210] width 77 height 42
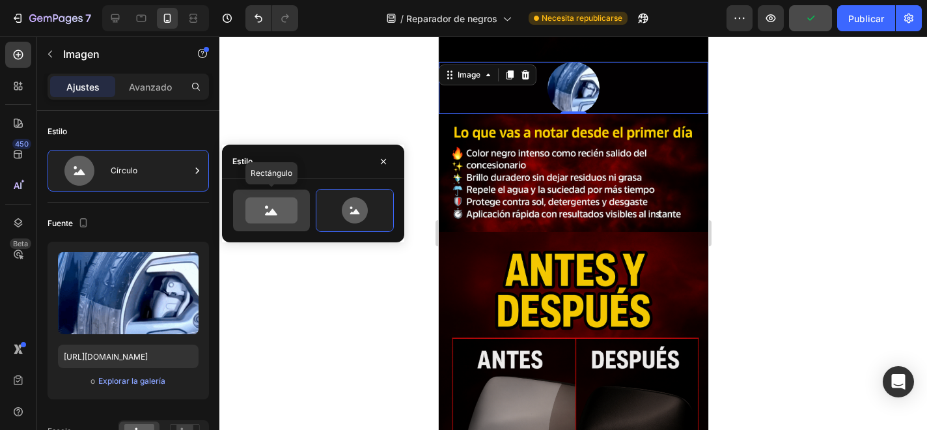
click at [277, 223] on div at bounding box center [271, 210] width 77 height 42
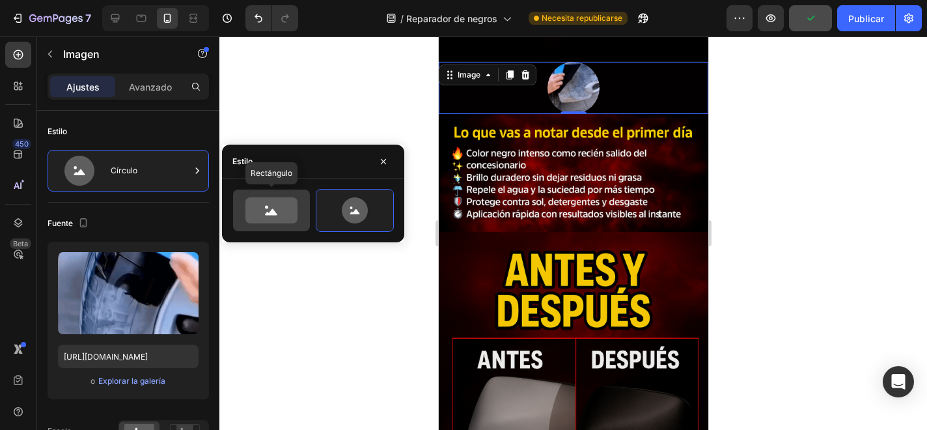
type input "100"
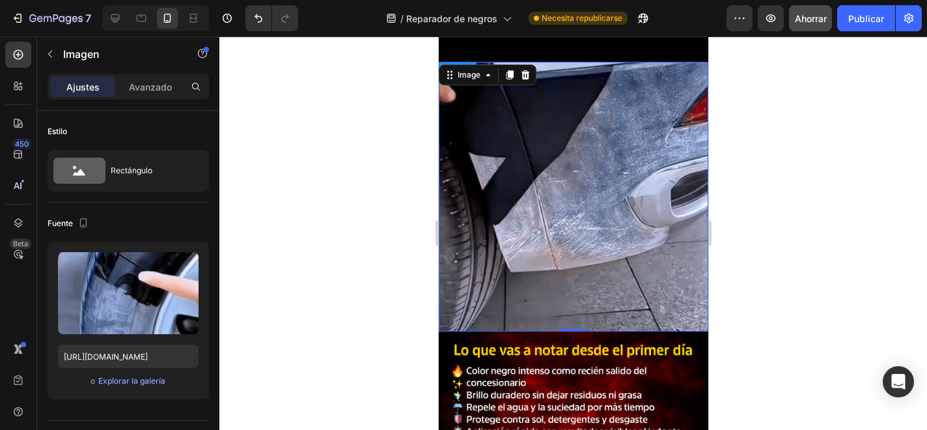
click at [295, 133] on div at bounding box center [573, 232] width 708 height 393
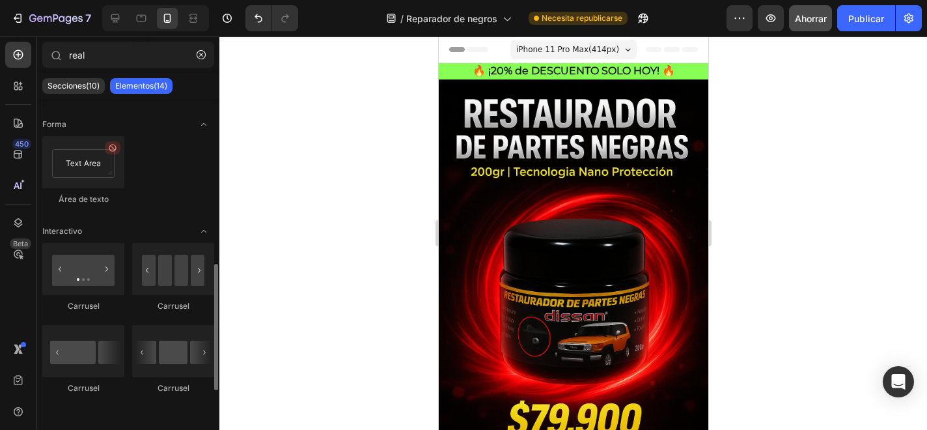
scroll to position [0, 0]
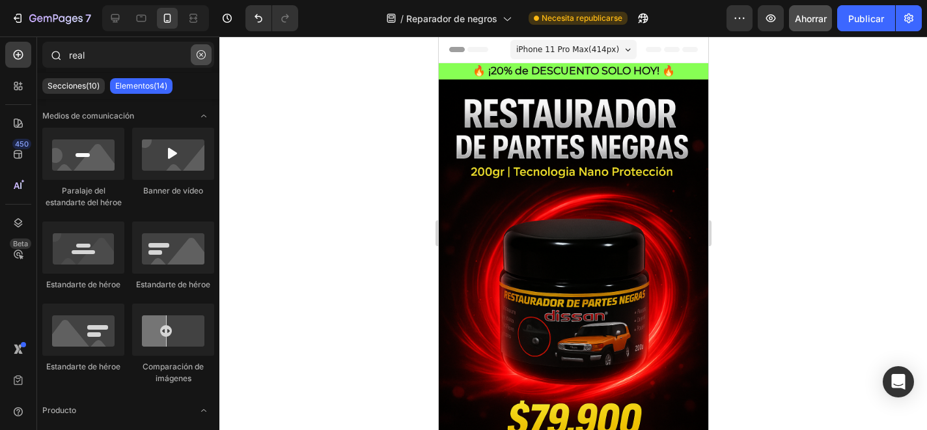
click at [199, 56] on icon "button" at bounding box center [201, 54] width 9 height 9
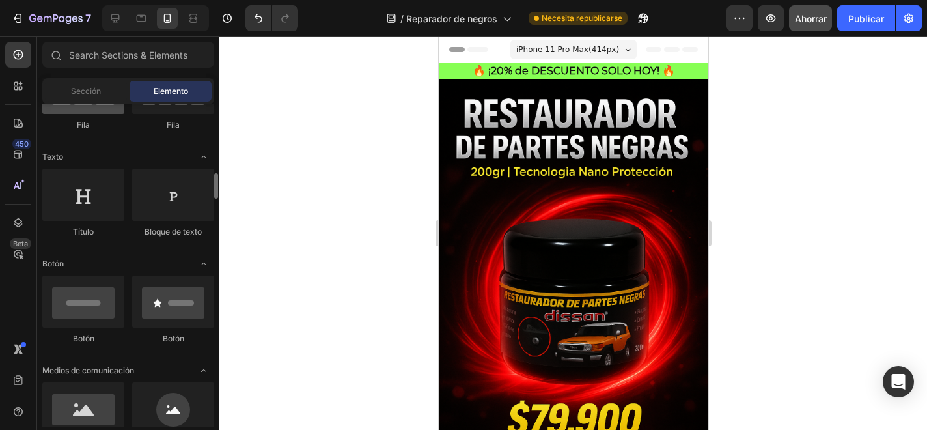
scroll to position [206, 0]
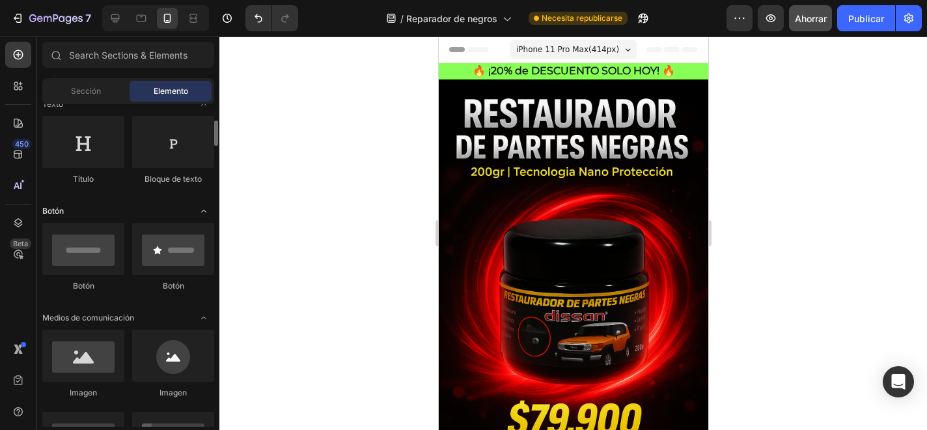
click at [204, 212] on icon "Abrir con palanca" at bounding box center [204, 211] width 10 height 10
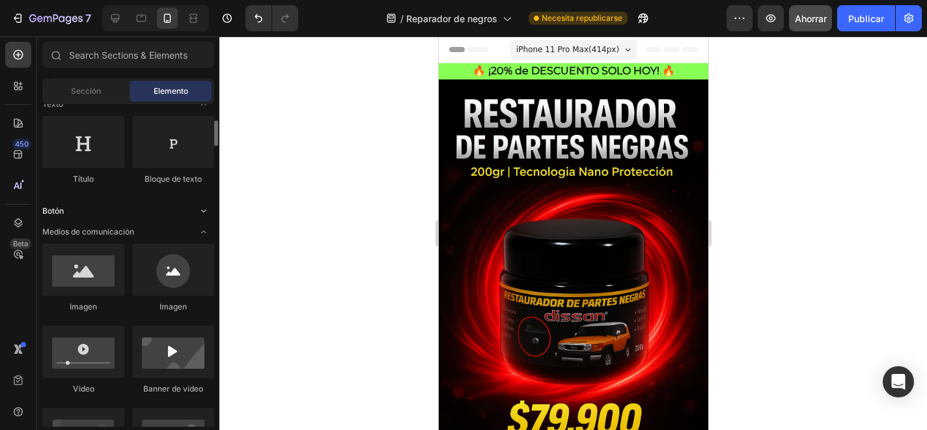
click at [204, 212] on icon "Abrir con palanca" at bounding box center [203, 211] width 5 height 3
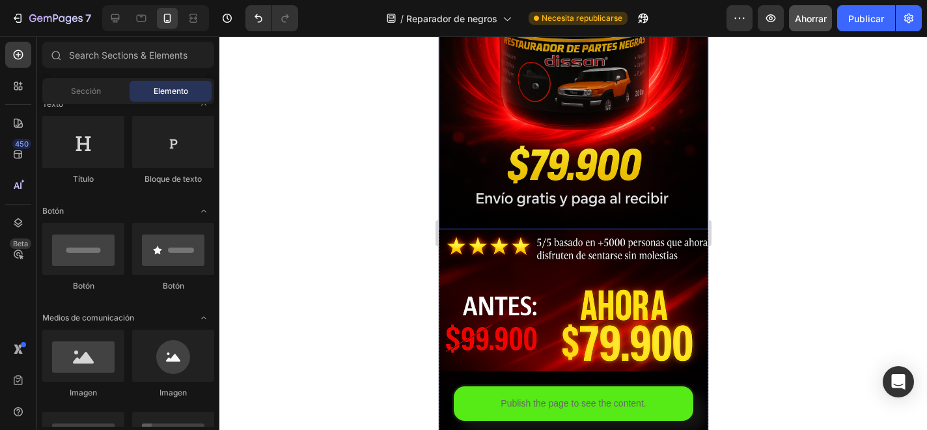
scroll to position [464, 0]
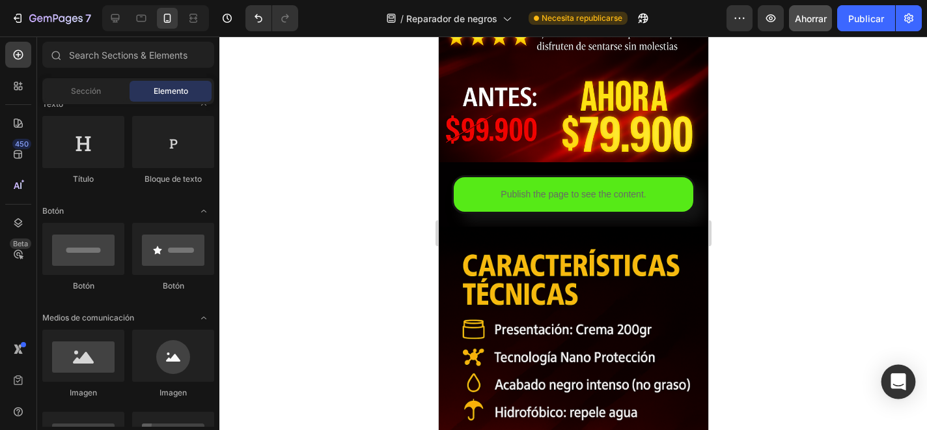
click at [901, 382] on icon "Abrir Intercom Messenger" at bounding box center [898, 381] width 15 height 17
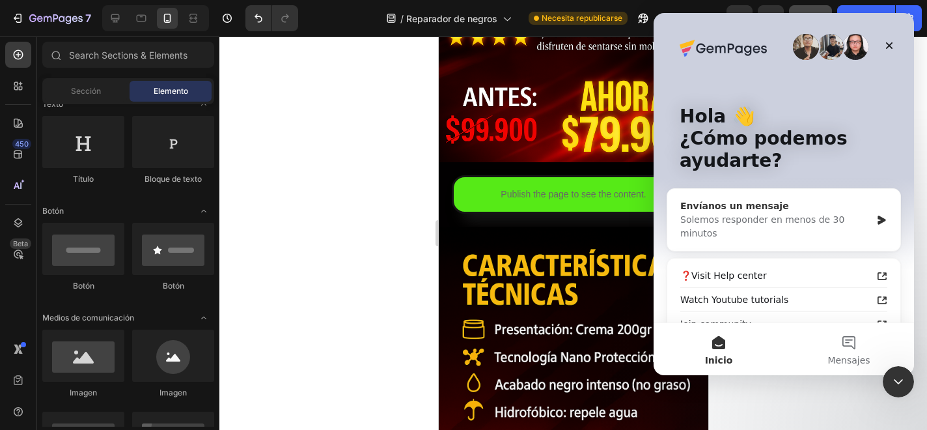
scroll to position [0, 0]
click at [850, 352] on button "Mensajes" at bounding box center [849, 349] width 130 height 52
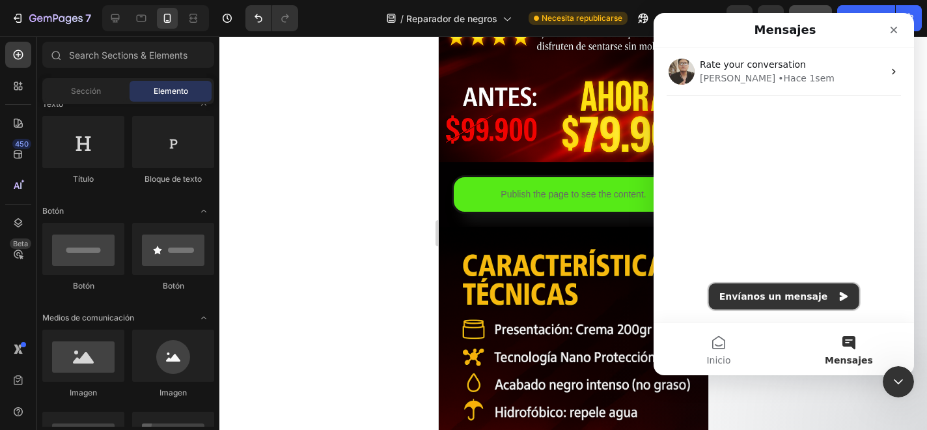
click at [747, 288] on button "Envíanos un mensaje" at bounding box center [784, 296] width 150 height 26
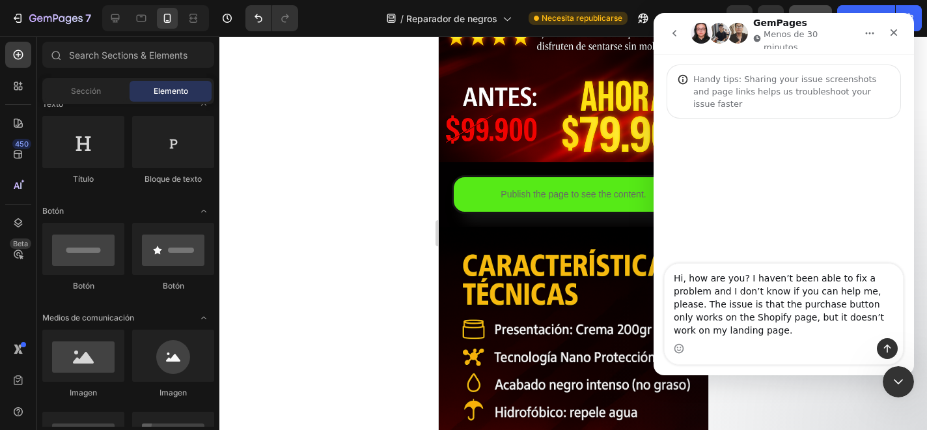
type textarea "Hi, how are you? I haven’t been able to fix a problem and I don’t know if you c…"
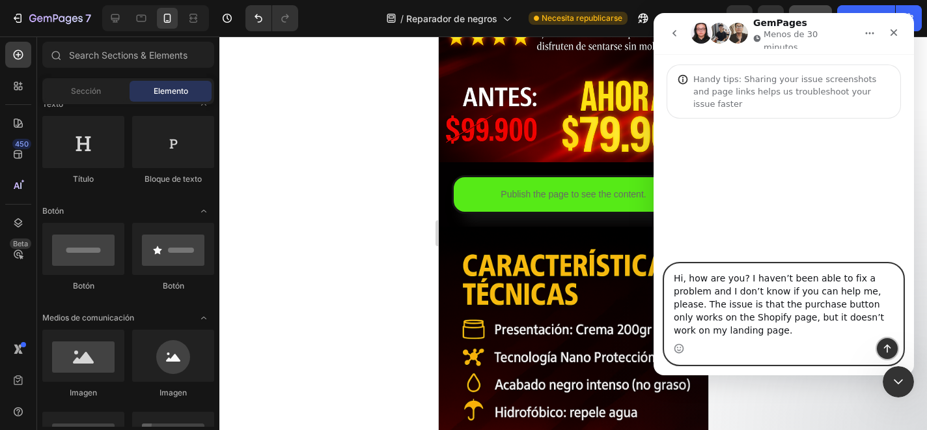
click at [882, 345] on button "Enviar un mensaje…" at bounding box center [887, 348] width 21 height 21
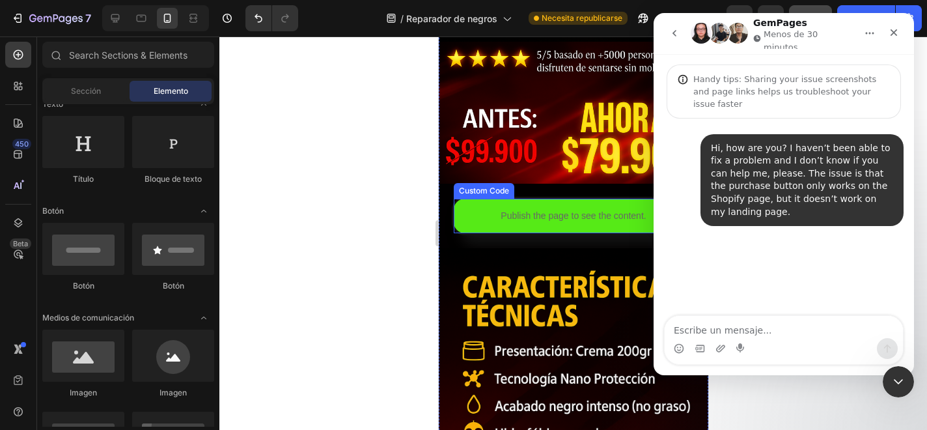
scroll to position [440, 0]
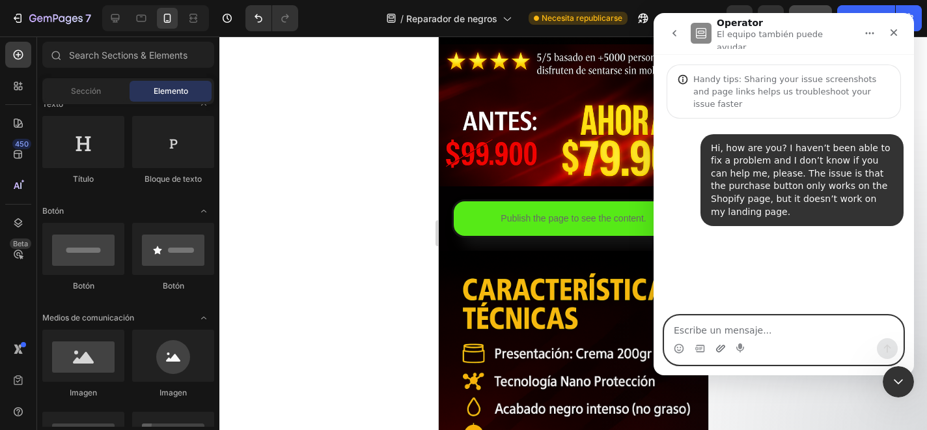
click at [723, 347] on icon "Adjuntar un archivo" at bounding box center [721, 348] width 10 height 10
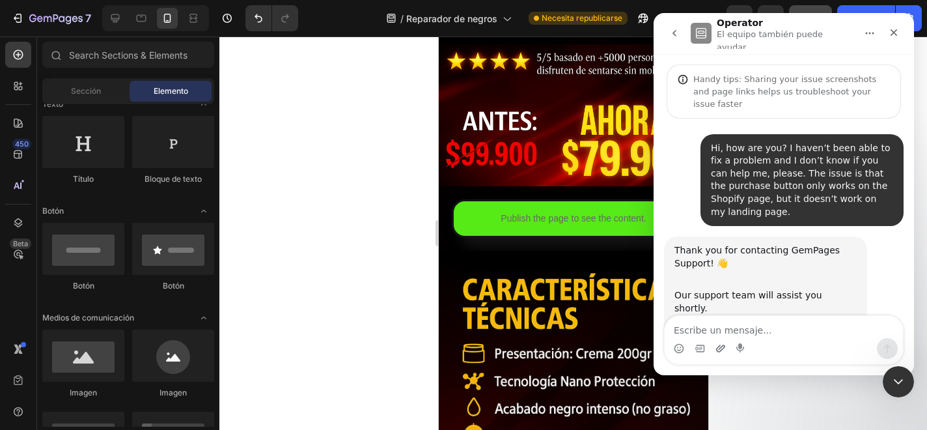
scroll to position [42, 0]
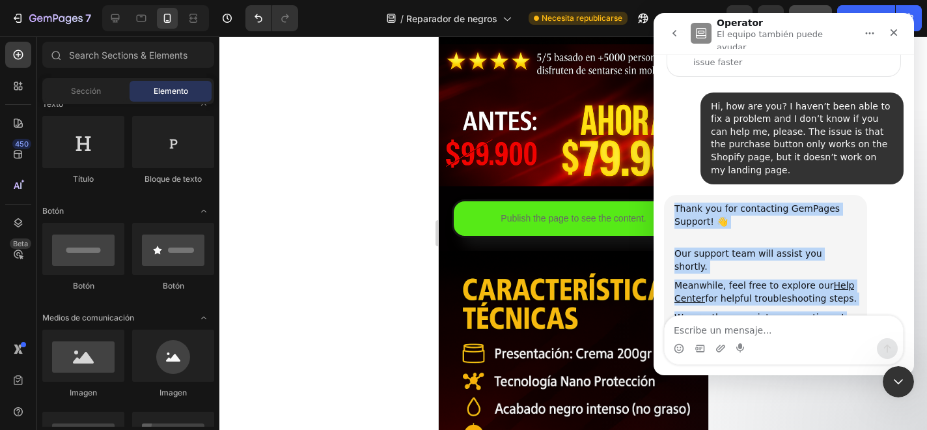
drag, startPoint x: 676, startPoint y: 176, endPoint x: 846, endPoint y: 281, distance: 199.7
click at [846, 281] on div "Thank you for contacting GemPages Support! 👋 ​ Our support team will assist you…" at bounding box center [765, 270] width 203 height 150
copy div "Thank you for contacting GemPages Support! 👋 ​ Our support team will assist you…"
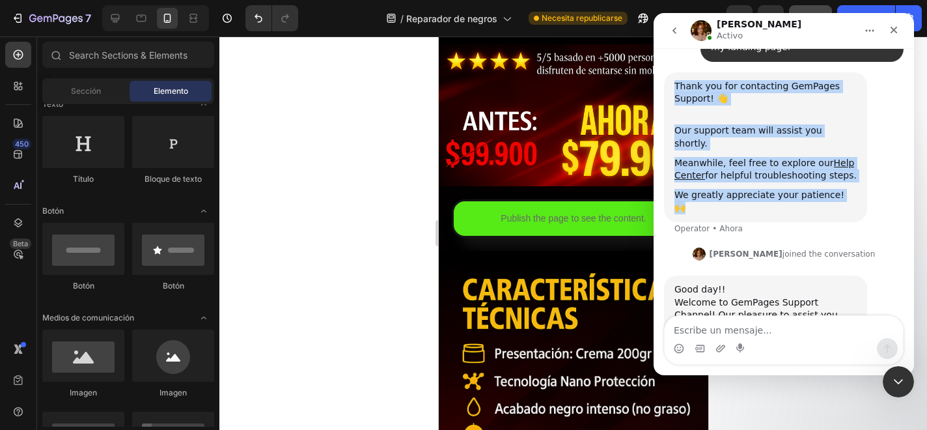
scroll to position [156, 0]
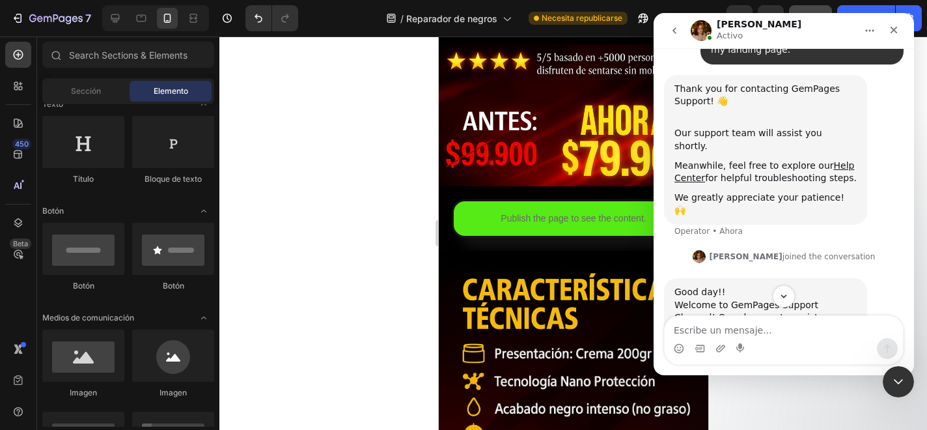
click at [869, 248] on div "Jamie joined the conversation 01:05" at bounding box center [784, 258] width 240 height 20
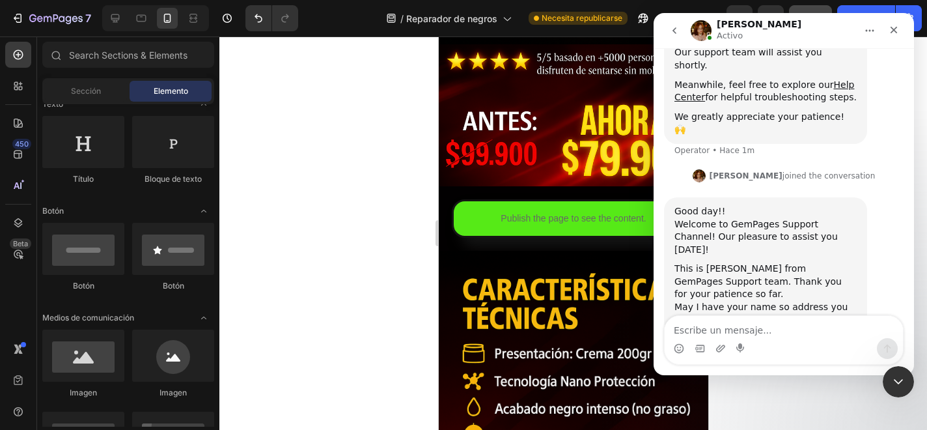
scroll to position [257, 0]
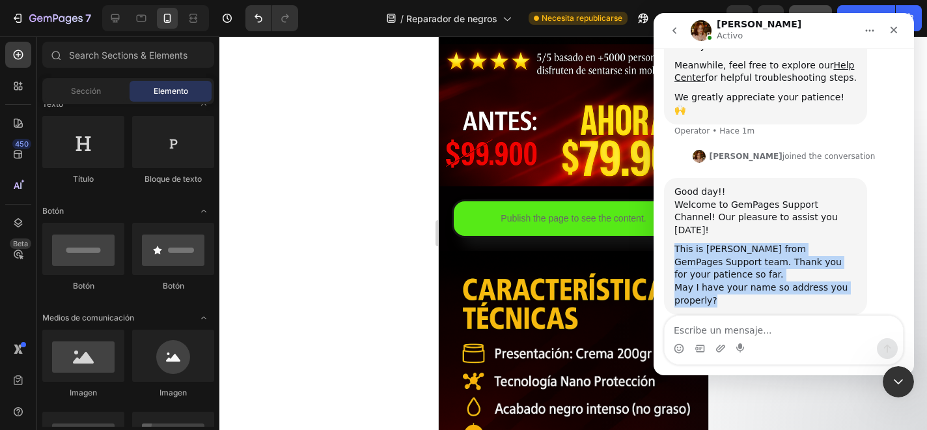
drag, startPoint x: 675, startPoint y: 185, endPoint x: 720, endPoint y: 218, distance: 55.9
click at [720, 218] on div "Good day!! Welcome to GemPages Support Channel! Our pleasure to assist you toda…" at bounding box center [766, 246] width 182 height 121
copy div "This is Jamie from GemPages Support team. Thank you for your patience so far. M…"
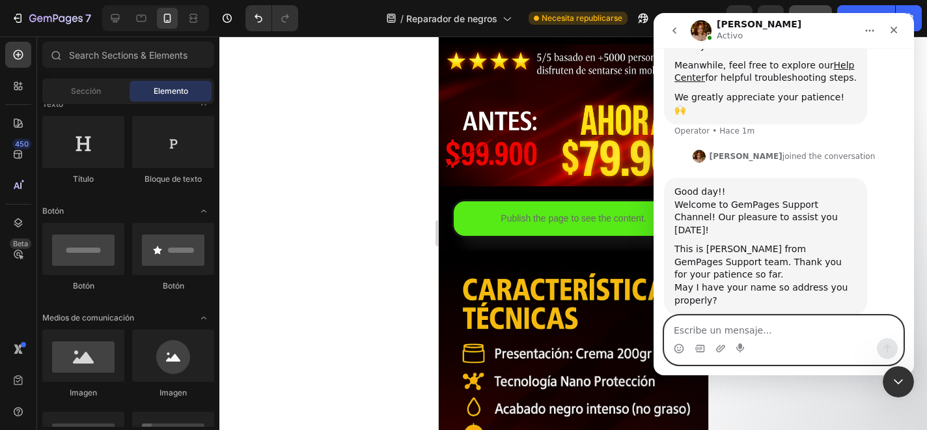
click at [719, 328] on textarea "Escribe un mensaje..." at bounding box center [784, 327] width 238 height 22
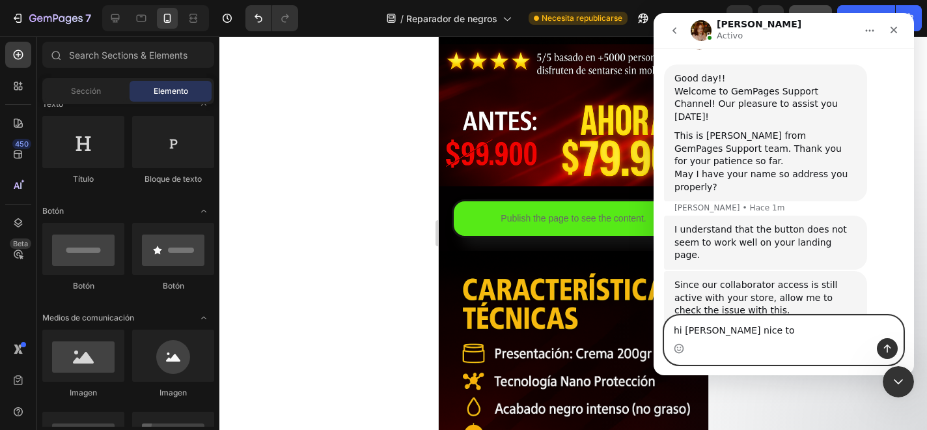
scroll to position [400, 0]
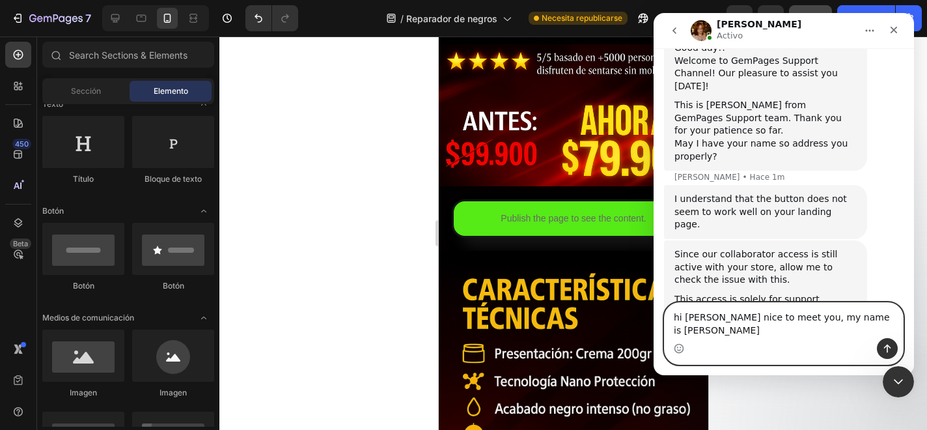
type textarea "hi Jaime nice to meet you, my name is juan"
click at [897, 352] on div "Intercom Messenger" at bounding box center [887, 348] width 21 height 21
click at [886, 347] on icon "Enviar un mensaje…" at bounding box center [887, 348] width 10 height 10
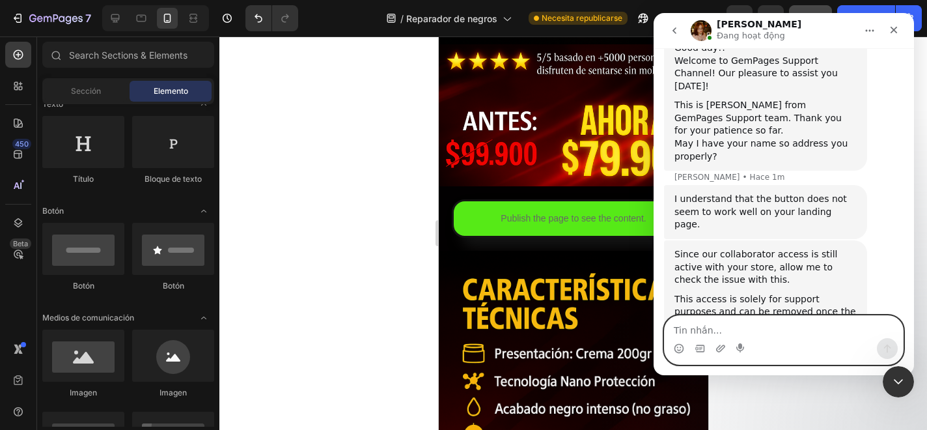
scroll to position [439, 0]
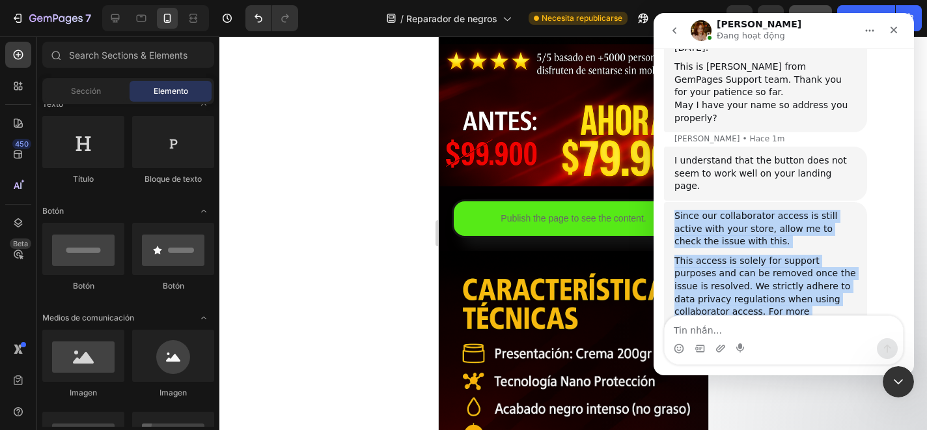
drag, startPoint x: 674, startPoint y: 128, endPoint x: 728, endPoint y: 237, distance: 121.4
click at [728, 237] on div "Since our collaborator access is still active with your store, allow me to chec…" at bounding box center [766, 270] width 182 height 121
copy div "Since our collaborator access is still active with your store, allow me to chec…"
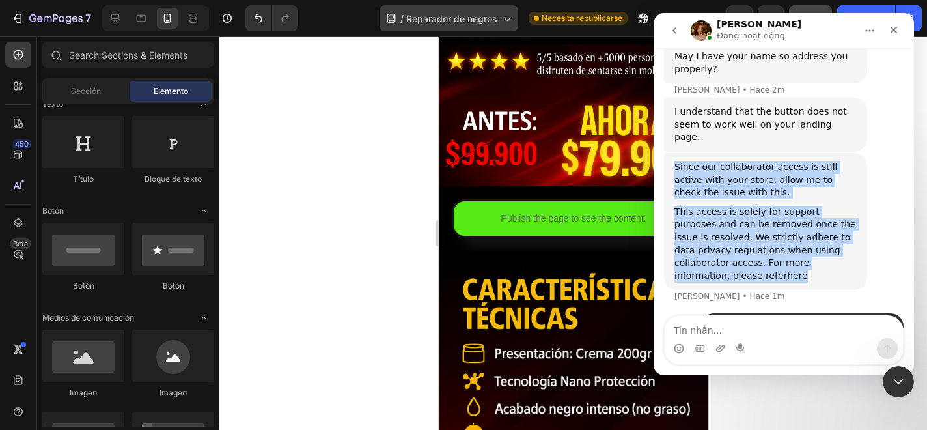
scroll to position [503, 0]
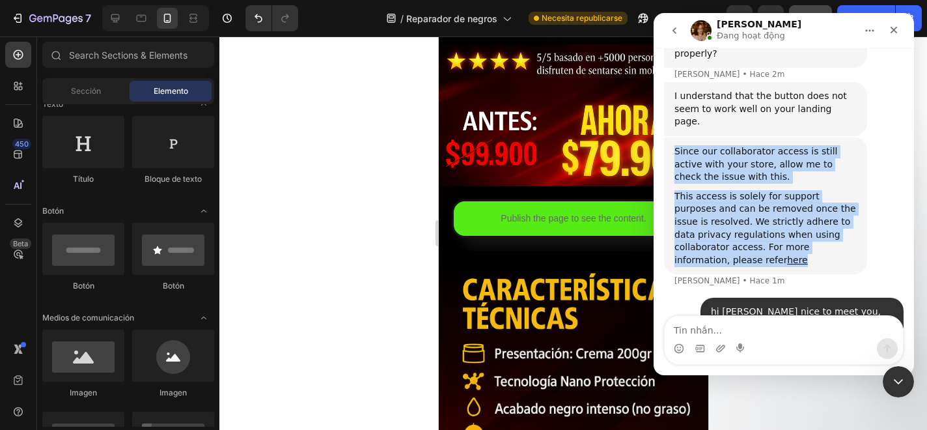
click at [696, 190] on div "​﻿This access is solely for support purposes and can be removed once the issue …" at bounding box center [766, 228] width 182 height 77
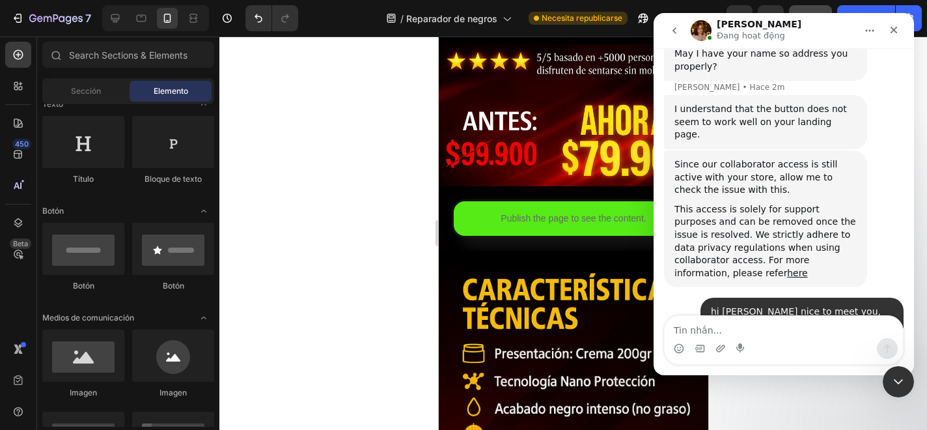
scroll to position [490, 0]
click at [787, 268] on link "here" at bounding box center [797, 273] width 21 height 10
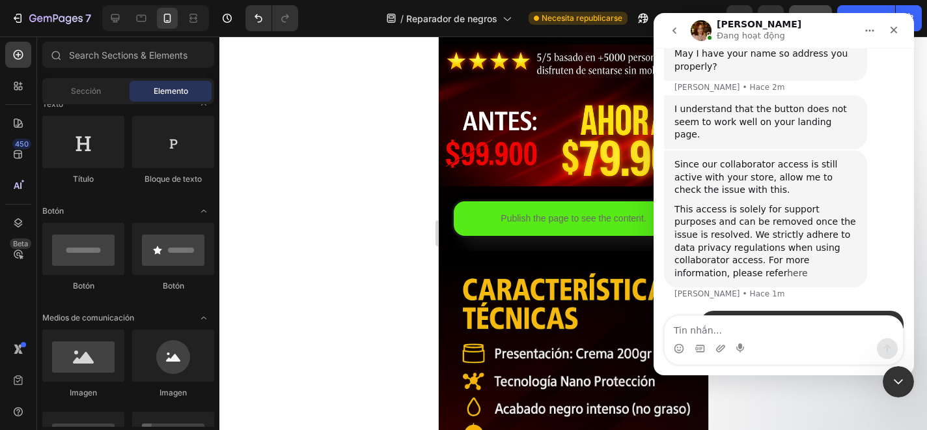
scroll to position [503, 0]
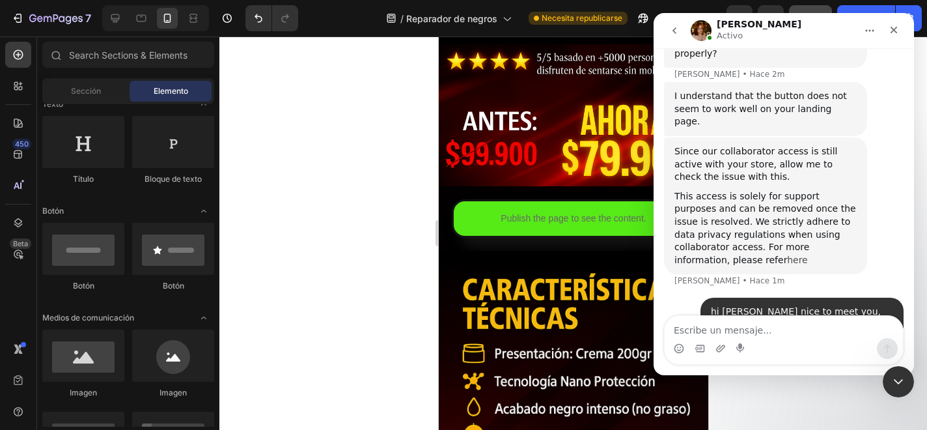
click at [787, 255] on link "here" at bounding box center [797, 260] width 21 height 10
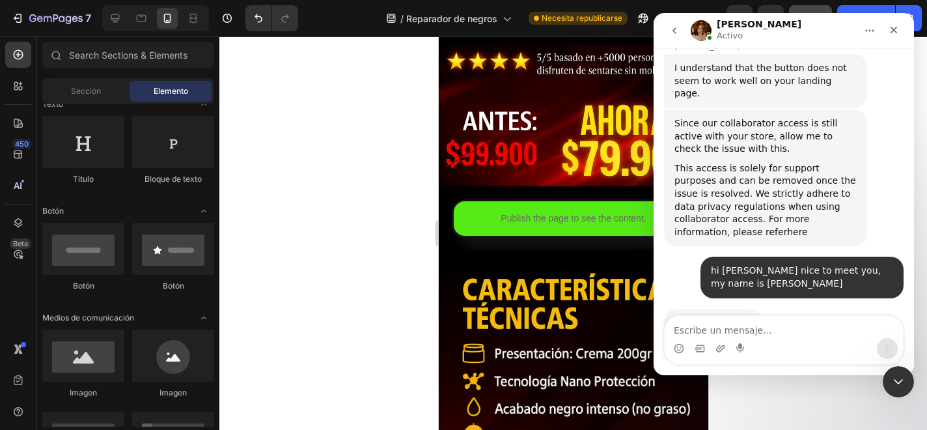
scroll to position [540, 0]
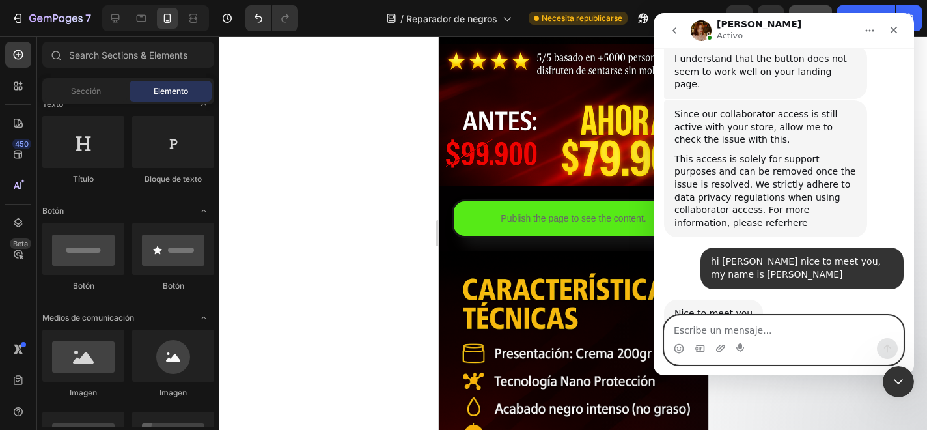
paste textarea "I already visited that page and followed all the steps exactly as instructed, b…"
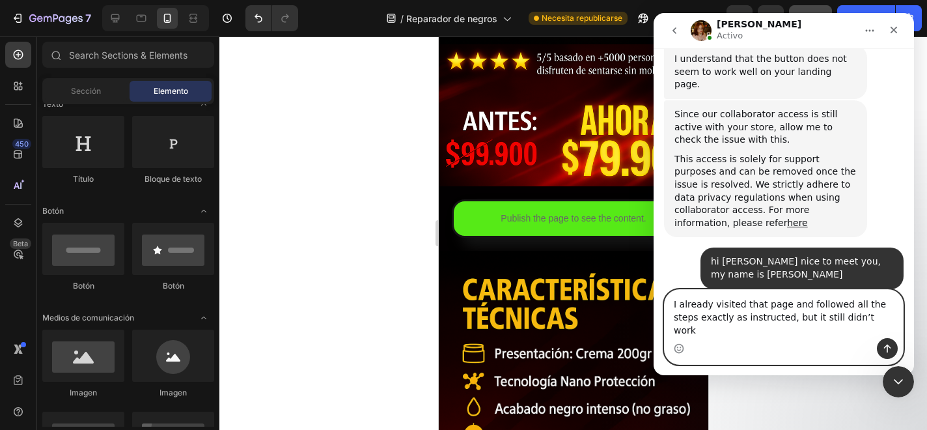
scroll to position [553, 0]
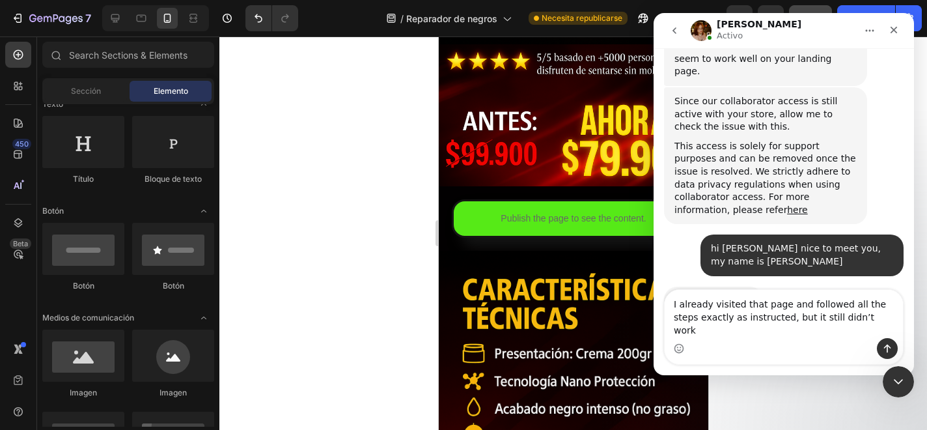
click at [685, 345] on div "Intercom Messenger" at bounding box center [784, 348] width 238 height 21
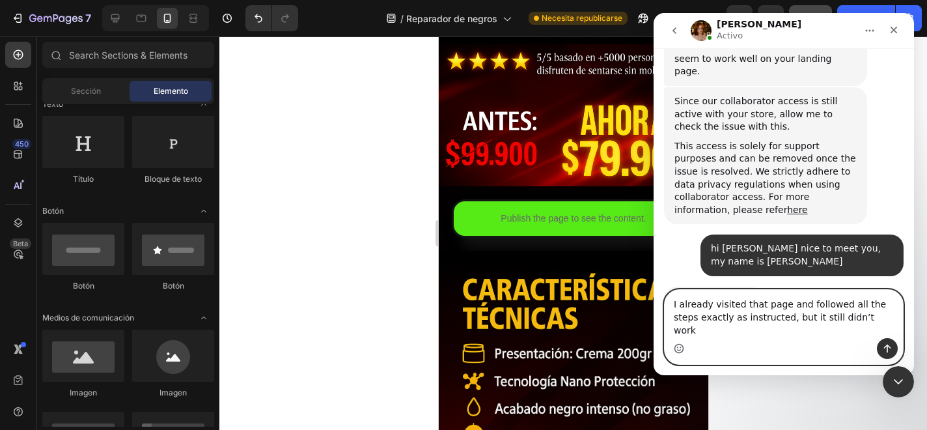
click at [679, 345] on icon "Selector de emoji" at bounding box center [679, 348] width 10 height 10
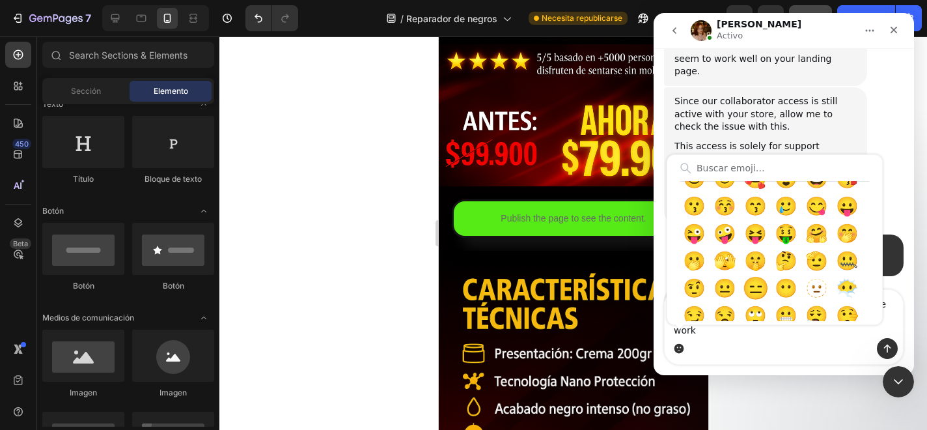
scroll to position [197, 0]
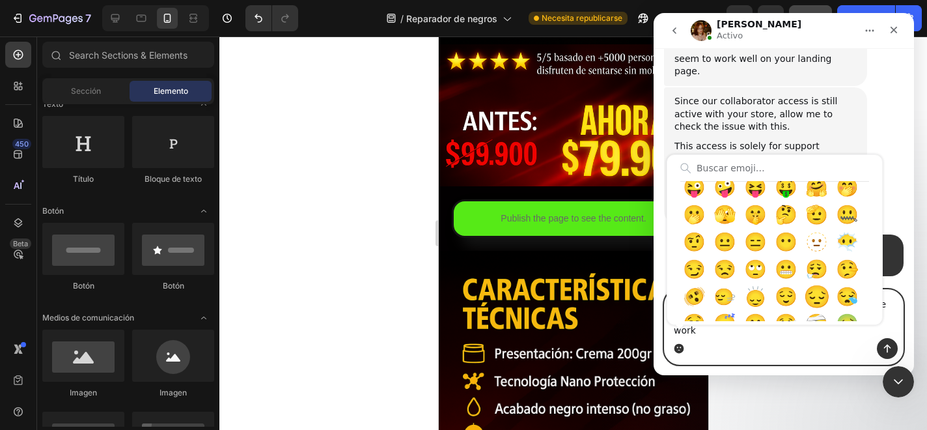
type textarea "I already visited that page and followed all the steps exactly as instructed, b…"
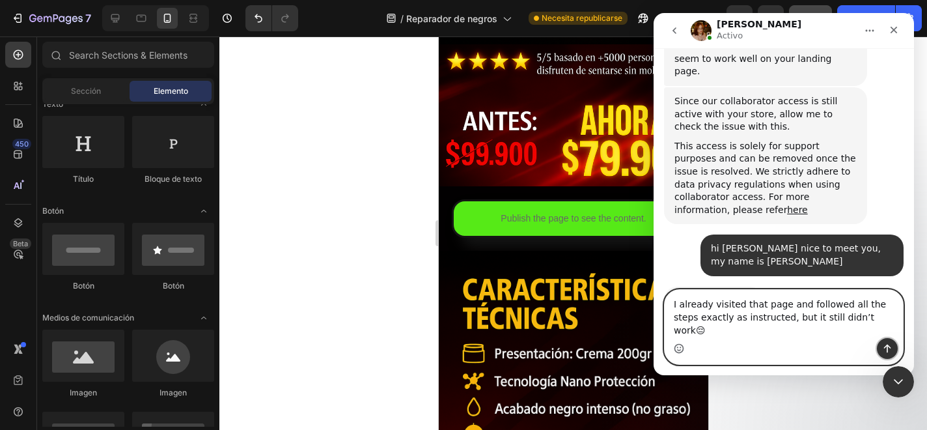
click at [885, 348] on icon "Enviar un mensaje…" at bounding box center [887, 348] width 10 height 10
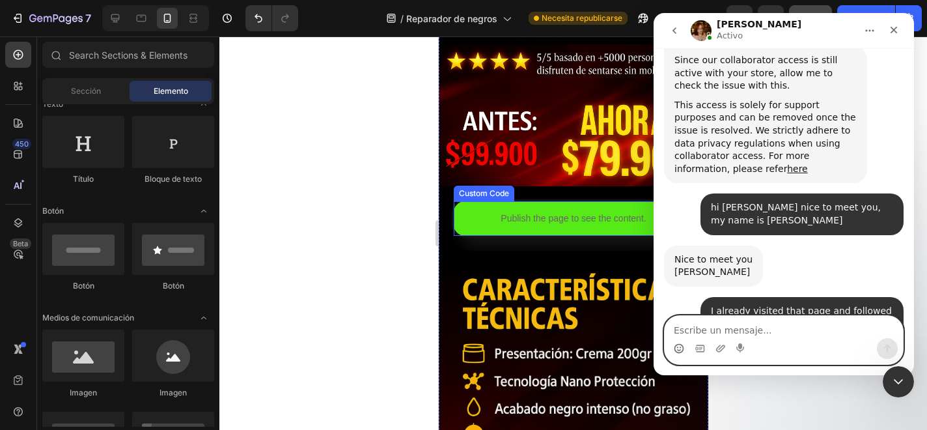
scroll to position [594, 0]
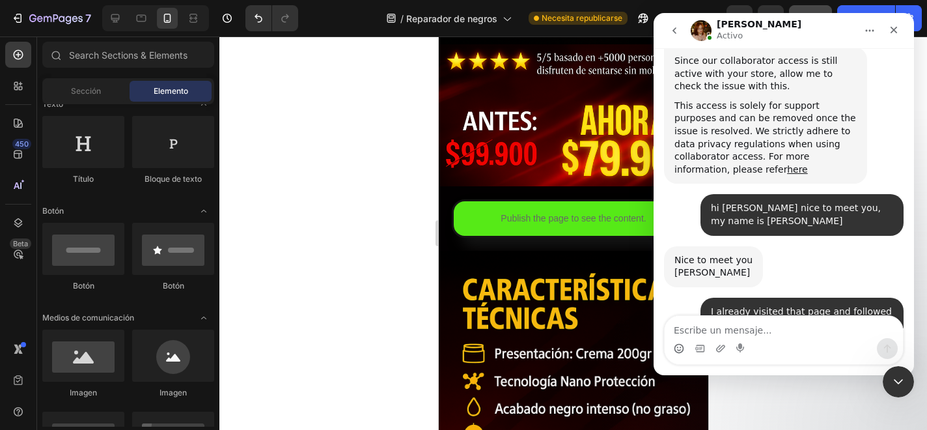
drag, startPoint x: 673, startPoint y: 273, endPoint x: 856, endPoint y: 273, distance: 183.6
click at [856, 362] on div "May I ask which page you're referring to? Jamie • Ahora" at bounding box center [765, 382] width 203 height 41
copy div "May I ask which page you're referring to?"
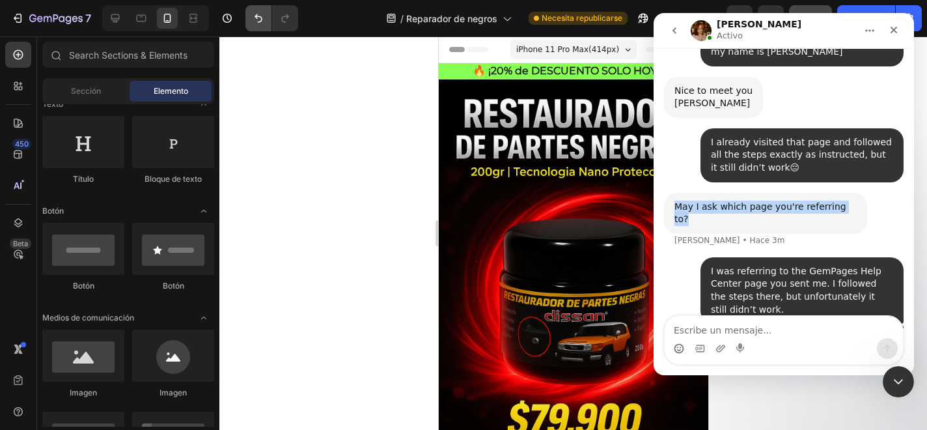
scroll to position [790, 0]
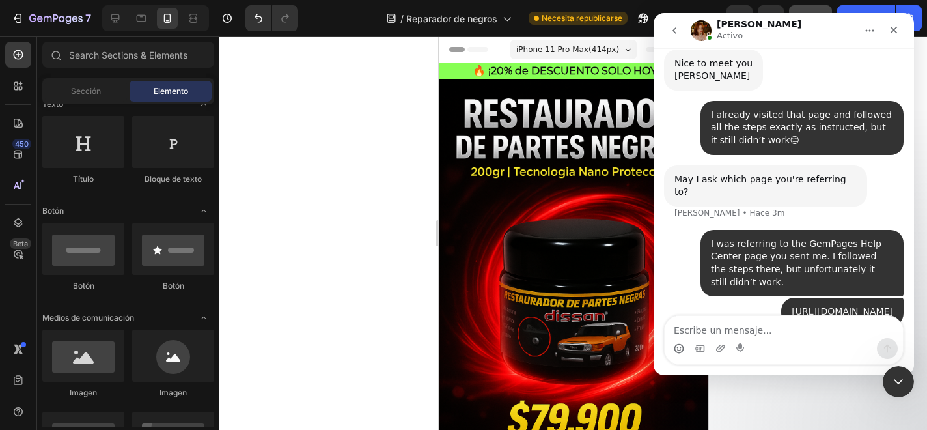
drag, startPoint x: 675, startPoint y: 250, endPoint x: 759, endPoint y: 274, distance: 86.8
click at [759, 344] on div "Oh, this is just a disclaimer that I'm accessing your store through the collabo…" at bounding box center [766, 363] width 182 height 38
copy div "Oh, this is just a disclaimer that I'm accessing your store through the collabo…"
click at [690, 333] on textarea "Escribe un mensaje..." at bounding box center [784, 327] width 238 height 22
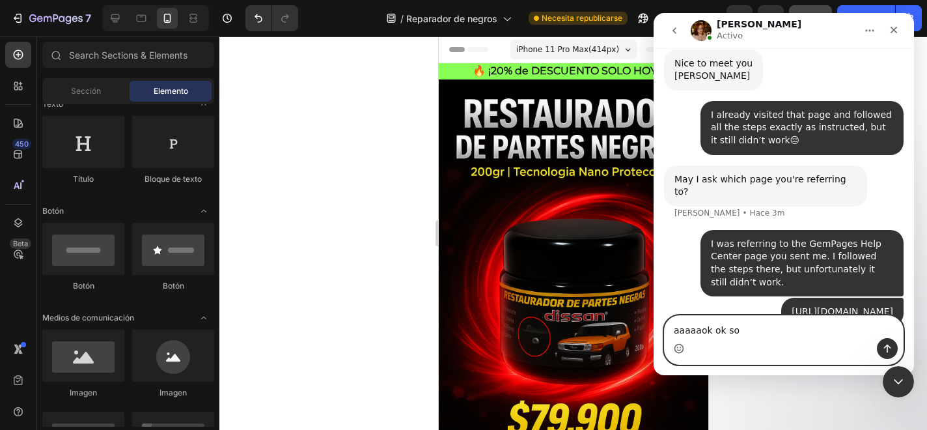
type textarea "aaaaaok ok sorry"
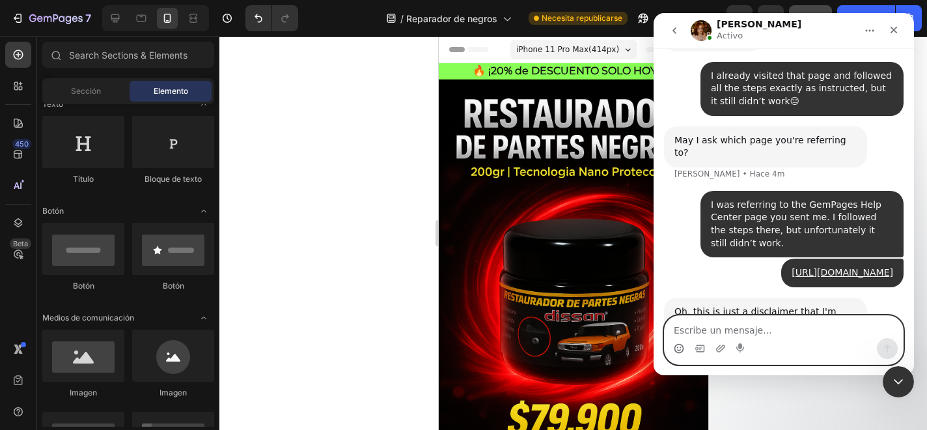
drag, startPoint x: 678, startPoint y: 350, endPoint x: 856, endPoint y: 202, distance: 231.2
click at [678, 350] on icon "Selector de emoji" at bounding box center [679, 350] width 3 height 1
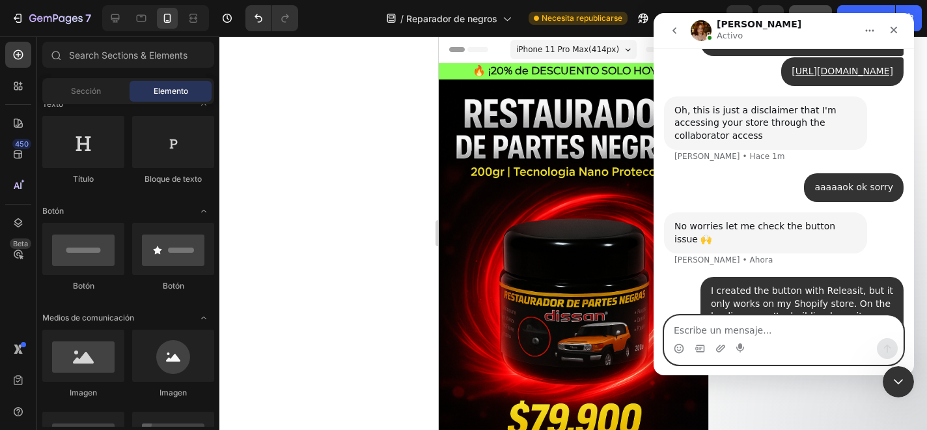
scroll to position [1051, 0]
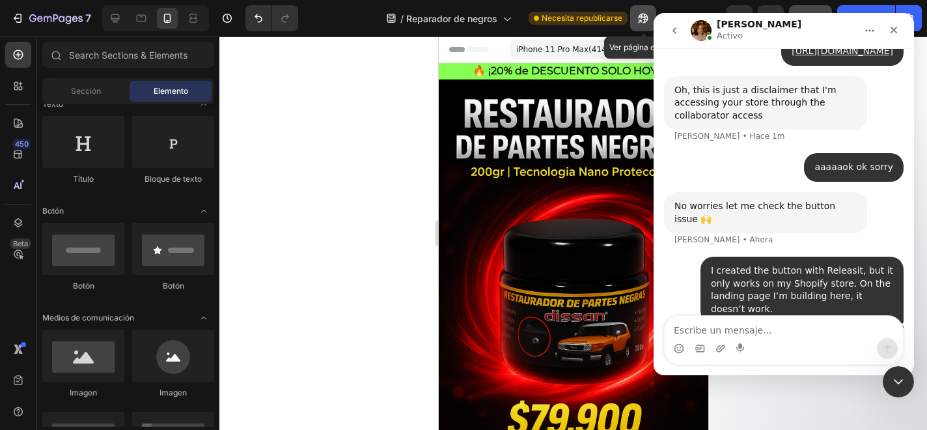
click at [641, 20] on icon "button" at bounding box center [639, 21] width 3 height 3
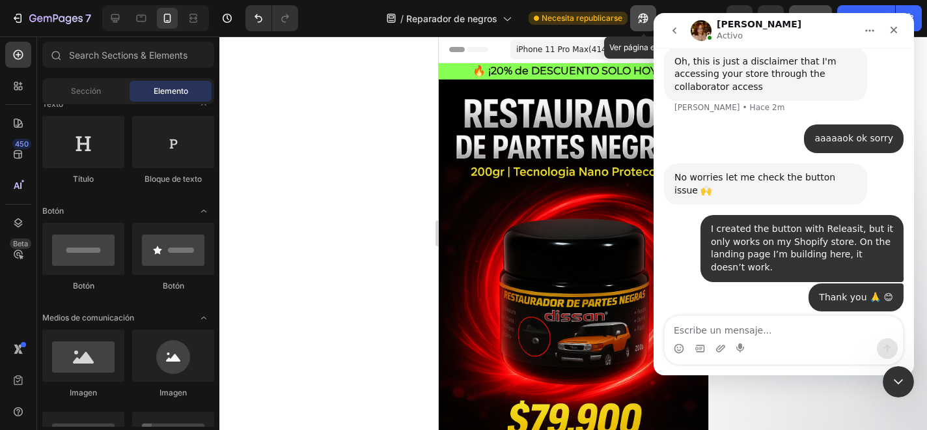
scroll to position [1089, 0]
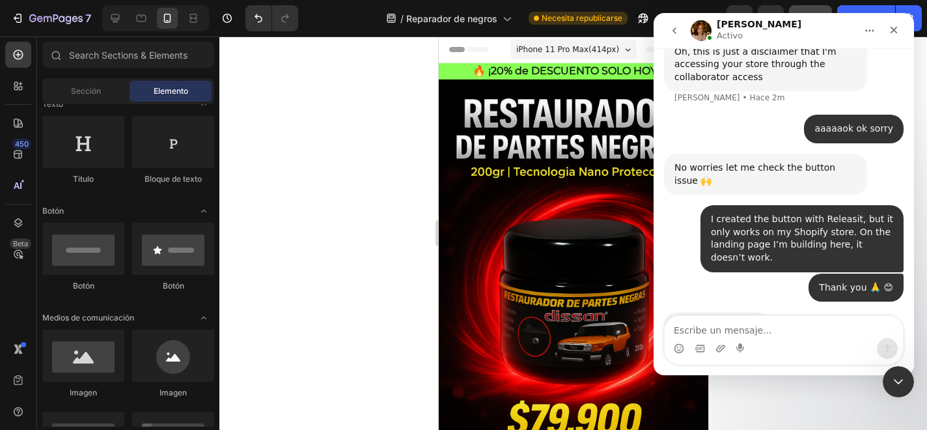
click at [703, 28] on img "Intercom Messenger" at bounding box center [701, 30] width 21 height 21
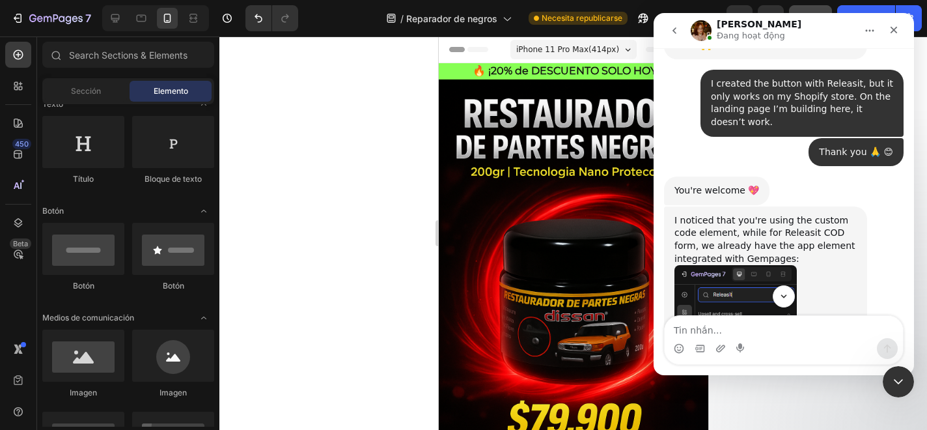
scroll to position [1243, 0]
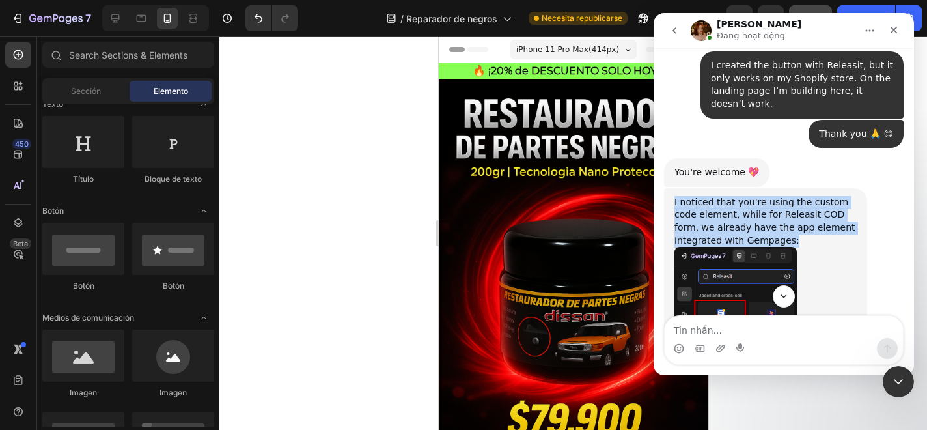
drag, startPoint x: 671, startPoint y: 97, endPoint x: 751, endPoint y: 137, distance: 90.3
click at [751, 188] on div "I noticed that you're using the custom code element, while for Releasit COD for…" at bounding box center [765, 308] width 203 height 241
click at [716, 196] on div "I noticed that you're using the custom code element, while for Releasit COD for…" at bounding box center [766, 221] width 182 height 51
drag, startPoint x: 673, startPoint y: 98, endPoint x: 751, endPoint y: 134, distance: 86.5
click at [751, 188] on div "I noticed that you're using the custom code element, while for Releasit COD for…" at bounding box center [765, 308] width 203 height 241
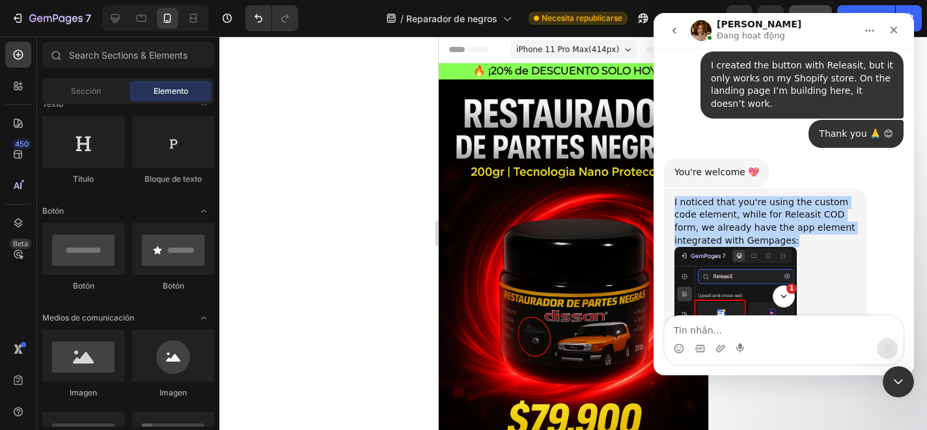
copy div "I noticed that you're using the custom code element, while for Releasit COD for…"
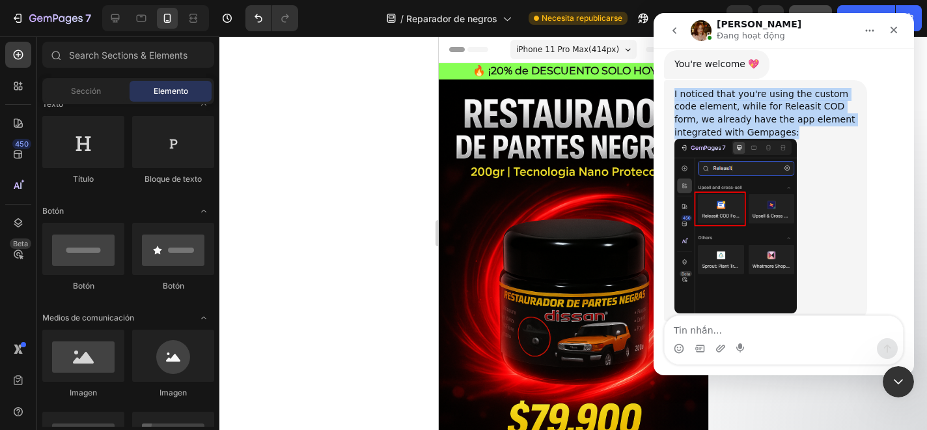
scroll to position [1359, 0]
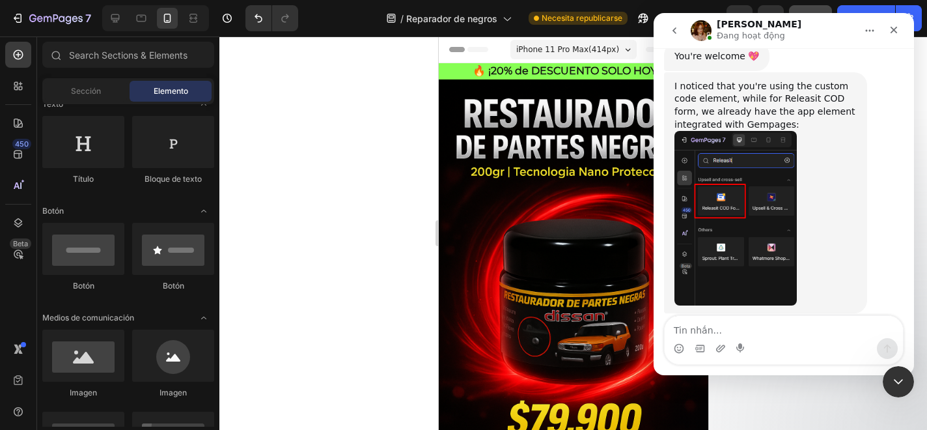
click at [860, 349] on div "You want to display the form in the popup and link it to a button, right? Jamie…" at bounding box center [765, 369] width 203 height 41
click at [728, 333] on textarea "Tin nhắn..." at bounding box center [784, 327] width 238 height 22
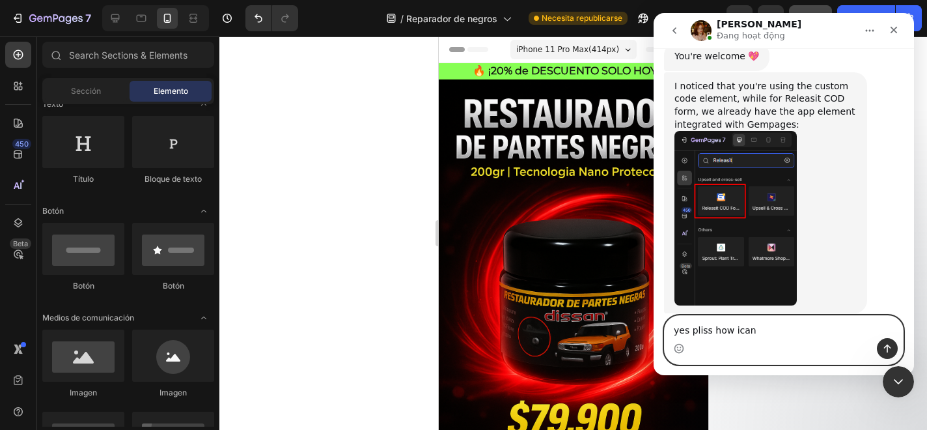
type textarea "yes pliss how ican"
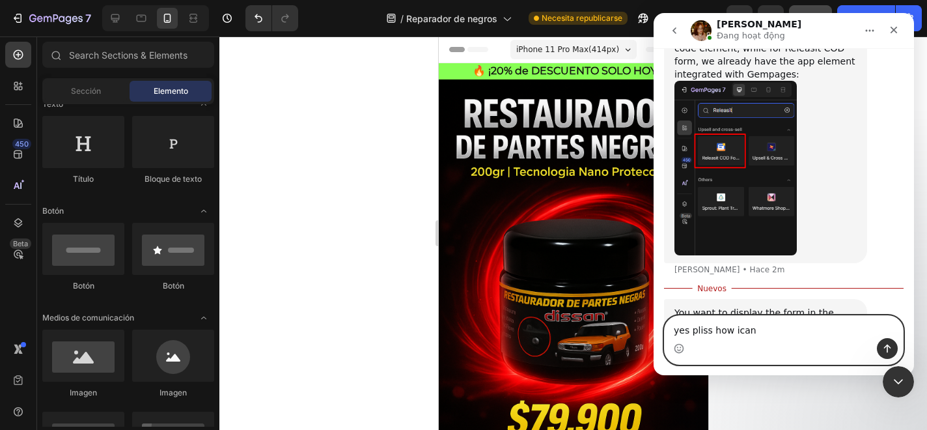
drag, startPoint x: 756, startPoint y: 337, endPoint x: 673, endPoint y: 325, distance: 84.2
click at [673, 325] on textarea "yes pliss how ican" at bounding box center [784, 327] width 238 height 22
paste textarea "Yes, of course. How can I do it? I’m getting very confused, sorry for bothering…"
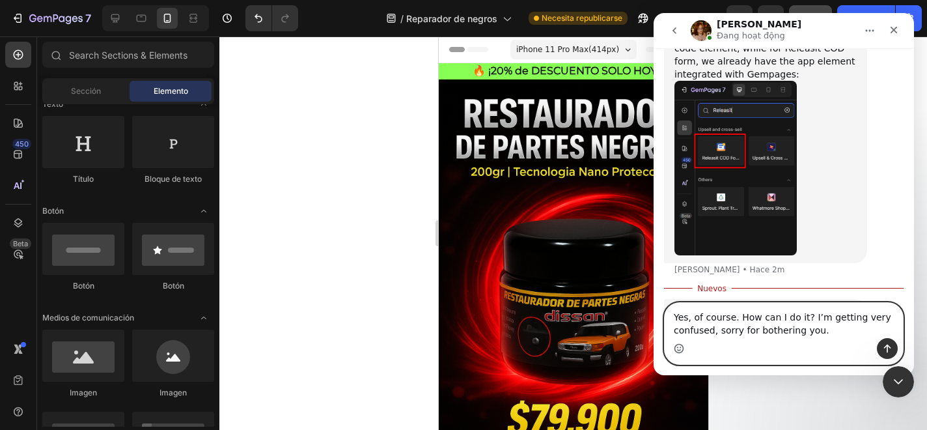
scroll to position [1422, 0]
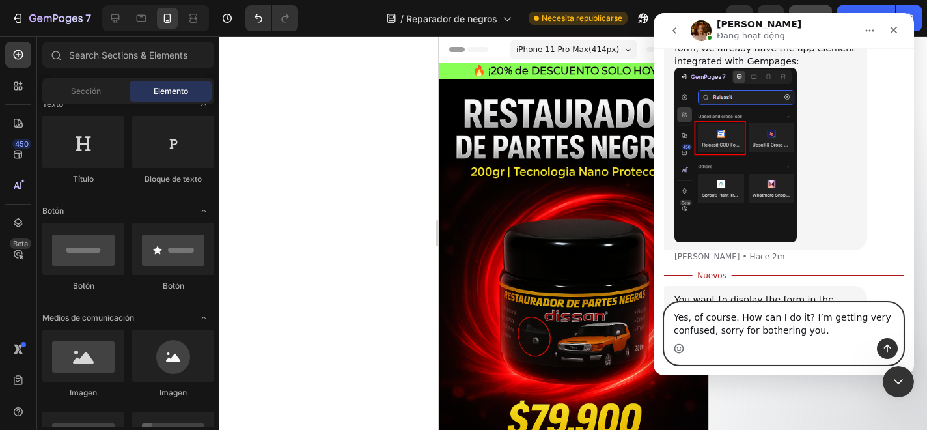
type textarea "Yes, of course. How can I do it? I’m getting very confused, sorry for bothering…"
click at [678, 348] on icon "Selector de emoji" at bounding box center [679, 348] width 10 height 10
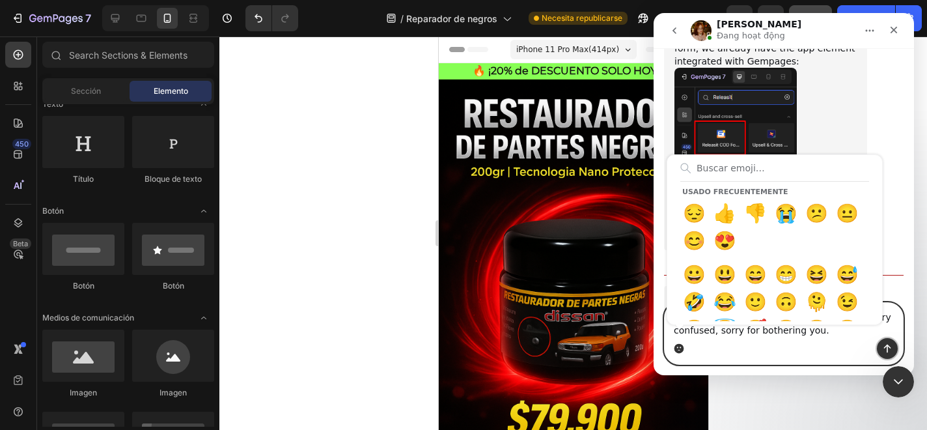
click at [882, 345] on button "Enviar un mensaje…" at bounding box center [887, 348] width 21 height 21
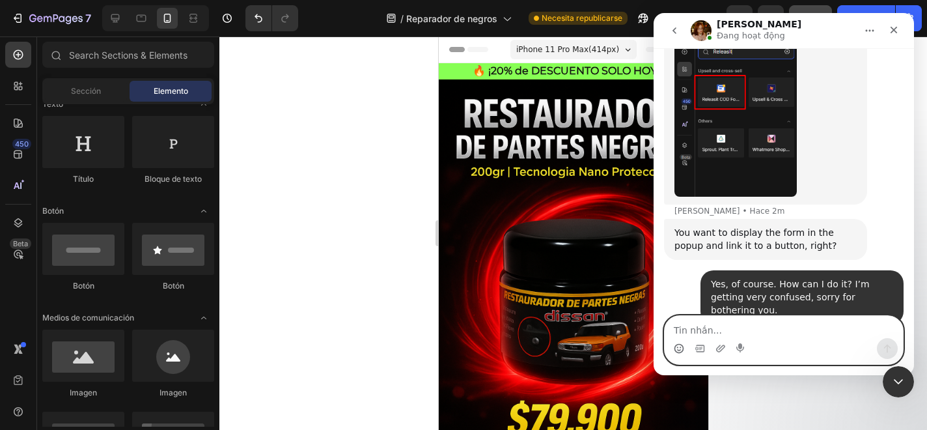
scroll to position [1478, 0]
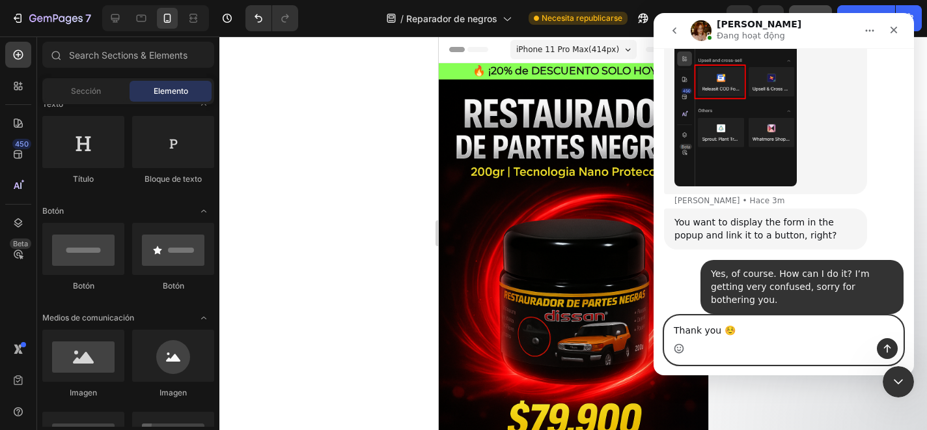
type textarea "Thank you ☺️ 🙏"
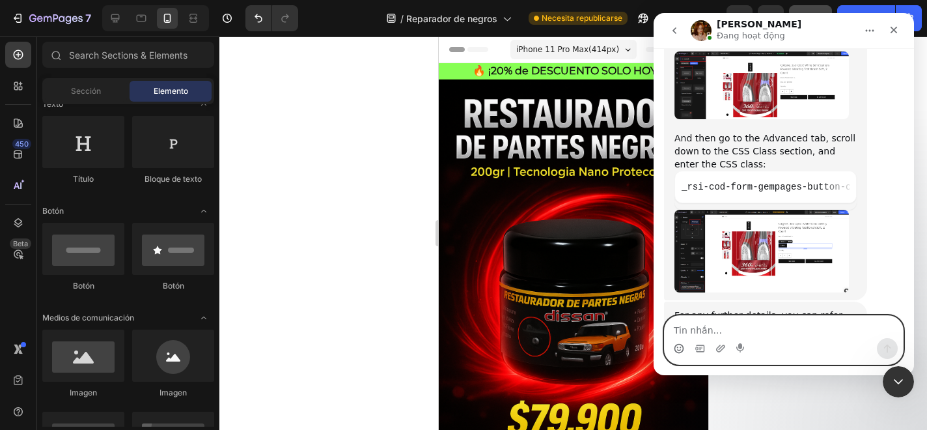
scroll to position [1882, 0]
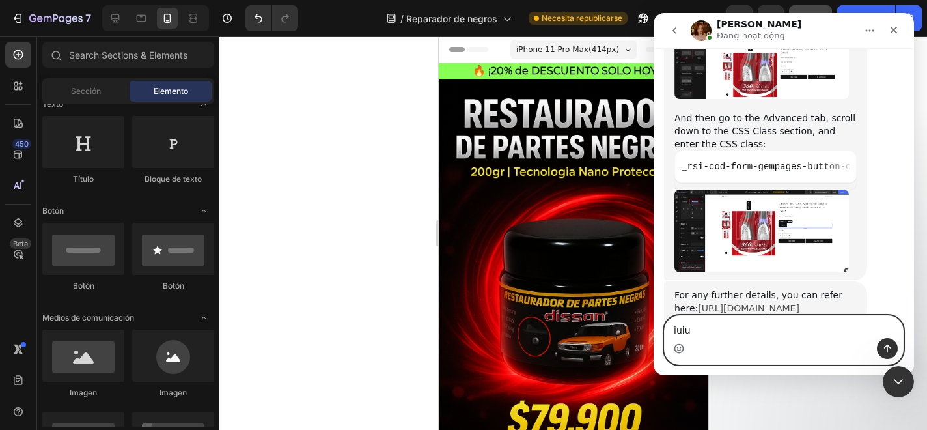
type textarea "iuiu"
click at [760, 303] on link "https://help.gempages.net/articles/v7-releasit-cod-form-upsells#how-to-make-a-g…" at bounding box center [749, 308] width 102 height 10
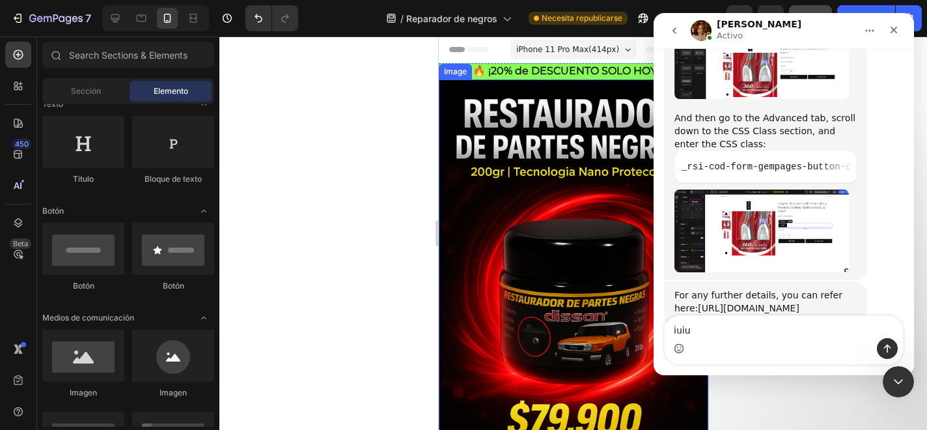
scroll to position [1895, 0]
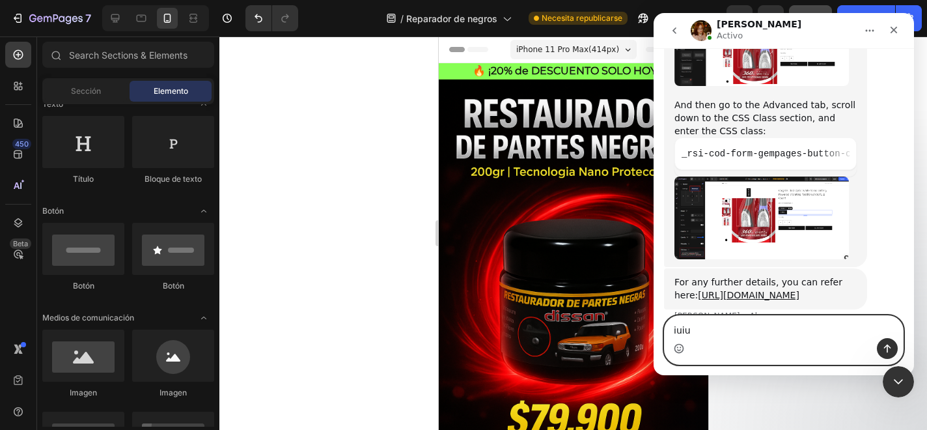
drag, startPoint x: 698, startPoint y: 328, endPoint x: 671, endPoint y: 328, distance: 27.3
click at [671, 328] on textarea "iuiu" at bounding box center [784, 327] width 238 height 22
paste textarea "I already tried that, but when I check it, it doesn’t work, so I went back to t…"
type textarea "I already tried that, but when I check it, it doesn’t work, so I went back to t…"
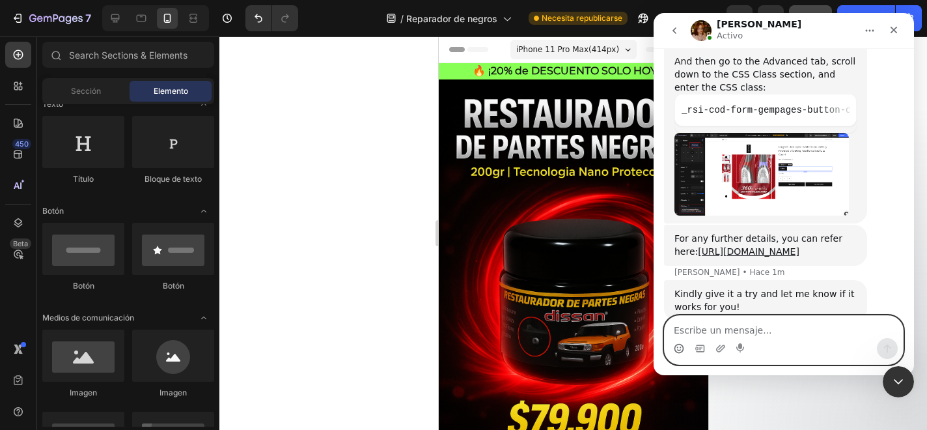
scroll to position [1960, 0]
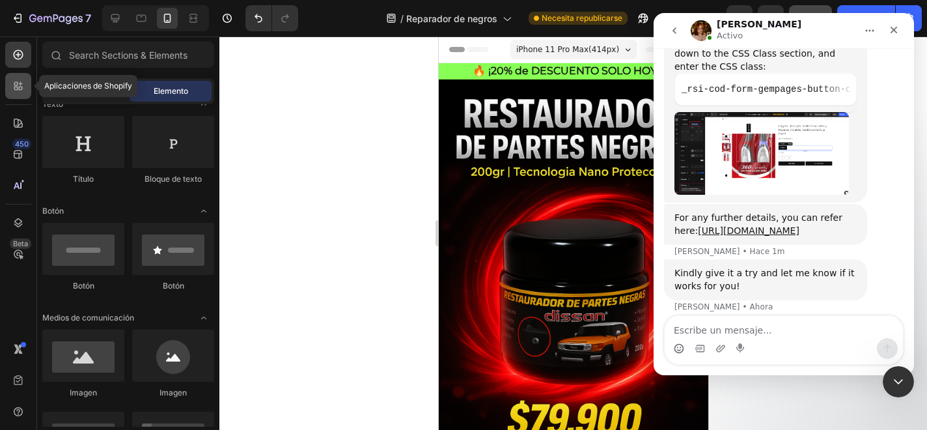
click at [17, 85] on icon at bounding box center [16, 84] width 4 height 4
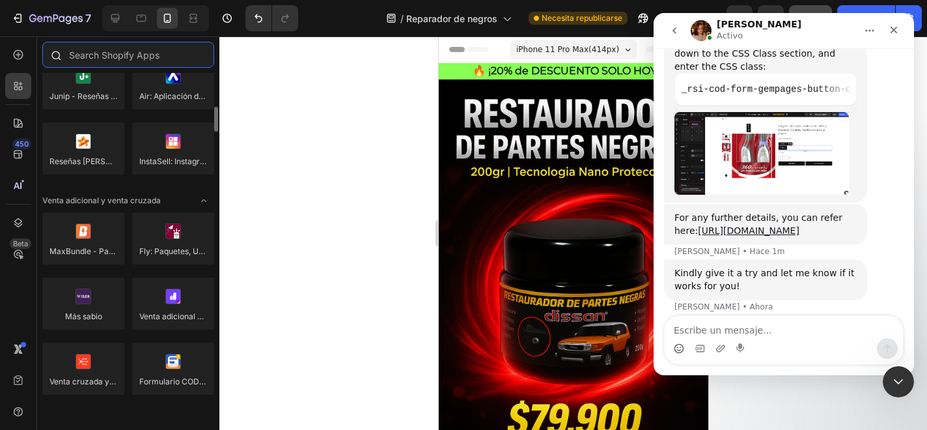
scroll to position [2010, 0]
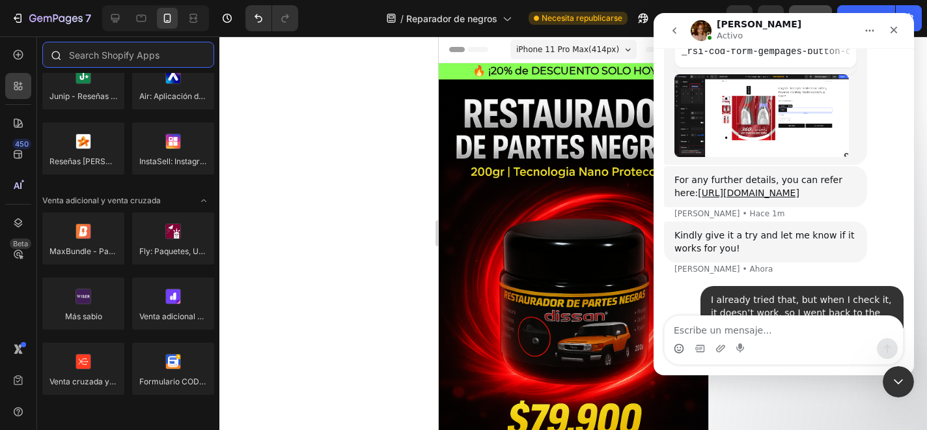
click at [104, 61] on input "text" at bounding box center [128, 55] width 172 height 26
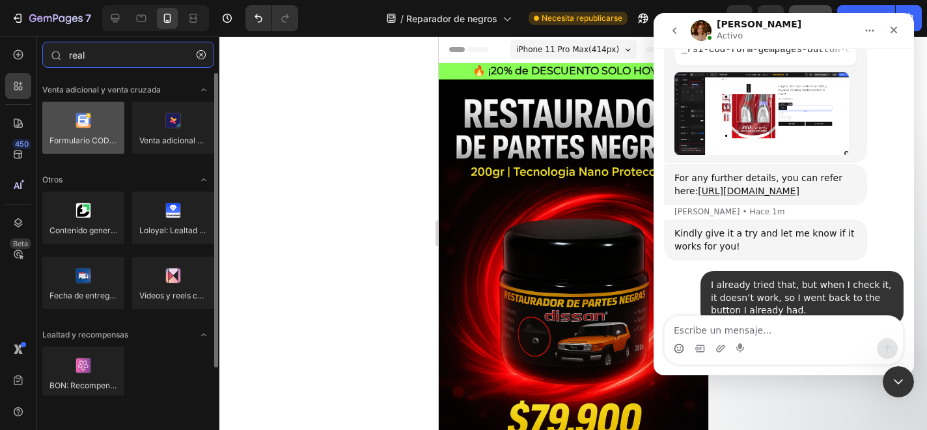
scroll to position [1998, 0]
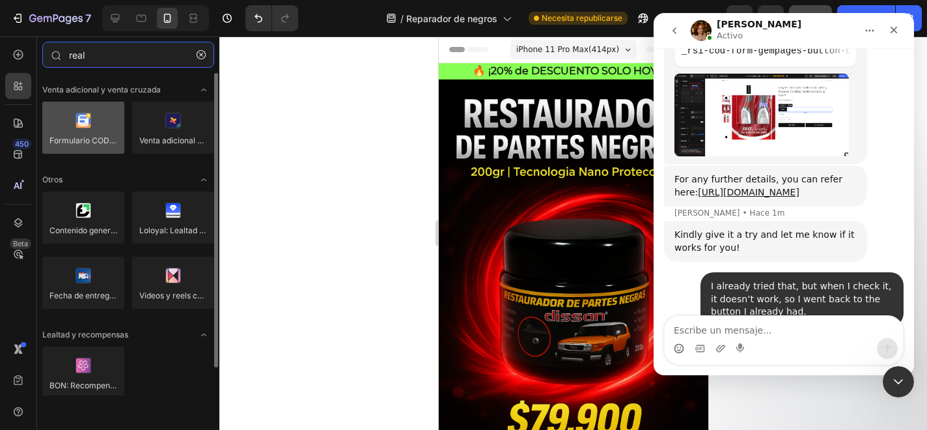
type input "real"
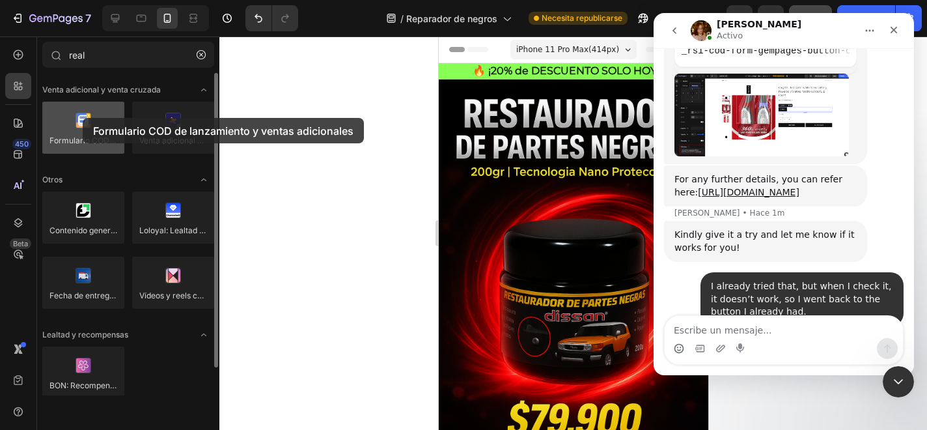
drag, startPoint x: 83, startPoint y: 137, endPoint x: 83, endPoint y: 118, distance: 18.9
click at [83, 118] on div at bounding box center [83, 128] width 82 height 52
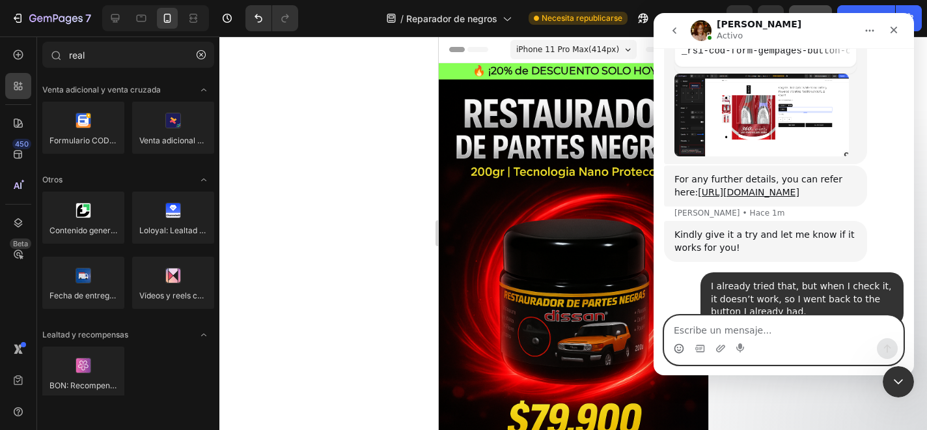
click at [722, 329] on textarea "Escribe un mensaje..." at bounding box center [784, 327] width 238 height 22
type textarea "o"
type textarea "okay"
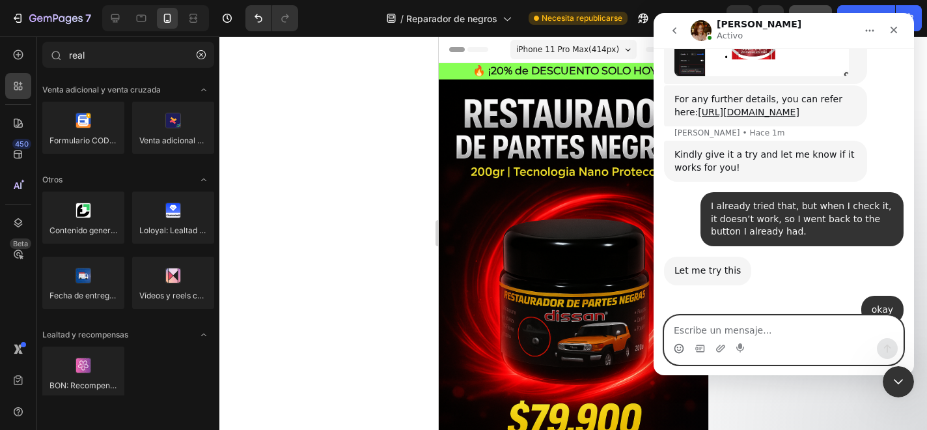
scroll to position [2076, 0]
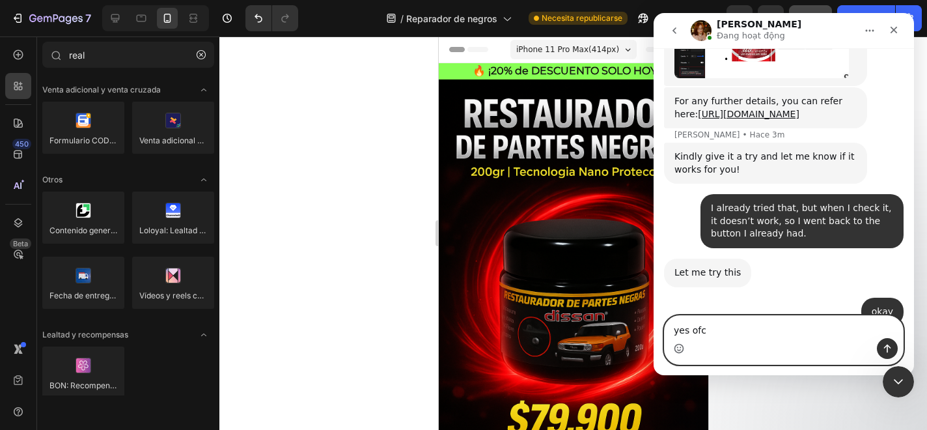
drag, startPoint x: 710, startPoint y: 328, endPoint x: 679, endPoint y: 328, distance: 30.6
click at [679, 328] on textarea "yes ofc" at bounding box center [784, 327] width 238 height 22
type textarea "y"
paste textarea "Of course, I’ll be waiting here."
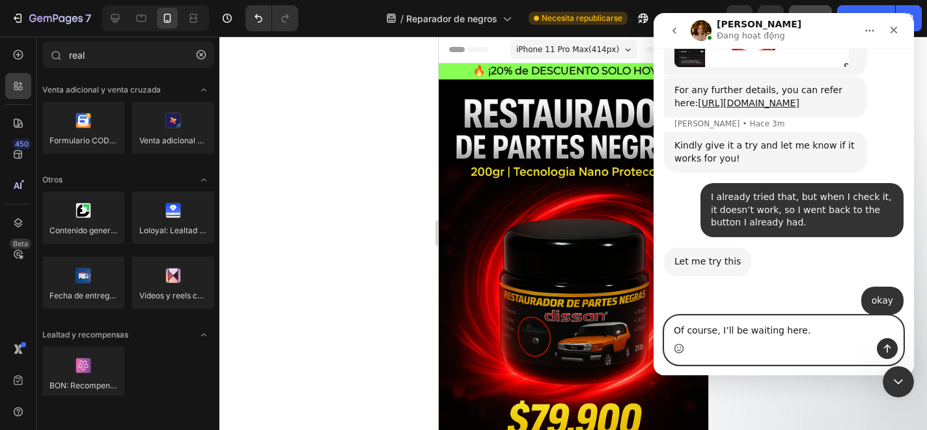
scroll to position [2127, 0]
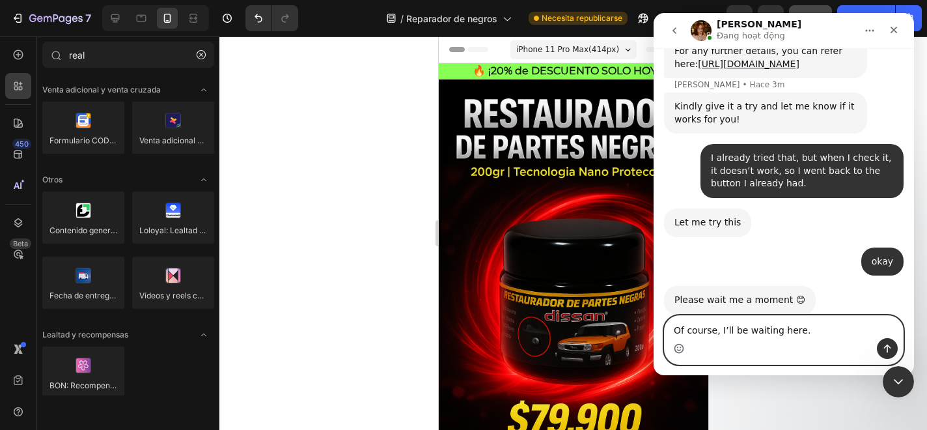
type textarea "Of course, I’ll be waiting here."
click at [890, 347] on icon "Enviar un mensaje…" at bounding box center [887, 348] width 7 height 8
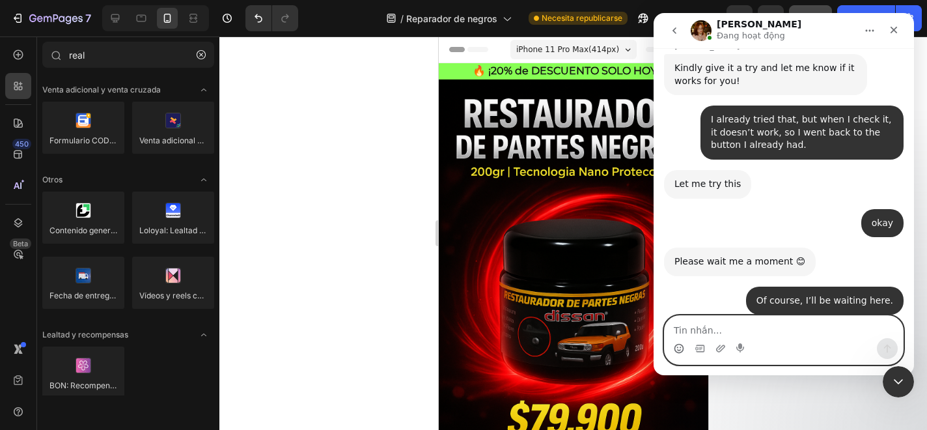
scroll to position [2192, 0]
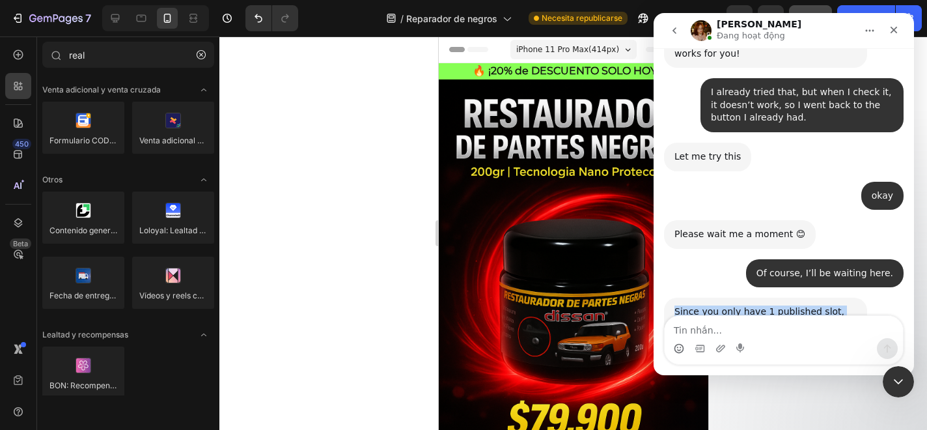
drag, startPoint x: 675, startPoint y: 236, endPoint x: 771, endPoint y: 275, distance: 104.0
click at [771, 305] on div "Since you only have 1 published slot, would you mind if I test on your page and…" at bounding box center [766, 330] width 182 height 51
copy div "Since you only have 1 published slot, would you mind if I test on your page and…"
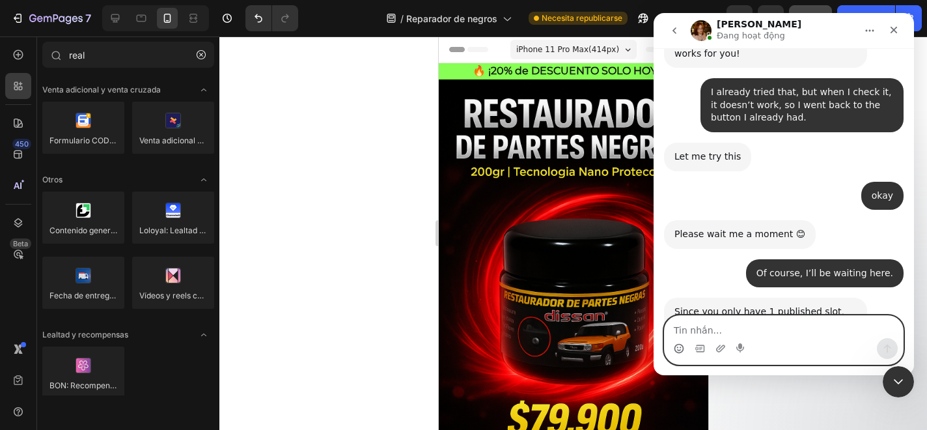
click at [698, 332] on textarea "Tin nhắn..." at bounding box center [784, 327] width 238 height 22
paste textarea "No worries, please go ahead and do whatever you need to do."
type textarea "No worries, please go ahead and do whatever you need to do."
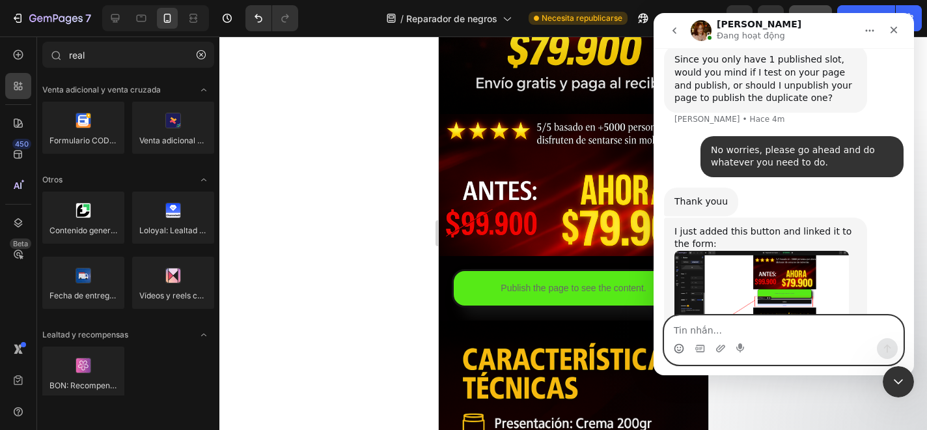
scroll to position [2481, 0]
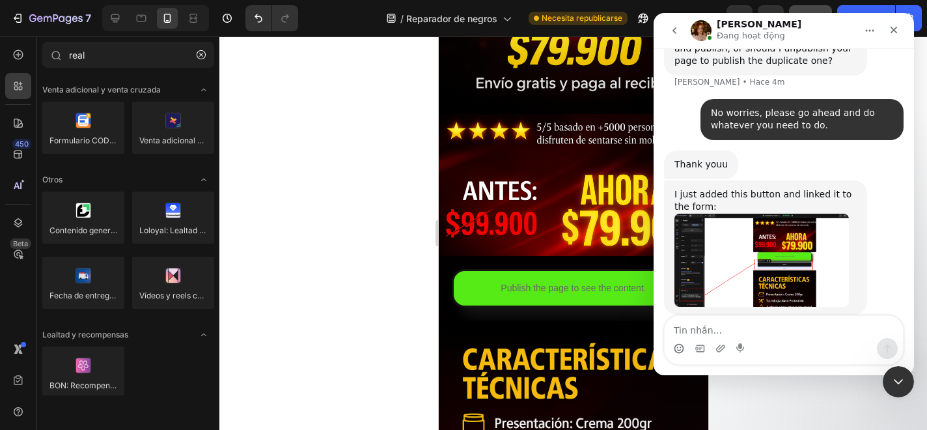
click at [745, 214] on img "Jamie dice…" at bounding box center [762, 260] width 175 height 93
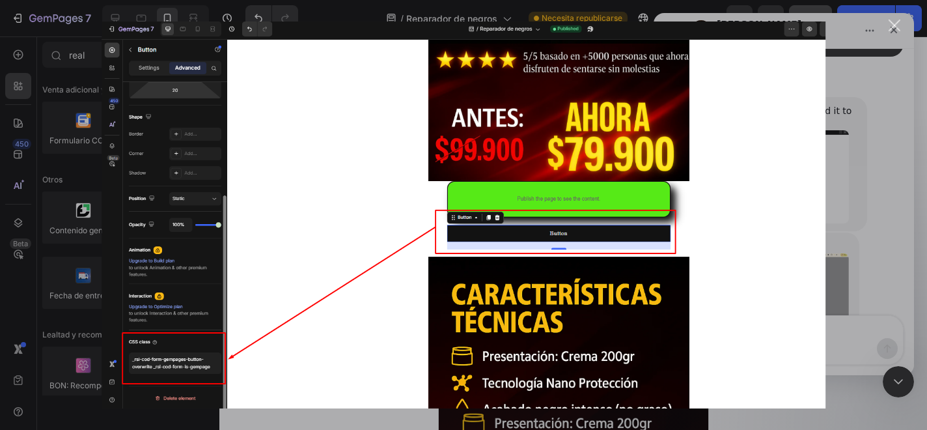
click at [872, 275] on div "Intercom Messenger" at bounding box center [463, 215] width 927 height 430
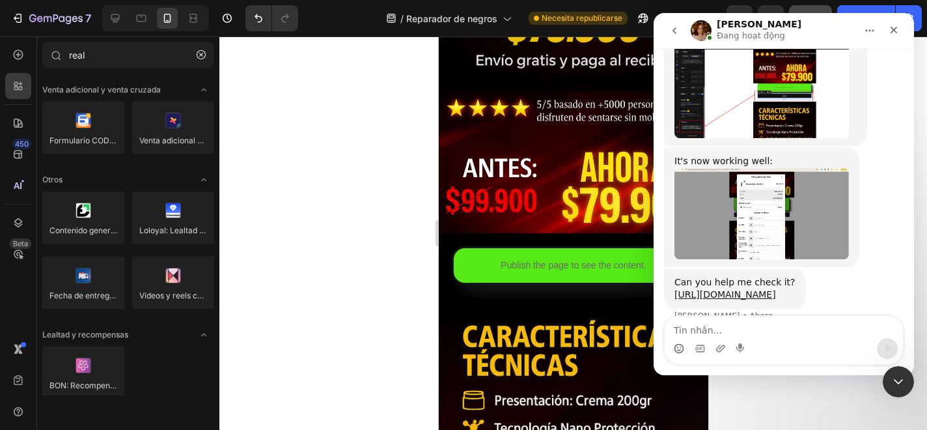
scroll to position [2670, 0]
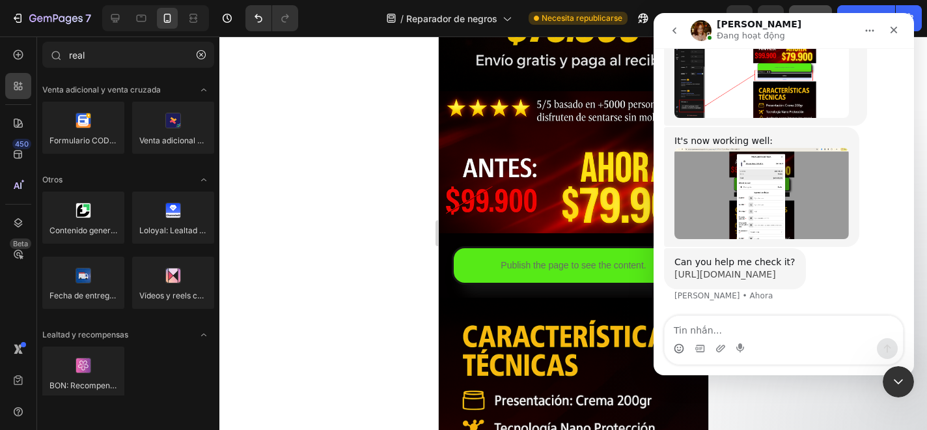
click at [707, 269] on link "https://comprayastores.com/pages/landing-page-aug-11-17-05-27?_ab=0&key=1756362…" at bounding box center [726, 274] width 102 height 10
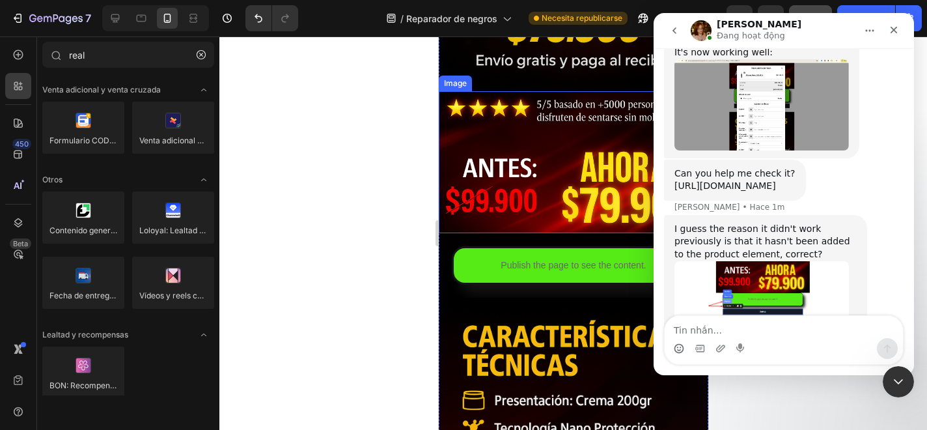
scroll to position [2777, 0]
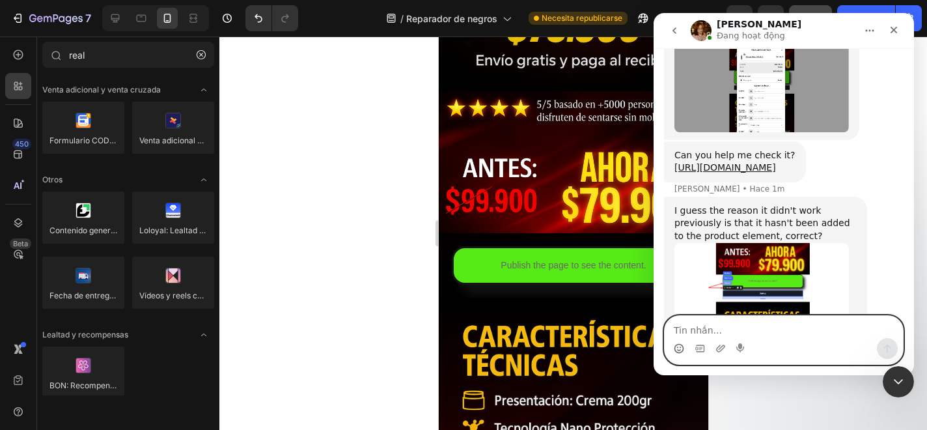
paste textarea "Yes, it’s working fine now, but it’s the wrong product. What can I do in this c…"
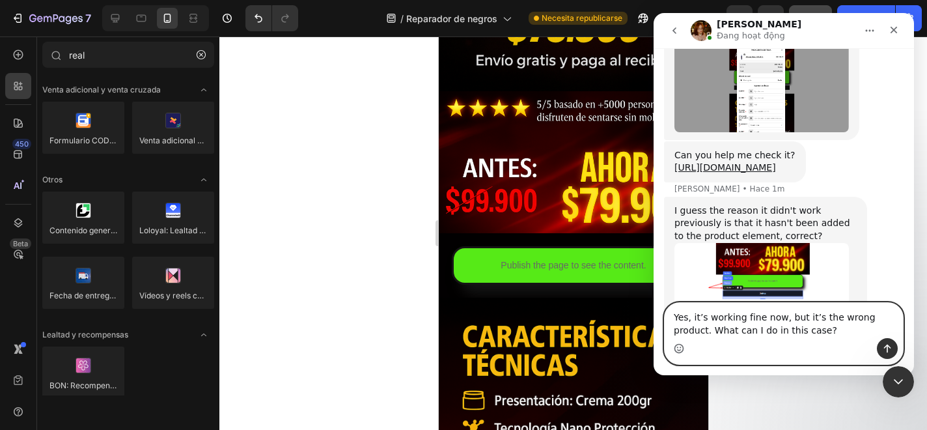
scroll to position [2790, 0]
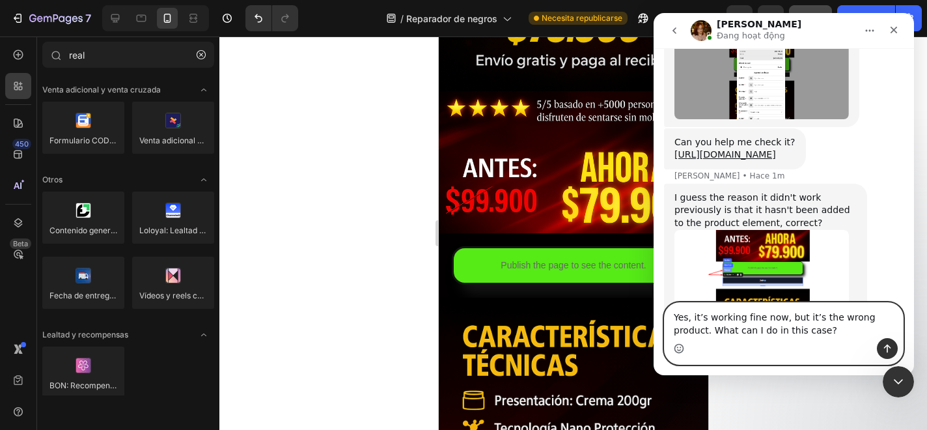
type textarea "Yes, it’s working fine now, but it’s the wrong product. What can I do in this c…"
click at [892, 348] on icon "Enviar un mensaje…" at bounding box center [887, 348] width 10 height 10
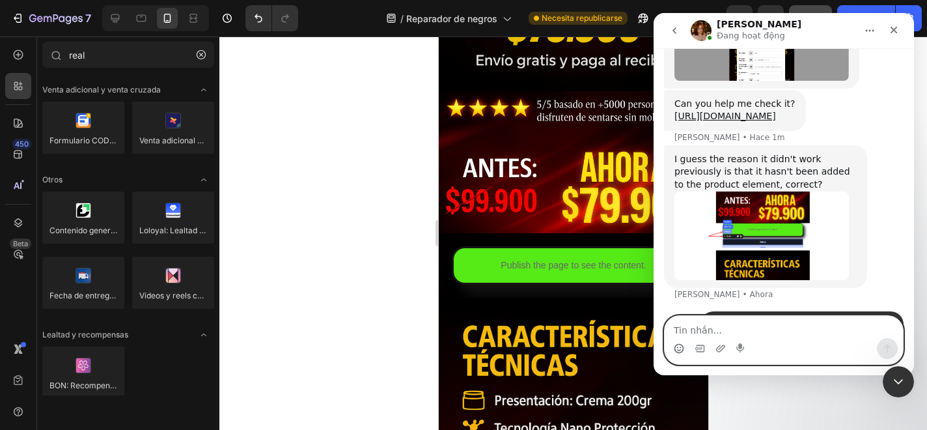
scroll to position [2825, 0]
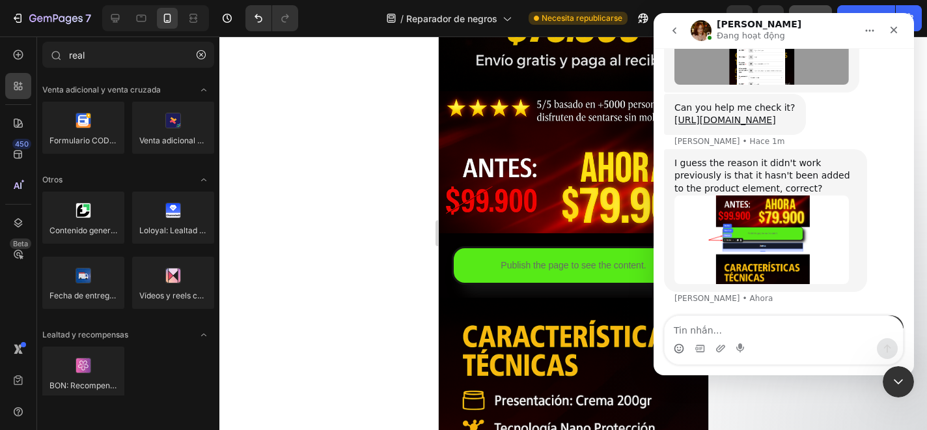
click at [813, 157] on div "I guess the reason it didn't work previously is that it hasn't been added to th…" at bounding box center [766, 176] width 182 height 38
click at [816, 157] on div "I guess the reason it didn't work previously is that it hasn't been added to th…" at bounding box center [766, 176] width 182 height 38
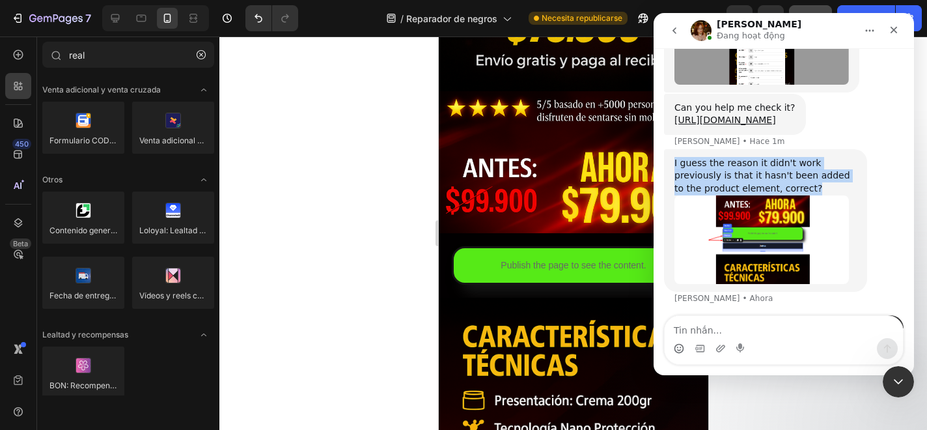
drag, startPoint x: 673, startPoint y: 113, endPoint x: 749, endPoint y: 139, distance: 80.5
click at [749, 149] on div "I guess the reason it didn't work previously is that it hasn't been added to th…" at bounding box center [765, 220] width 203 height 143
copy div "I guess the reason it didn't work previously is that it hasn't been added to th…"
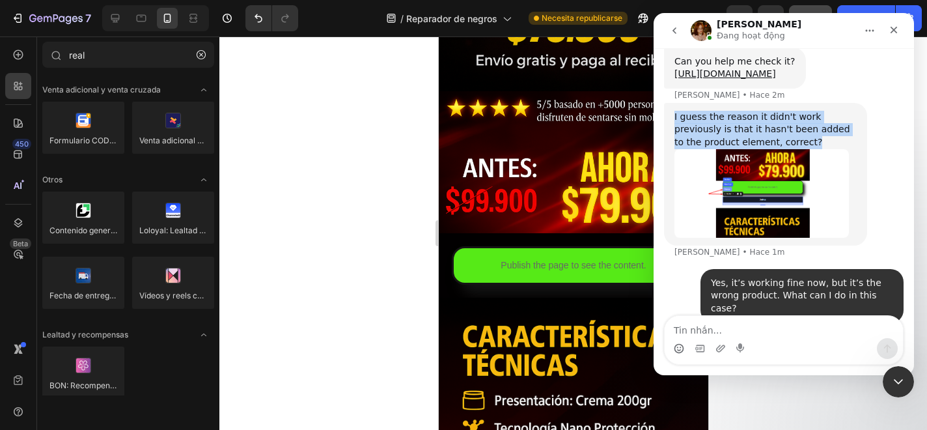
scroll to position [2879, 0]
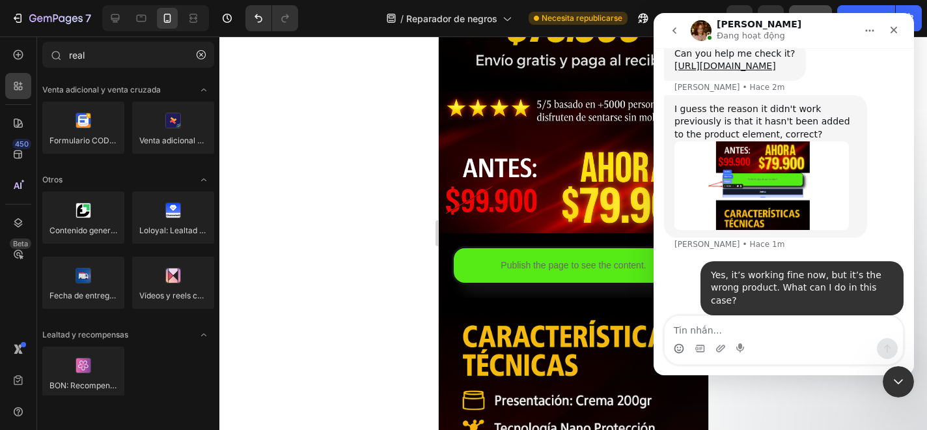
click at [863, 178] on div "I guess the reason it didn't work previously is that it hasn't been added to th…" at bounding box center [765, 166] width 203 height 143
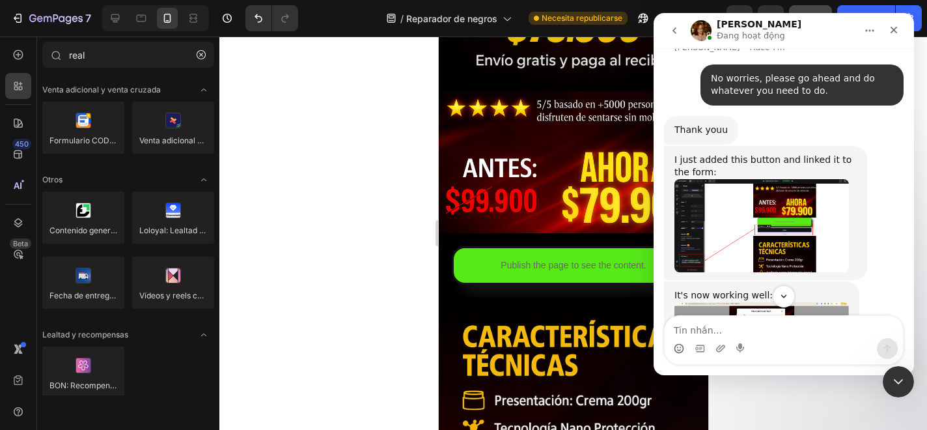
scroll to position [2513, 0]
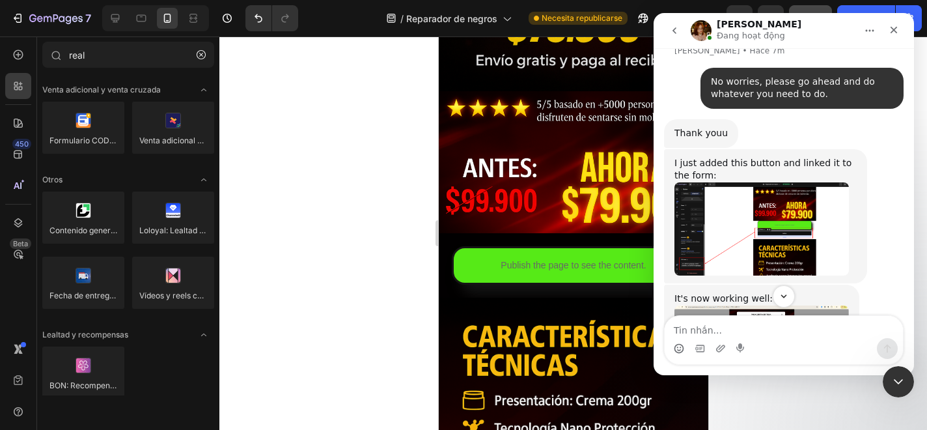
click at [751, 305] on img "Jamie dice…" at bounding box center [762, 350] width 175 height 91
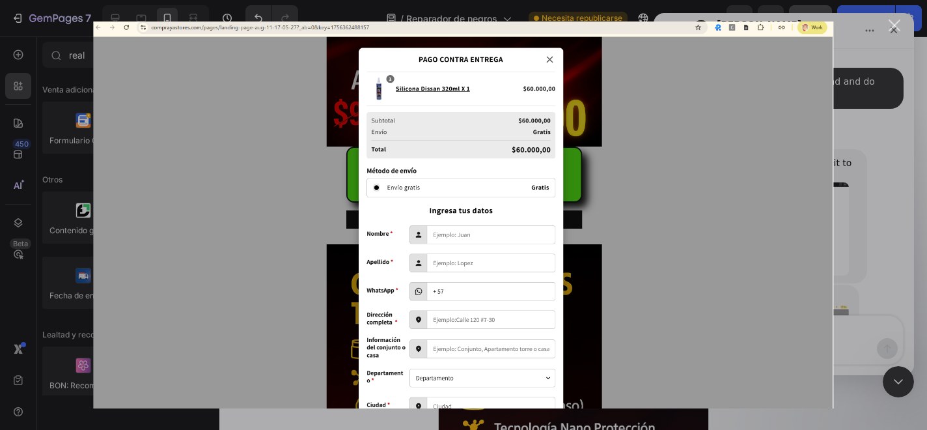
click at [898, 23] on div "Cerrar" at bounding box center [895, 26] width 12 height 12
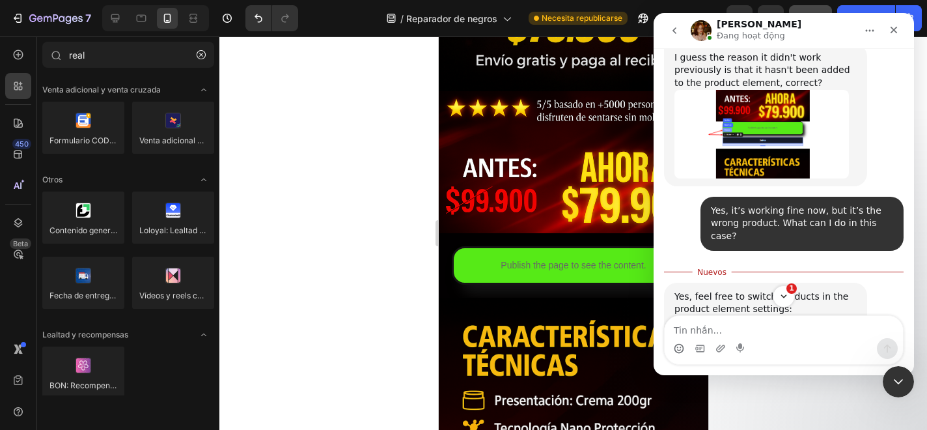
scroll to position [2991, 0]
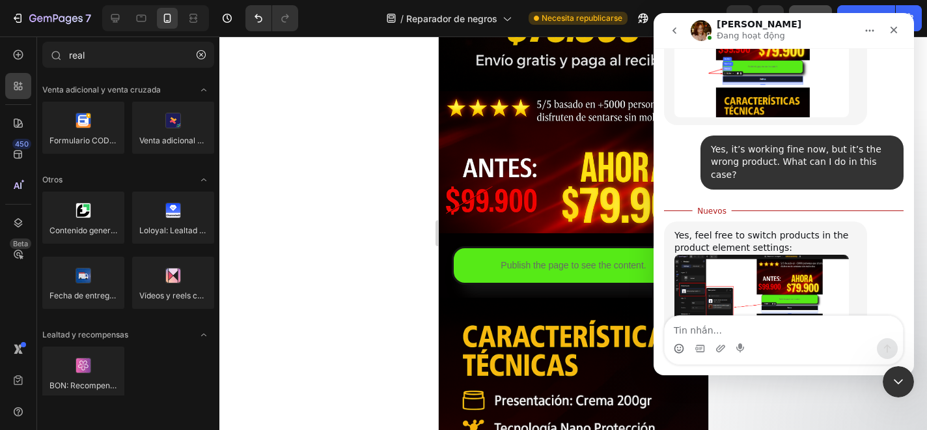
click at [718, 255] on img "Jamie dice…" at bounding box center [762, 300] width 175 height 90
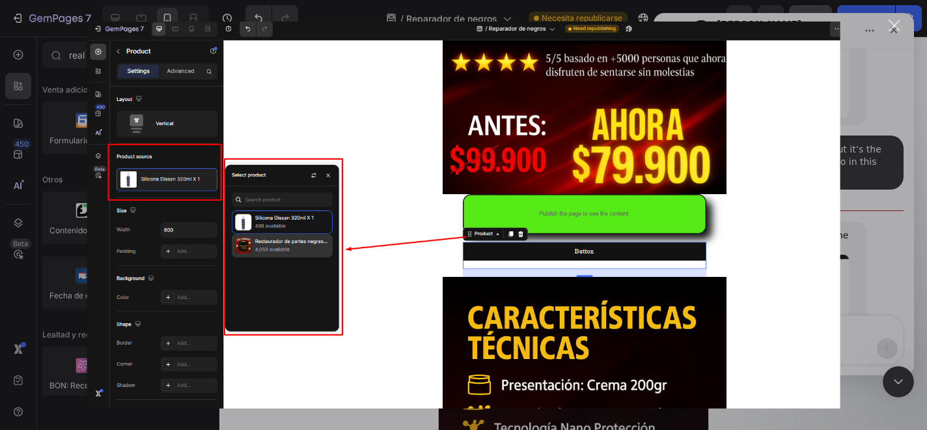
click at [819, 253] on img "Cerrar" at bounding box center [463, 214] width 753 height 387
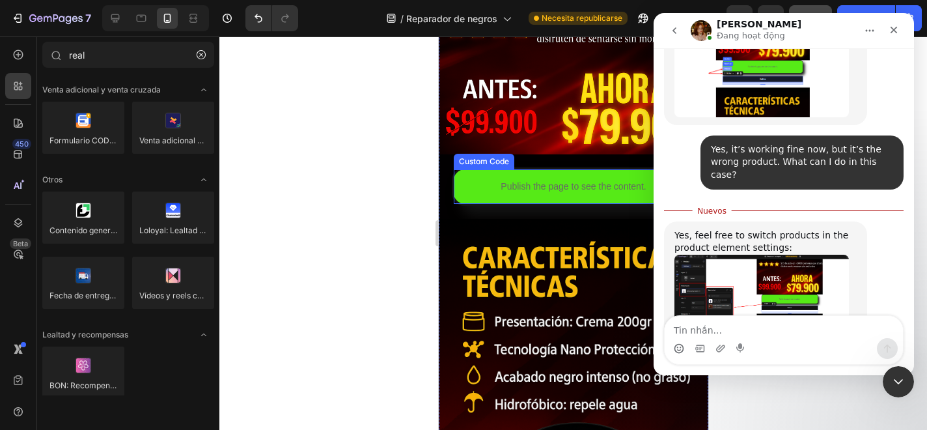
scroll to position [474, 0]
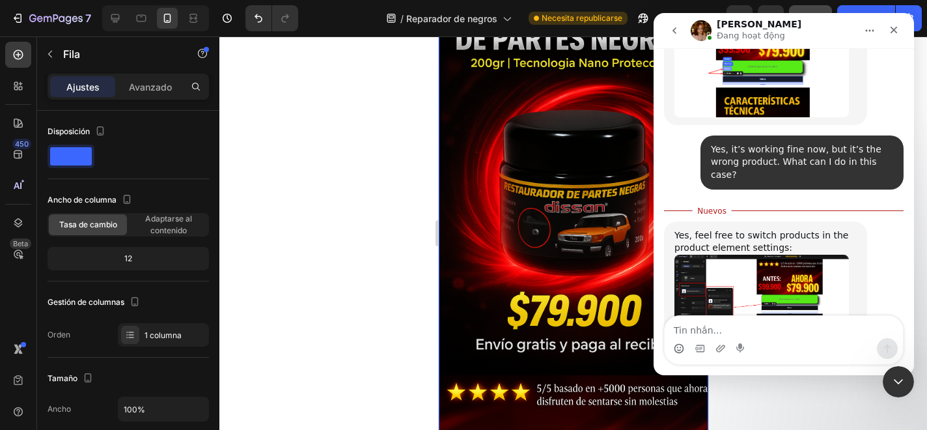
scroll to position [0, 0]
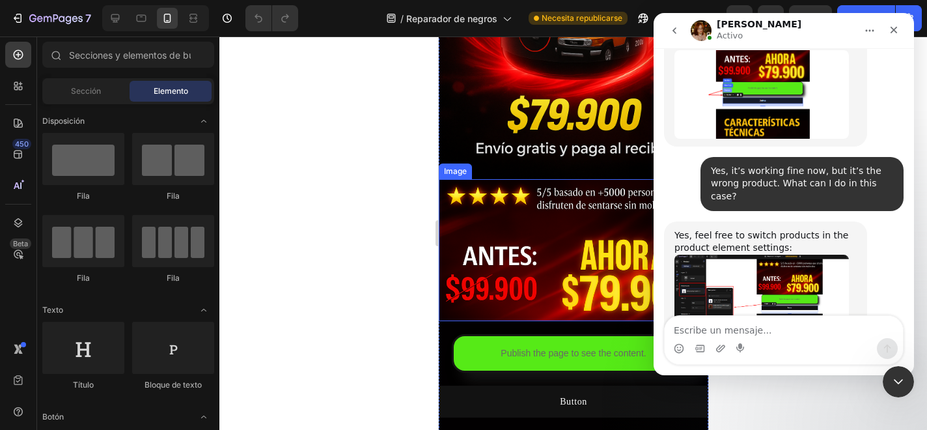
scroll to position [481, 0]
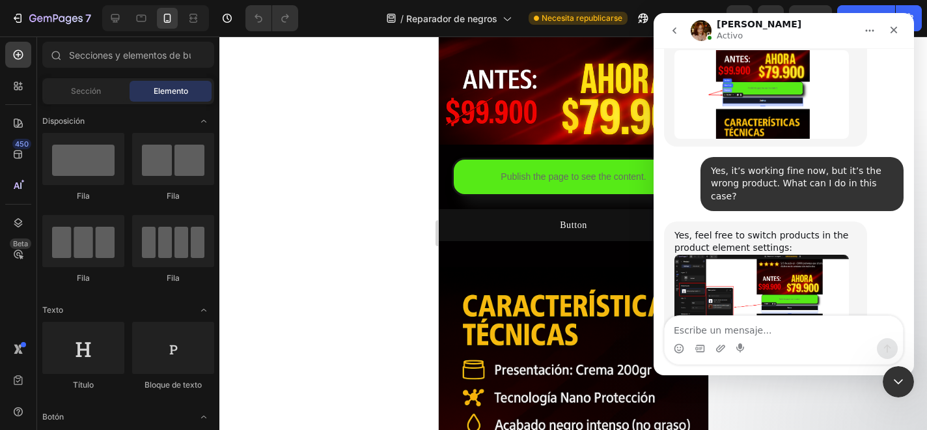
click at [747, 332] on textarea "Escribe un mensaje..." at bounding box center [784, 327] width 238 height 22
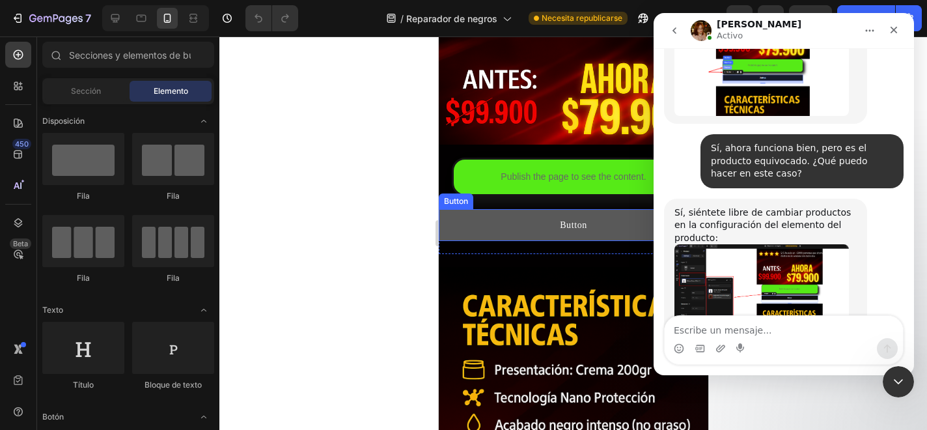
scroll to position [3056, 0]
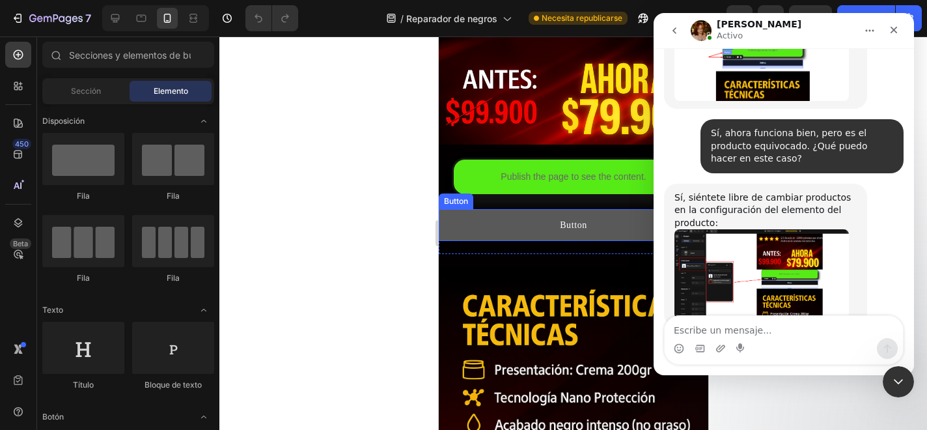
click at [484, 223] on button "Button" at bounding box center [573, 225] width 270 height 32
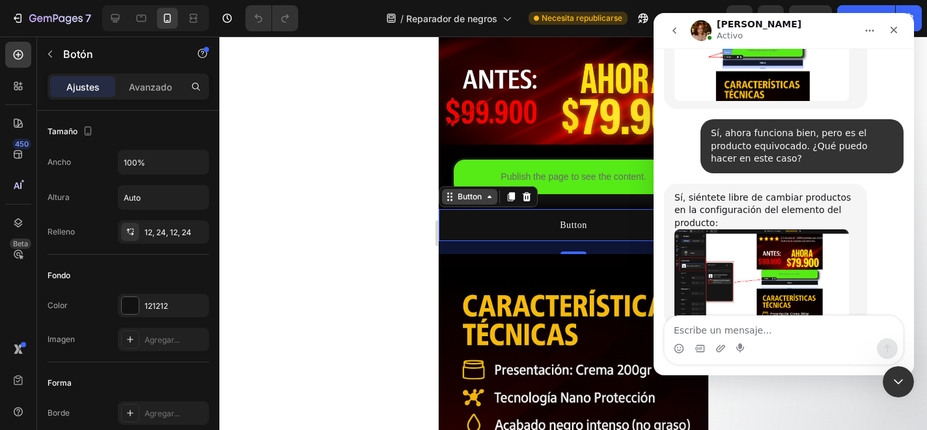
click at [468, 199] on div "Button" at bounding box center [468, 197] width 29 height 12
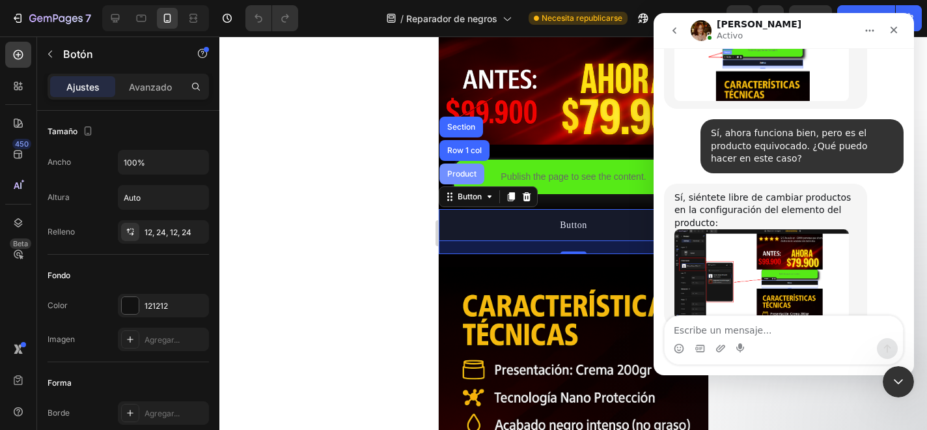
click at [471, 171] on div "Product" at bounding box center [461, 174] width 35 height 8
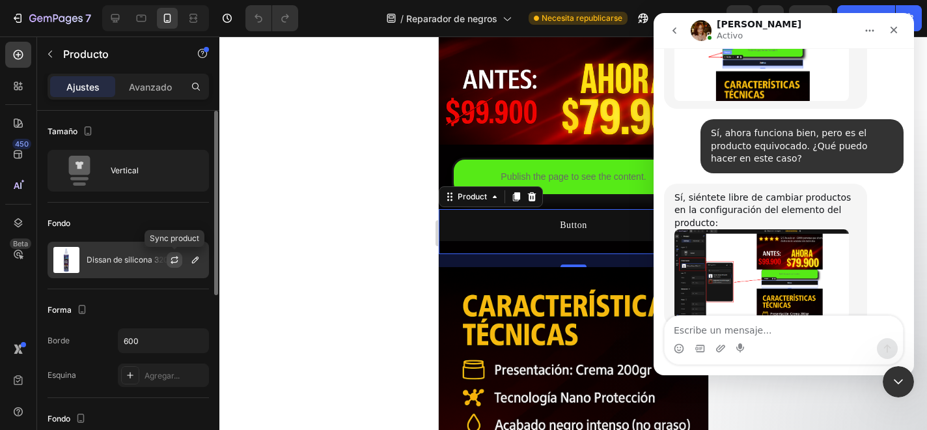
click at [171, 260] on icon "button" at bounding box center [174, 260] width 10 height 10
click at [189, 218] on div "Fondo" at bounding box center [128, 223] width 161 height 21
click at [195, 258] on icon "button" at bounding box center [195, 260] width 7 height 7
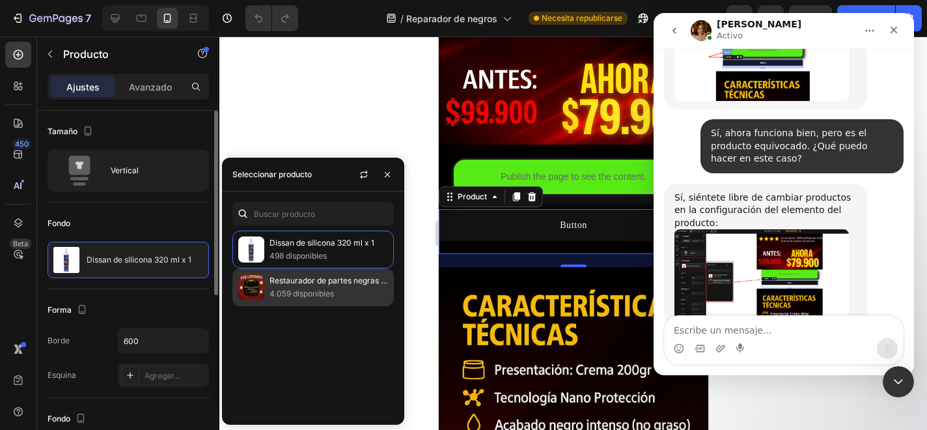
click at [283, 280] on font "Restaurador de partes negras 200gr" at bounding box center [337, 280] width 134 height 10
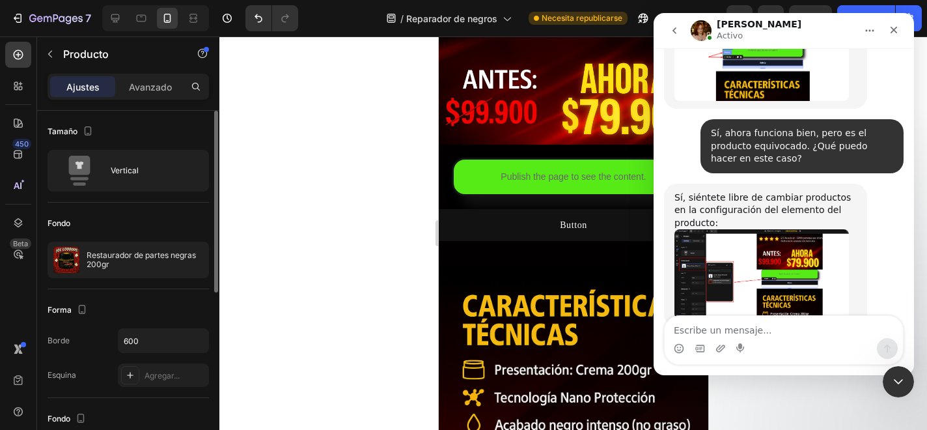
click at [385, 136] on div at bounding box center [573, 232] width 708 height 393
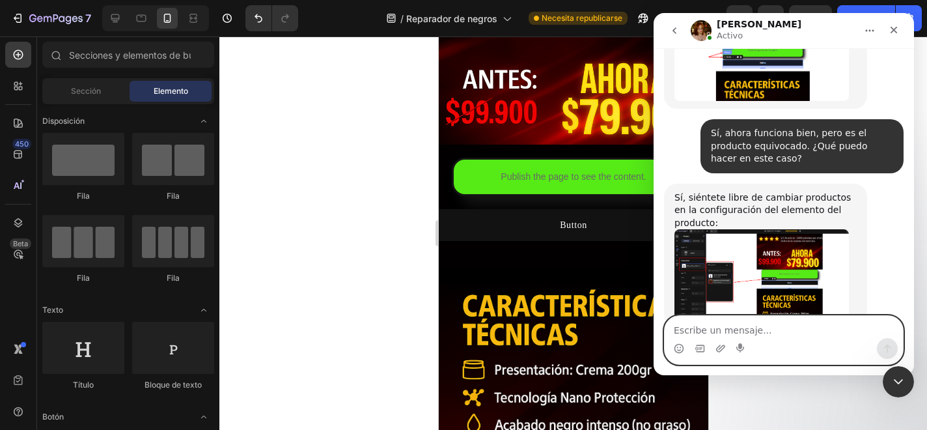
paste textarea "Ohhh yesss, thank you so much! You saved my life hahaha. I don’t know how I can…"
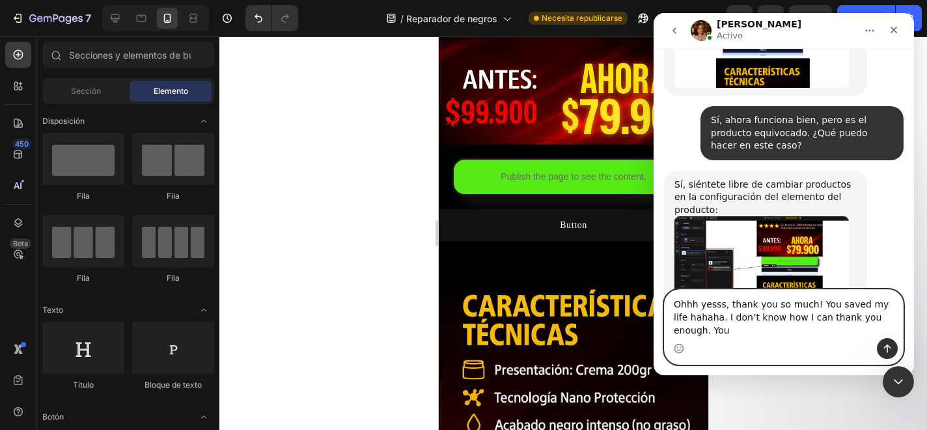
scroll to position [3082, 0]
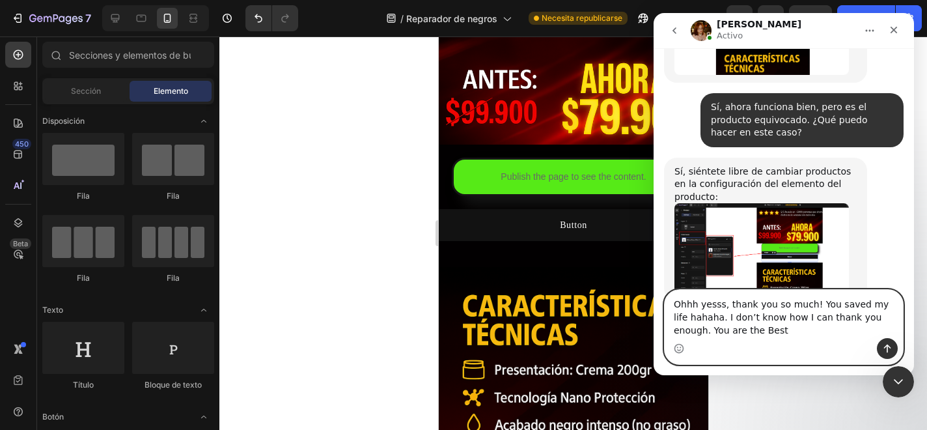
type textarea "Ohhh yesss, thank you so much! You saved my life hahaha. I don’t know how I can…"
click at [880, 347] on button "Enviar un mensaje…" at bounding box center [887, 348] width 21 height 21
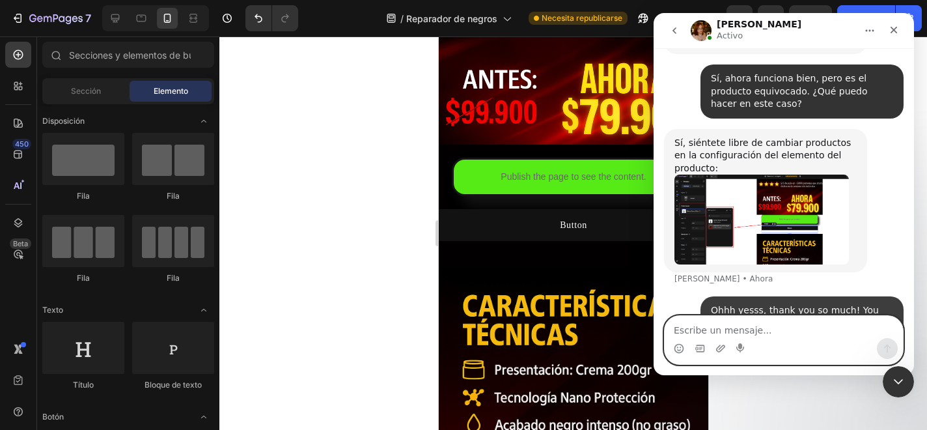
scroll to position [3121, 0]
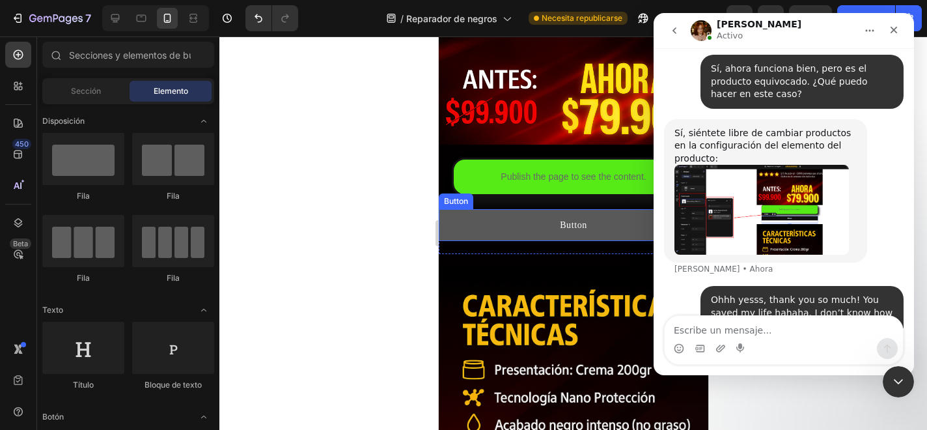
click at [482, 230] on button "Button" at bounding box center [573, 225] width 270 height 32
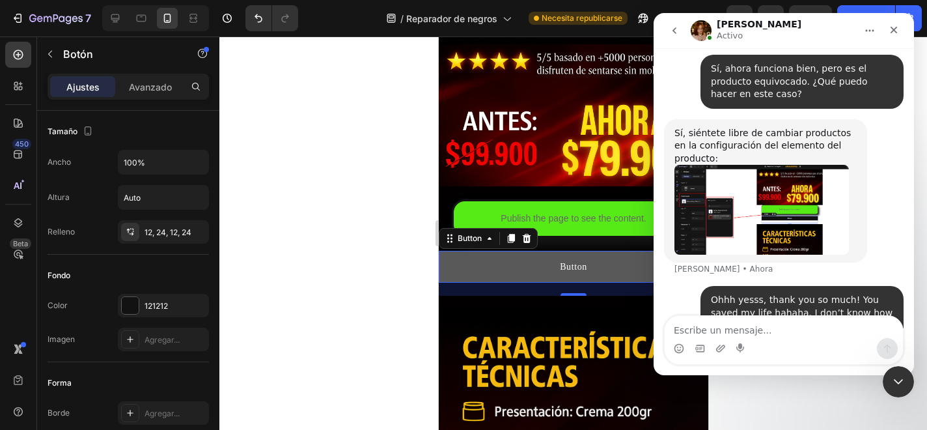
scroll to position [434, 0]
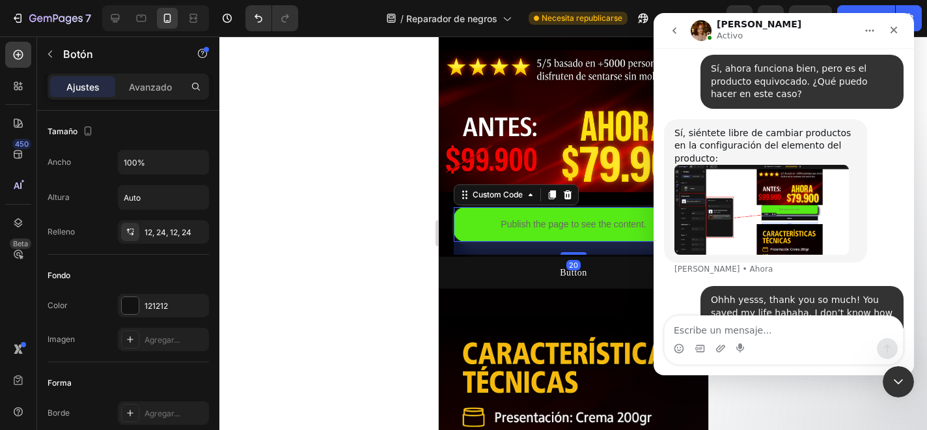
click at [479, 214] on div "Publish the page to see the content." at bounding box center [573, 224] width 240 height 35
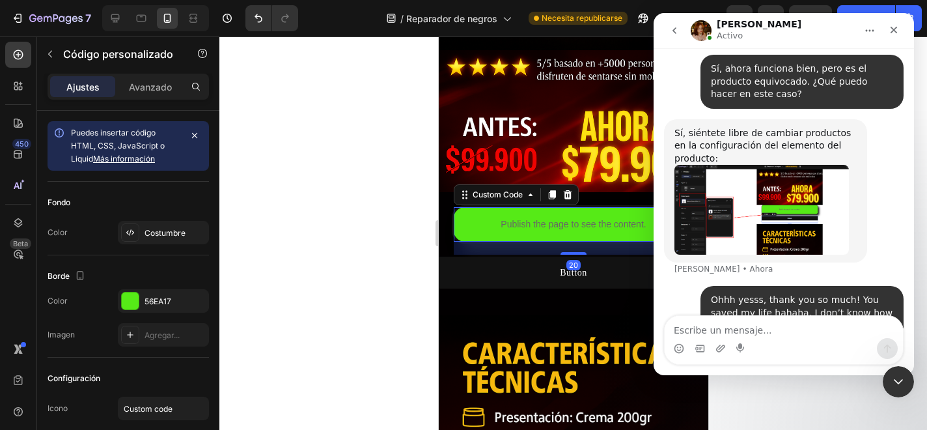
click at [481, 218] on p "Publish the page to see the content." at bounding box center [573, 224] width 240 height 14
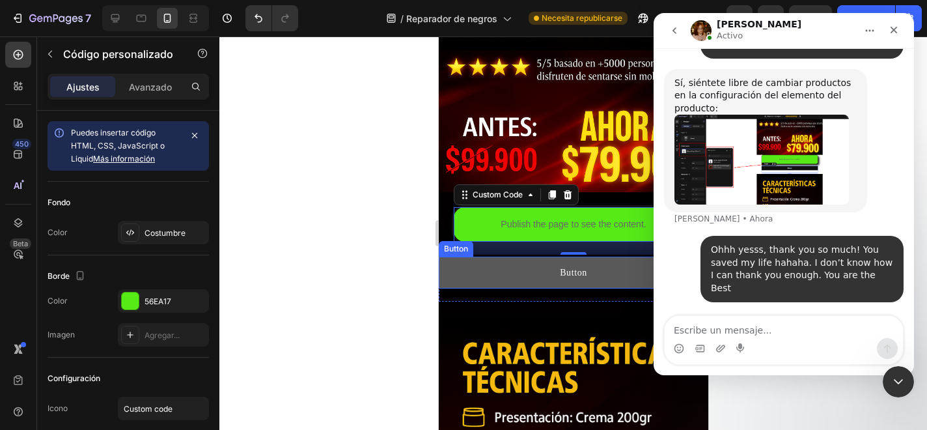
click at [471, 274] on button "Button" at bounding box center [573, 273] width 270 height 32
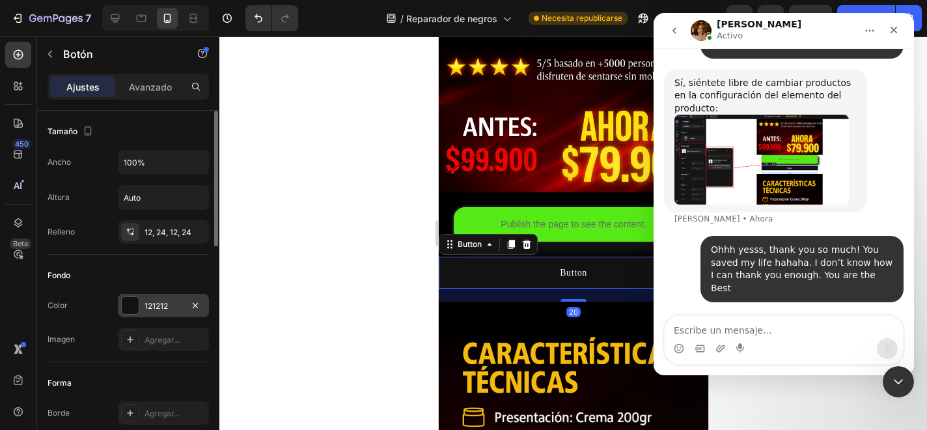
click at [127, 308] on div at bounding box center [130, 305] width 17 height 17
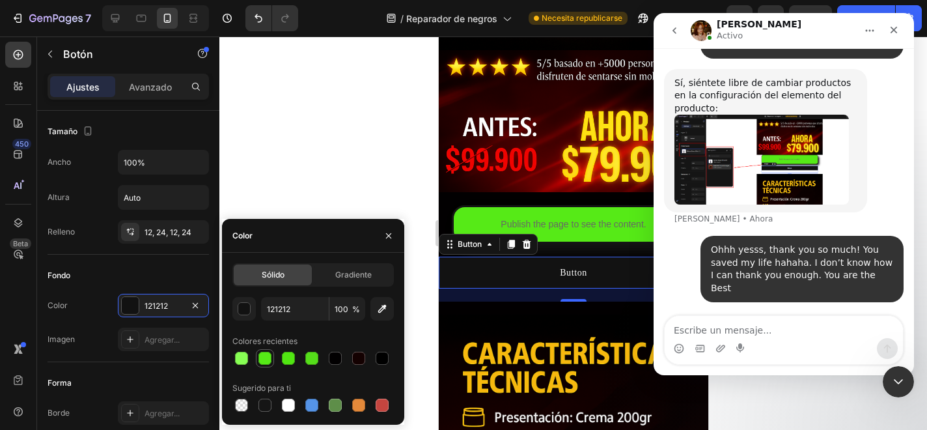
click at [264, 358] on div at bounding box center [264, 358] width 13 height 13
type input "56EA17"
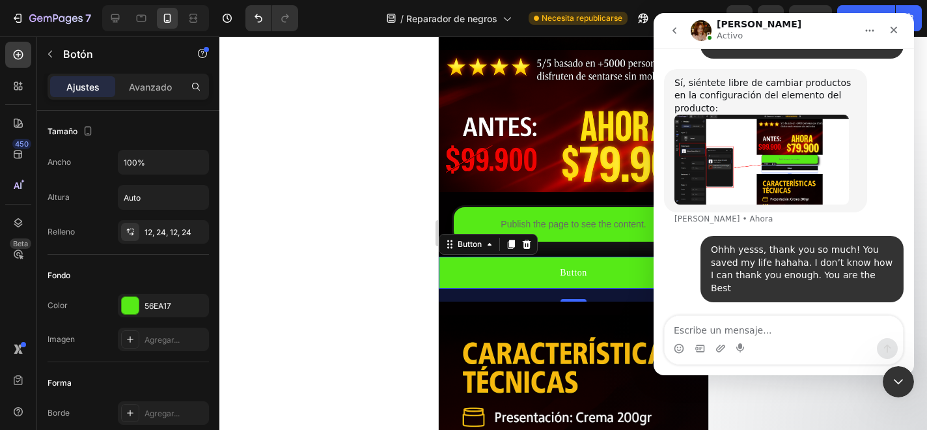
click at [332, 178] on div at bounding box center [573, 232] width 708 height 393
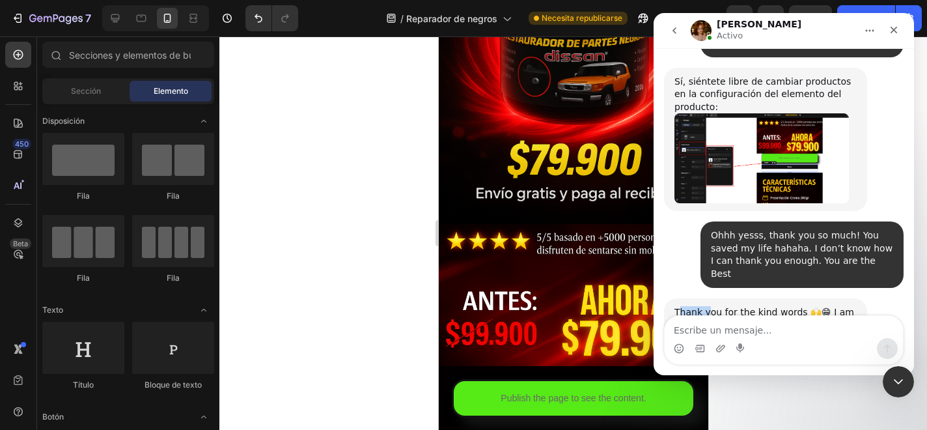
scroll to position [3222, 0]
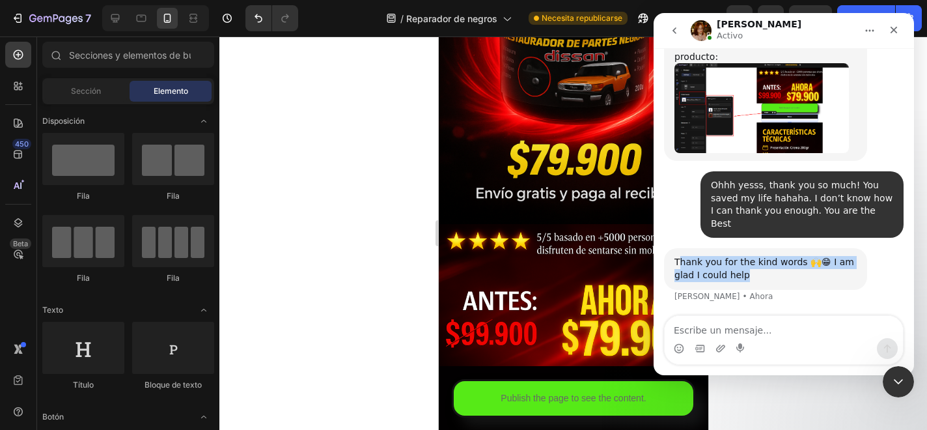
drag, startPoint x: 678, startPoint y: 259, endPoint x: 749, endPoint y: 228, distance: 78.1
click at [749, 256] on div "Thank you for the kind words 🙌😁 I am glad I could help" at bounding box center [766, 268] width 182 height 25
click at [678, 256] on div "Thank you for the kind words 🙌😁 I am glad I could help" at bounding box center [766, 268] width 182 height 25
drag, startPoint x: 675, startPoint y: 207, endPoint x: 753, endPoint y: 223, distance: 79.8
click at [756, 256] on div "Thank you for the kind words 🙌😁 I am glad I could help" at bounding box center [766, 268] width 182 height 25
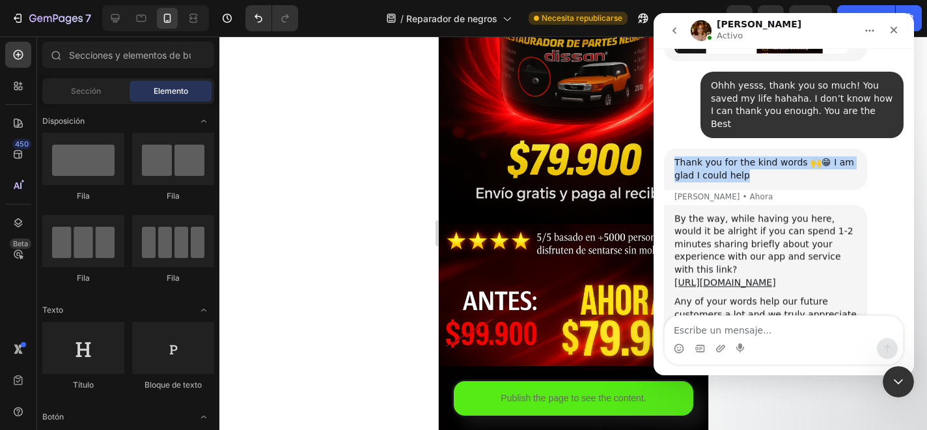
scroll to position [3336, 0]
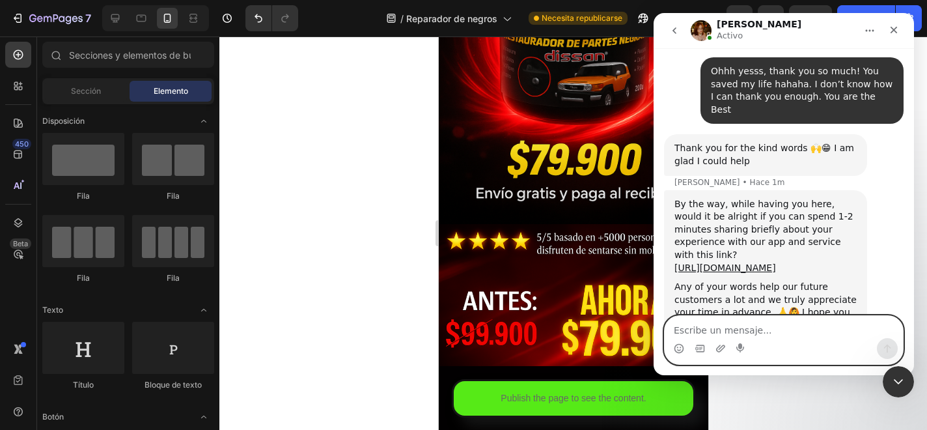
paste textarea "Of course, I’ll do it right away."
type textarea "Of course, I’ll do it right away."
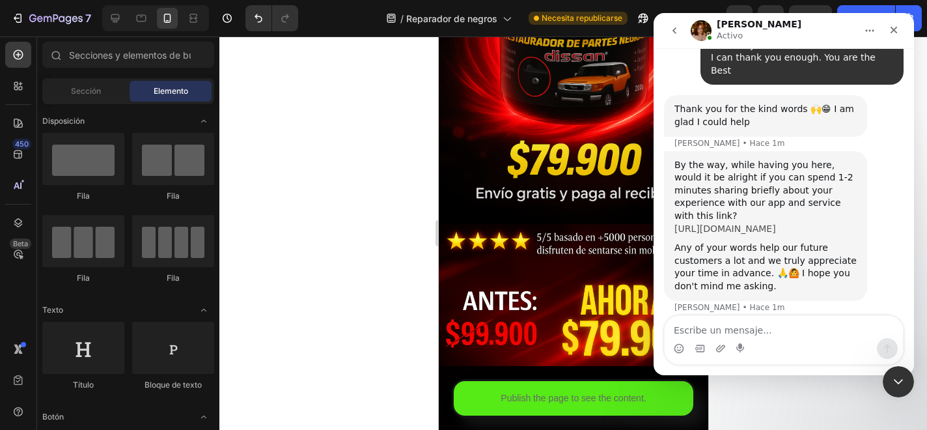
click at [752, 223] on link "https://apps.shopify.com/gempages#modal-show=ReviewListingModal" at bounding box center [726, 228] width 102 height 10
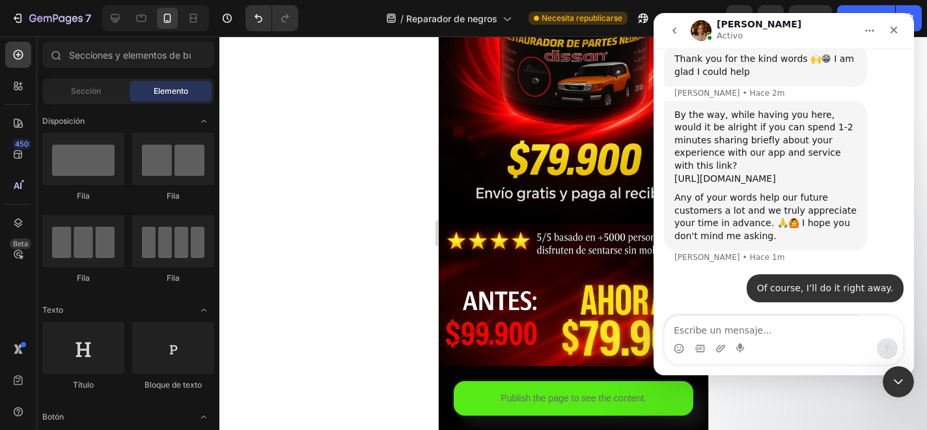
scroll to position [3440, 0]
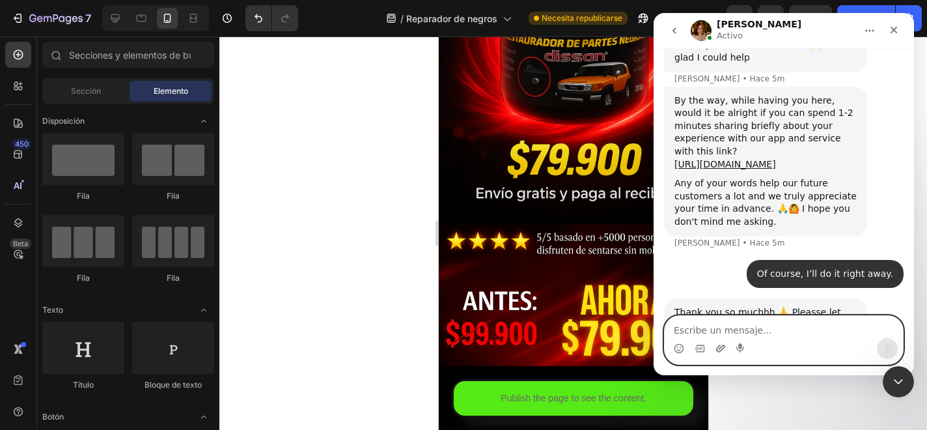
click at [724, 349] on icon "Adjuntar un archivo" at bounding box center [721, 348] width 10 height 10
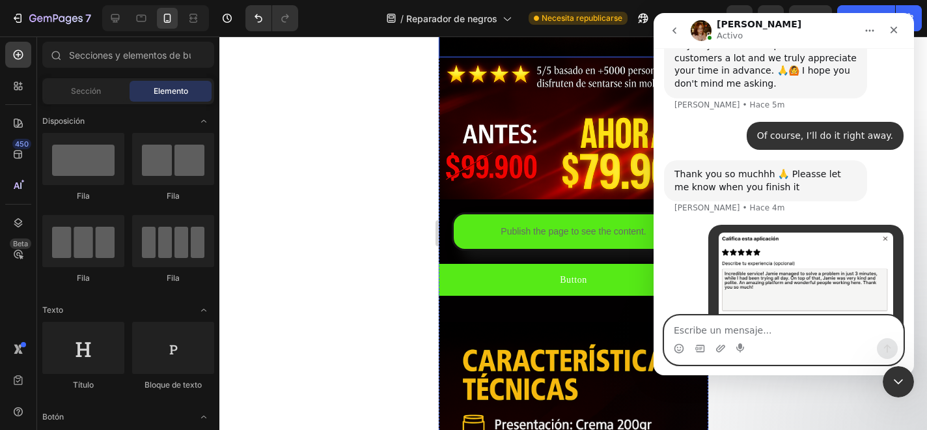
scroll to position [456, 0]
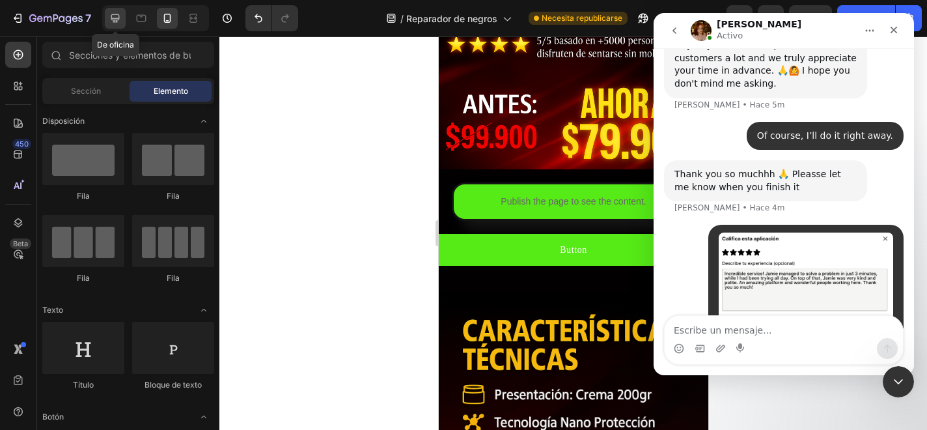
click at [120, 19] on icon at bounding box center [115, 18] width 13 height 13
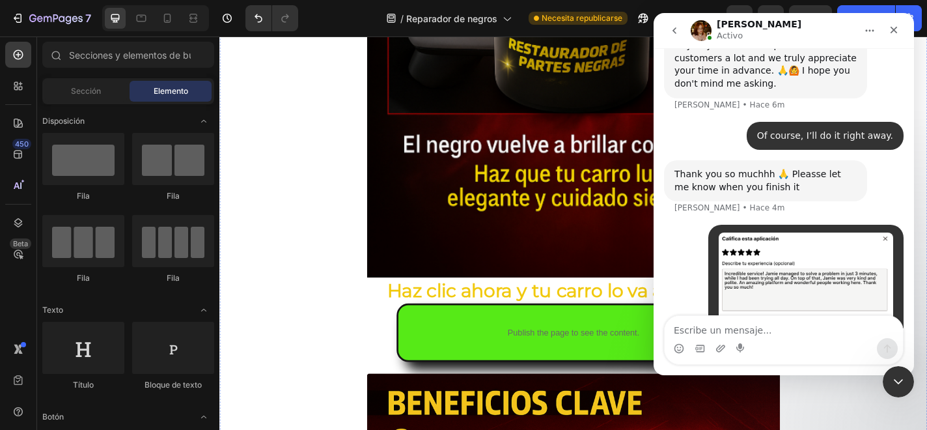
scroll to position [3689, 0]
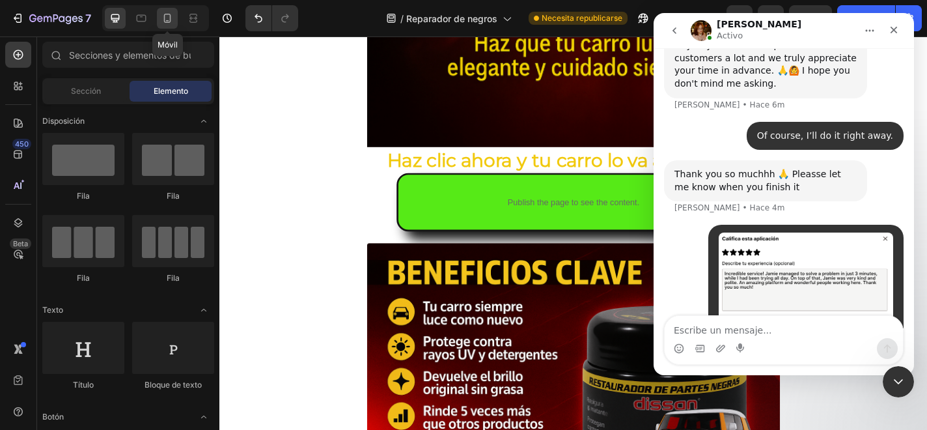
click at [167, 24] on icon at bounding box center [167, 18] width 13 height 13
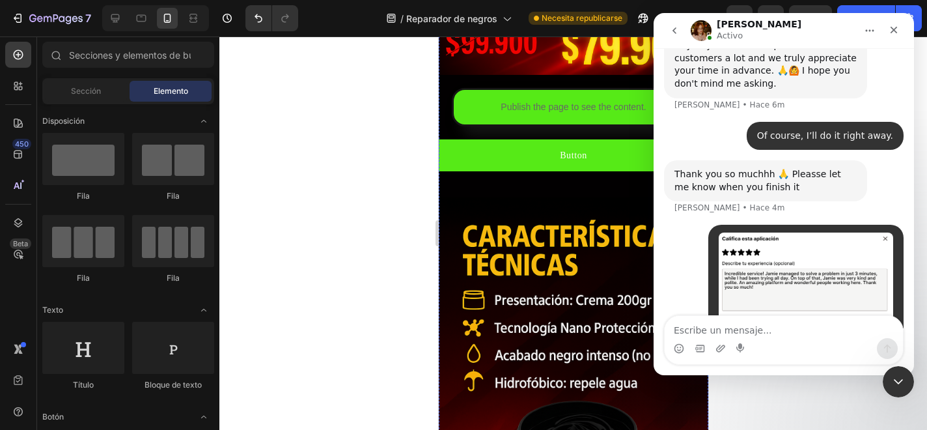
scroll to position [488, 0]
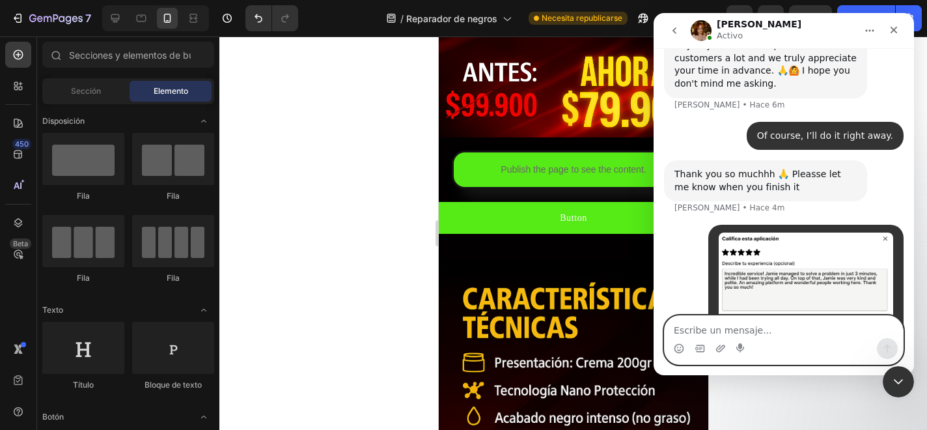
paste textarea "Great, I already sent it. Thank you so much for your help."
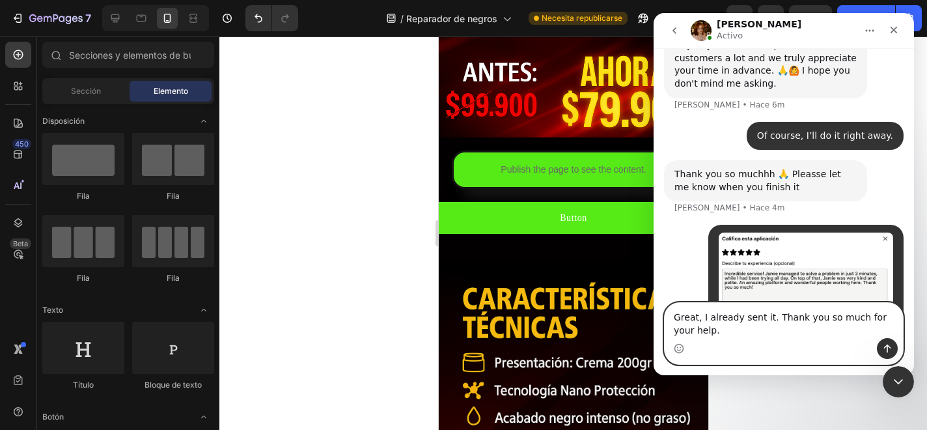
scroll to position [3591, 0]
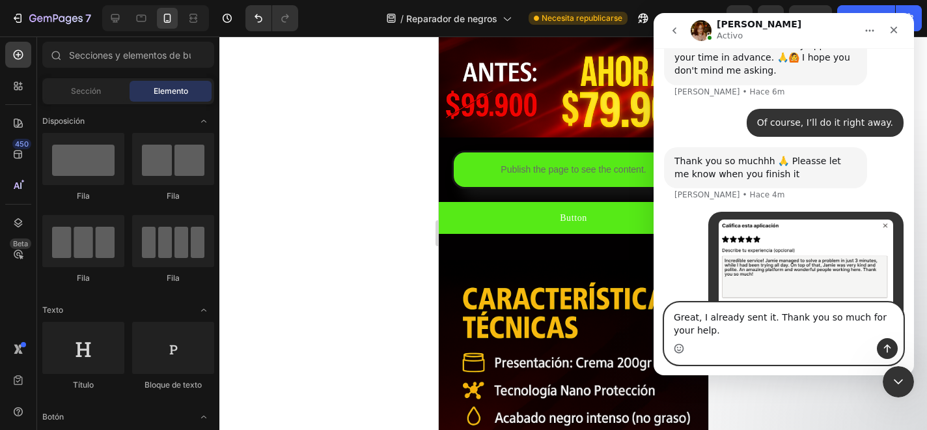
click at [680, 347] on icon "Selector de emoji" at bounding box center [679, 346] width 5 height 1
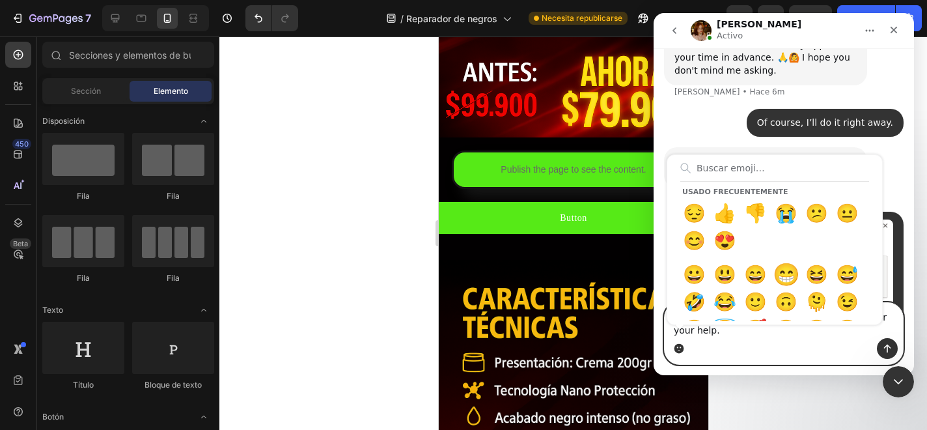
type textarea "Great, I already sent it. Thank you so much for your help.😁"
click at [774, 270] on img "user dice…" at bounding box center [806, 275] width 175 height 112
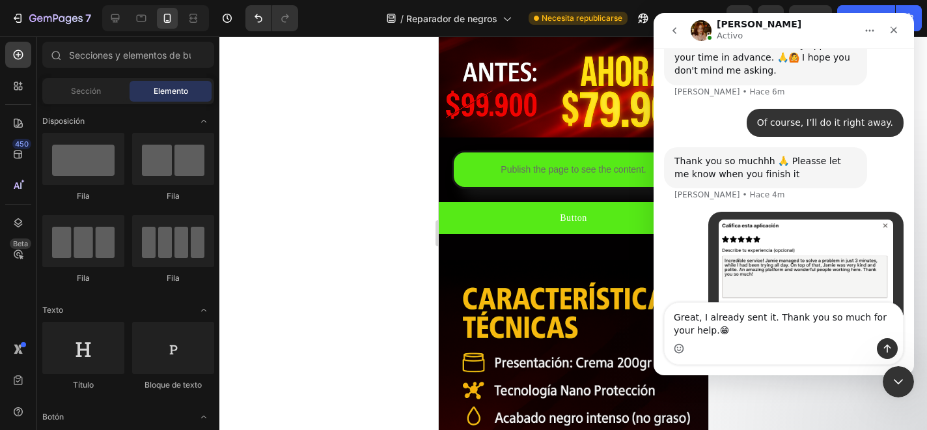
scroll to position [0, 0]
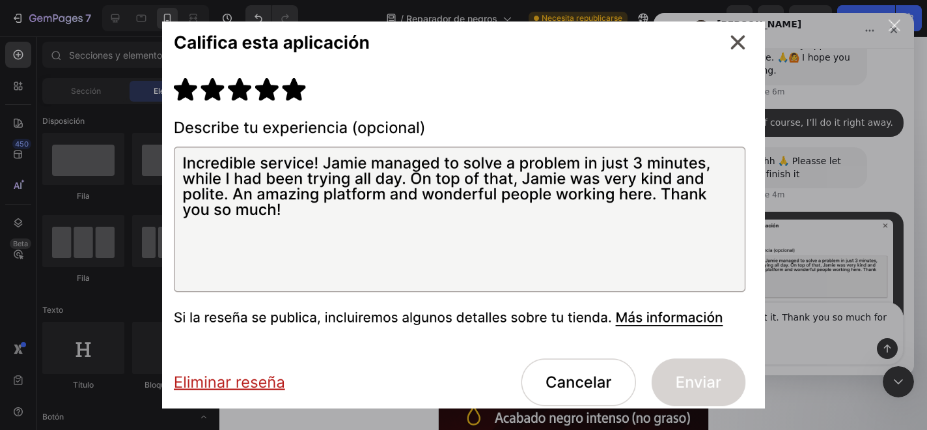
click at [743, 49] on img "Cerrar" at bounding box center [463, 214] width 603 height 387
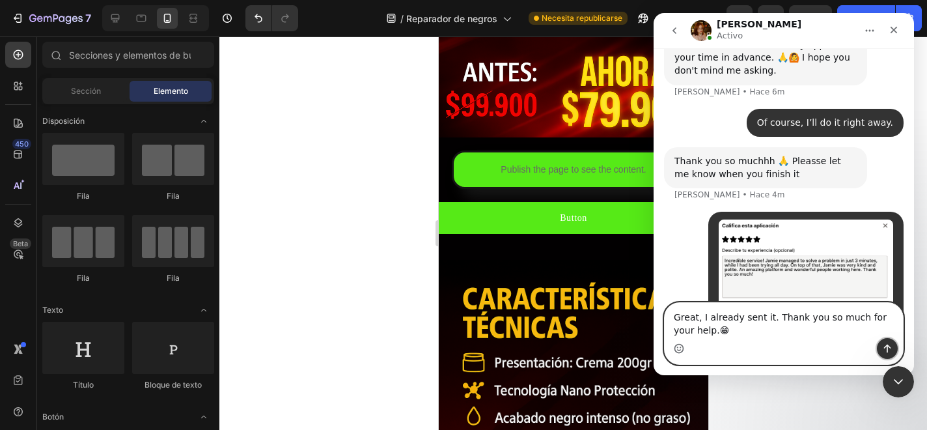
click at [887, 348] on icon "Enviar un mensaje…" at bounding box center [887, 348] width 7 height 8
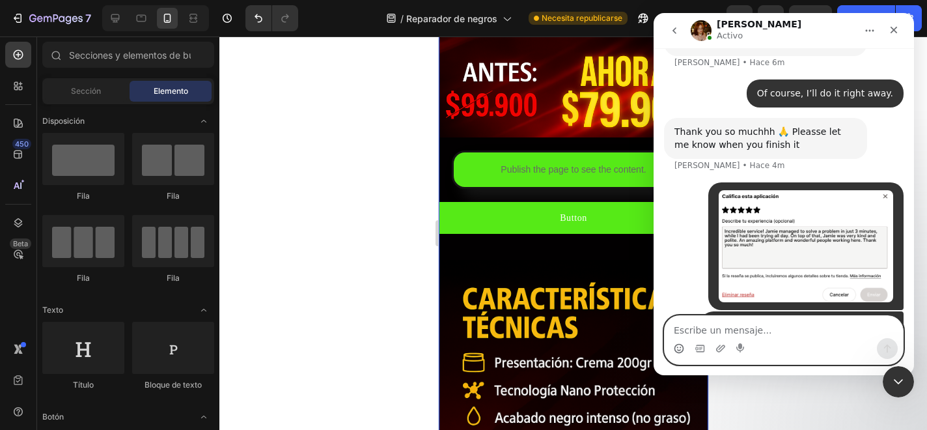
scroll to position [499, 0]
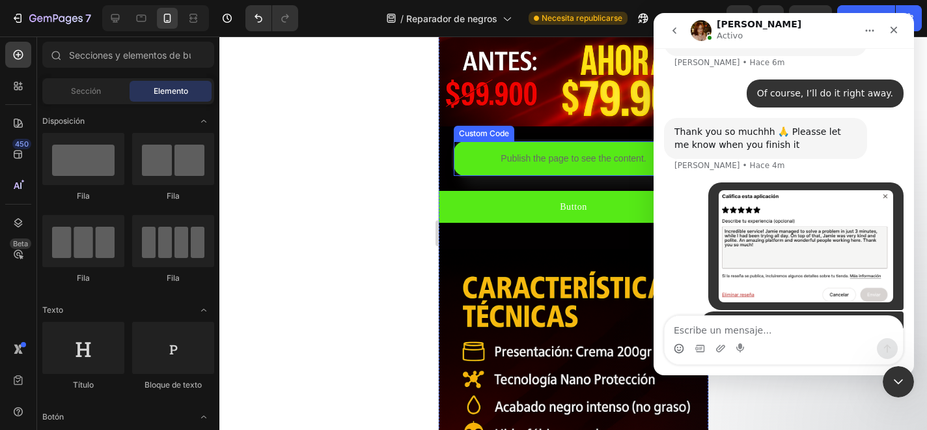
click at [476, 159] on p "Publish the page to see the content." at bounding box center [573, 159] width 240 height 14
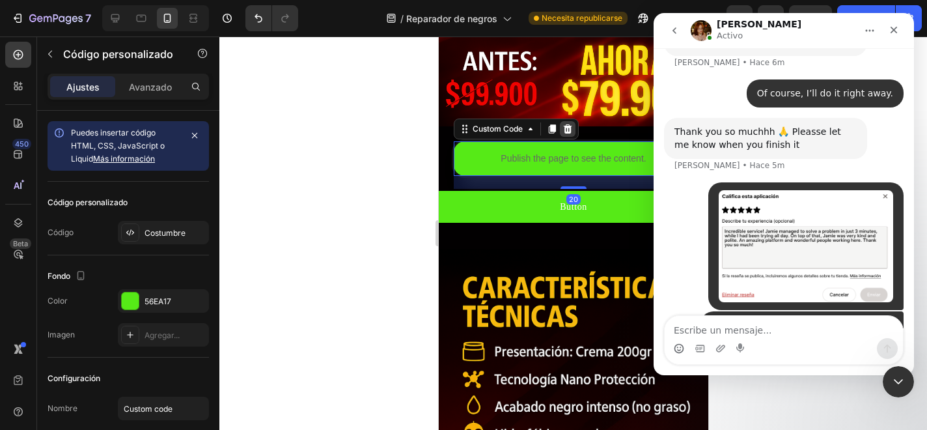
click at [567, 124] on icon at bounding box center [567, 128] width 8 height 9
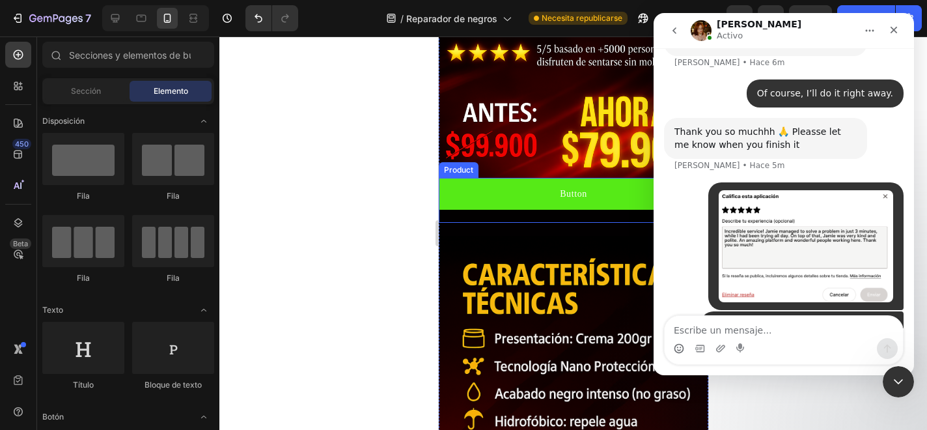
scroll to position [445, 0]
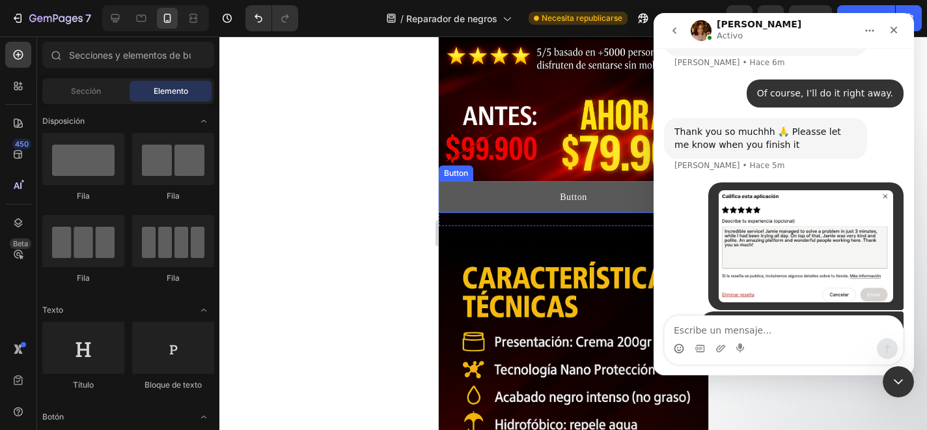
click at [451, 193] on button "Button" at bounding box center [573, 197] width 270 height 32
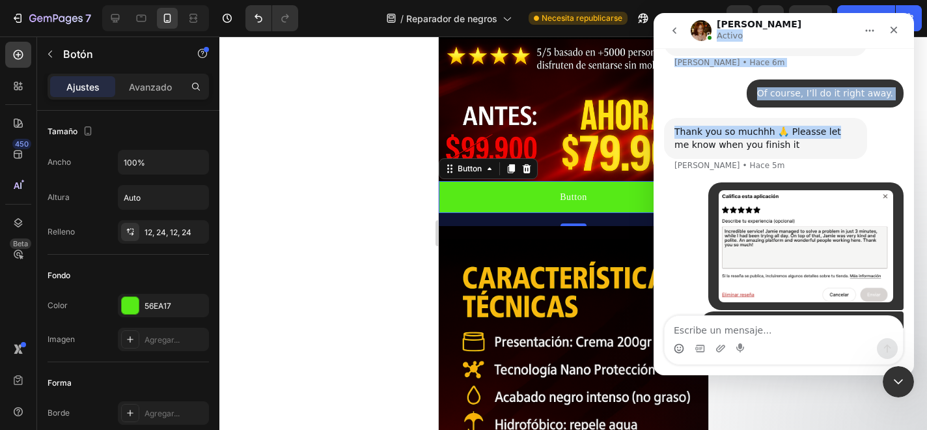
drag, startPoint x: 830, startPoint y: 27, endPoint x: 827, endPoint y: 77, distance: 50.9
click at [827, 77] on div "Jamie Activo Consejos útiles: compartir capturas de pantalla de su problema y e…" at bounding box center [784, 194] width 260 height 362
click at [809, 25] on div "Jamie Activo" at bounding box center [773, 31] width 165 height 23
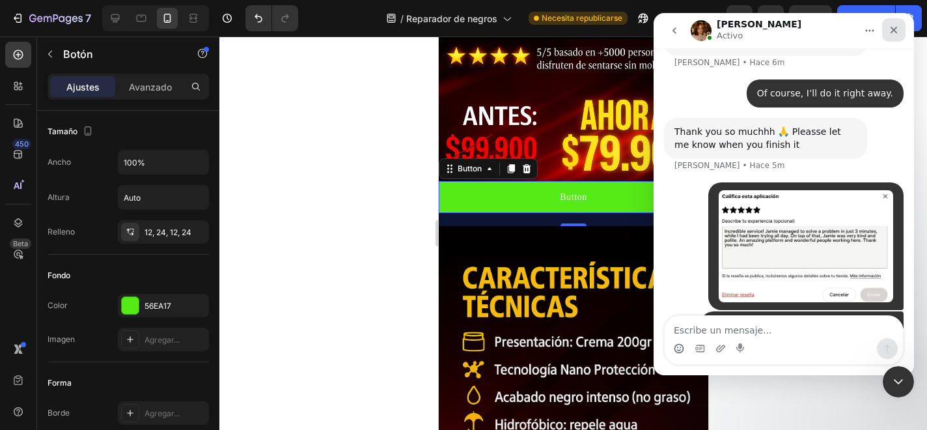
click at [899, 35] on icon "Cerrar" at bounding box center [894, 30] width 10 height 10
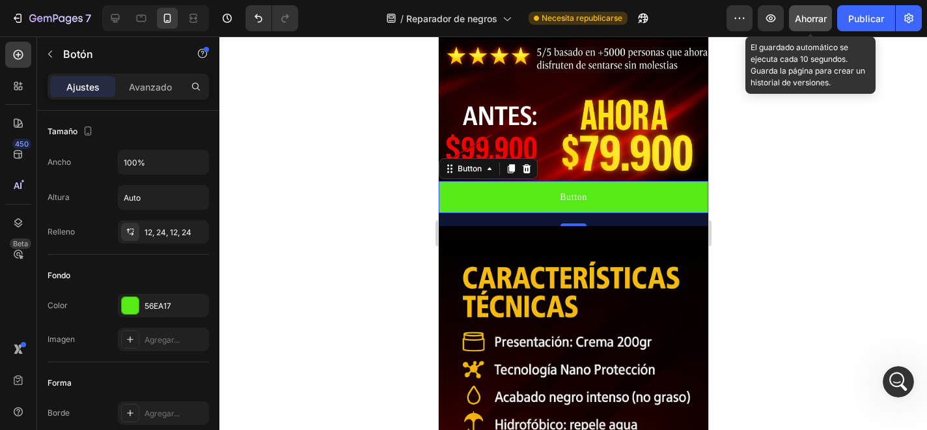
scroll to position [3607, 0]
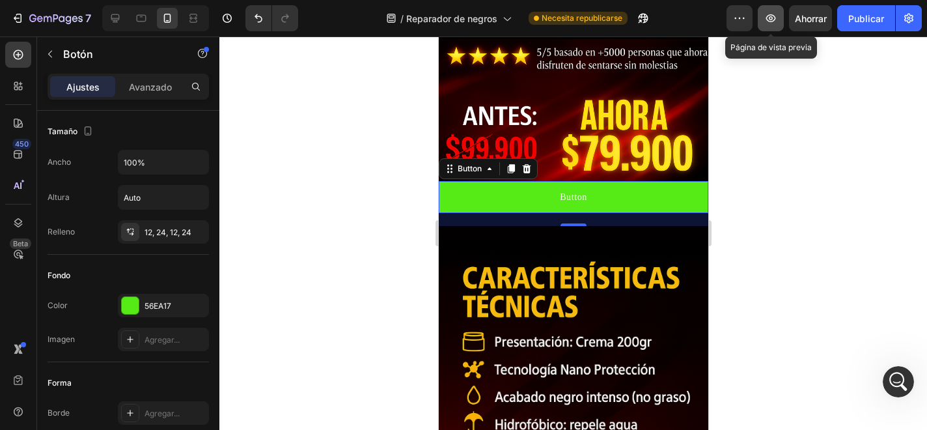
click at [775, 13] on icon "button" at bounding box center [770, 18] width 13 height 13
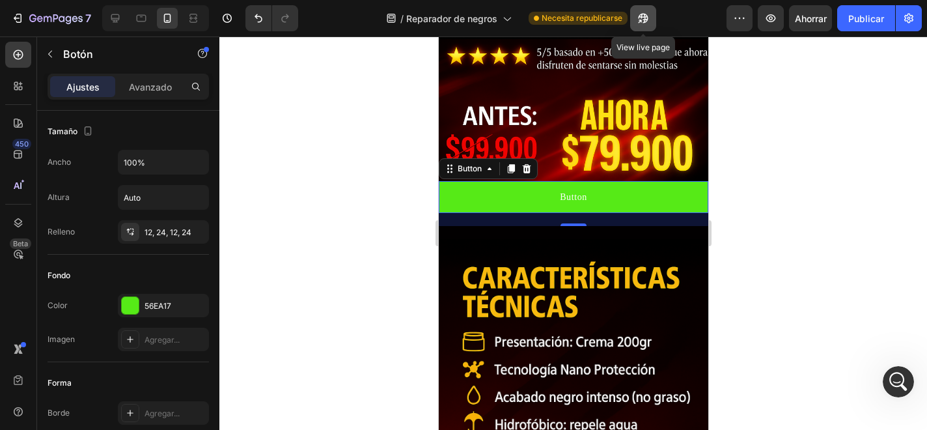
click at [641, 18] on icon "button" at bounding box center [643, 18] width 13 height 13
click at [864, 23] on font "Publicar" at bounding box center [866, 18] width 36 height 11
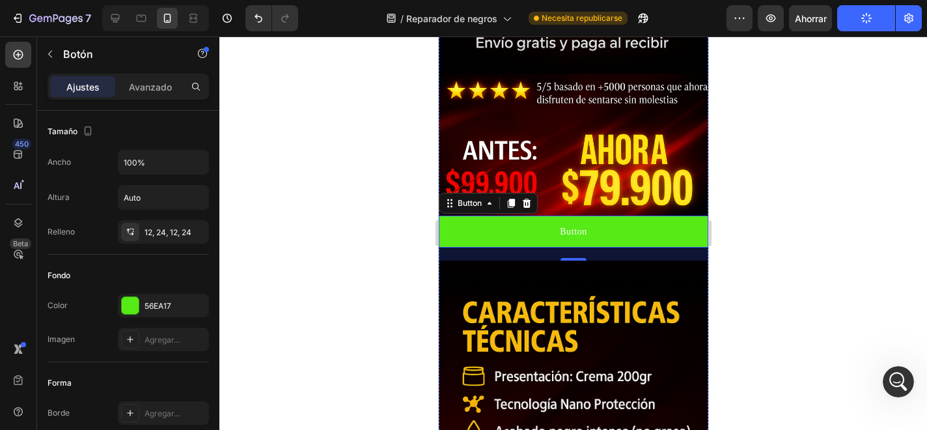
scroll to position [365, 0]
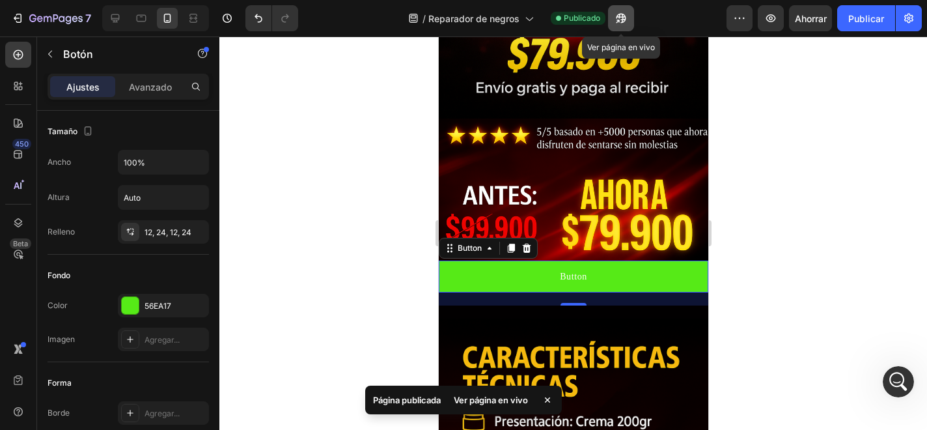
click at [619, 20] on icon "button" at bounding box center [617, 21] width 3 height 3
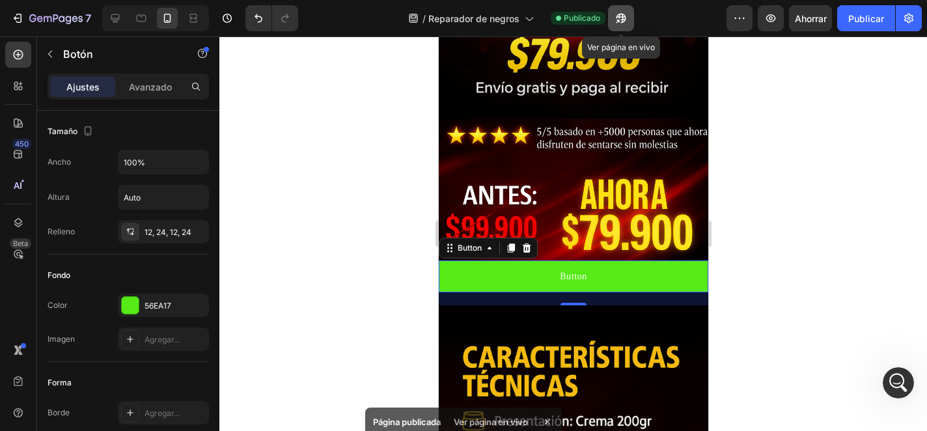
scroll to position [3605, 0]
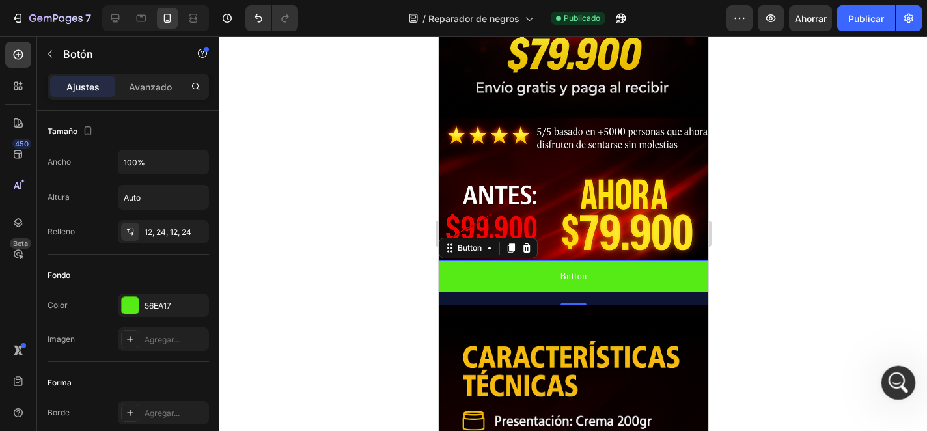
click at [904, 369] on div "Abrir Intercom Messenger" at bounding box center [896, 380] width 43 height 43
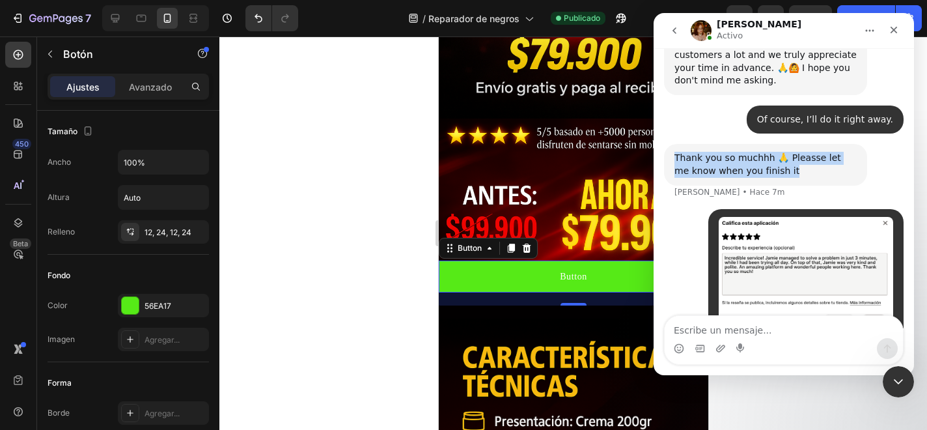
scroll to position [3403, 0]
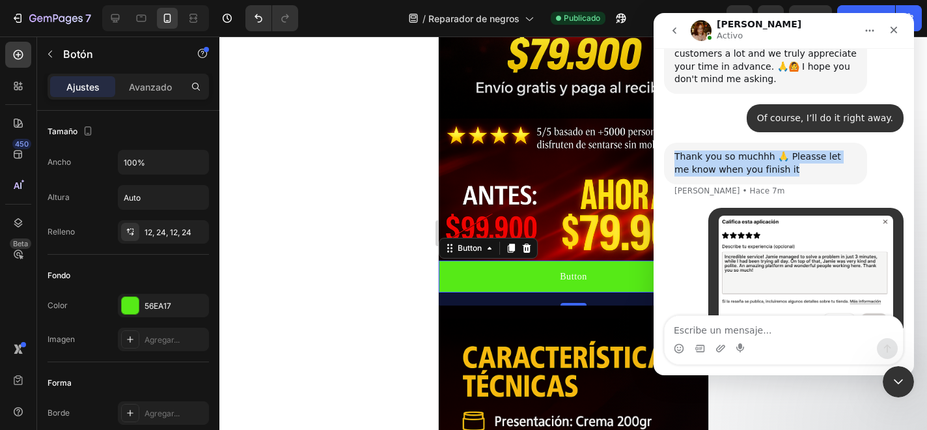
drag, startPoint x: 674, startPoint y: 85, endPoint x: 798, endPoint y: 104, distance: 125.2
click at [798, 143] on div "Thank you so muchhh 🙏 Pleasse let me know when you finish it Jamie • Hace 7m" at bounding box center [765, 163] width 203 height 41
copy div "Thank you so muchhh 🙏 Pleasse let me know when you finish it"
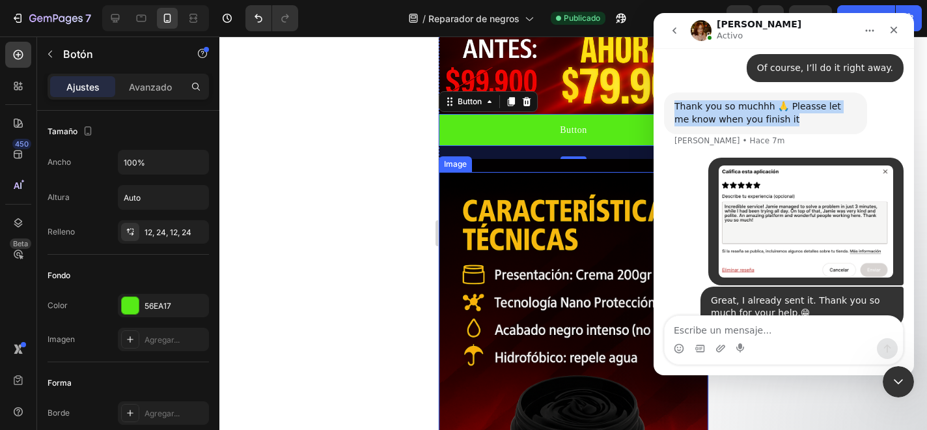
scroll to position [512, 0]
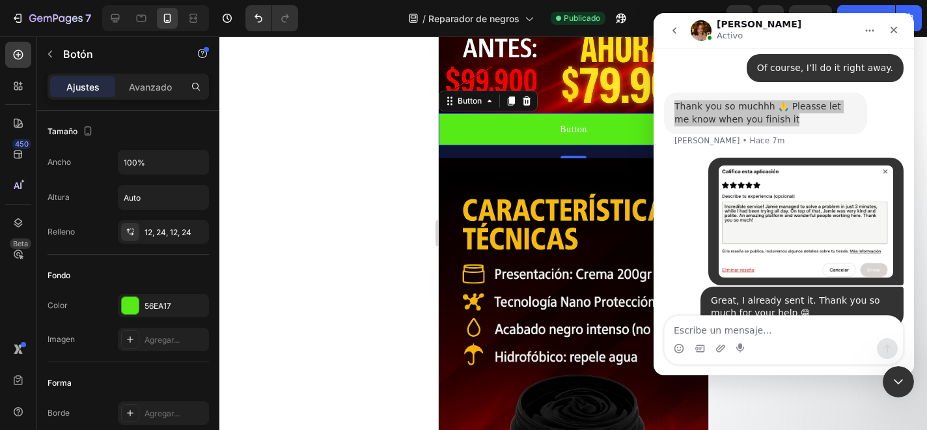
click at [366, 245] on div at bounding box center [573, 232] width 708 height 393
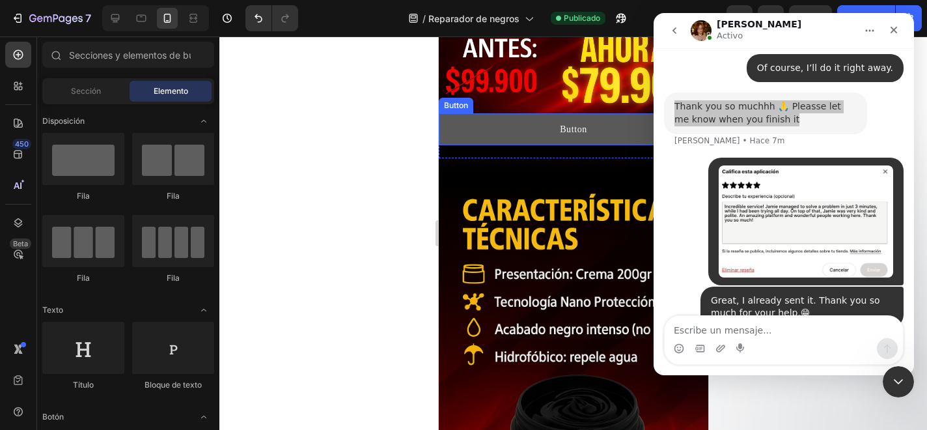
click at [509, 141] on button "Button" at bounding box center [573, 129] width 270 height 32
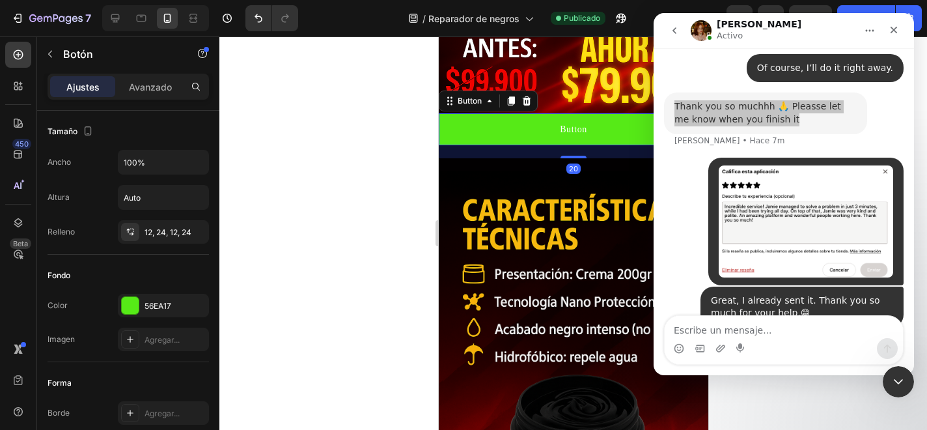
click at [360, 232] on div at bounding box center [573, 232] width 708 height 393
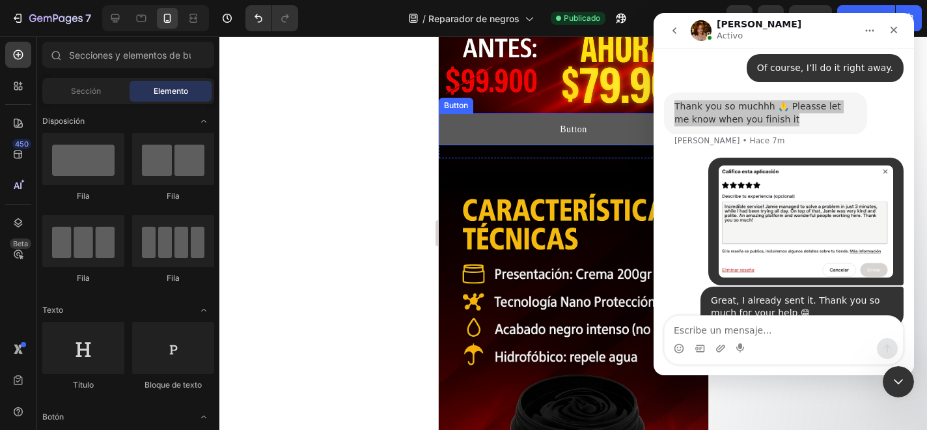
click at [526, 123] on button "Button" at bounding box center [573, 129] width 270 height 32
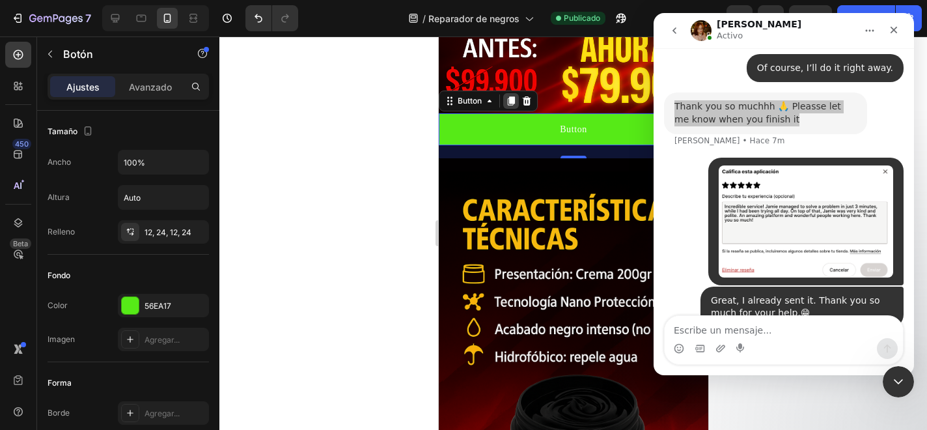
click at [510, 104] on icon at bounding box center [510, 101] width 10 height 10
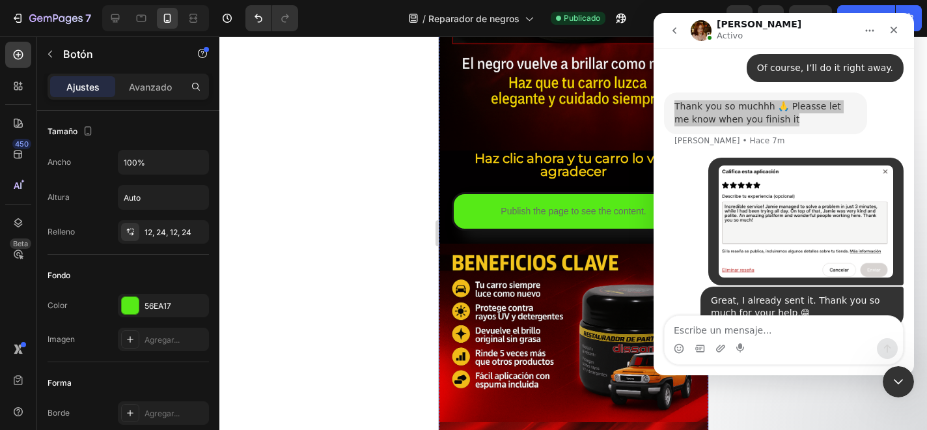
scroll to position [2154, 0]
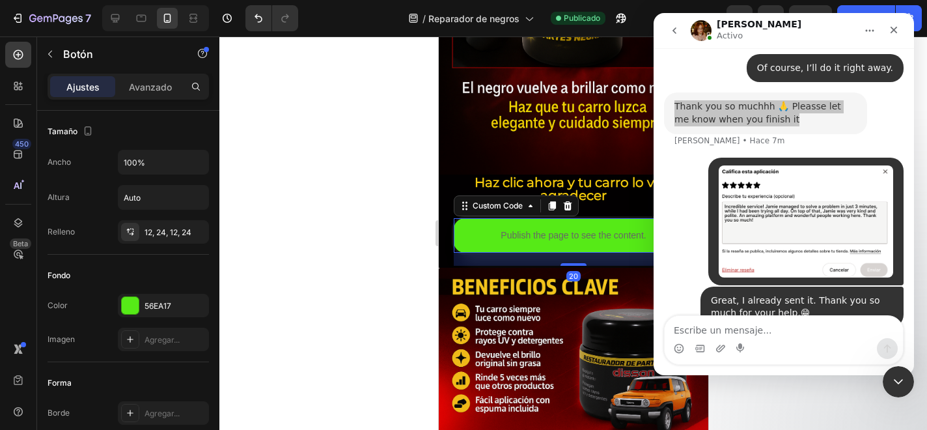
click at [553, 239] on p "Publish the page to see the content." at bounding box center [573, 236] width 240 height 14
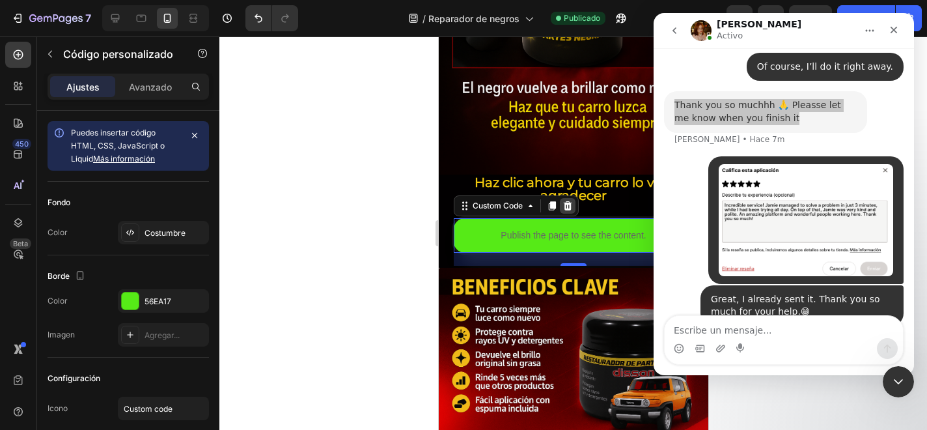
scroll to position [3505, 0]
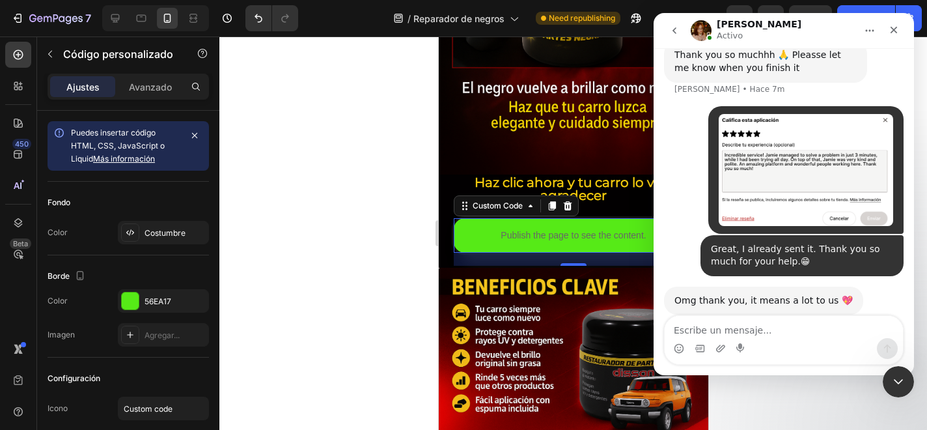
click at [736, 286] on div "Omg thank you, it means a lot to us 💖 Jamie • Ahora" at bounding box center [784, 314] width 240 height 57
drag, startPoint x: 675, startPoint y: 227, endPoint x: 834, endPoint y: 225, distance: 159.5
click at [834, 294] on div "Omg thank you, it means a lot to us 💖" at bounding box center [764, 300] width 178 height 13
copy div "Omg thank you, it means a lot to us 💖"
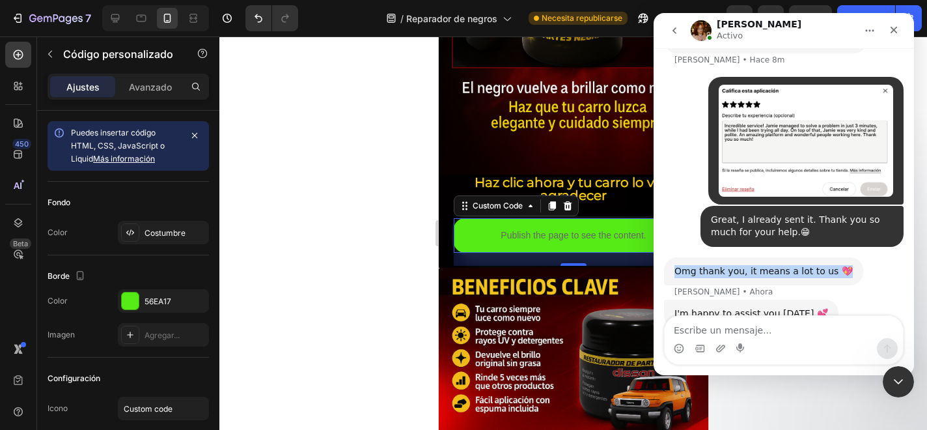
scroll to position [3548, 0]
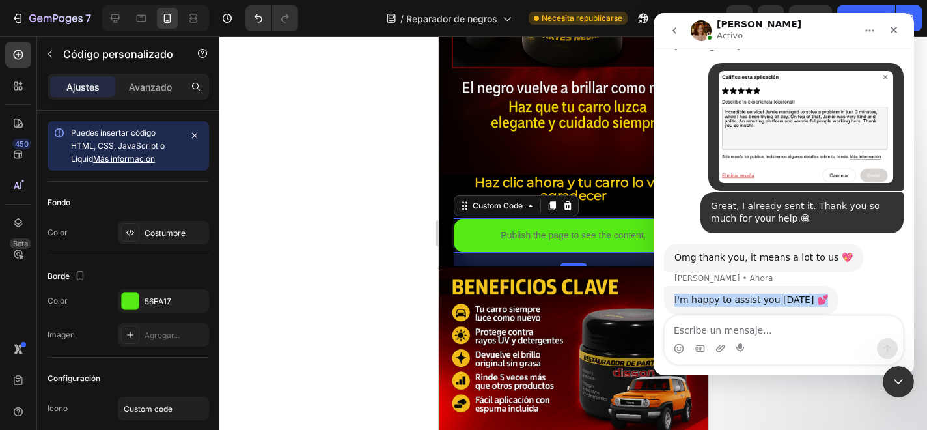
drag, startPoint x: 675, startPoint y: 222, endPoint x: 806, endPoint y: 223, distance: 130.9
click at [806, 294] on div "I'm happy to assist you today 💕" at bounding box center [752, 300] width 154 height 13
click at [751, 343] on div "Escribiendo" at bounding box center [784, 368] width 240 height 50
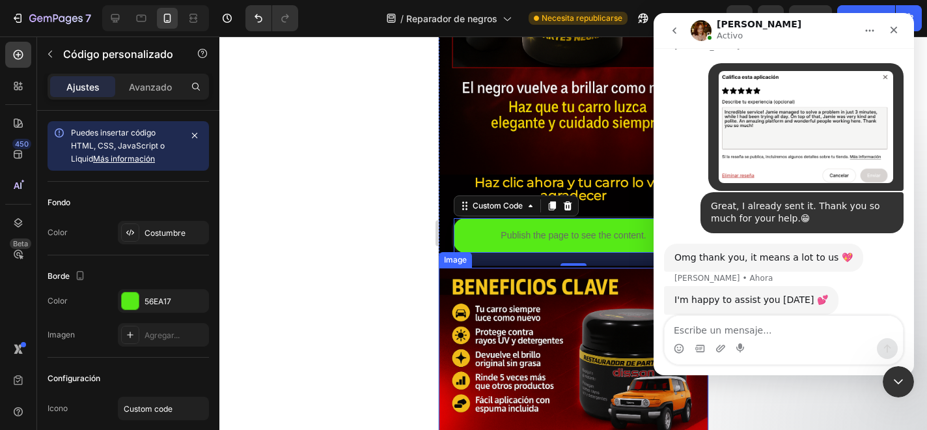
scroll to position [3553, 0]
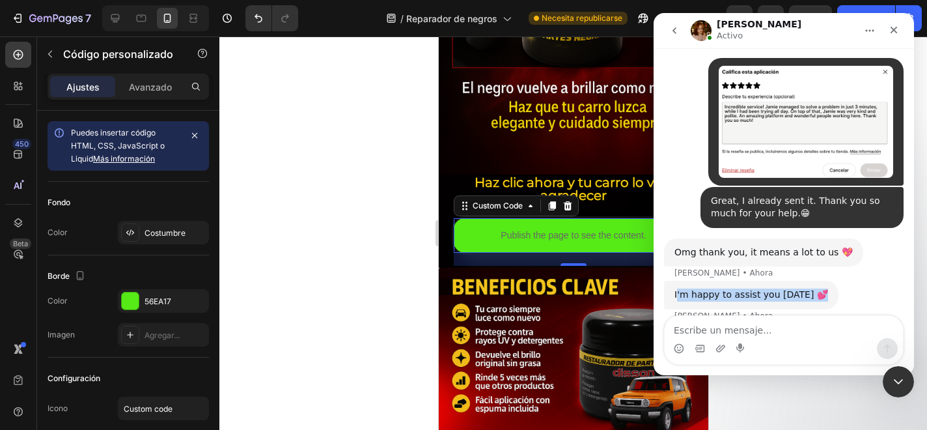
drag, startPoint x: 677, startPoint y: 216, endPoint x: 805, endPoint y: 214, distance: 128.9
click at [805, 288] on div "I'm happy to assist you today 💕" at bounding box center [752, 294] width 154 height 13
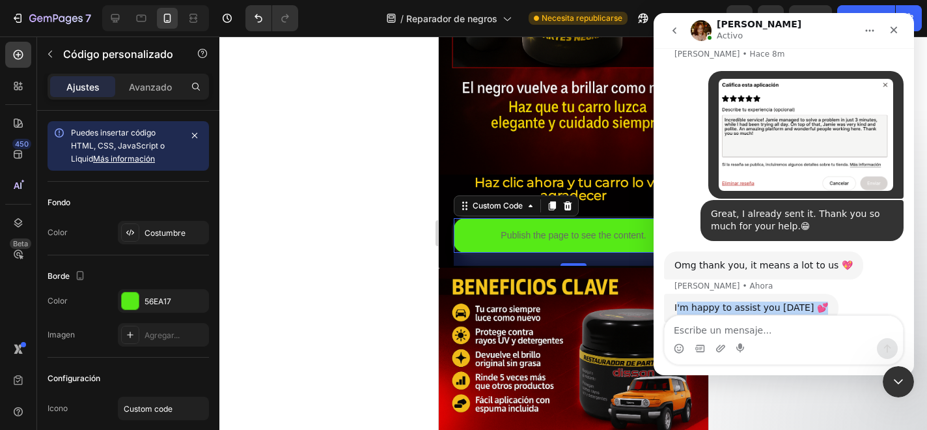
scroll to position [3540, 0]
drag, startPoint x: 673, startPoint y: 230, endPoint x: 812, endPoint y: 232, distance: 138.7
click at [812, 294] on div "I'm happy to assist you today 💕 Jamie • Ahora" at bounding box center [751, 308] width 175 height 29
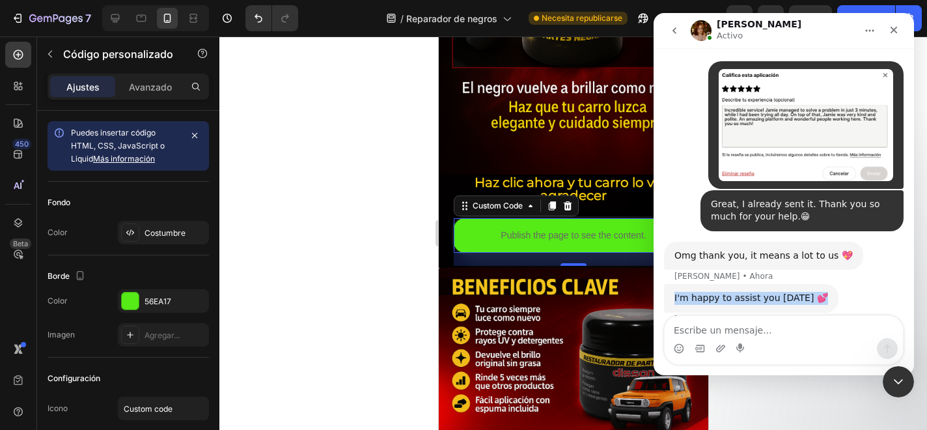
scroll to position [3553, 0]
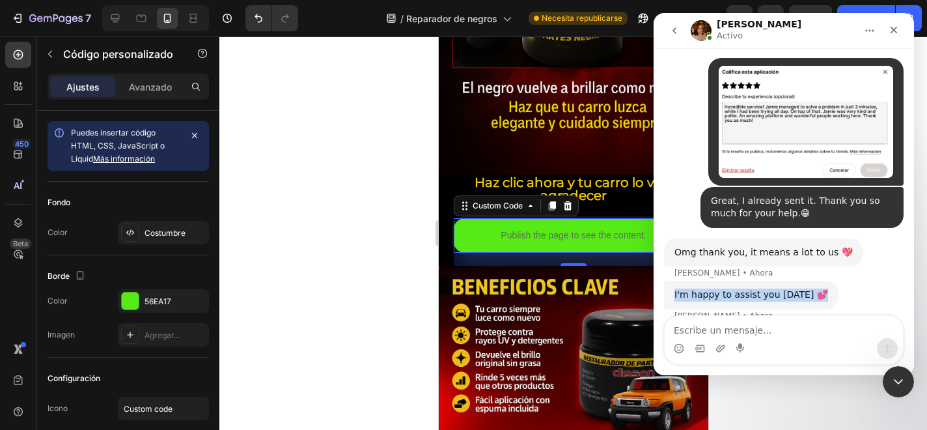
copy div "I'm happy to assist you today 💕"
drag, startPoint x: 674, startPoint y: 256, endPoint x: 689, endPoint y: 277, distance: 25.7
click at [689, 331] on div "Is there anything else you need help with? 😊" at bounding box center [766, 343] width 182 height 25
copy div "Is there anything else you need help with? 😊"
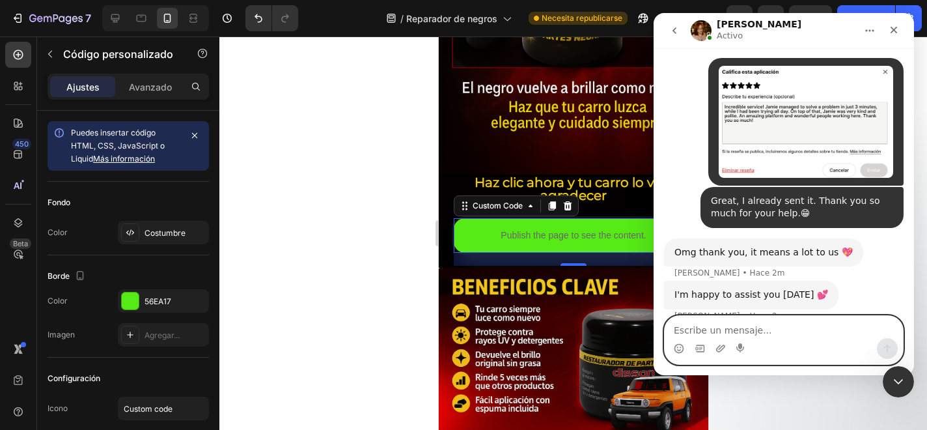
click at [708, 331] on textarea "Escribe un mensaje..." at bounding box center [784, 327] width 238 height 22
paste textarea "No, that’s all for now, thank you so much for your help 💕 Everything is working…"
type textarea "No, that’s all for now, thank you so much for your help 💕 Everything is working…"
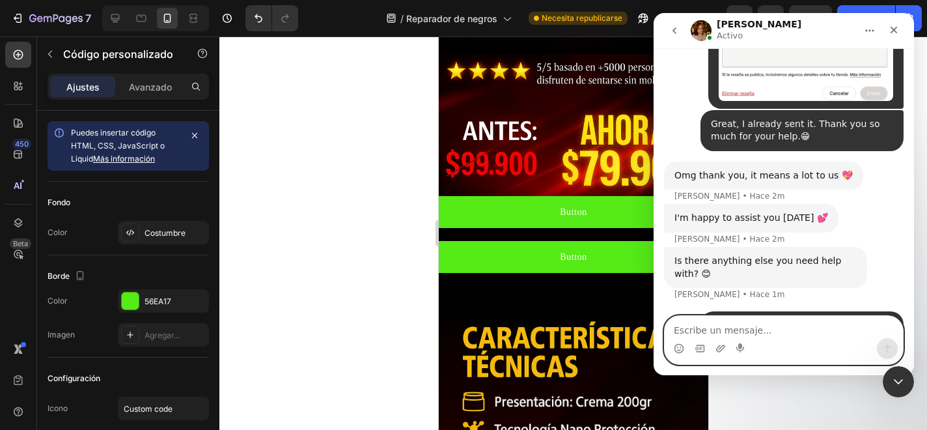
scroll to position [392, 0]
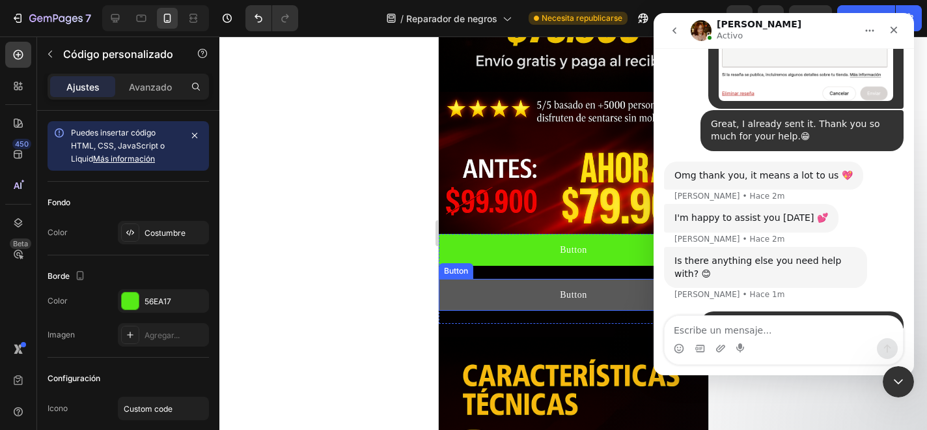
click at [490, 303] on button "Button" at bounding box center [573, 295] width 270 height 32
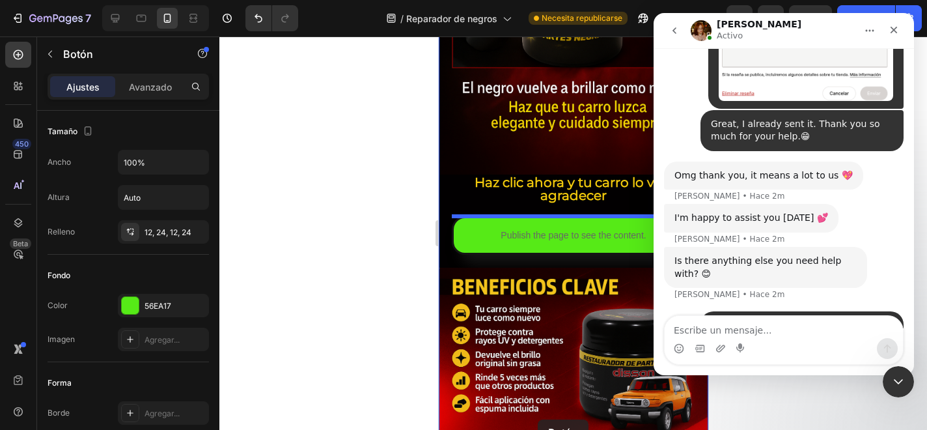
scroll to position [2236, 0]
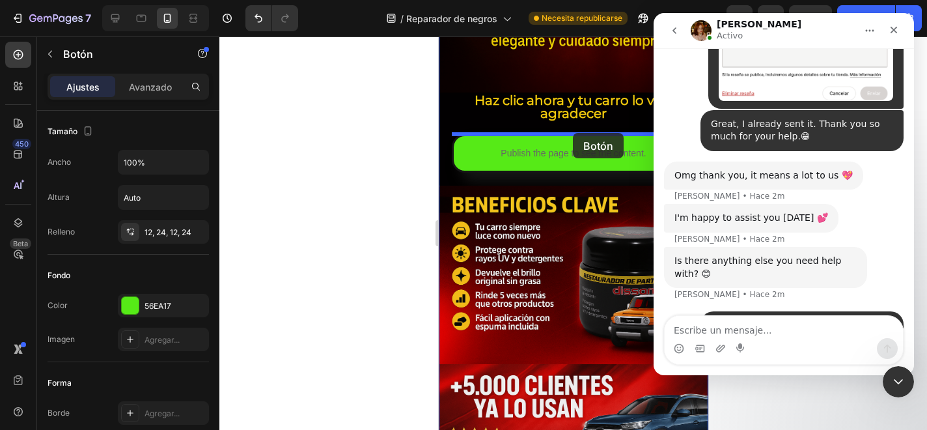
drag, startPoint x: 478, startPoint y: 264, endPoint x: 572, endPoint y: 133, distance: 161.4
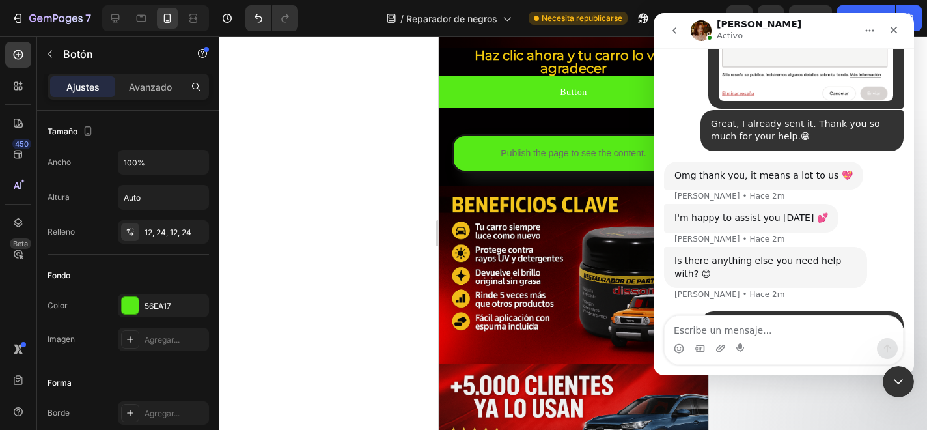
scroll to position [2191, 0]
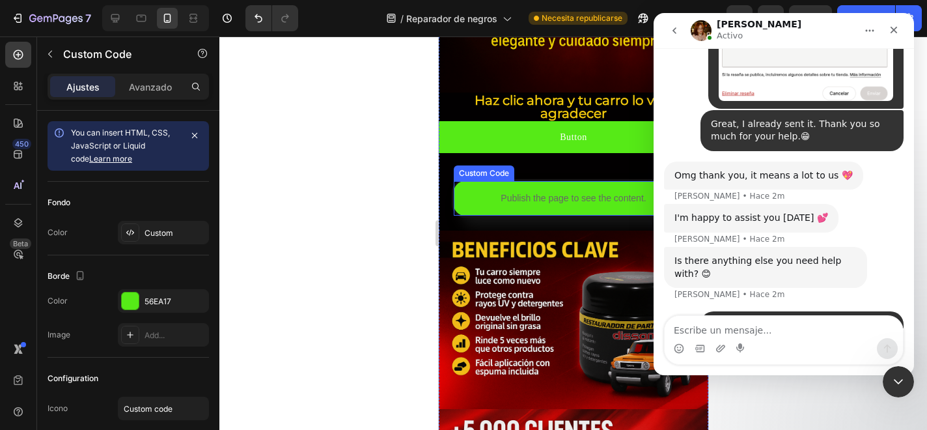
click at [497, 186] on div "Publish the page to see the content." at bounding box center [573, 198] width 240 height 35
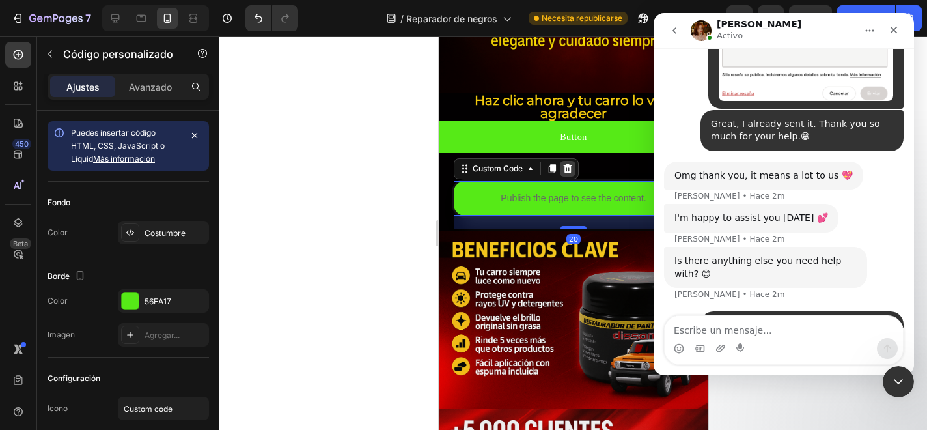
click at [566, 167] on icon at bounding box center [567, 168] width 8 height 9
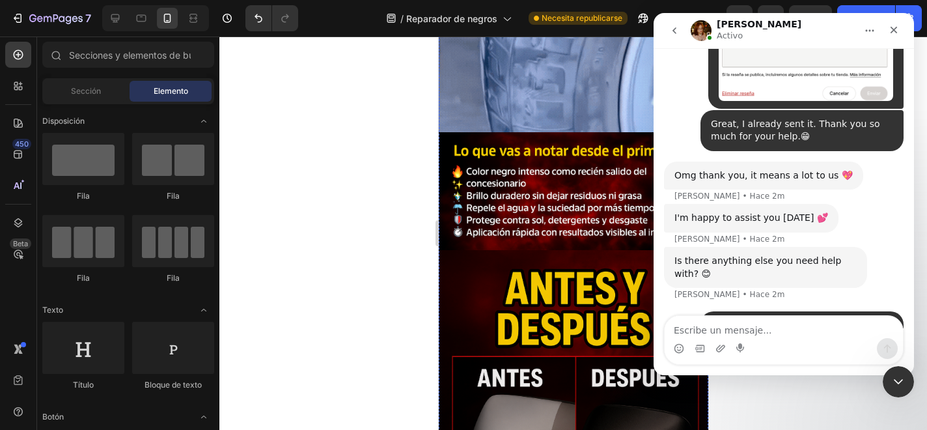
scroll to position [1433, 0]
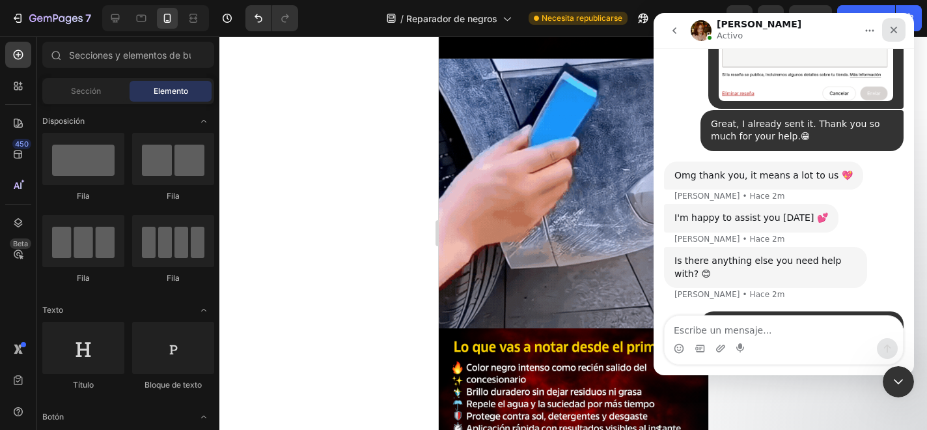
click at [897, 28] on icon "Cerrar" at bounding box center [894, 30] width 10 height 10
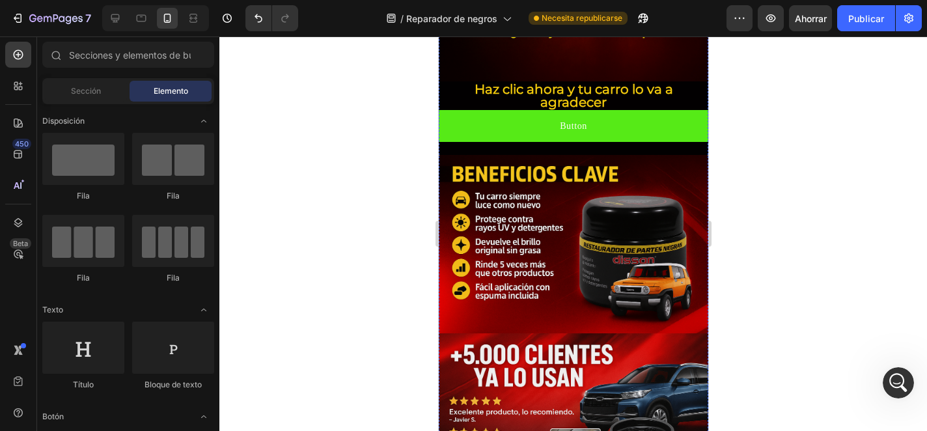
scroll to position [2203, 0]
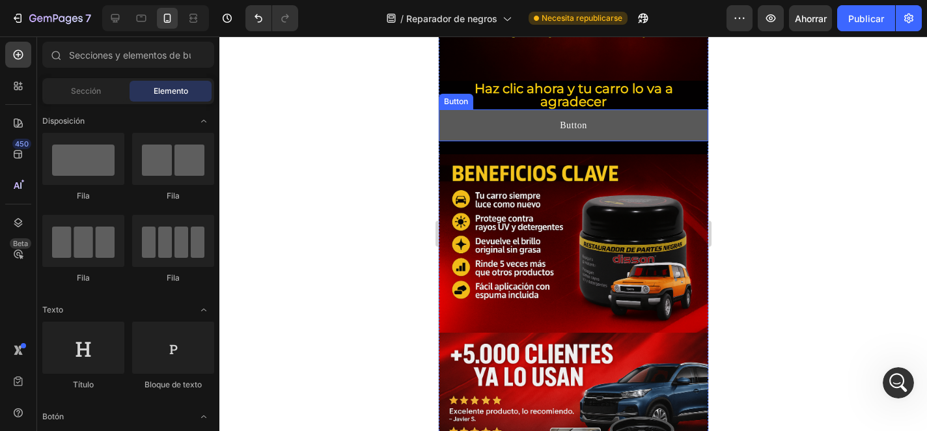
click at [591, 126] on button "Button" at bounding box center [573, 125] width 270 height 32
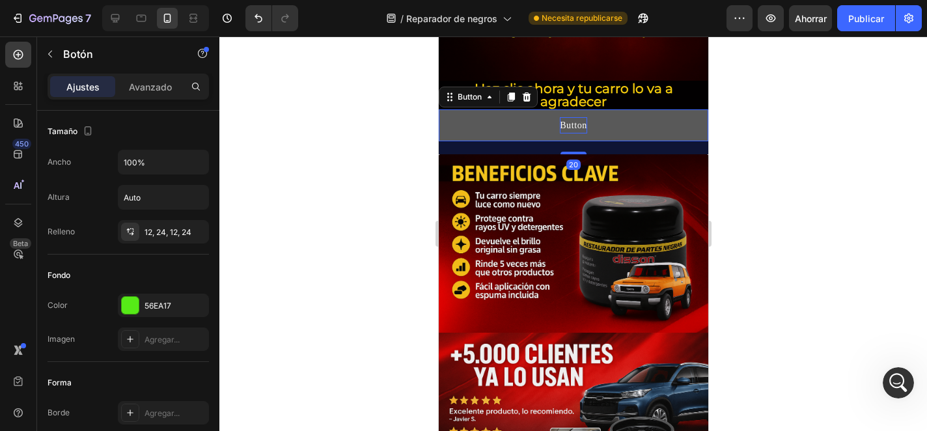
click at [578, 126] on p "Button" at bounding box center [572, 125] width 27 height 16
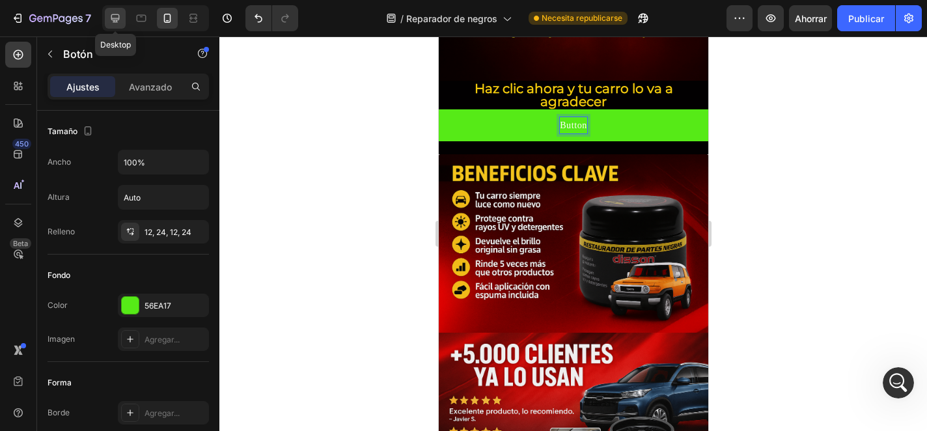
click at [120, 21] on icon at bounding box center [115, 18] width 13 height 13
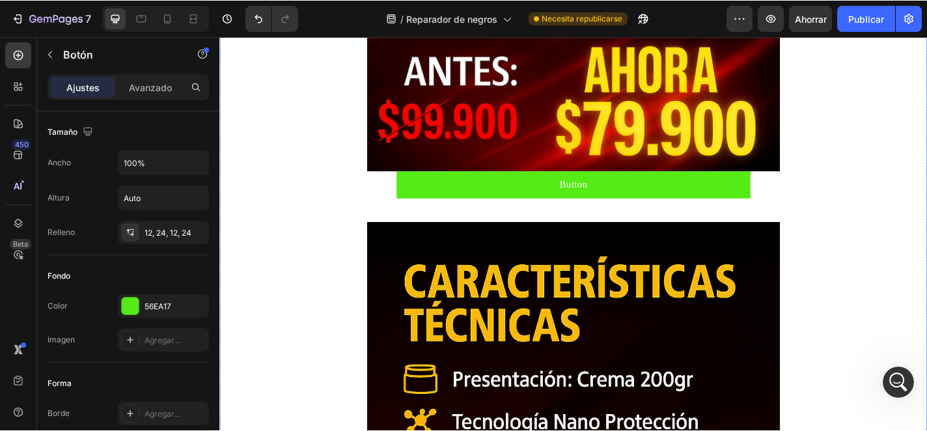
scroll to position [3629, 0]
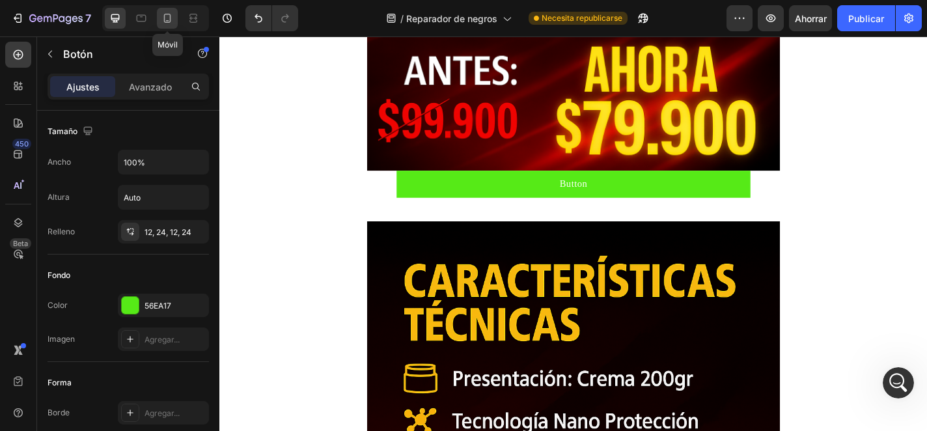
click at [173, 17] on icon at bounding box center [167, 18] width 13 height 13
type input "14"
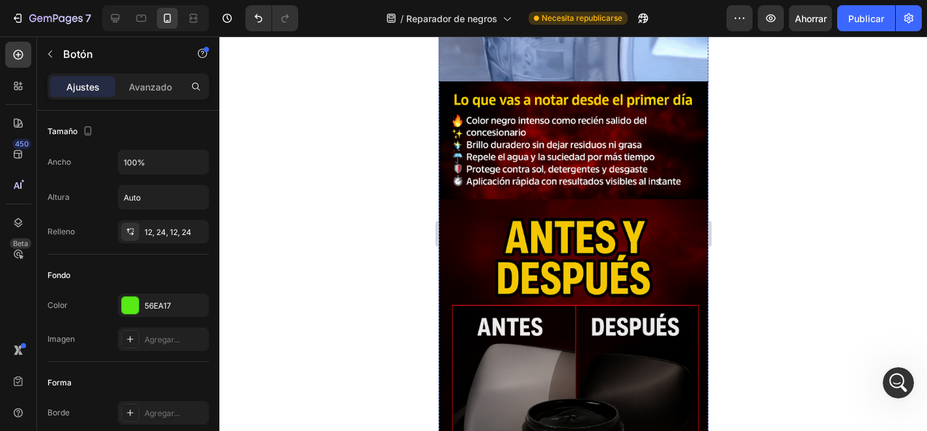
scroll to position [1991, 0]
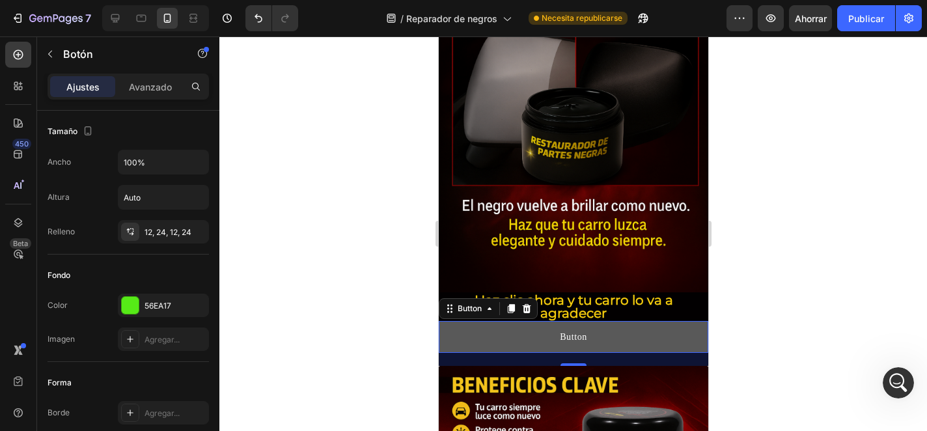
click at [470, 331] on button "Button" at bounding box center [573, 337] width 270 height 32
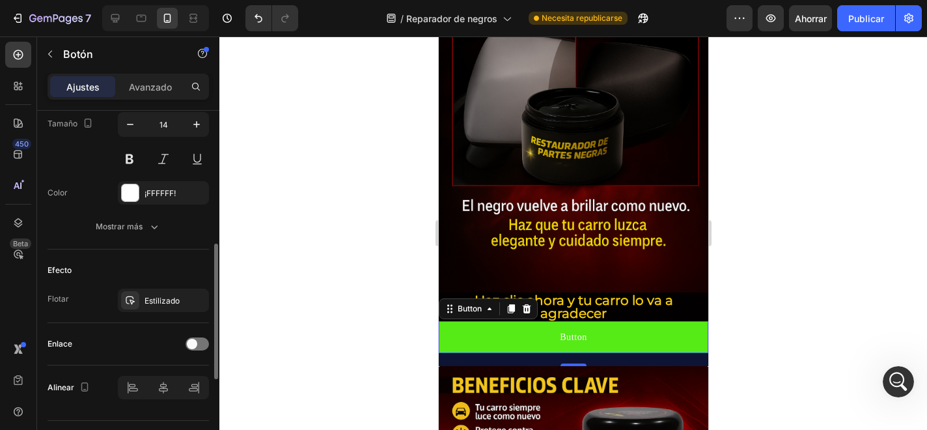
scroll to position [578, 0]
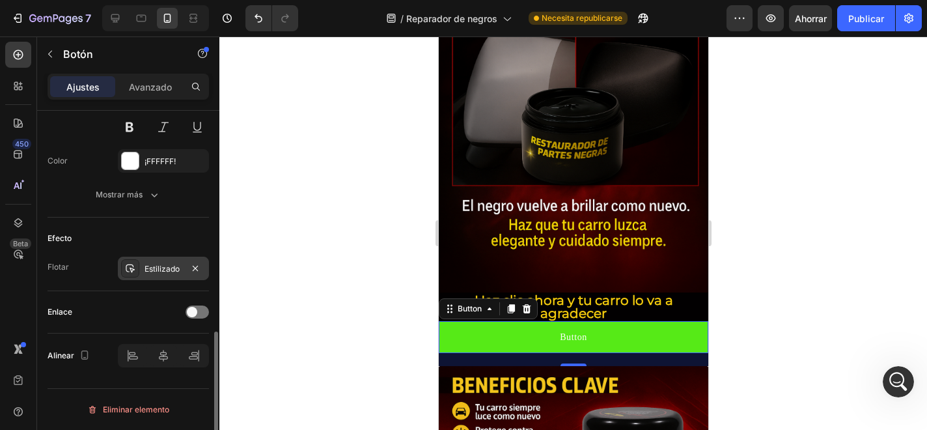
click at [147, 271] on font "Estilizado" at bounding box center [162, 269] width 35 height 10
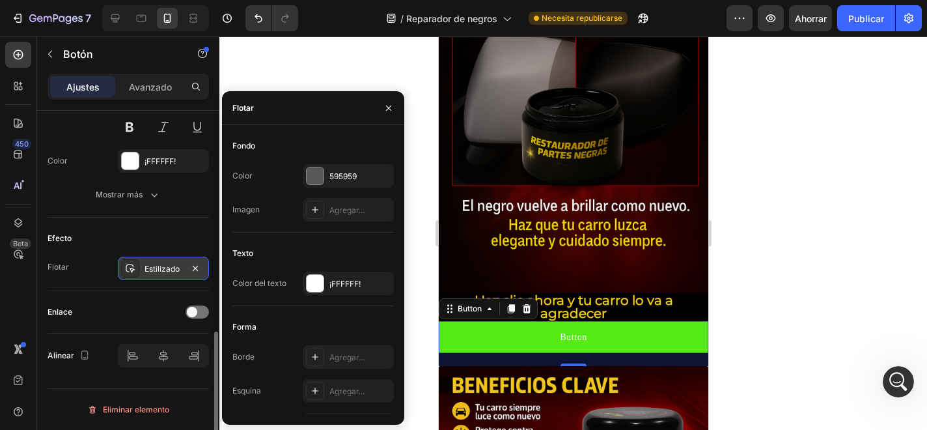
click at [171, 270] on font "Estilizado" at bounding box center [162, 269] width 35 height 10
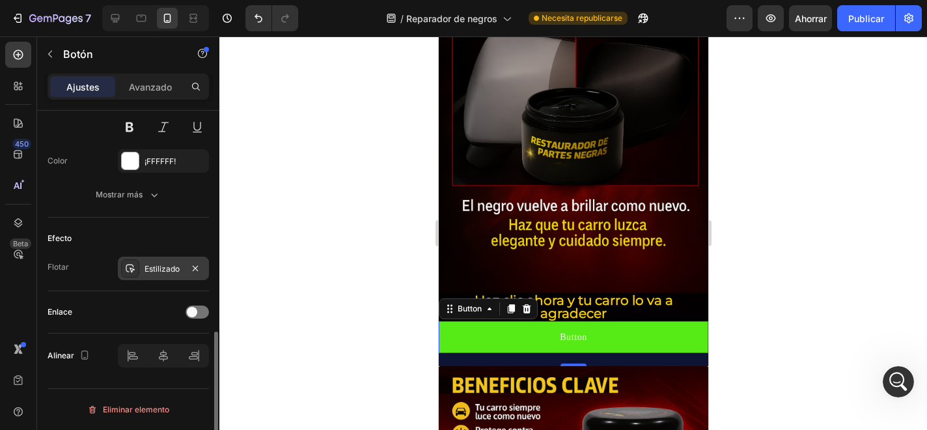
click at [173, 268] on font "Estilizado" at bounding box center [162, 269] width 35 height 10
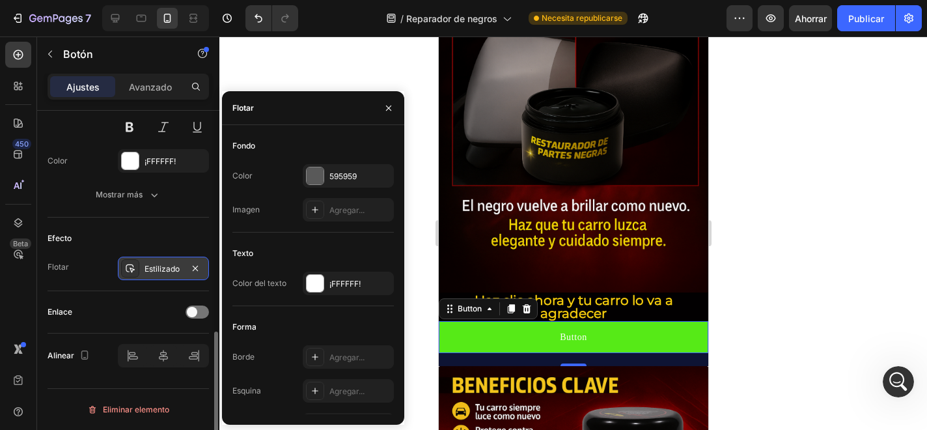
click at [131, 267] on icon at bounding box center [130, 268] width 10 height 10
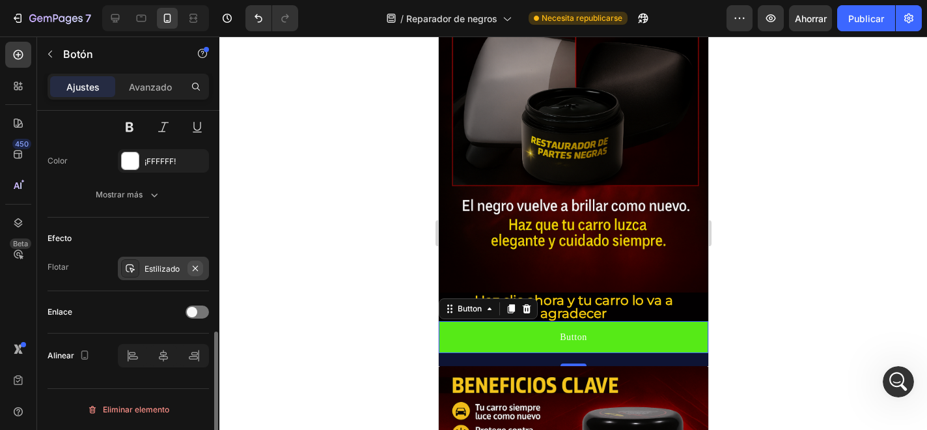
click at [196, 264] on icon "button" at bounding box center [195, 268] width 10 height 10
click at [148, 267] on font "Agregar..." at bounding box center [162, 269] width 35 height 10
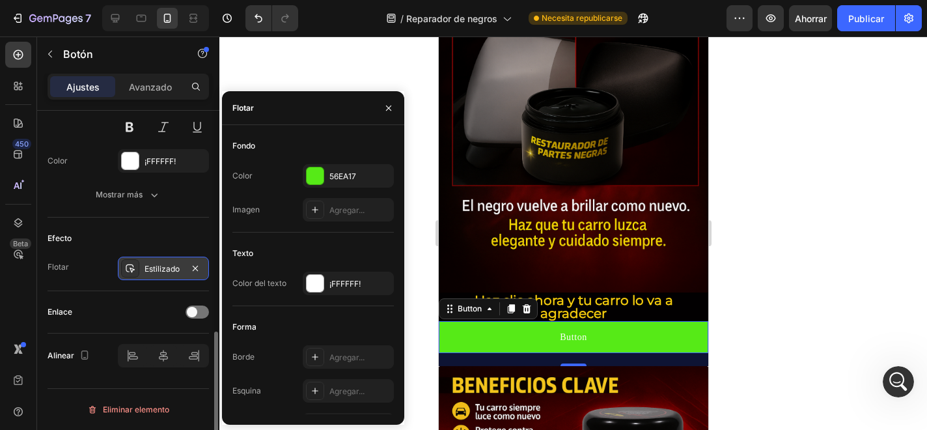
click at [293, 109] on div "Flotar" at bounding box center [313, 108] width 182 height 34
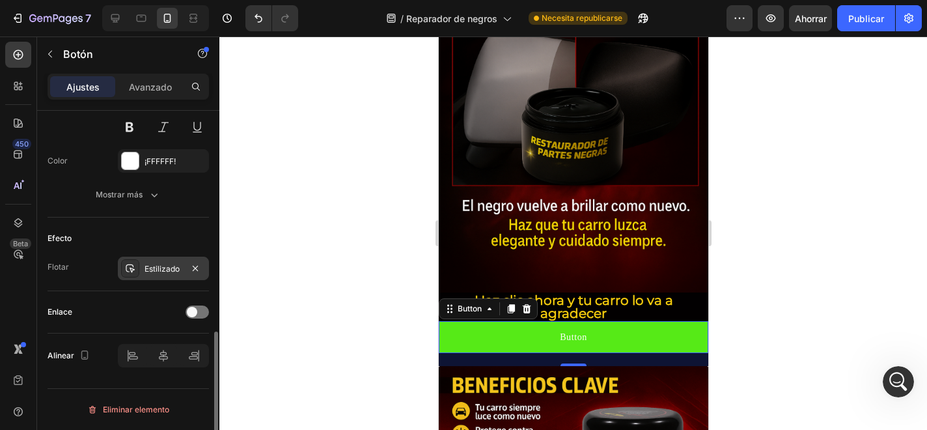
click at [98, 255] on div "Efecto Flotar Estilizado" at bounding box center [128, 254] width 161 height 74
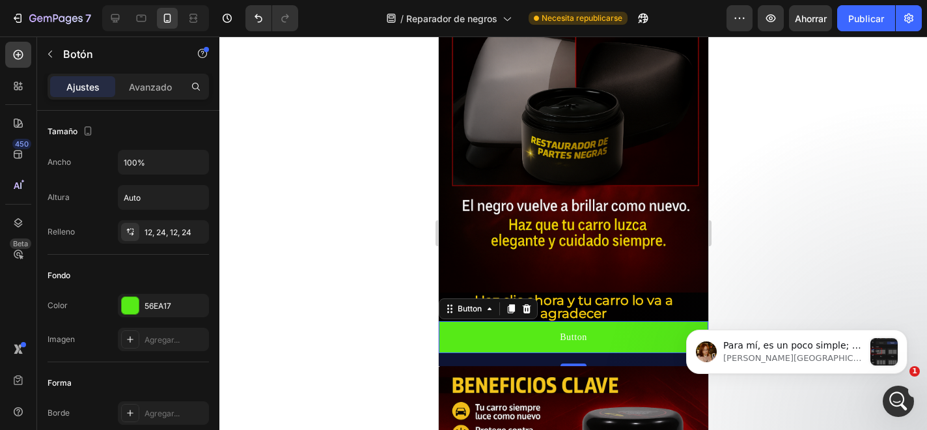
scroll to position [4017, 0]
click at [893, 397] on icon "Abrir Intercom Messenger" at bounding box center [896, 399] width 21 height 21
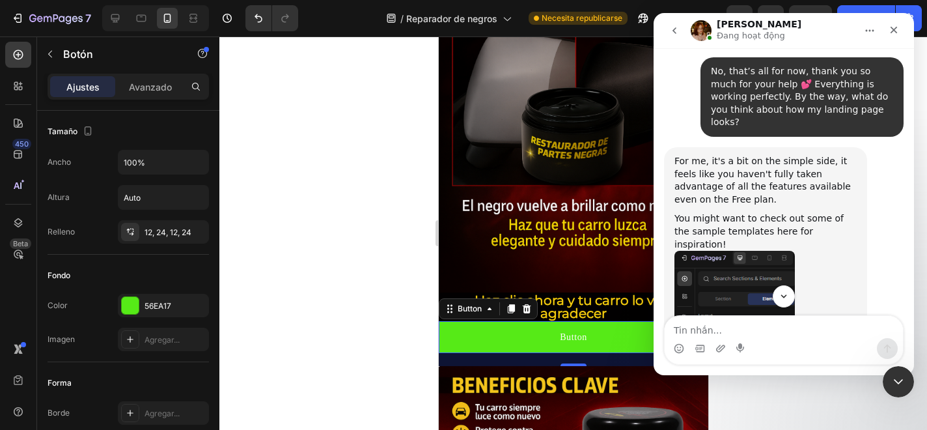
scroll to position [3825, 0]
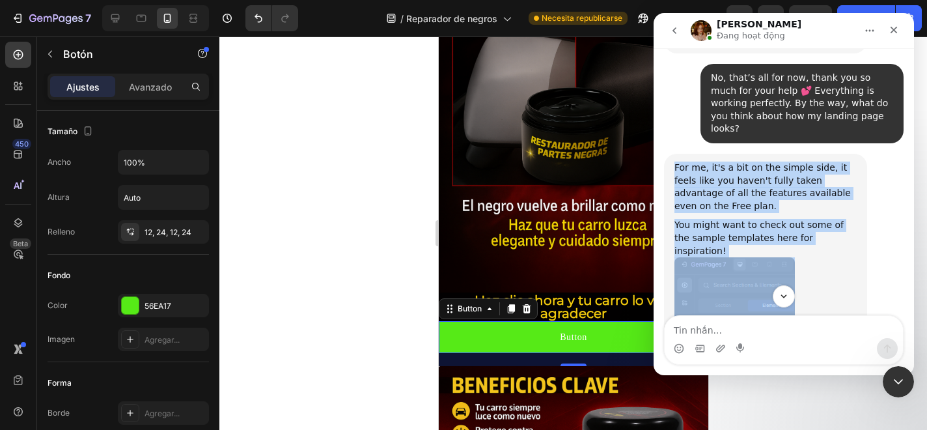
drag, startPoint x: 675, startPoint y: 79, endPoint x: 838, endPoint y: 155, distance: 179.5
click at [838, 161] on div "For me, it's a bit on the simple side, it feels like you haven't fully taken ad…" at bounding box center [766, 341] width 182 height 360
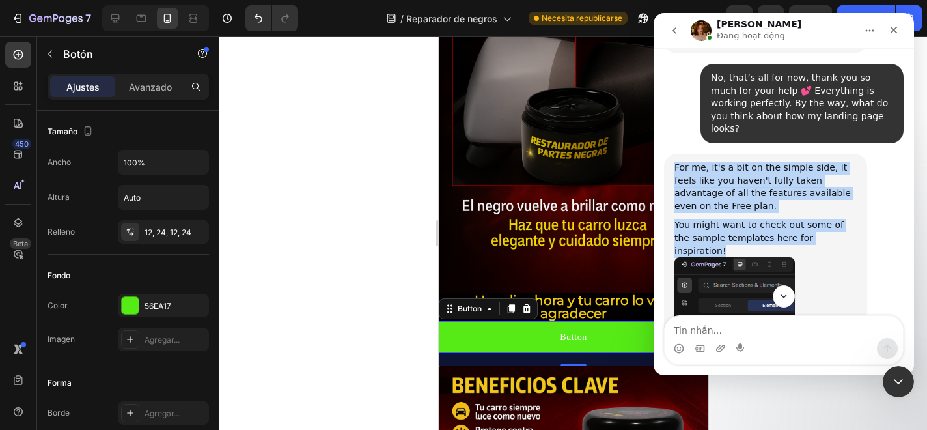
copy div "For me, it's a bit on the simple side, it feels like you haven't fully taken ad…"
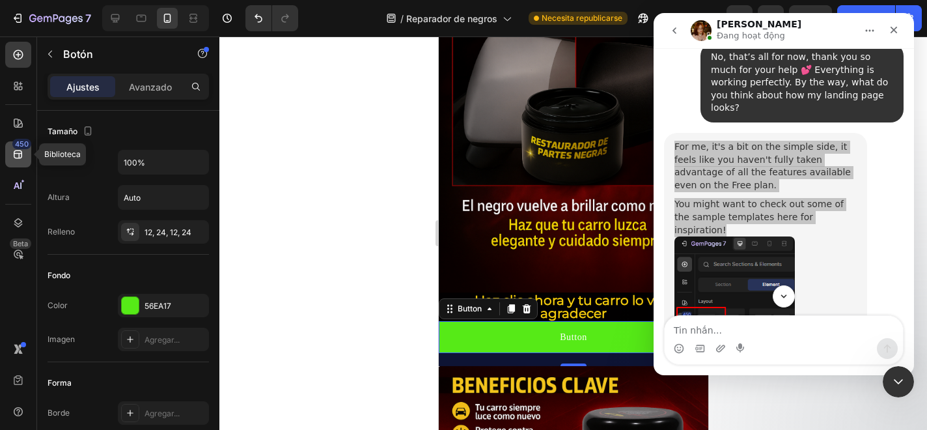
click at [10, 150] on div "450" at bounding box center [18, 154] width 26 height 26
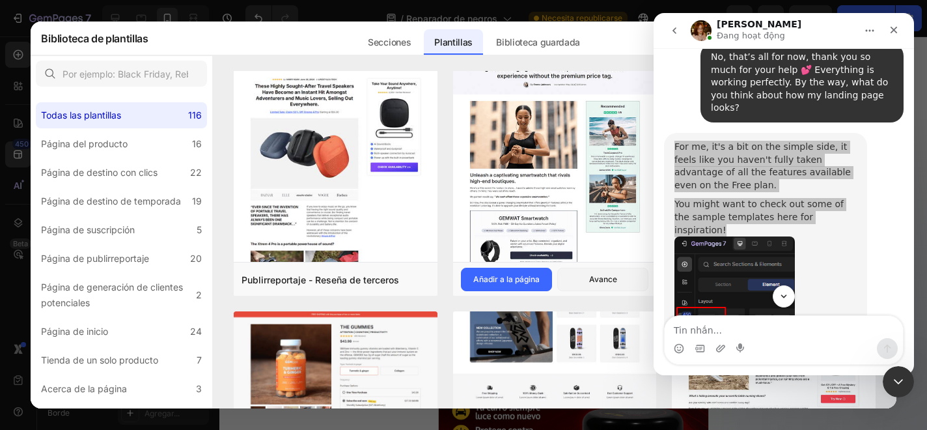
scroll to position [1051, 0]
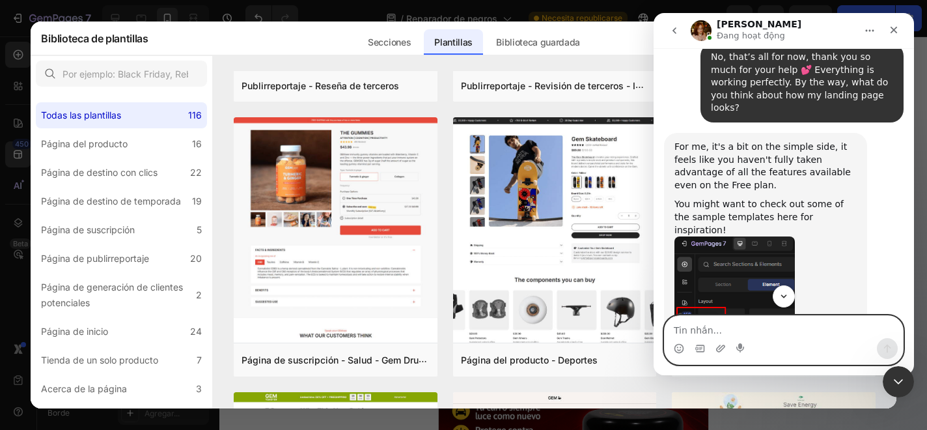
paste textarea "Ohh great, thank you so much! I’ll check them out."
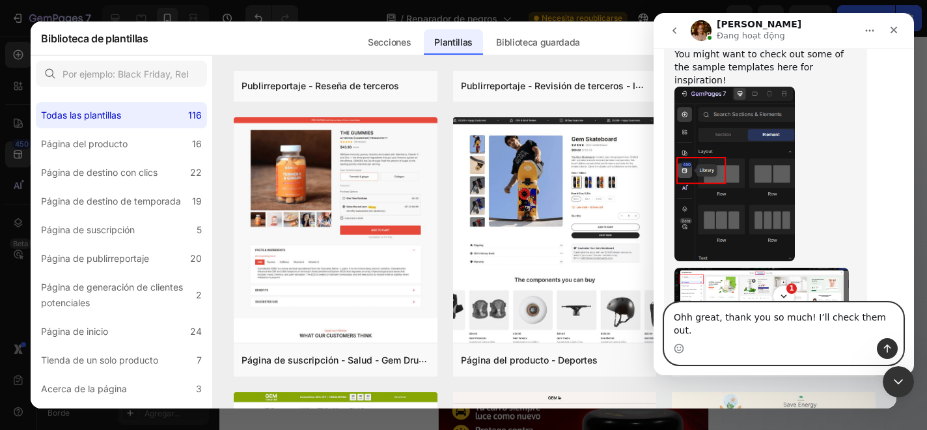
scroll to position [4175, 0]
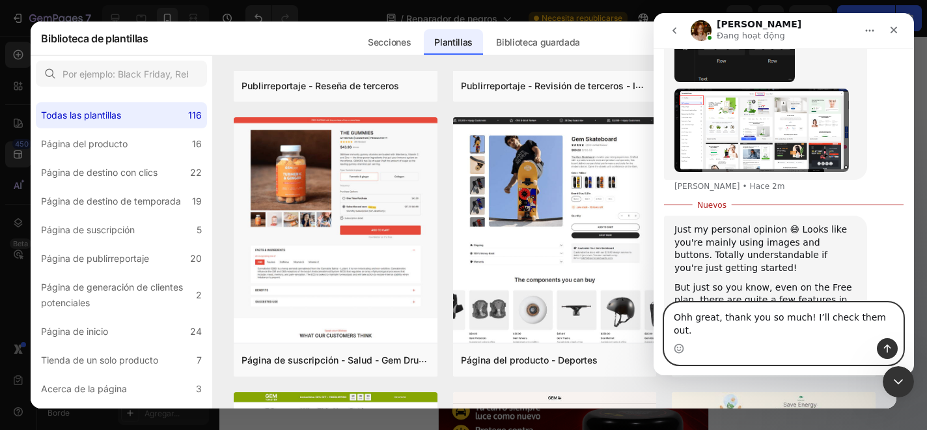
paste textarea "I didn’t know that feature existed"
type textarea "Ohh great, thank you so much! I’ll check them outI didn’t know that feature exi…"
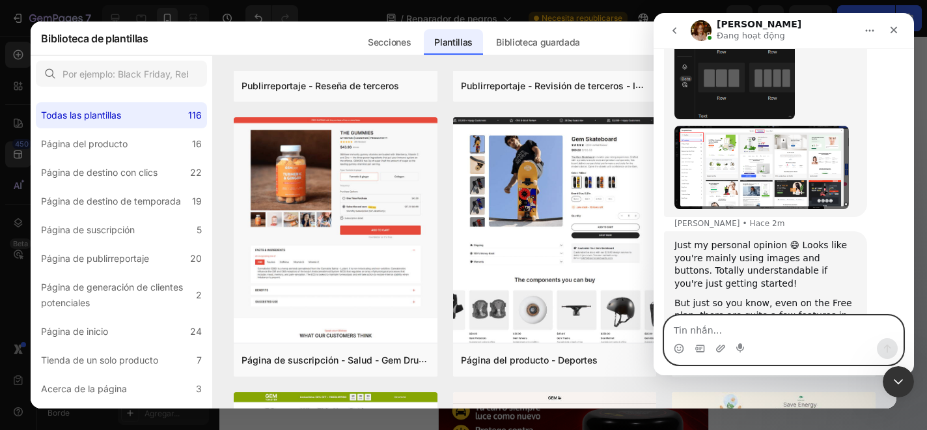
scroll to position [4155, 0]
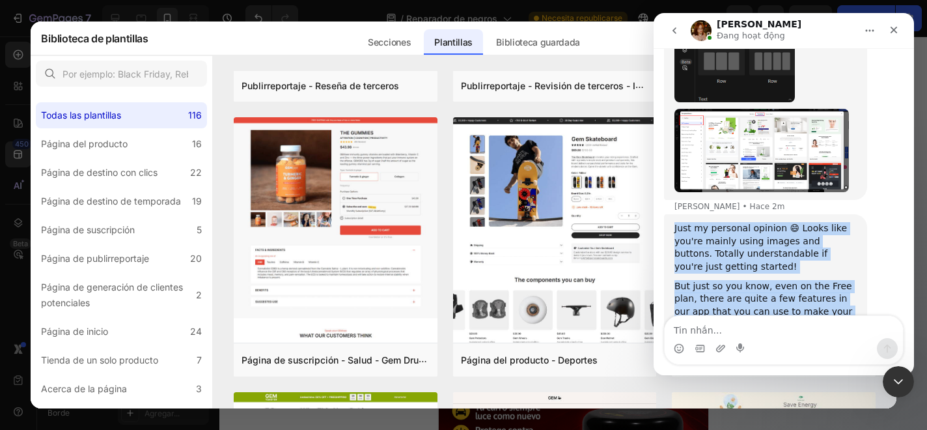
drag, startPoint x: 675, startPoint y: 124, endPoint x: 756, endPoint y: 223, distance: 128.6
click at [756, 223] on div "Just my personal opinion 😄 Looks like you're mainly using images and buttons. T…" at bounding box center [766, 276] width 182 height 109
copy div "Just my personal opinion 😄 Looks like you're mainly using images and buttons. T…"
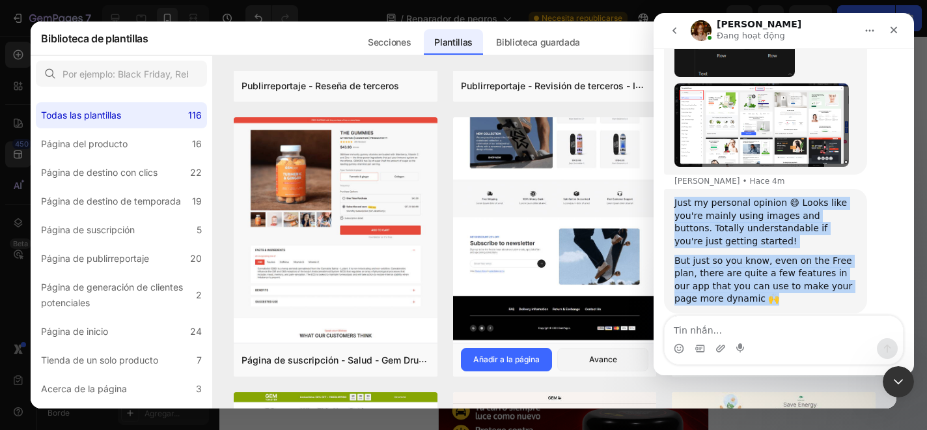
scroll to position [4219, 0]
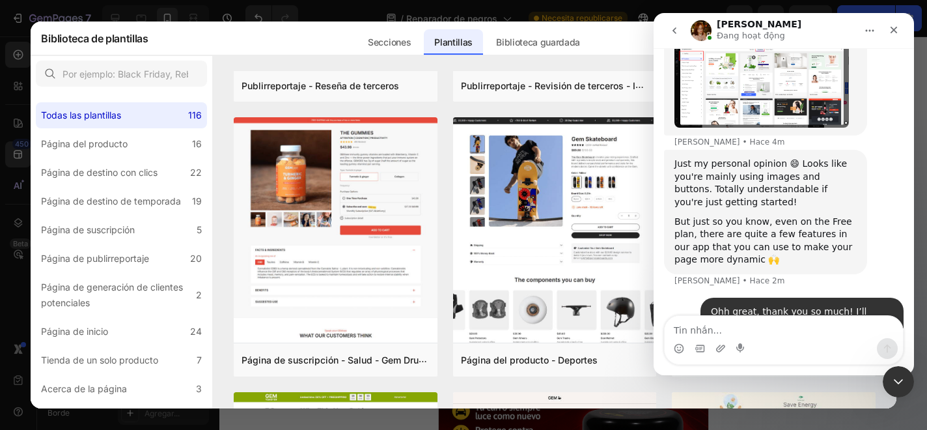
drag, startPoint x: 675, startPoint y: 262, endPoint x: 807, endPoint y: 273, distance: 133.3
click at [807, 370] on div "Yeah feel free to explore them and let me know if you have any questions ^^" at bounding box center [766, 382] width 182 height 25
click at [777, 370] on div "Yeah feel free to explore them and let me know if you have any questions ^^" at bounding box center [766, 382] width 182 height 25
drag, startPoint x: 676, startPoint y: 260, endPoint x: 807, endPoint y: 275, distance: 132.4
click at [807, 370] on div "Yeah feel free to explore them and let me know if you have any questions ^^" at bounding box center [766, 382] width 182 height 25
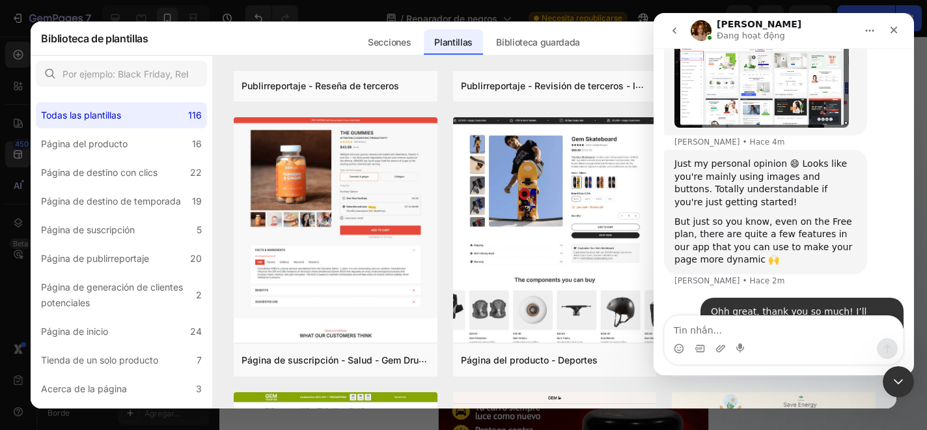
copy div "Yeah feel free to explore them and let me know if you have any questions"
click at [742, 326] on textarea "Tin nhắn..." at bounding box center [784, 327] width 238 height 22
paste textarea "Thank you so much, I wish you all the best! Hopefully, when I have another ques…"
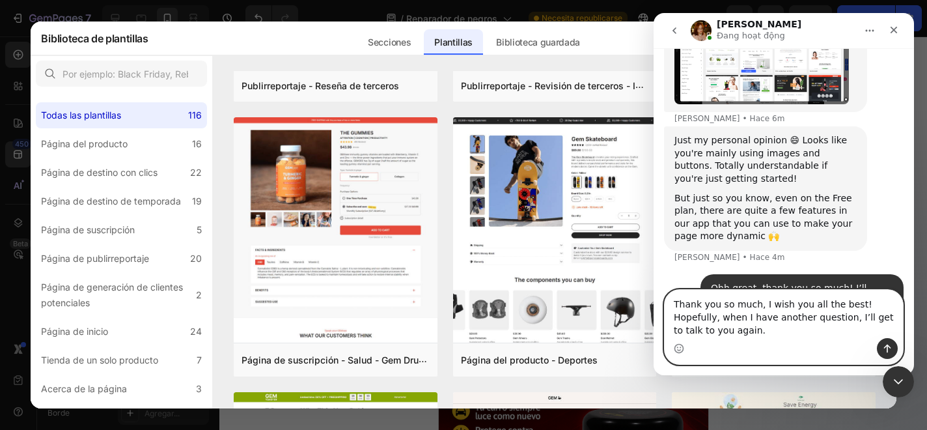
scroll to position [4245, 0]
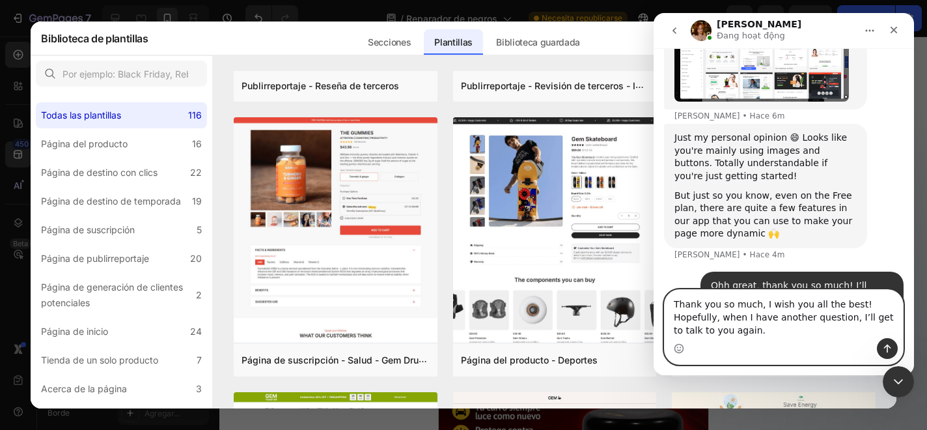
type textarea "Thank you so much, I wish you all the best! Hopefully, when I have another ques…"
drag, startPoint x: 886, startPoint y: 353, endPoint x: 1170, endPoint y: 35, distance: 426.1
click at [886, 353] on icon "Enviar un mensaje…" at bounding box center [887, 348] width 10 height 10
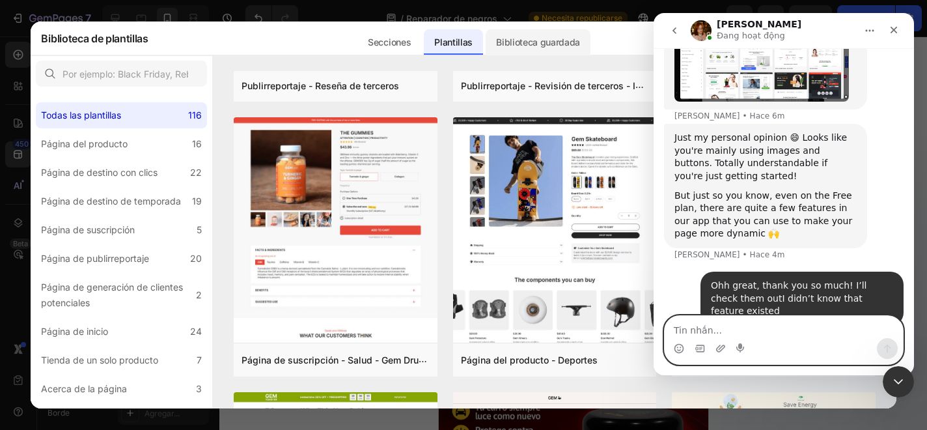
scroll to position [4284, 0]
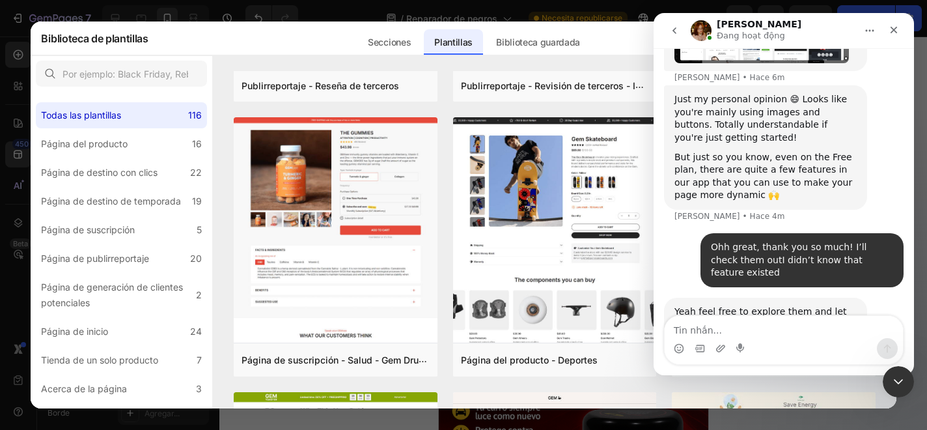
click at [21, 32] on div at bounding box center [463, 215] width 927 height 430
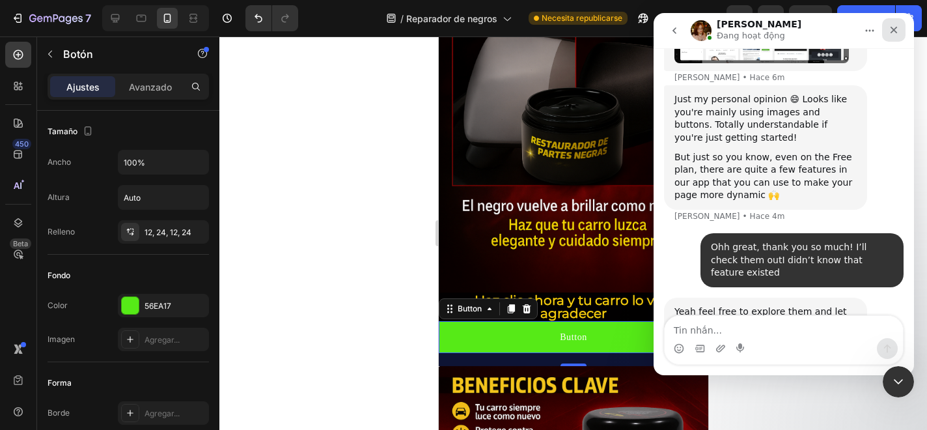
click at [895, 21] on div "Cerrar" at bounding box center [893, 29] width 23 height 23
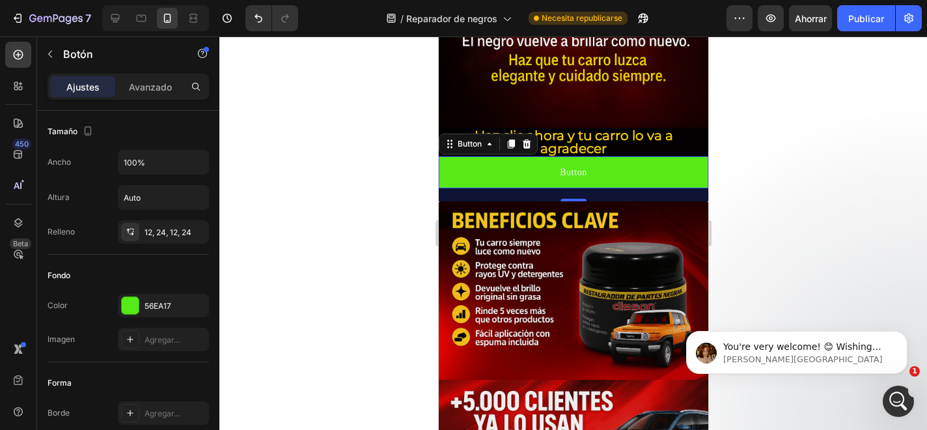
scroll to position [4398, 0]
click at [882, 391] on div "Abrir Intercom Messenger" at bounding box center [896, 399] width 43 height 43
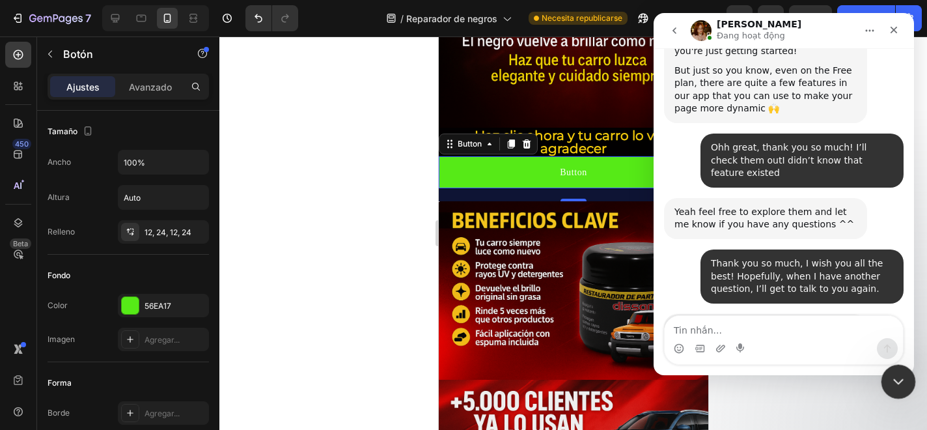
scroll to position [4364, 0]
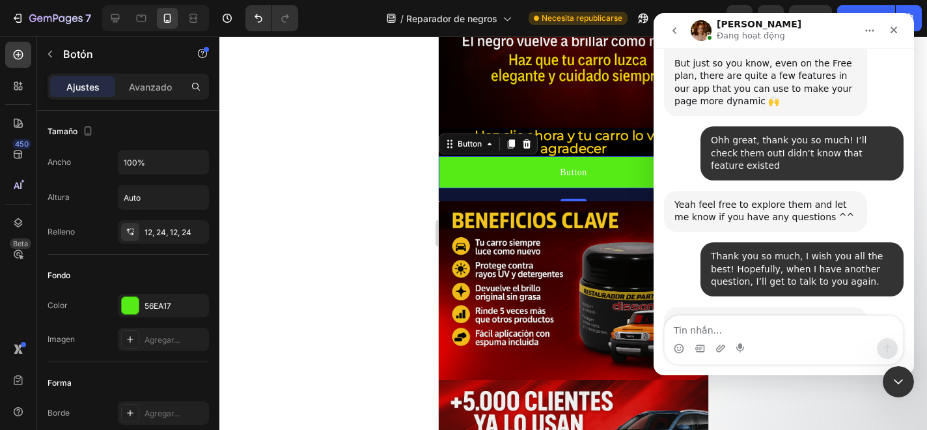
drag, startPoint x: 673, startPoint y: 251, endPoint x: 739, endPoint y: 272, distance: 69.6
click at [739, 349] on div "Since there are no further inquiries, would you mind if I close this box for be…" at bounding box center [765, 376] width 203 height 54
copy div "Since there are no further inquiries, would you mind if I close this box for be…"
paste textarea "Yes, go ahead, goodbye, have a good day"
type textarea "Yes, go ahead, goodbye, have a good day"
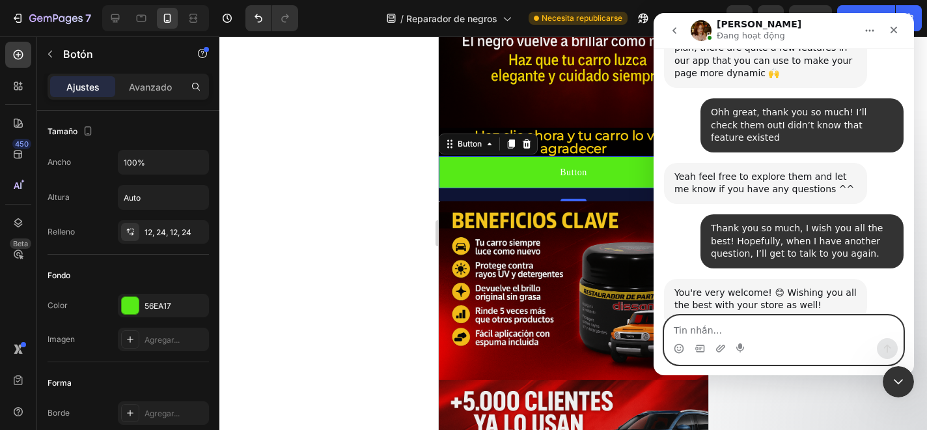
scroll to position [4403, 0]
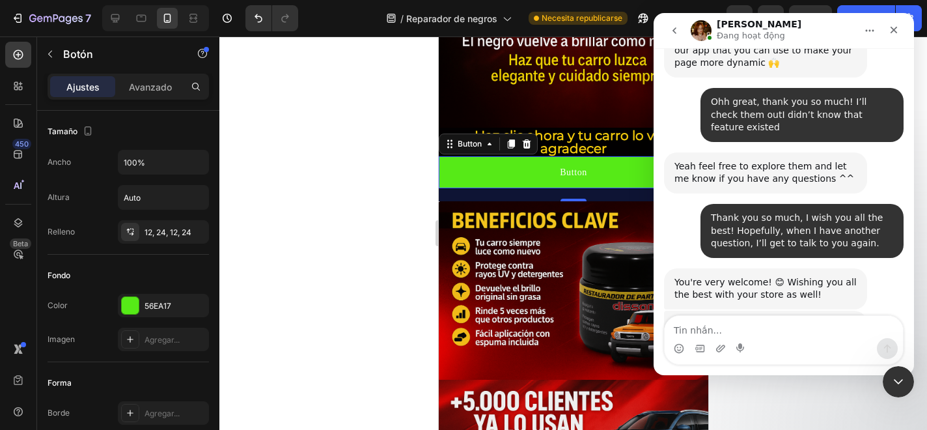
click at [397, 257] on div at bounding box center [573, 232] width 708 height 393
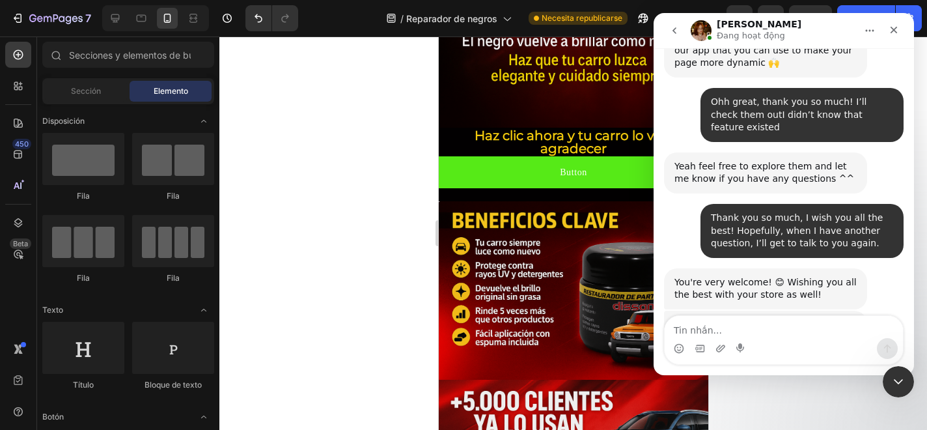
click at [678, 28] on icon "volver" at bounding box center [674, 30] width 10 height 10
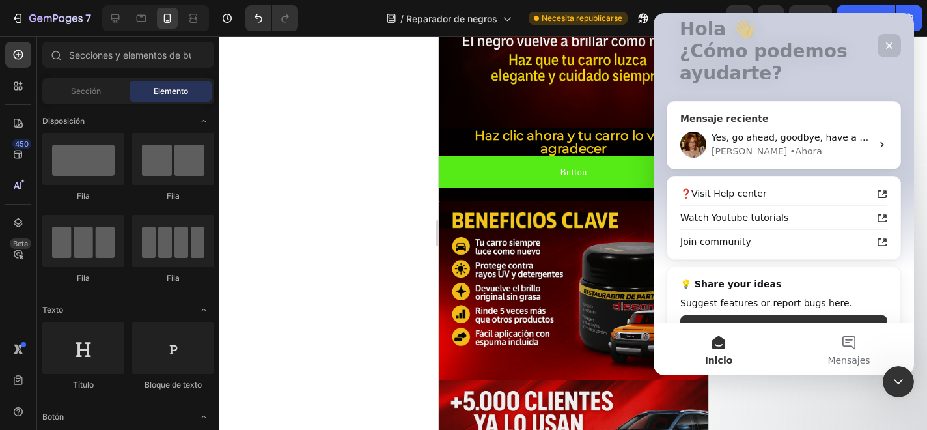
scroll to position [122, 0]
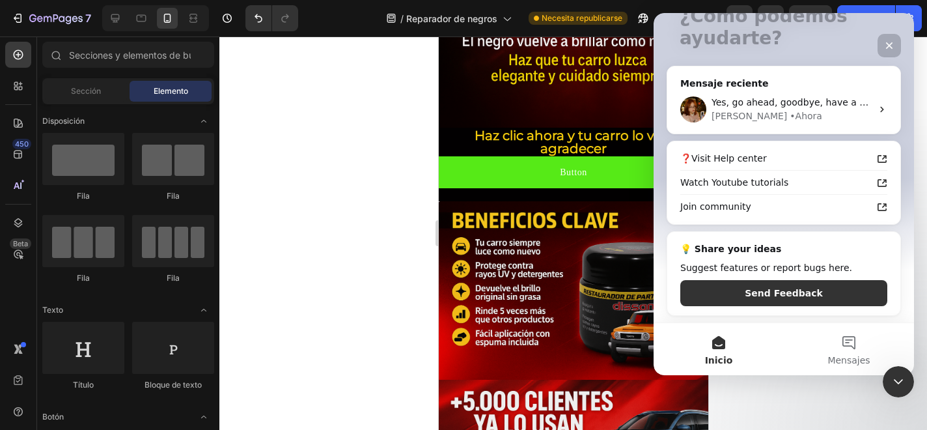
click at [891, 39] on div "Cerrar" at bounding box center [889, 45] width 23 height 23
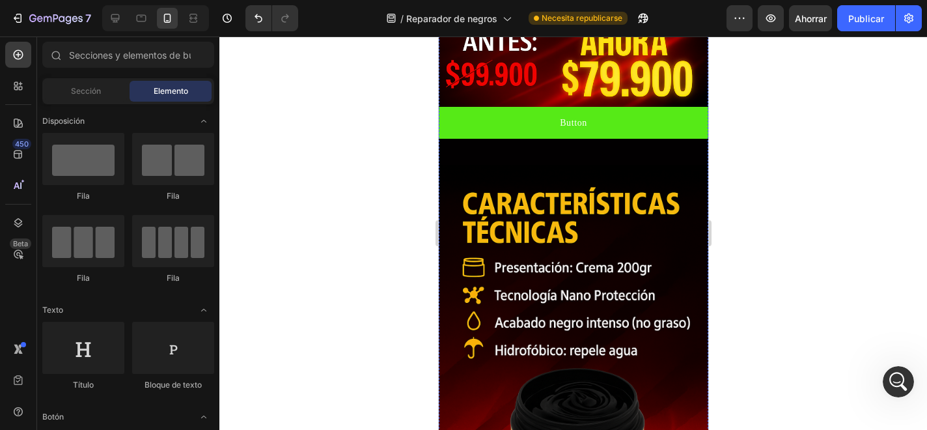
scroll to position [516, 0]
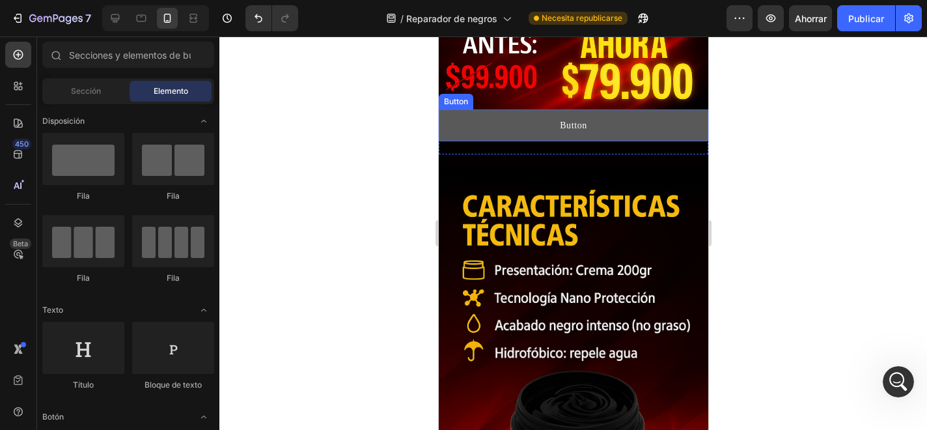
click at [648, 139] on button "Button" at bounding box center [573, 125] width 270 height 32
